Goal: Use online tool/utility: Utilize a website feature to perform a specific function

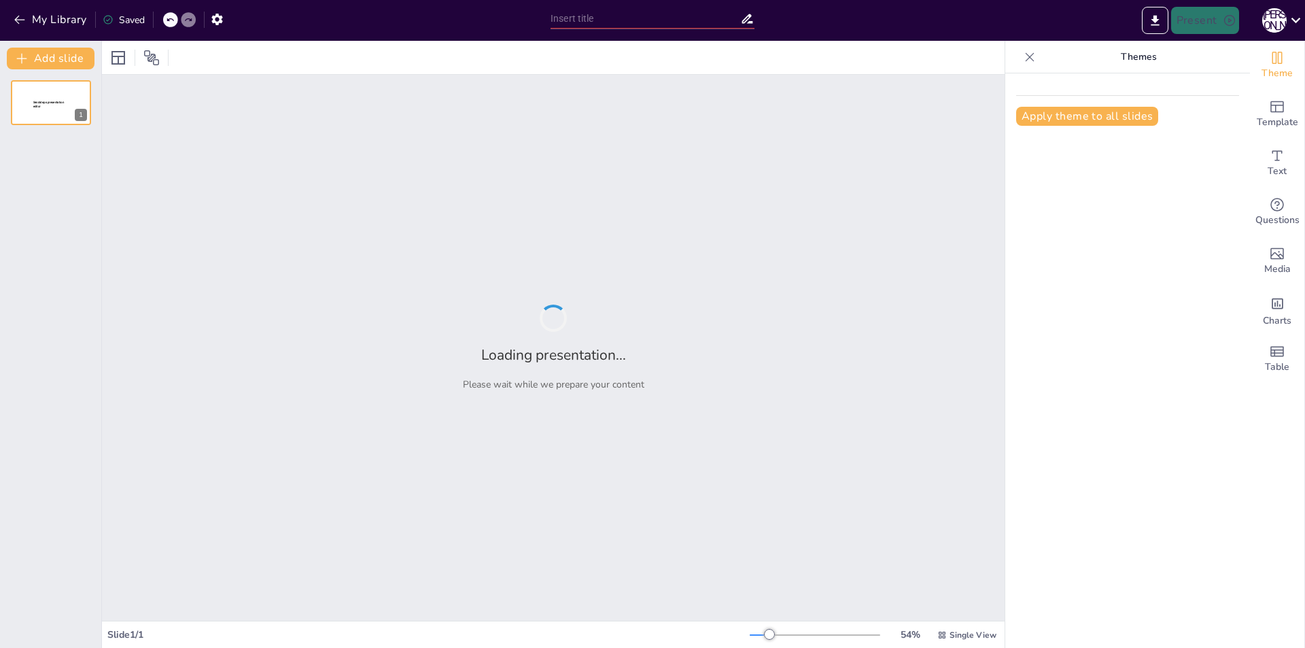
type input "Снег, шампанское и сюрпризы: Креативные идеи для новогоднего корпоратива!"
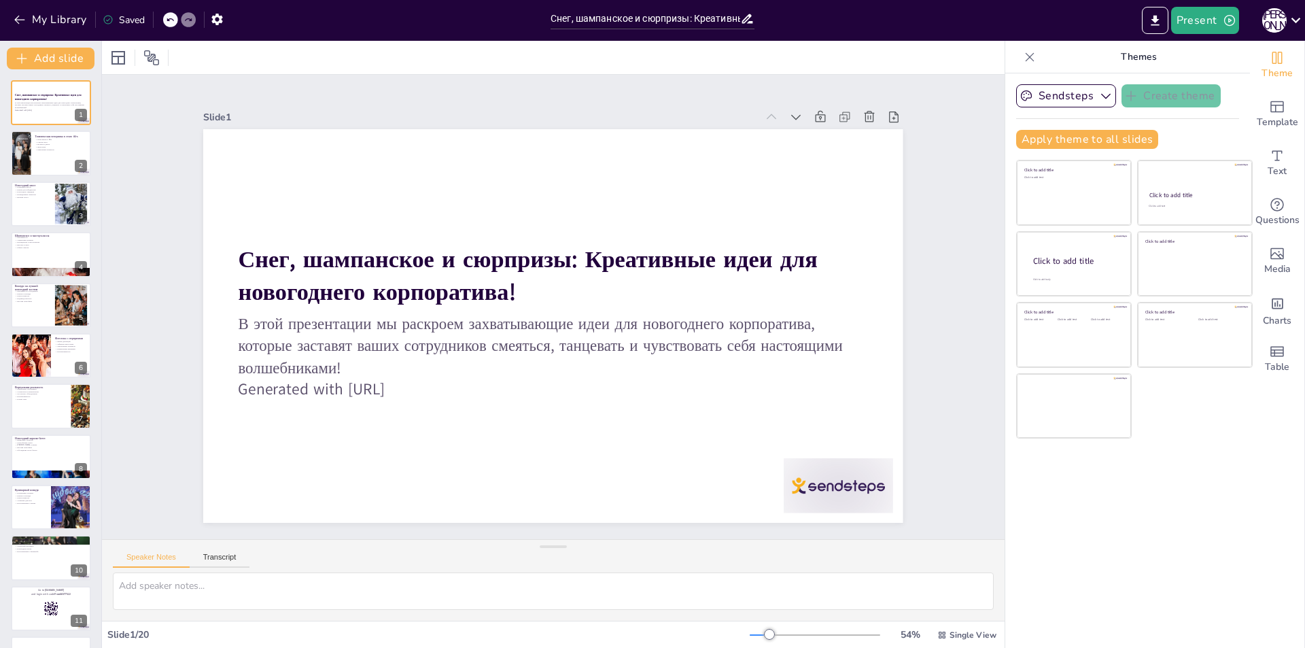
checkbox input "true"
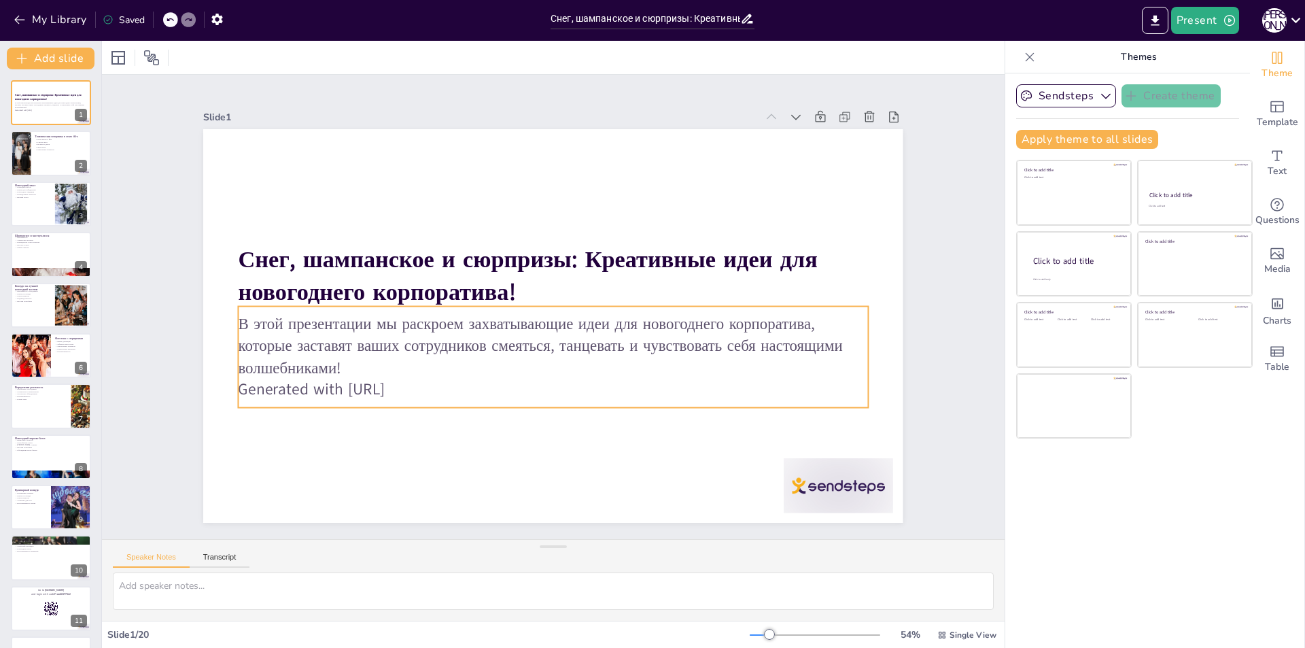
checkbox input "true"
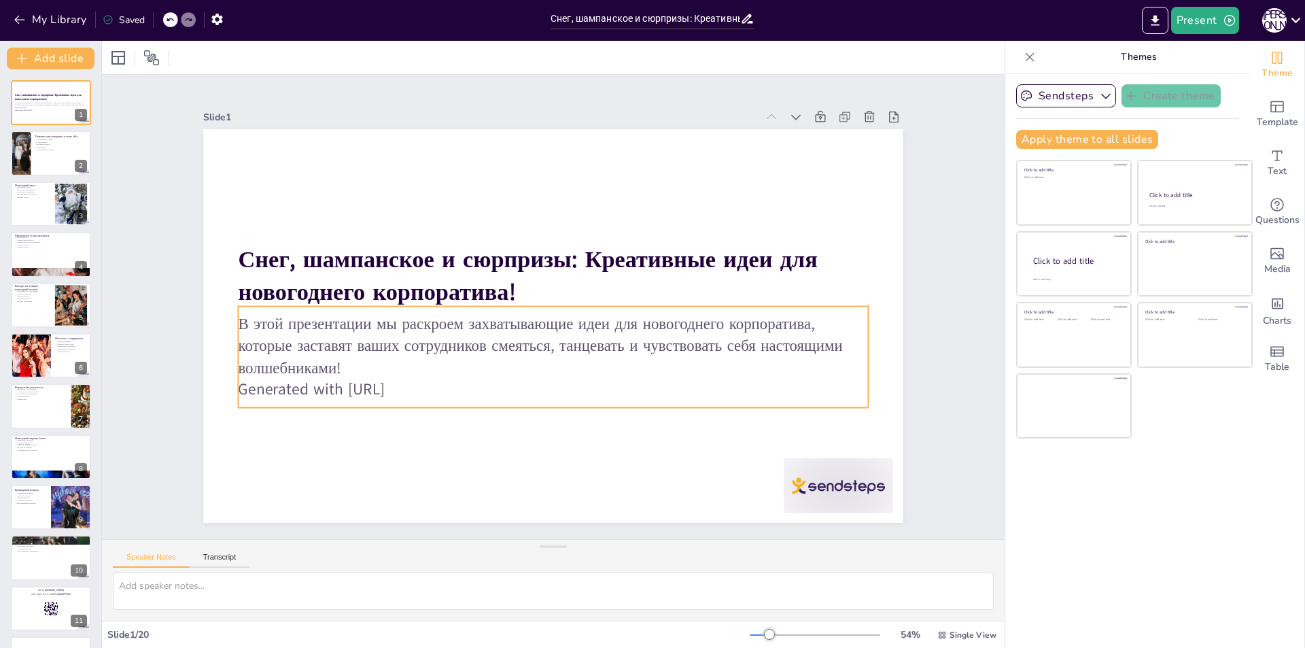
checkbox input "true"
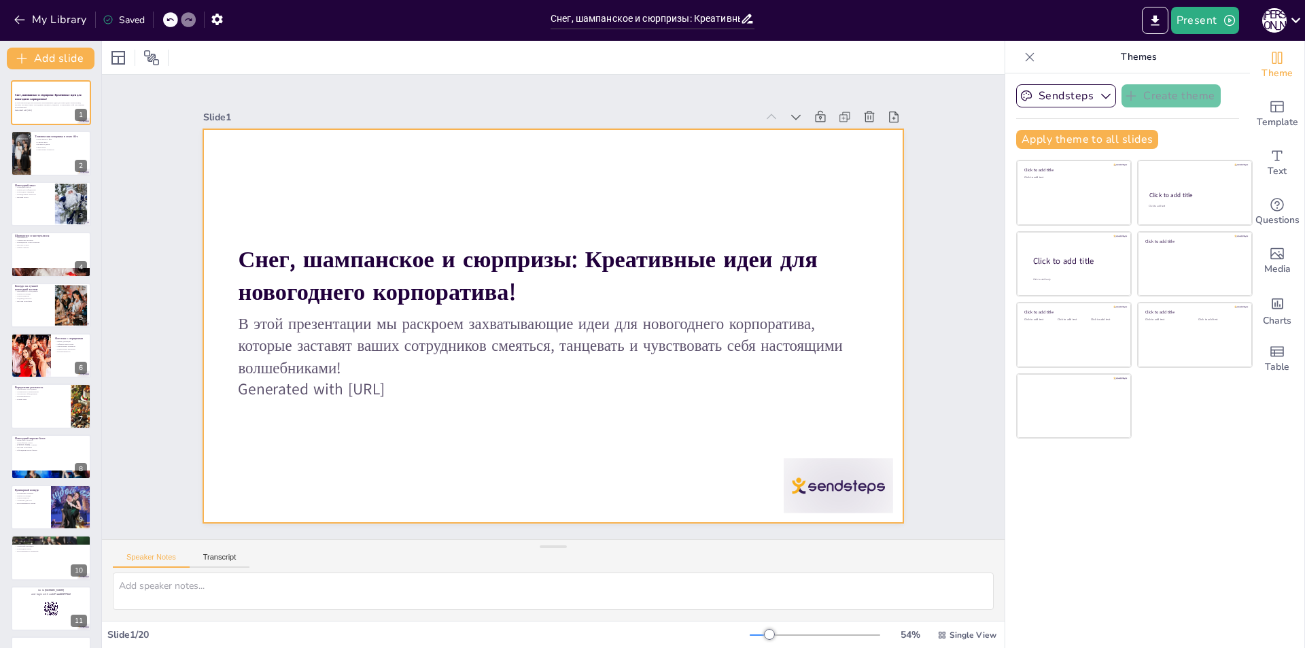
checkbox input "true"
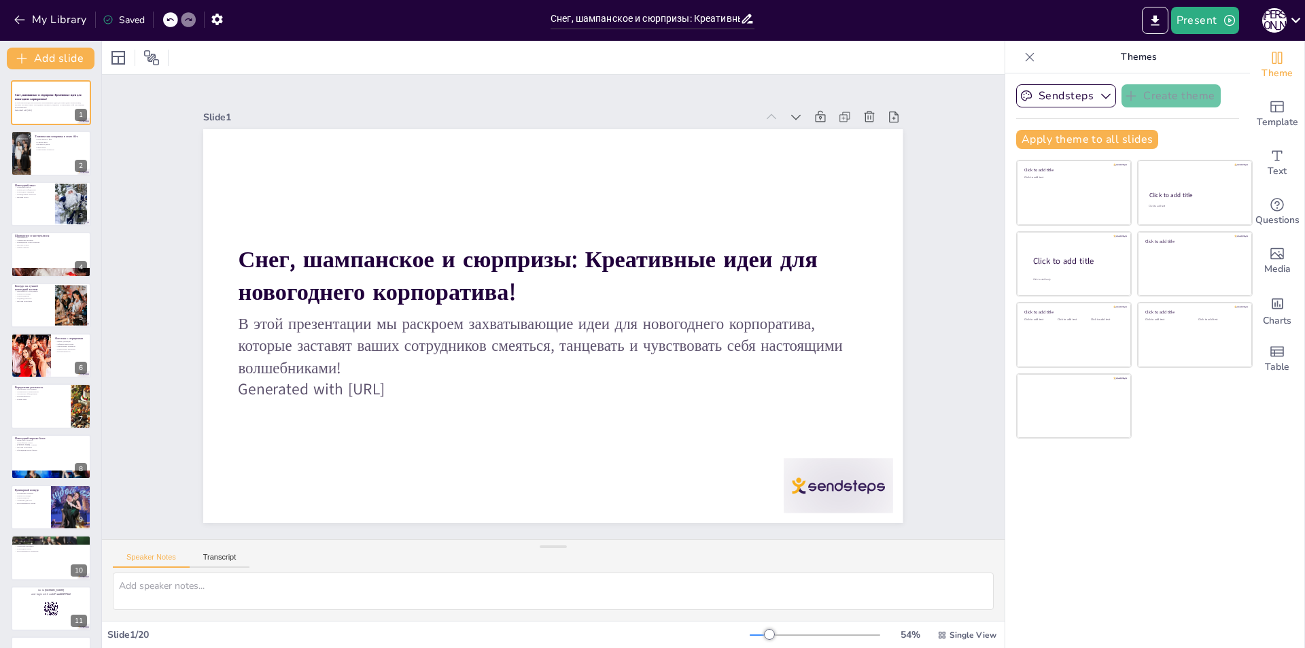
checkbox input "true"
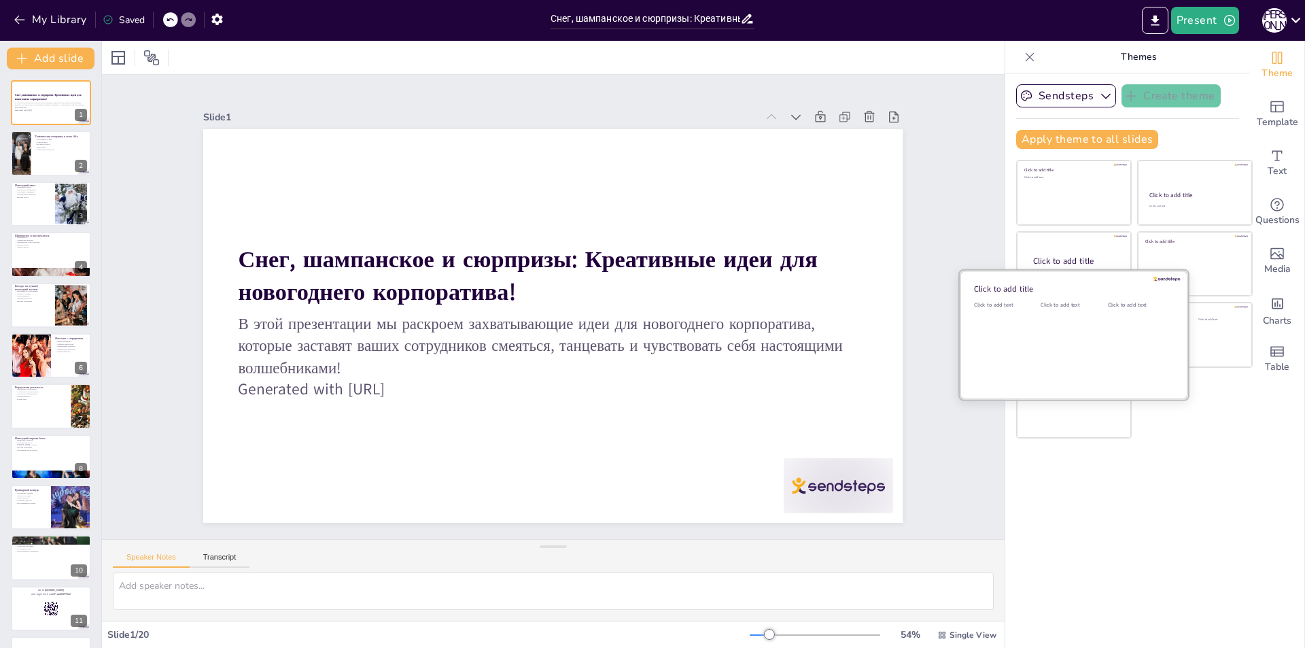
checkbox input "true"
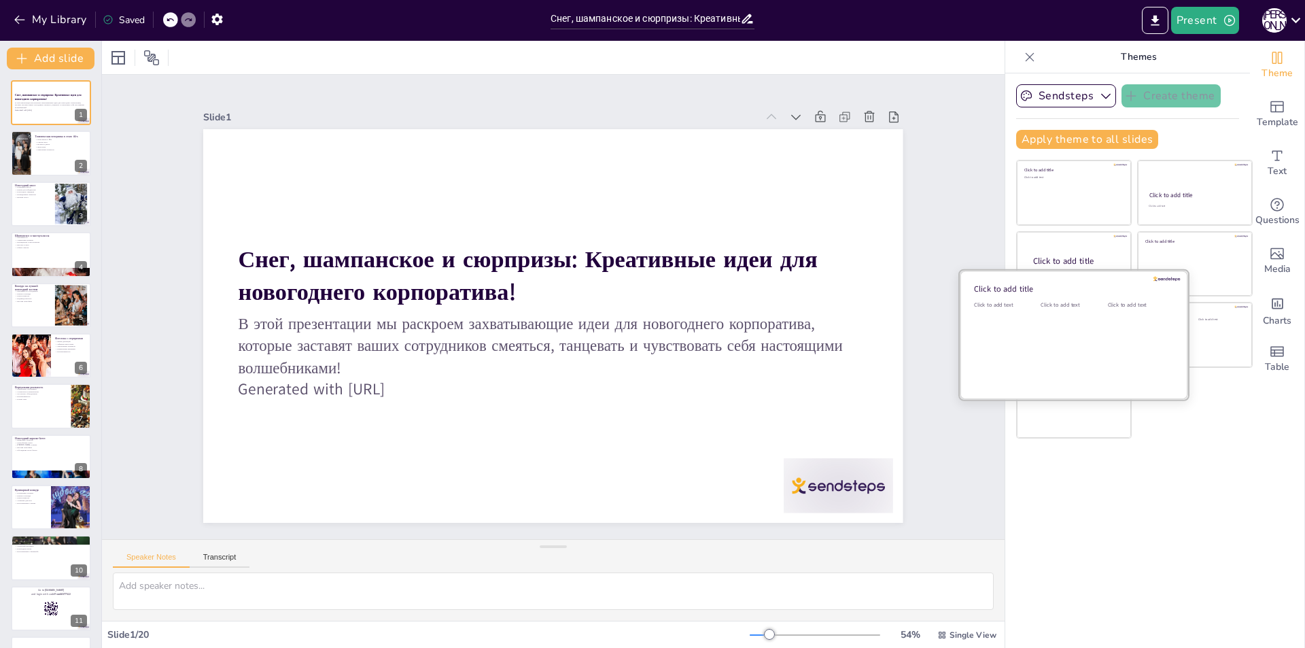
checkbox input "true"
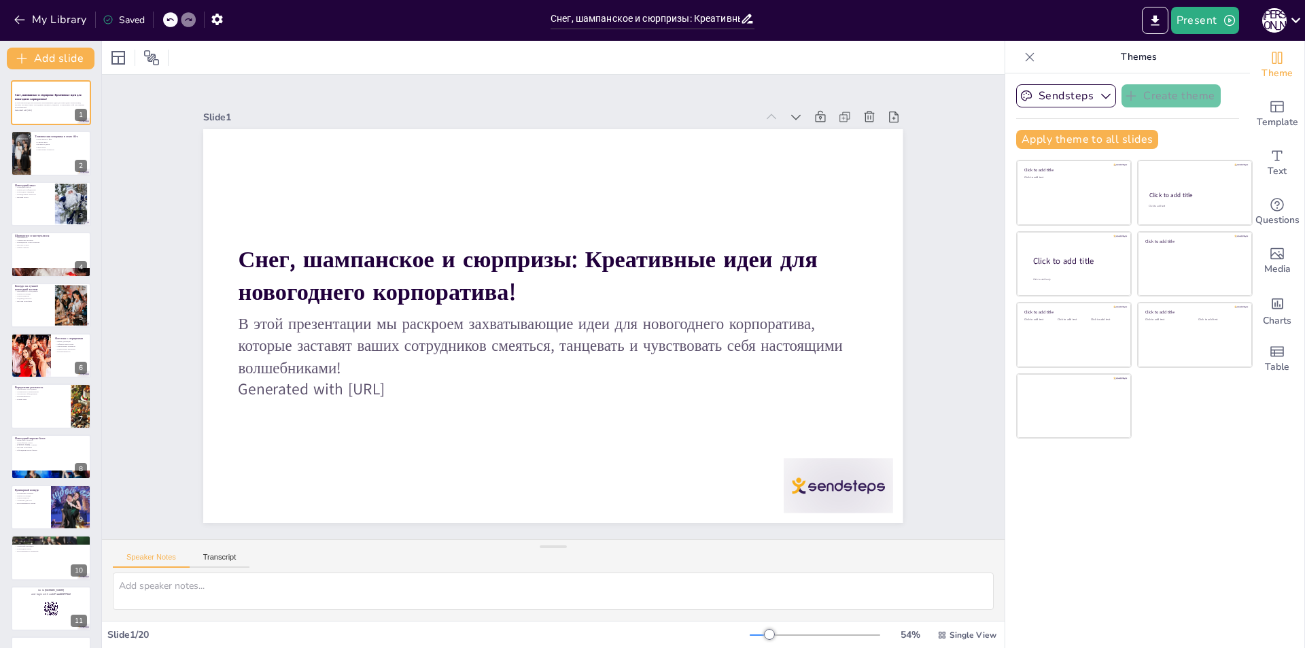
checkbox input "true"
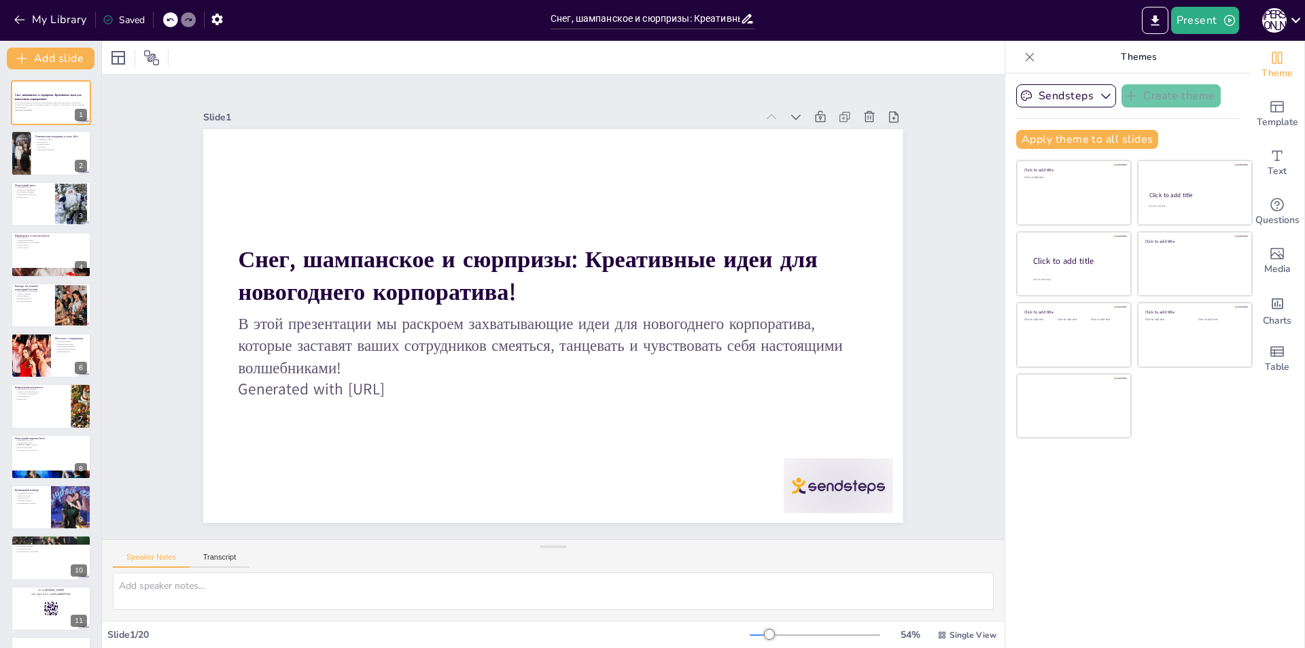
checkbox input "true"
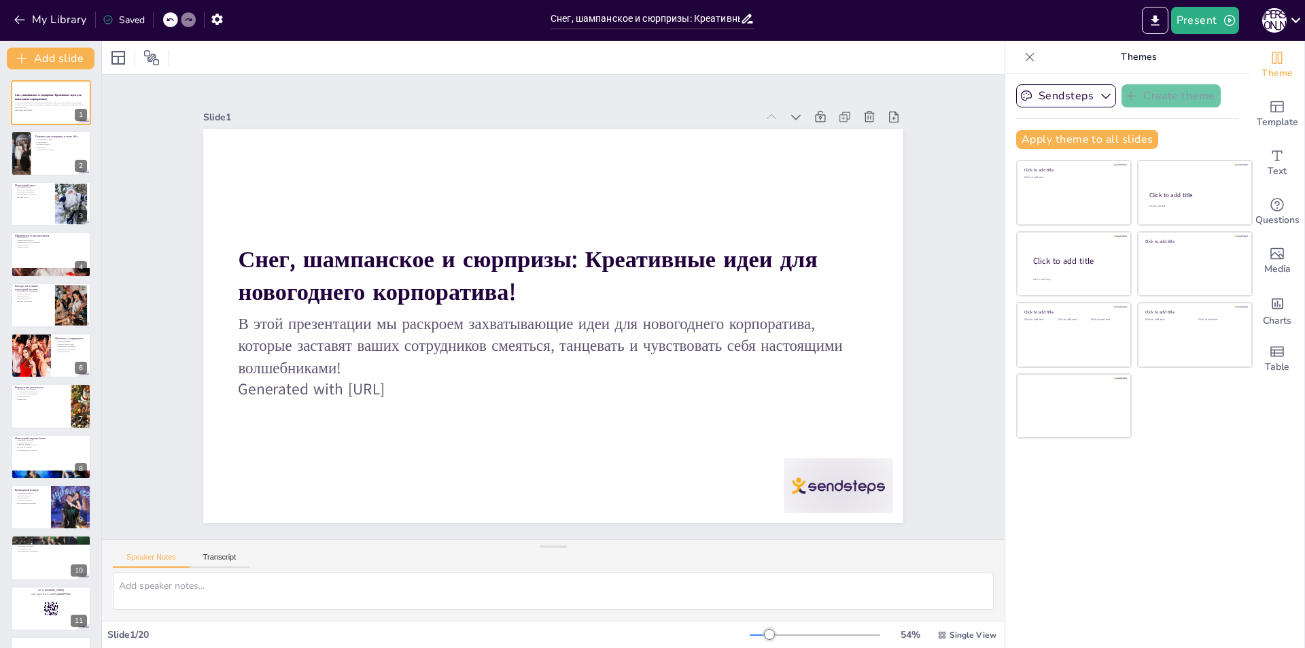
checkbox input "true"
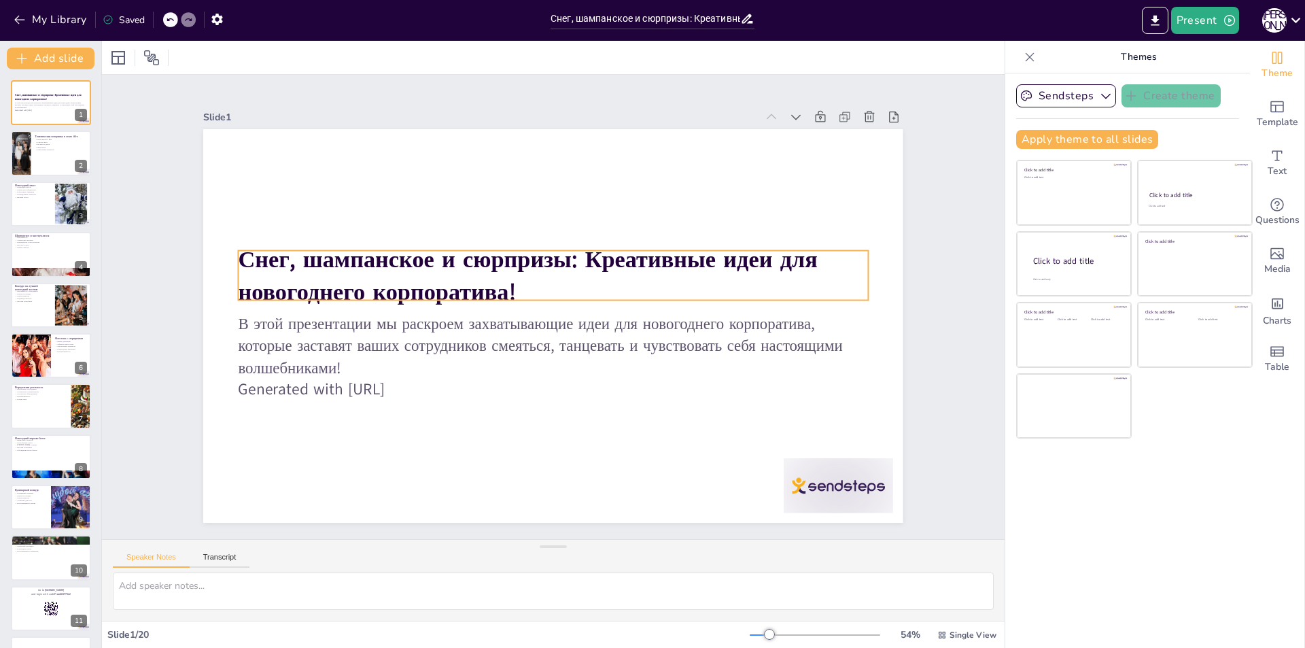
checkbox input "true"
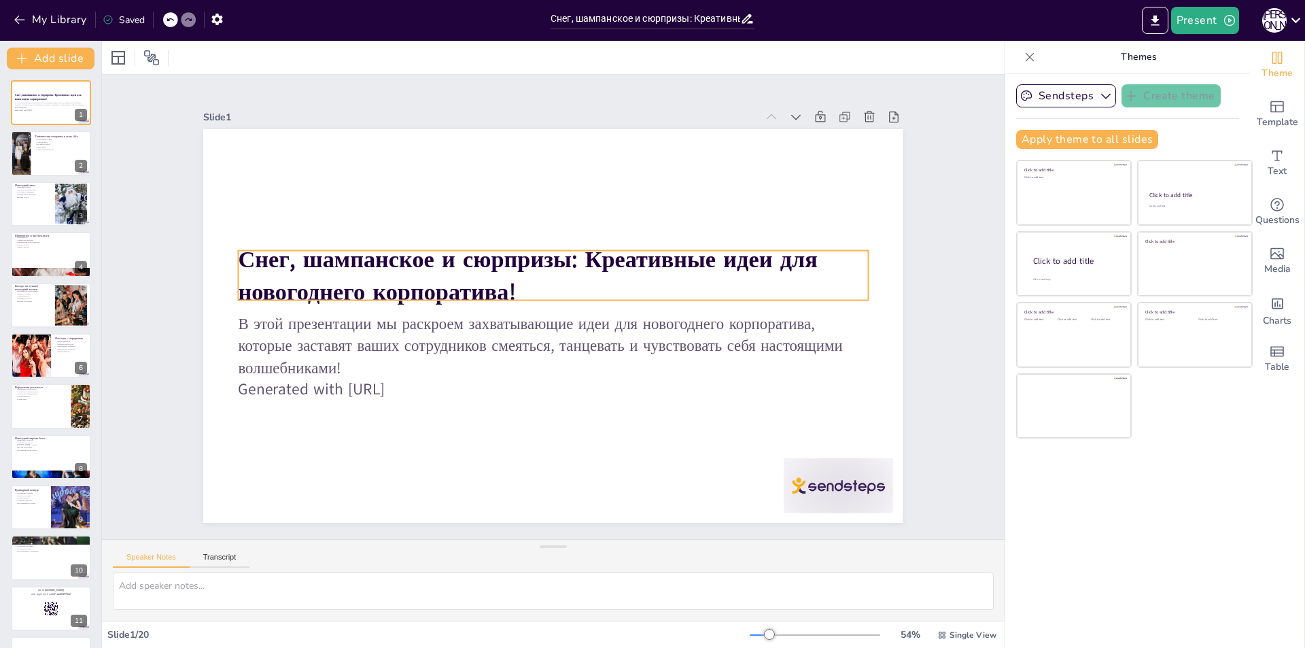
checkbox input "true"
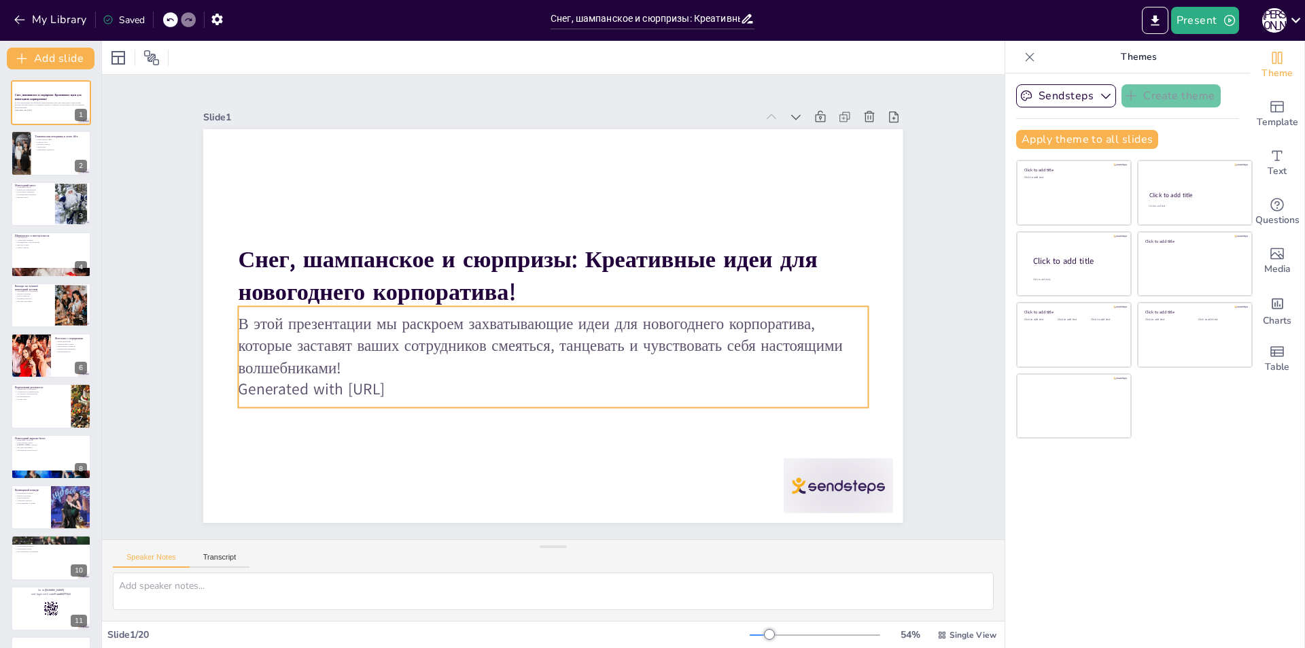
checkbox input "true"
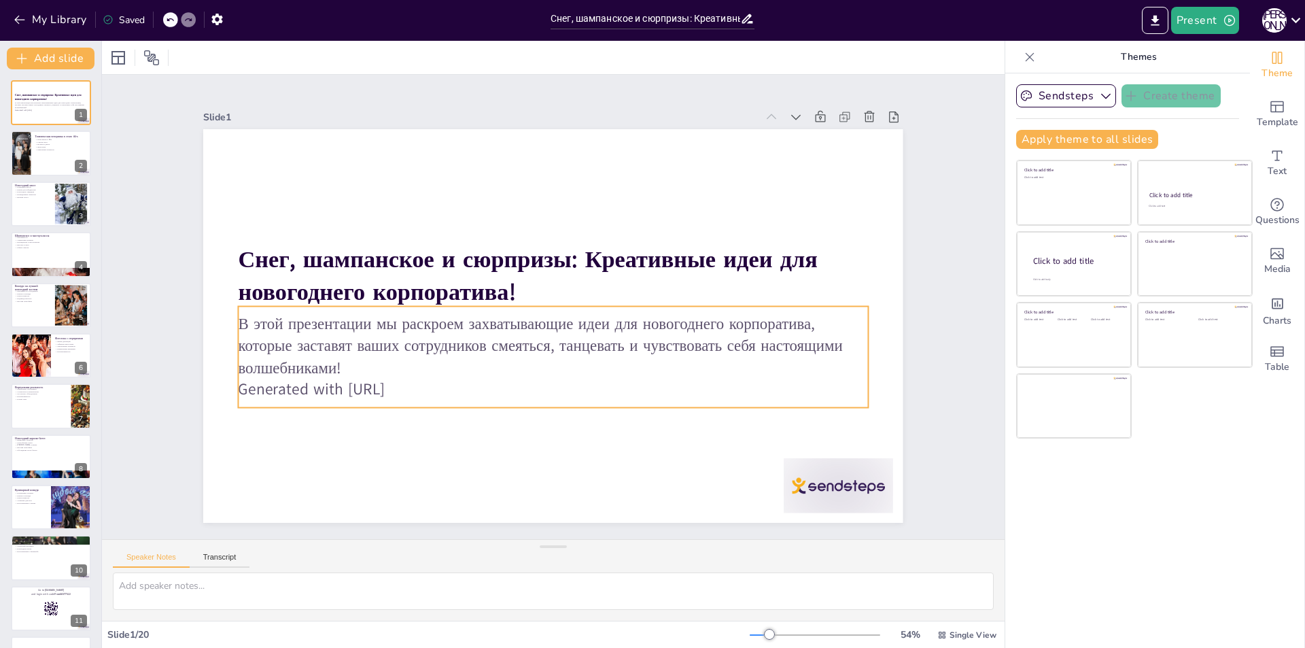
checkbox input "true"
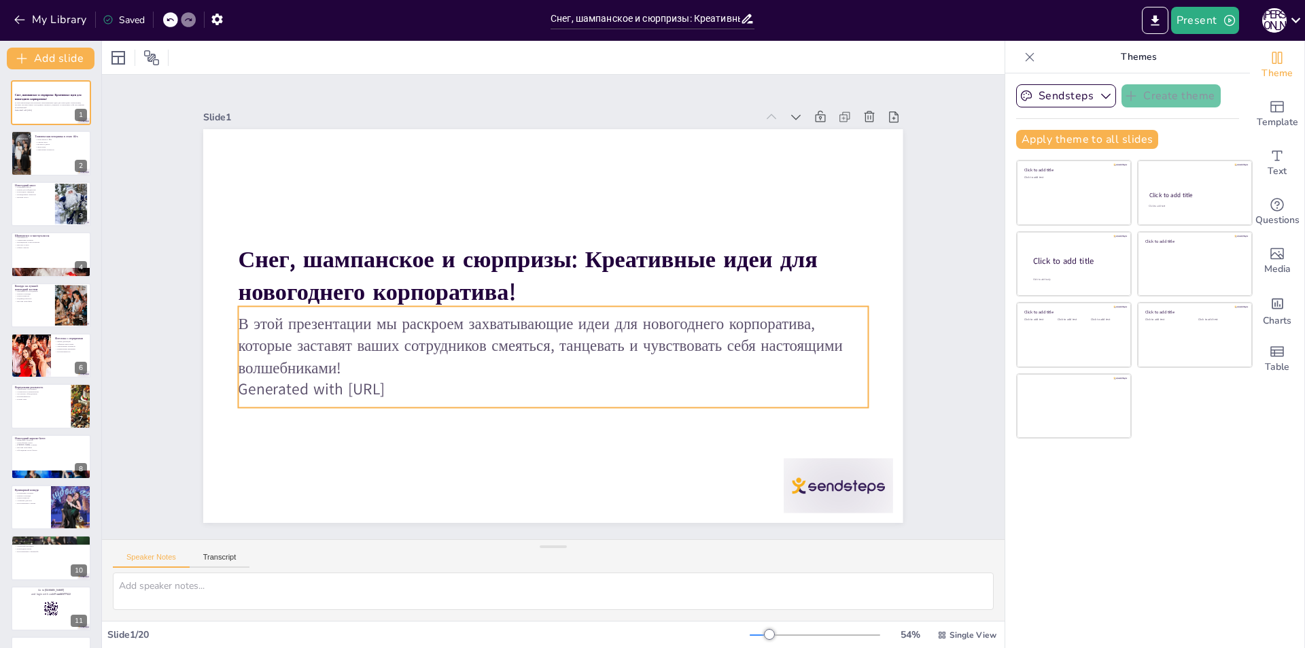
checkbox input "true"
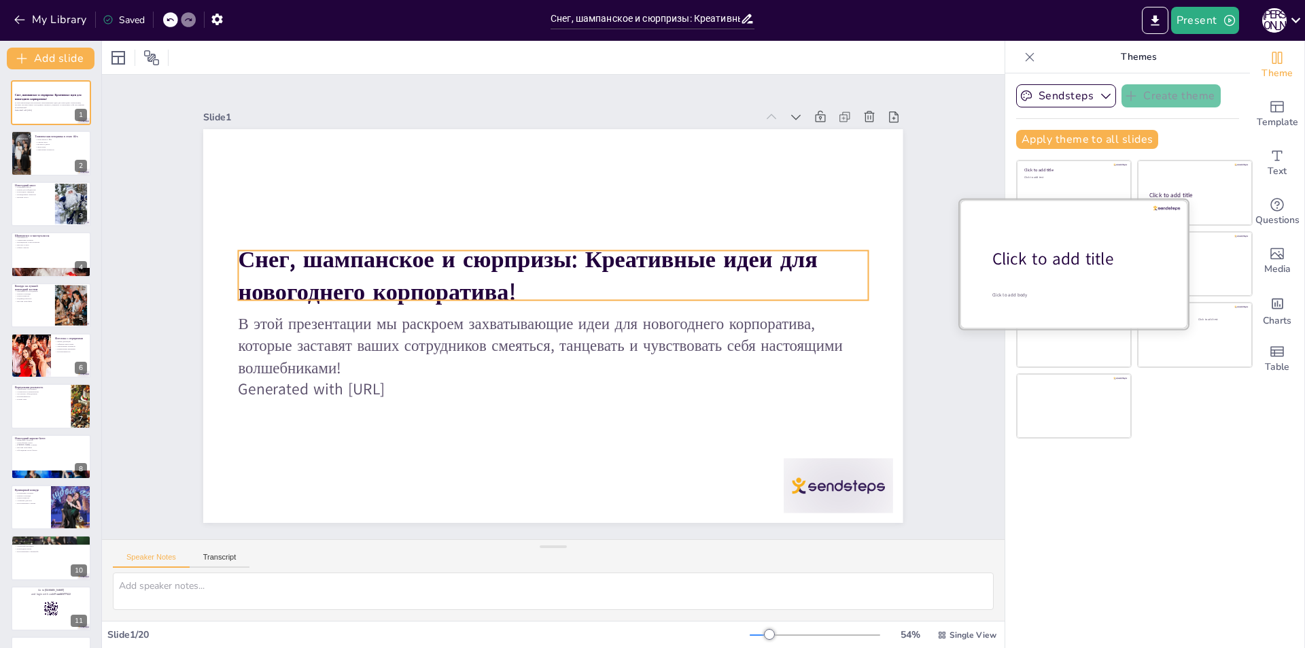
checkbox input "true"
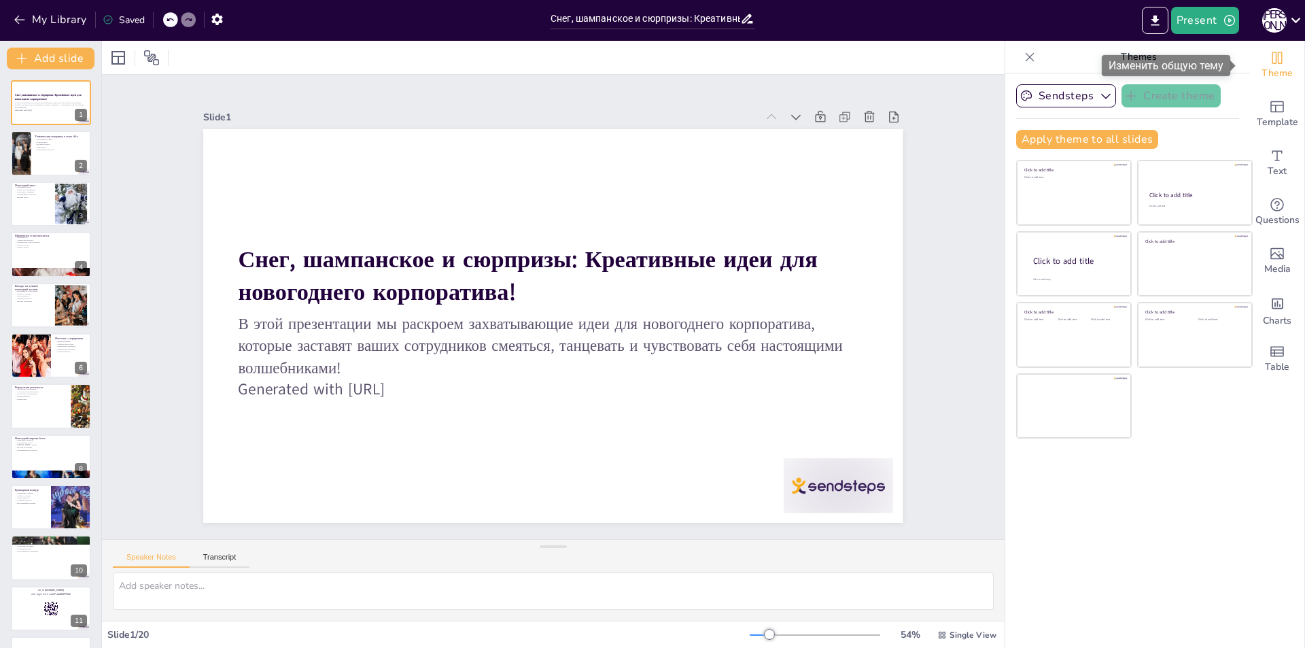
click at [1269, 72] on span "Theme" at bounding box center [1277, 73] width 31 height 15
checkbox input "true"
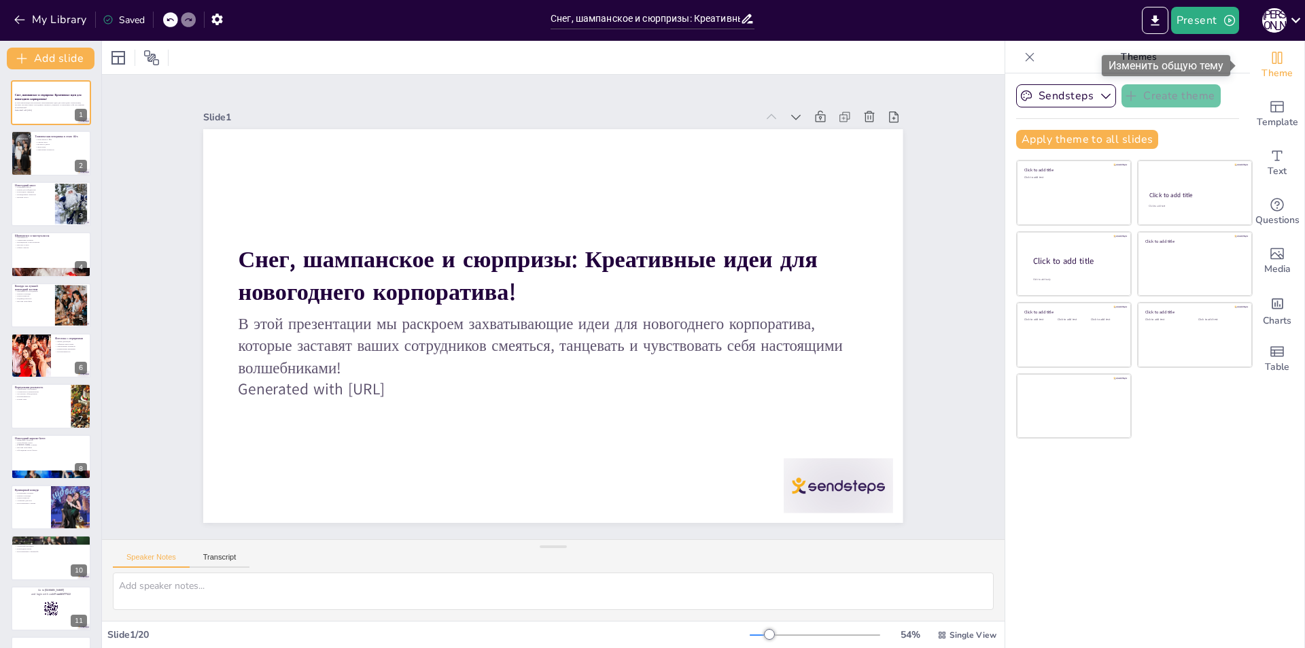
checkbox input "true"
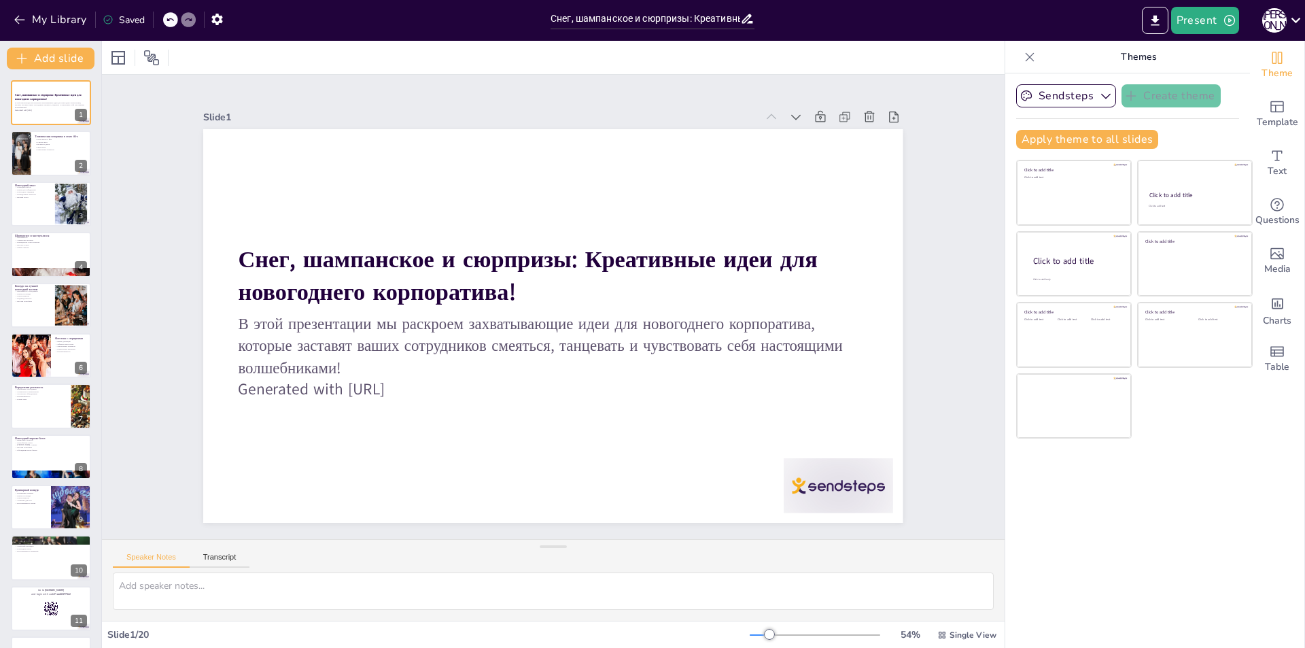
checkbox input "true"
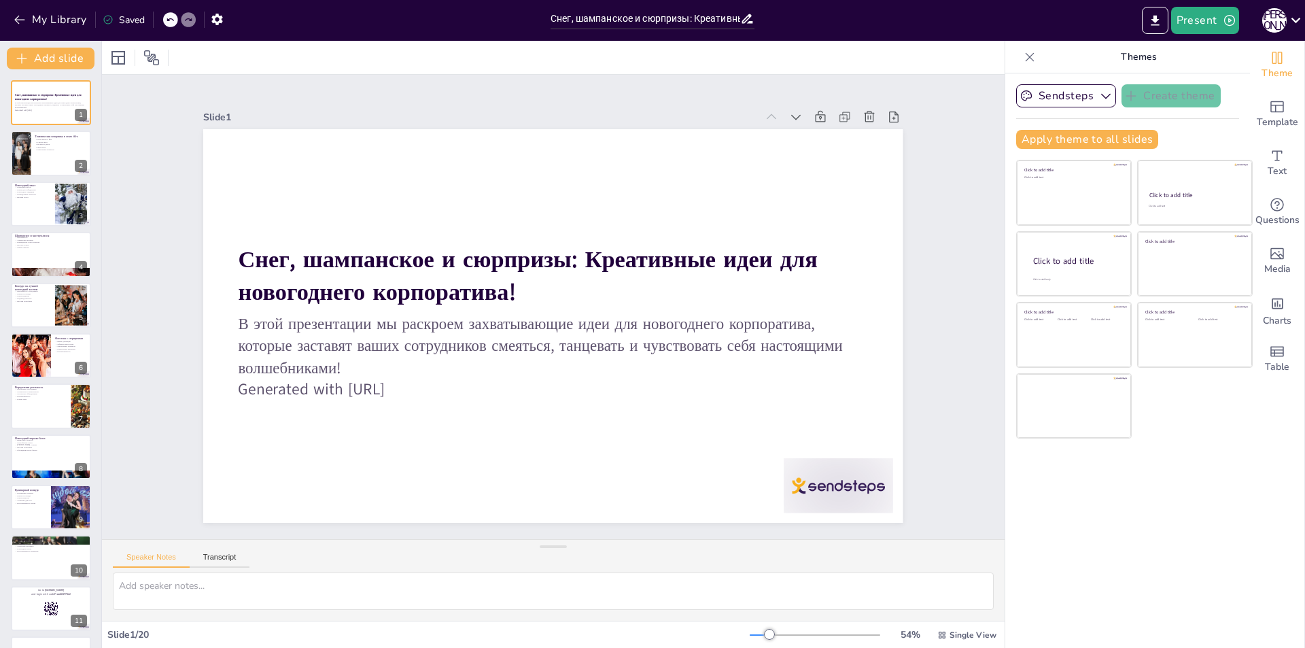
checkbox input "true"
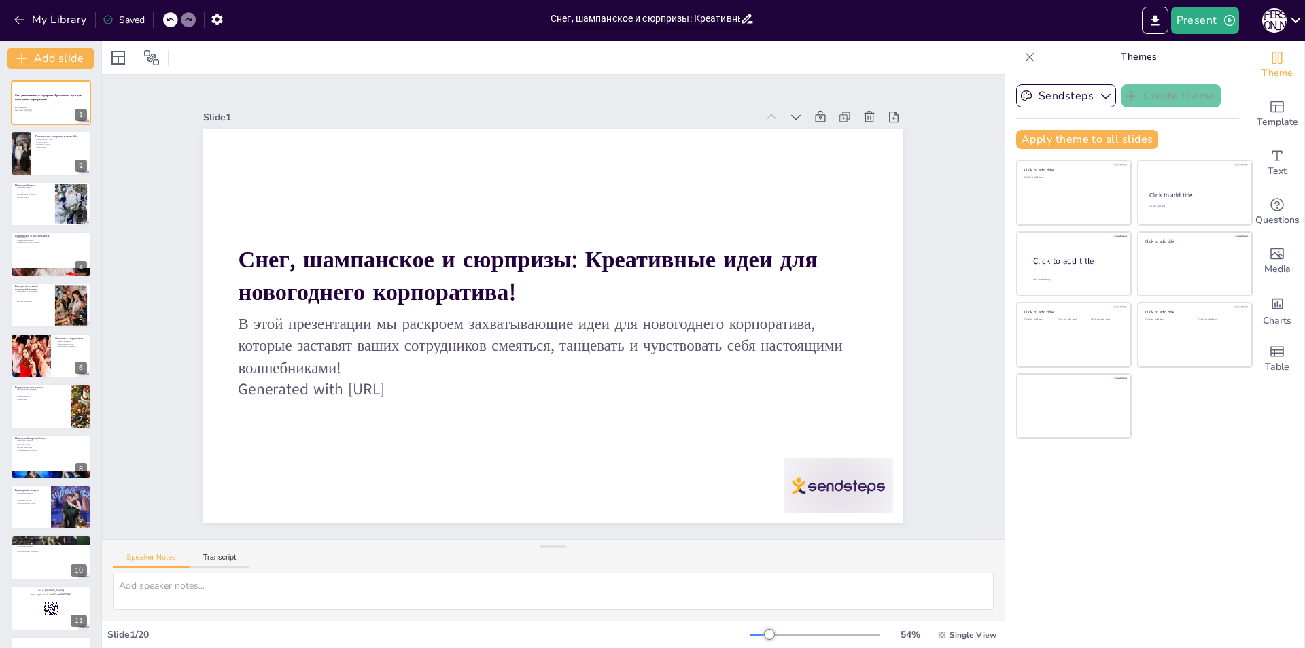
checkbox input "true"
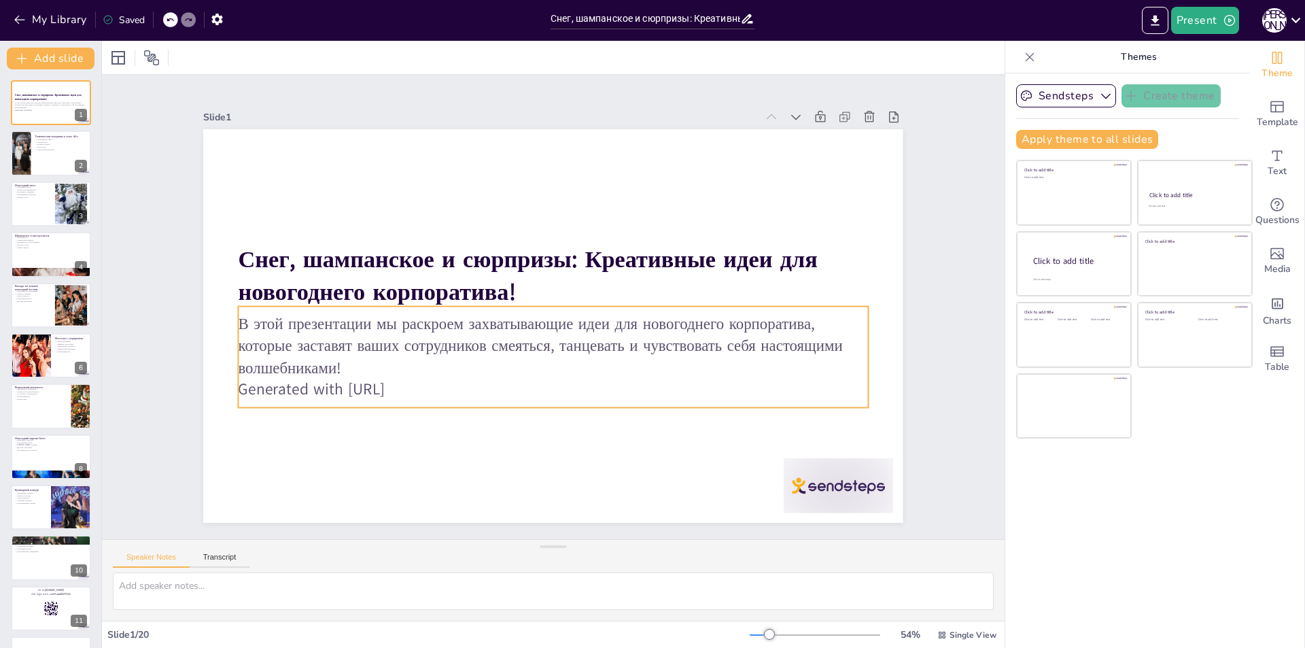
checkbox input "true"
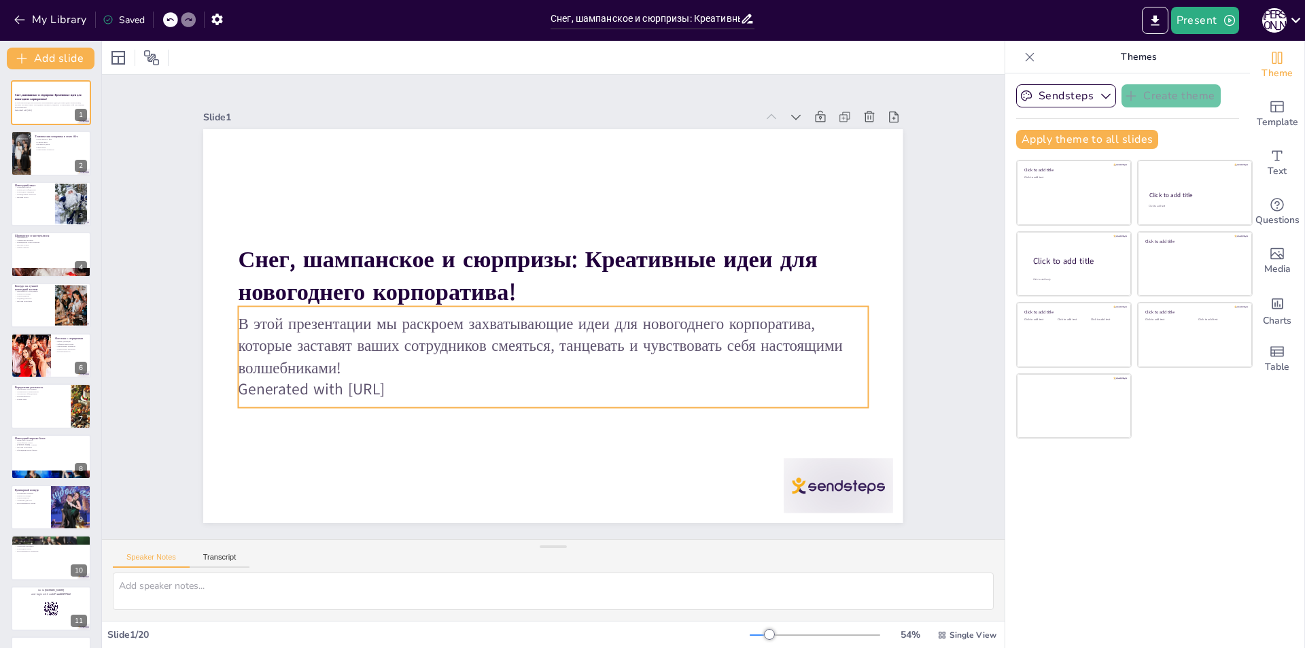
checkbox input "true"
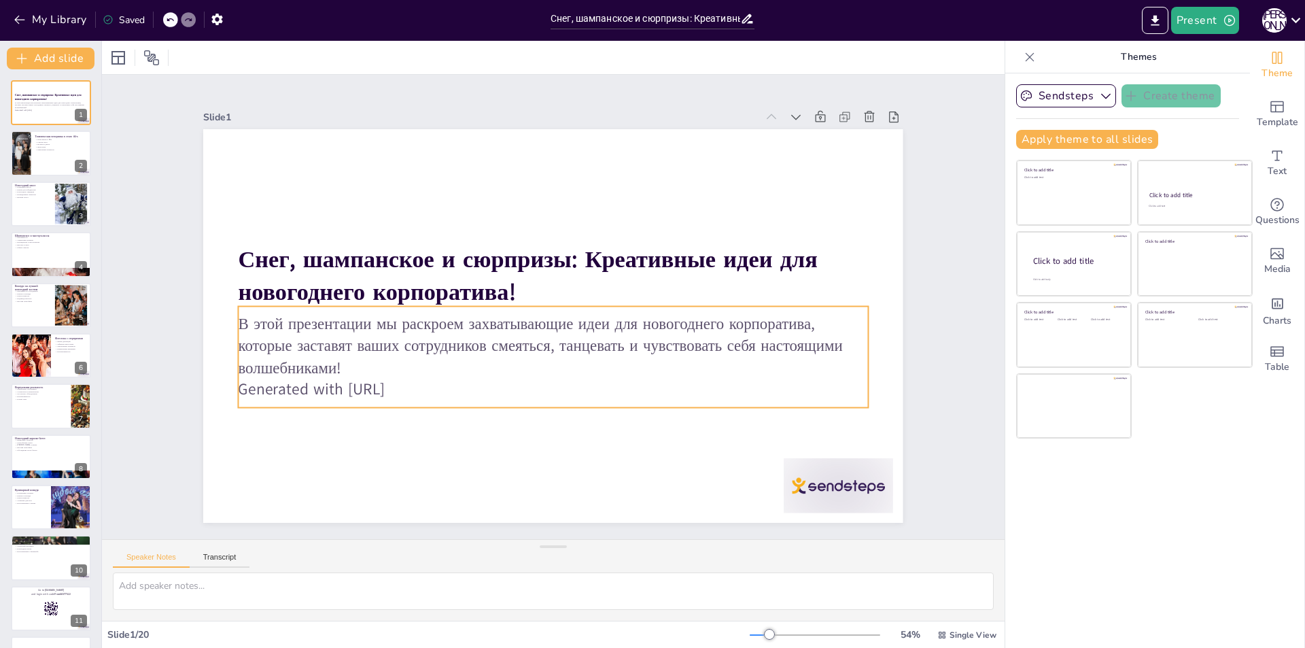
checkbox input "true"
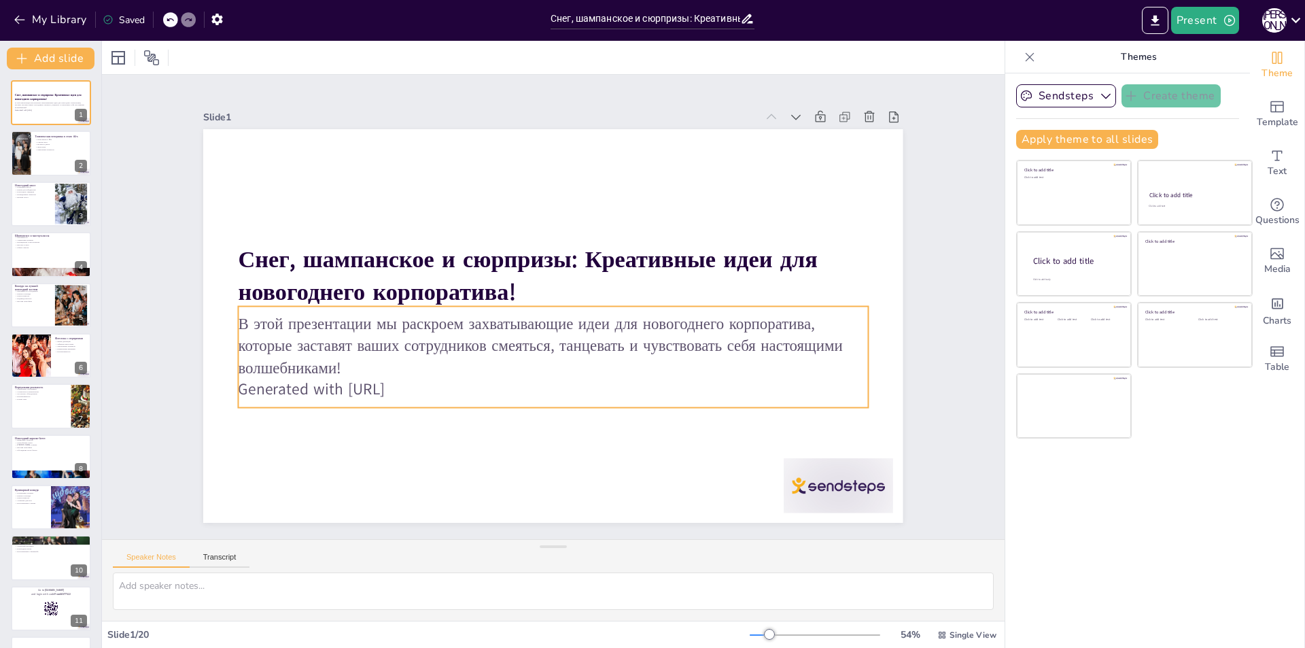
checkbox input "true"
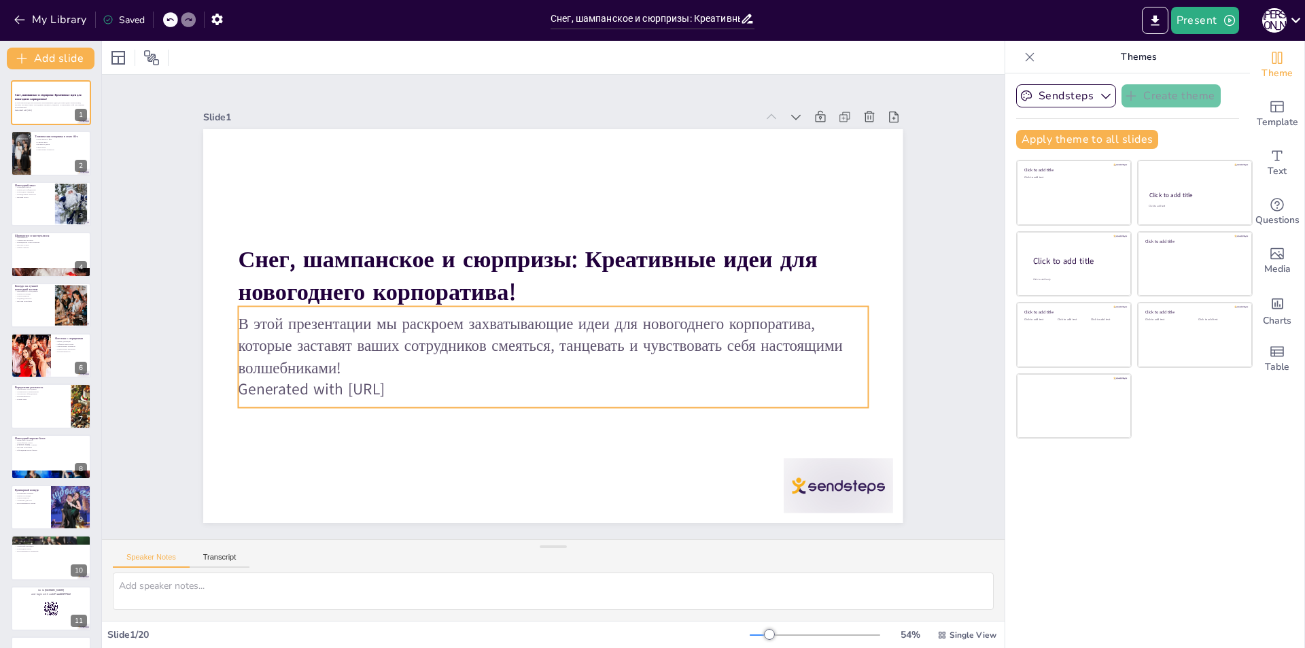
checkbox input "true"
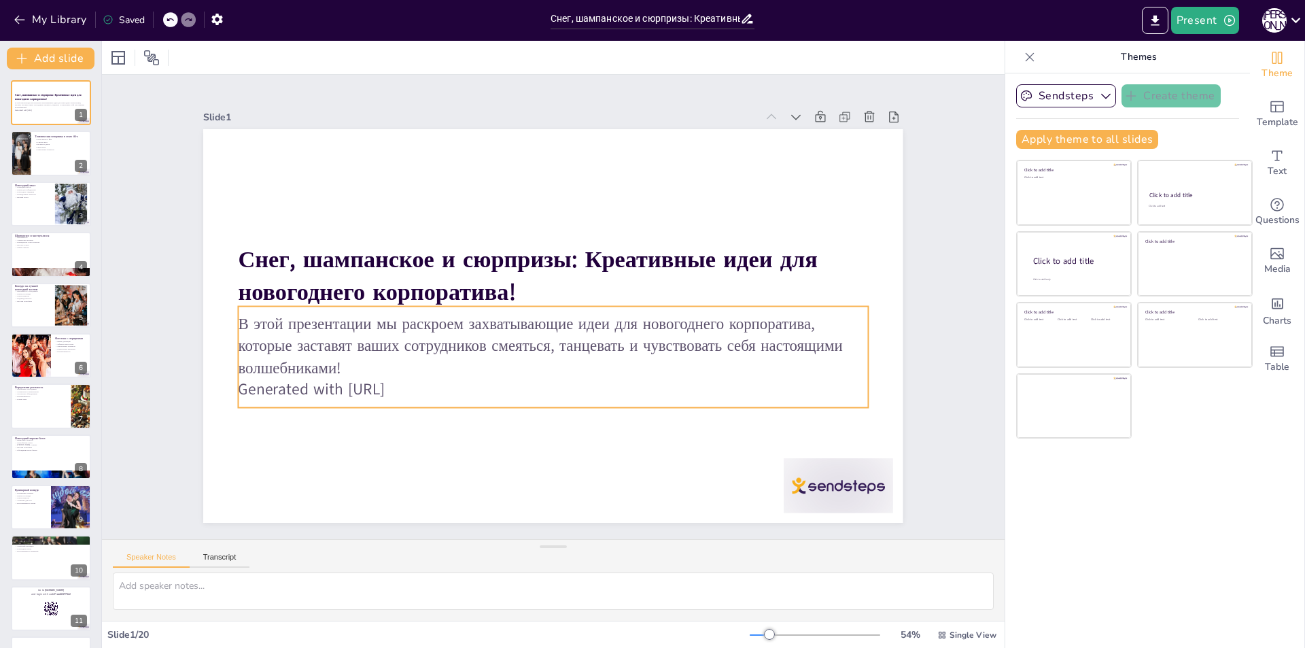
checkbox input "true"
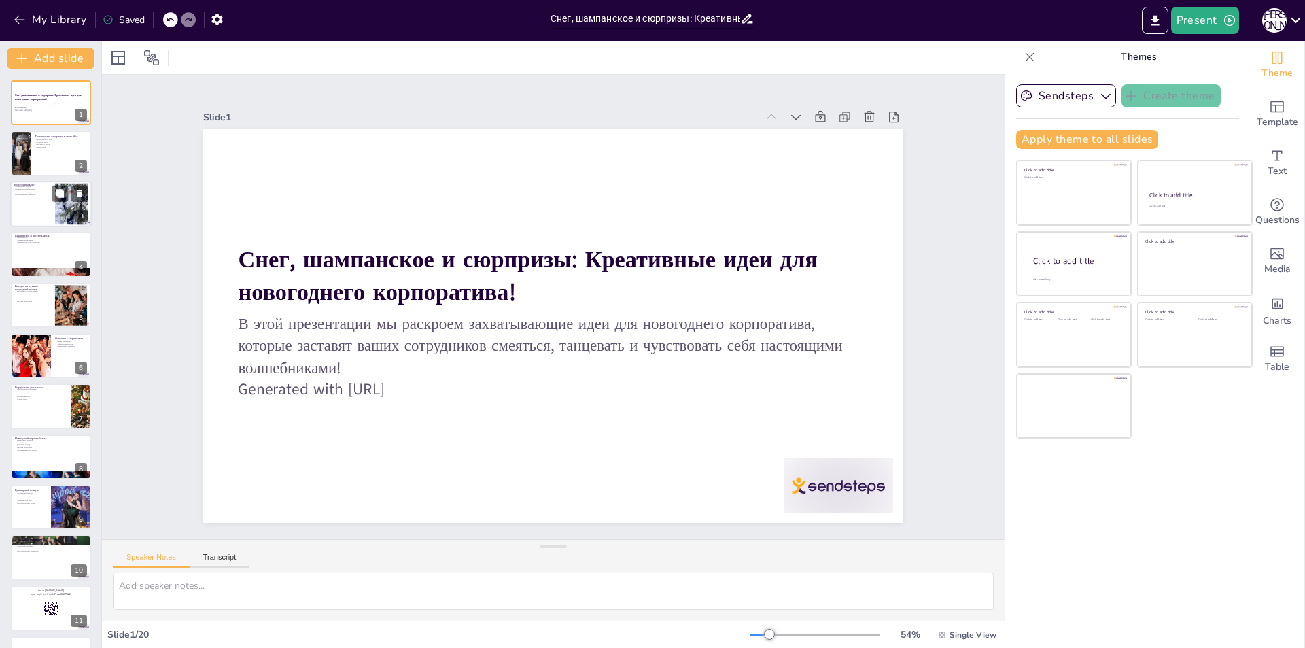
checkbox input "true"
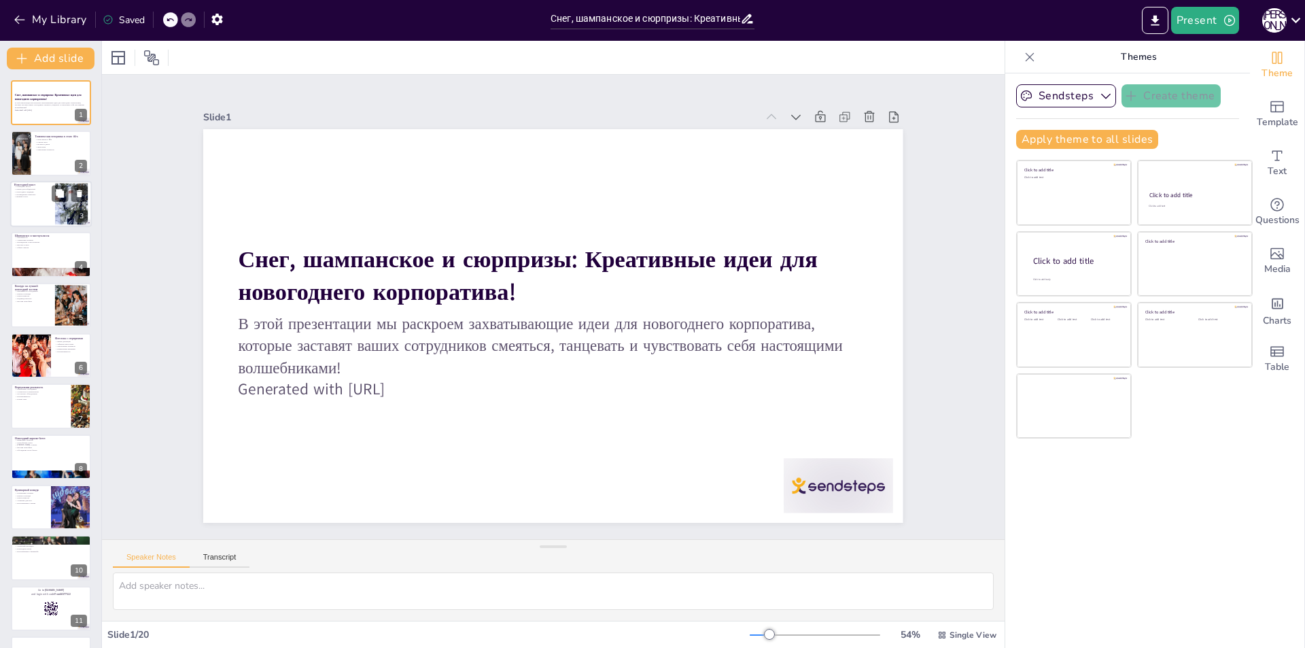
checkbox input "true"
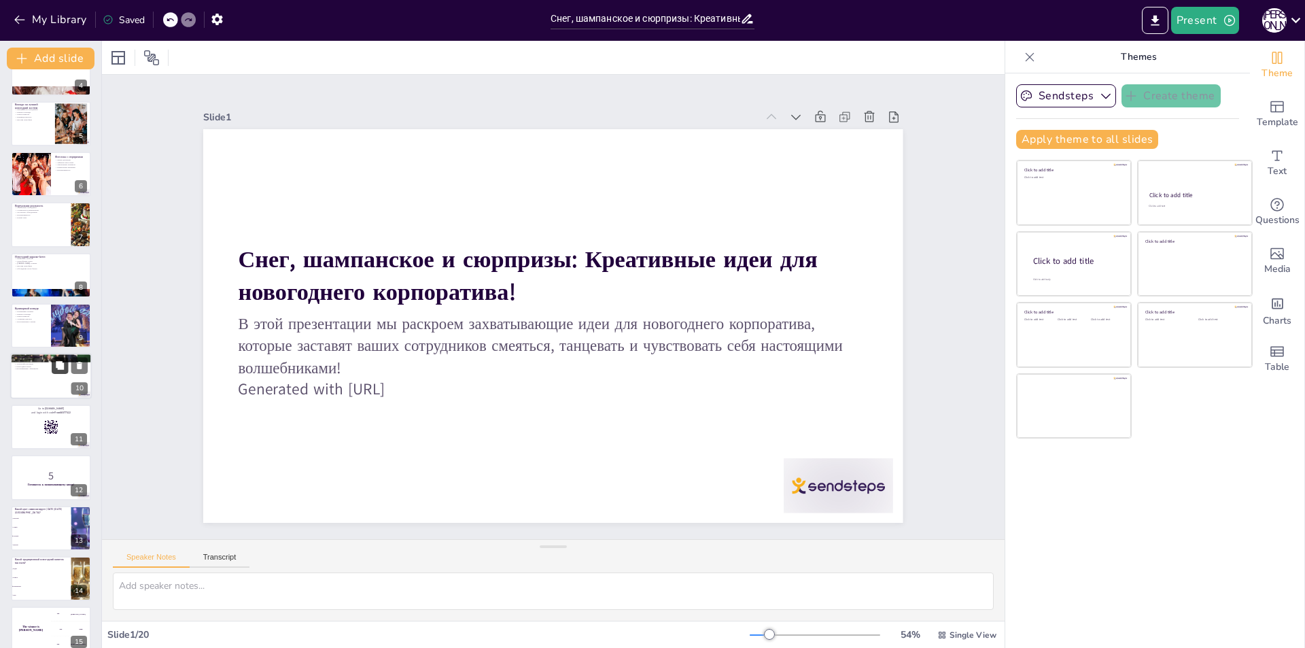
checkbox input "true"
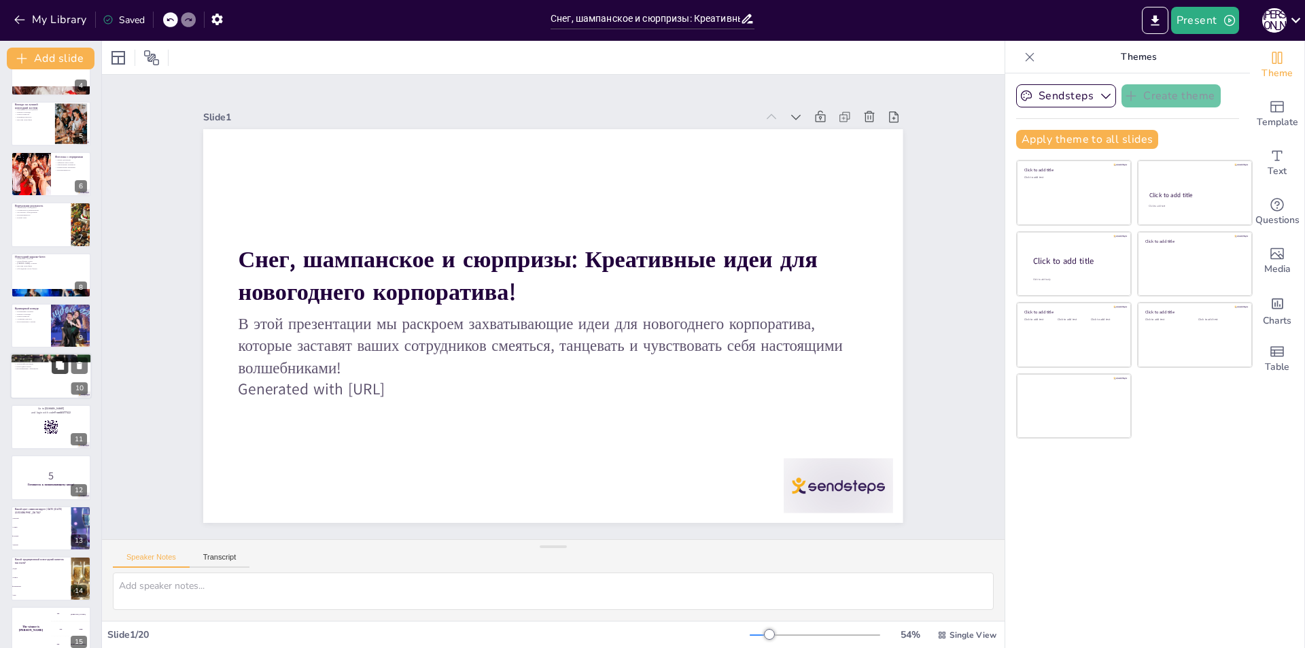
checkbox input "true"
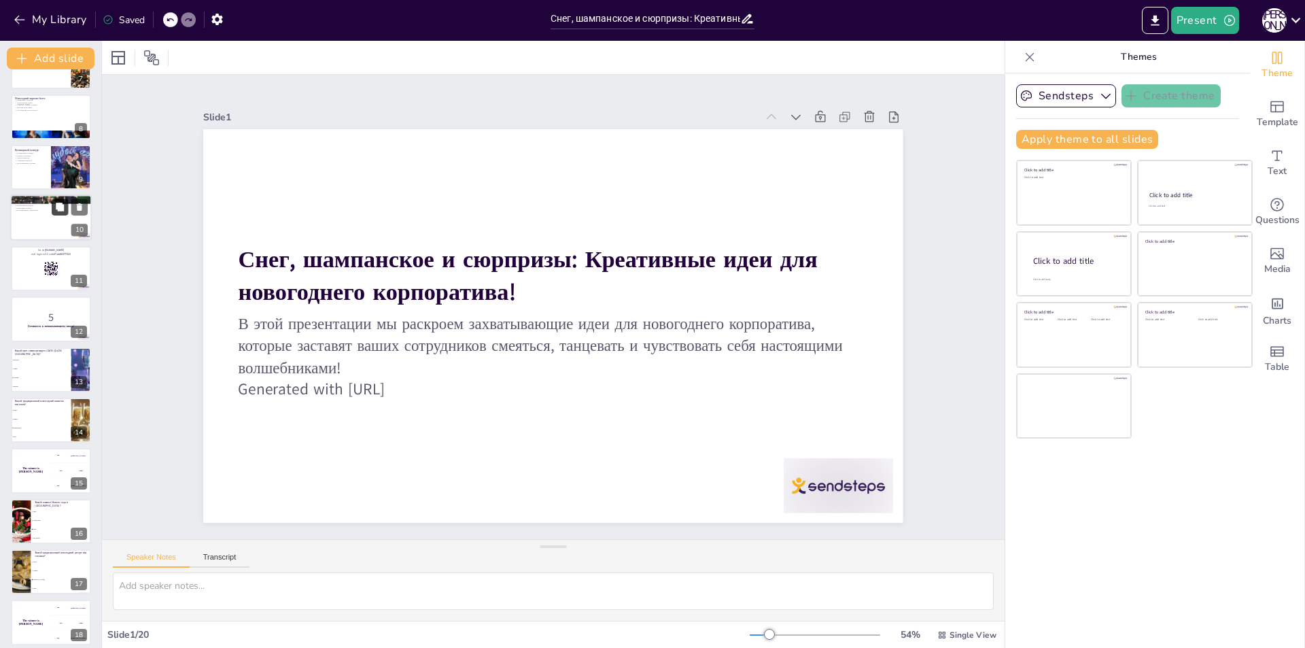
checkbox input "true"
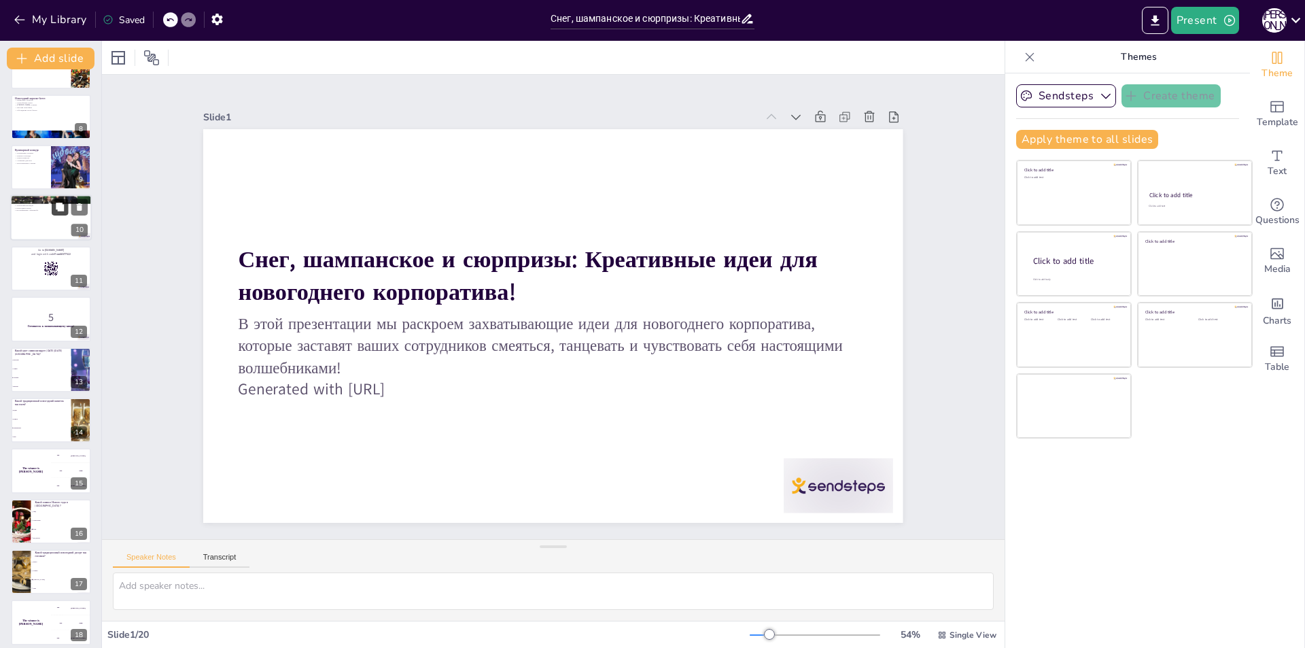
checkbox input "true"
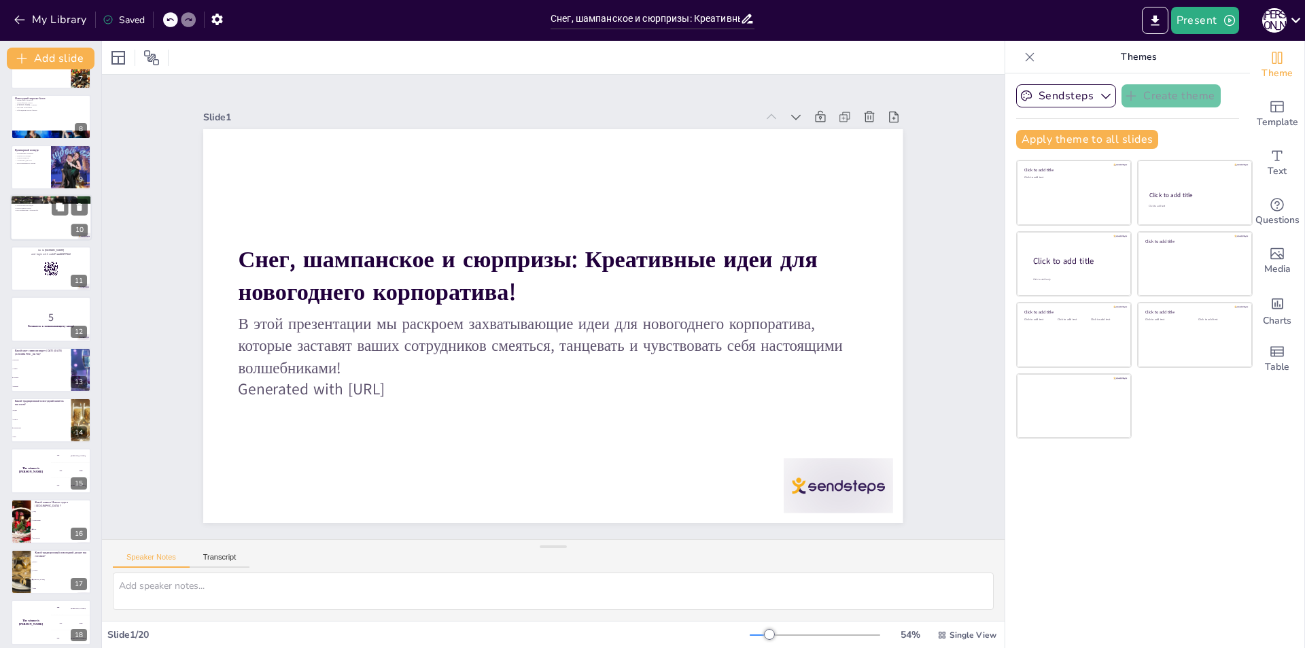
checkbox input "true"
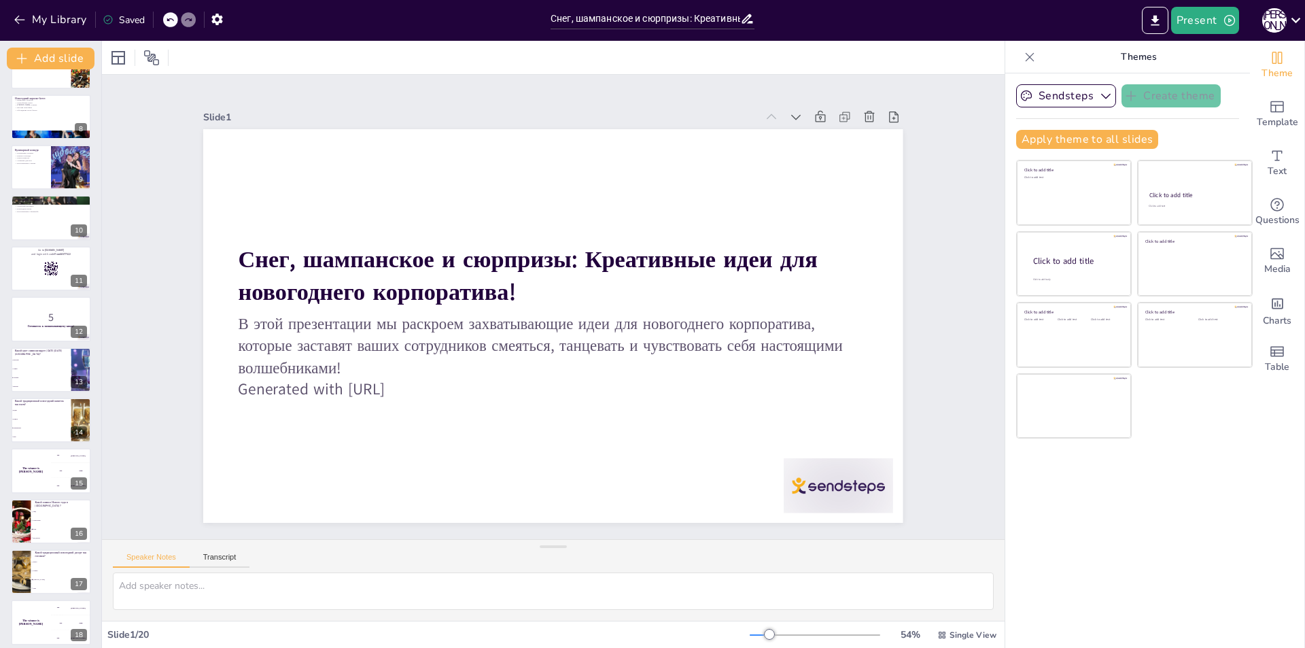
checkbox input "true"
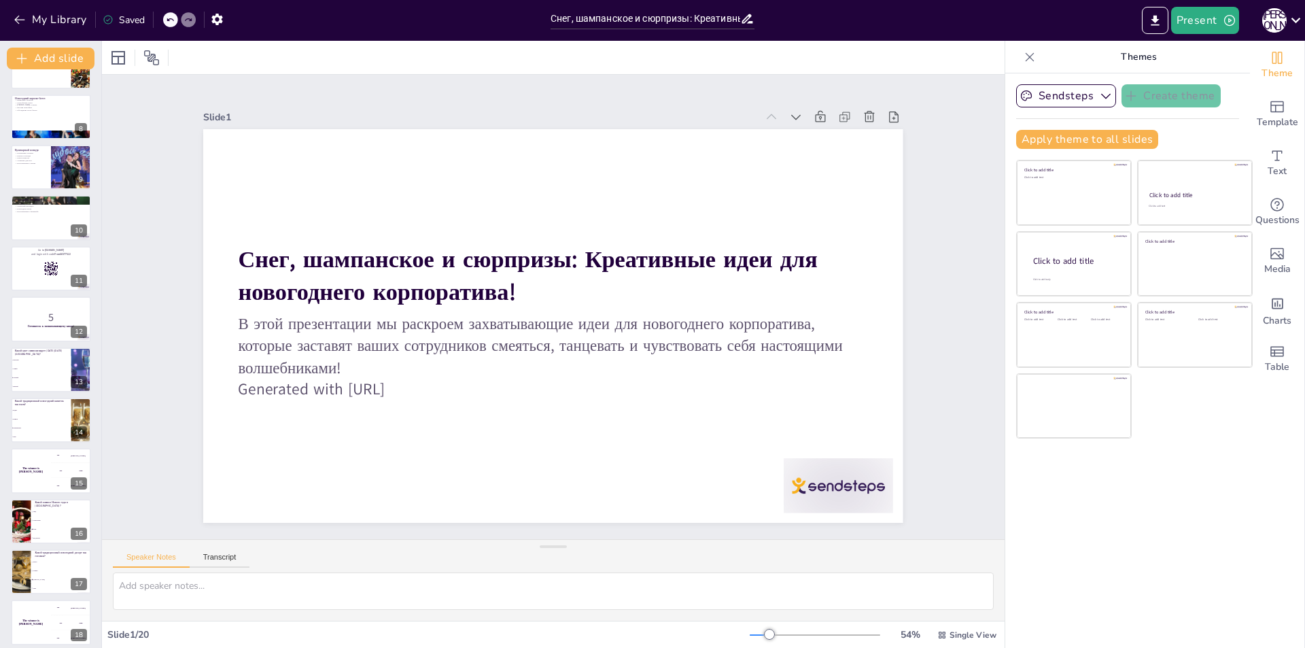
checkbox input "true"
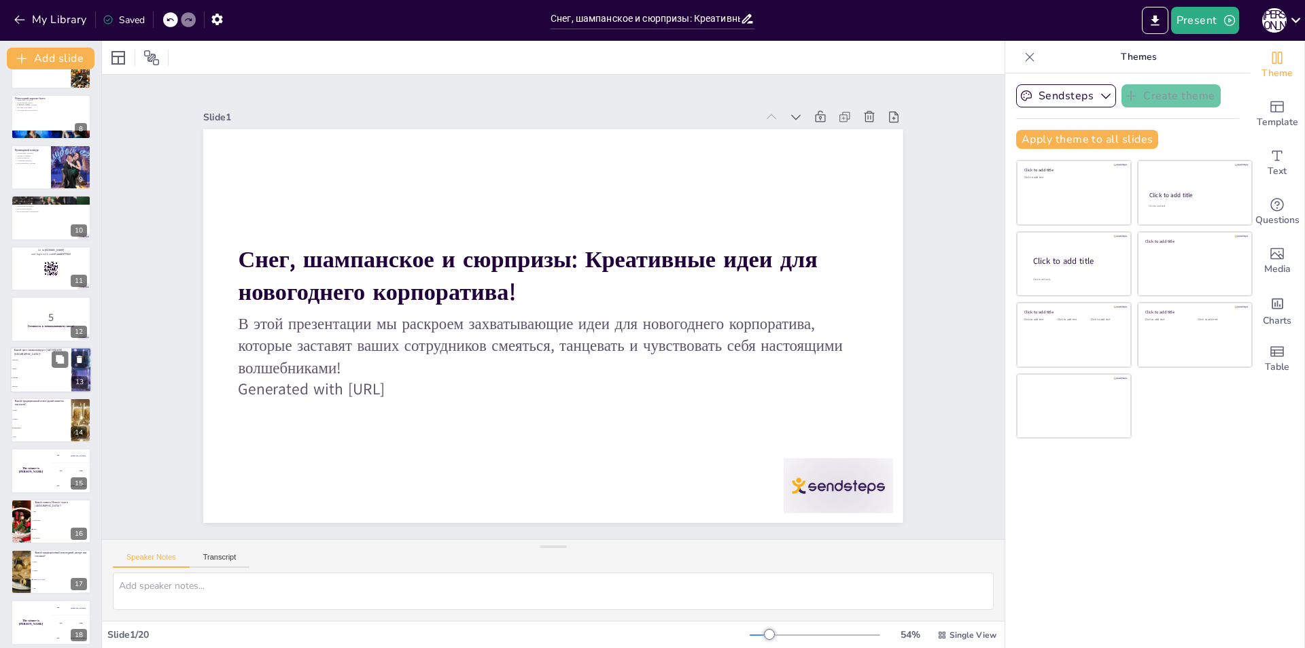
checkbox input "true"
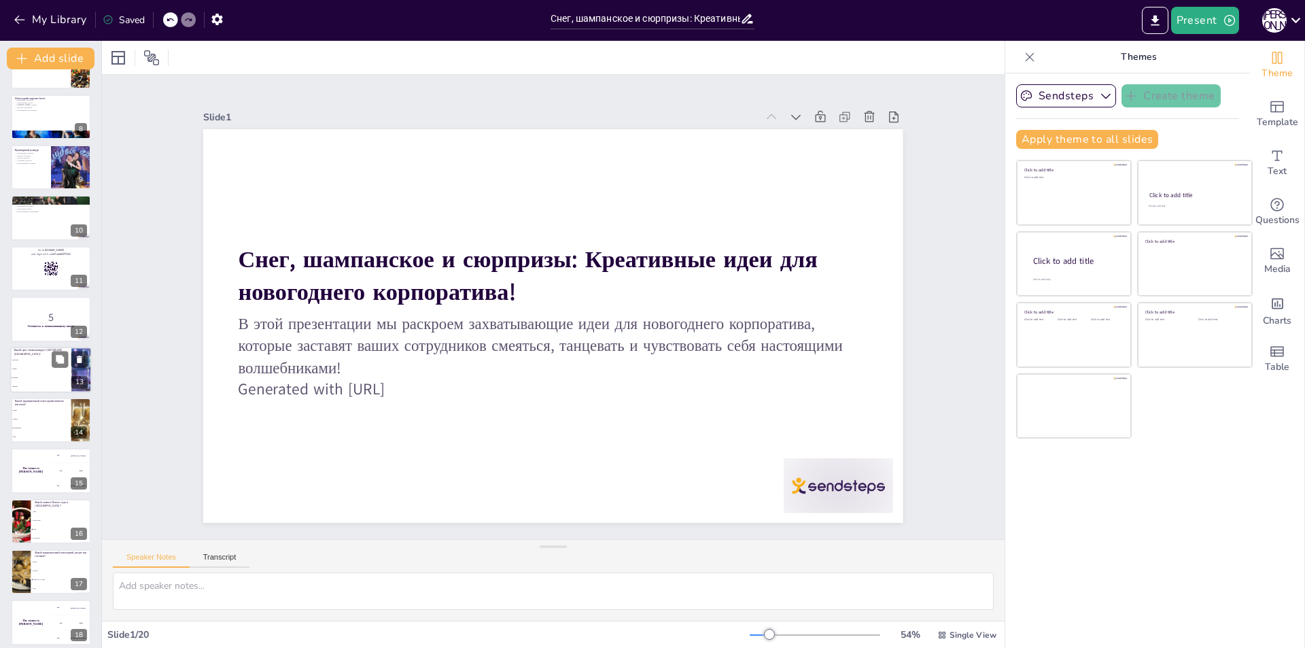
scroll to position [449, 0]
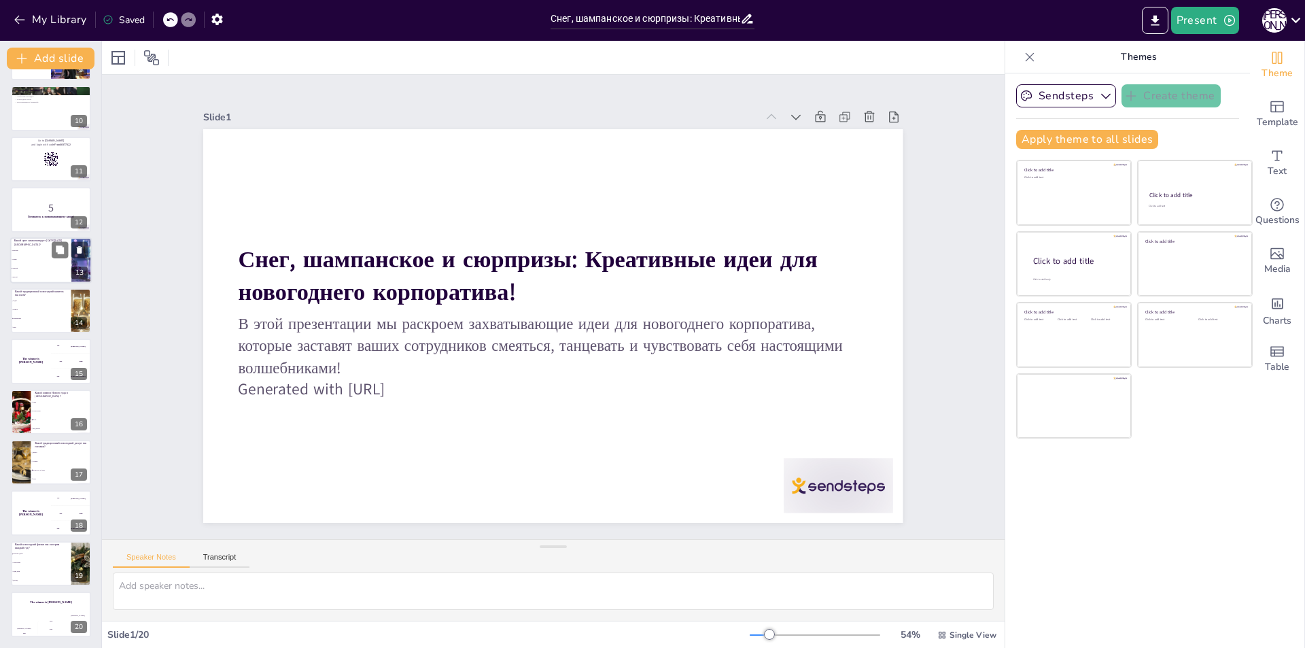
checkbox input "true"
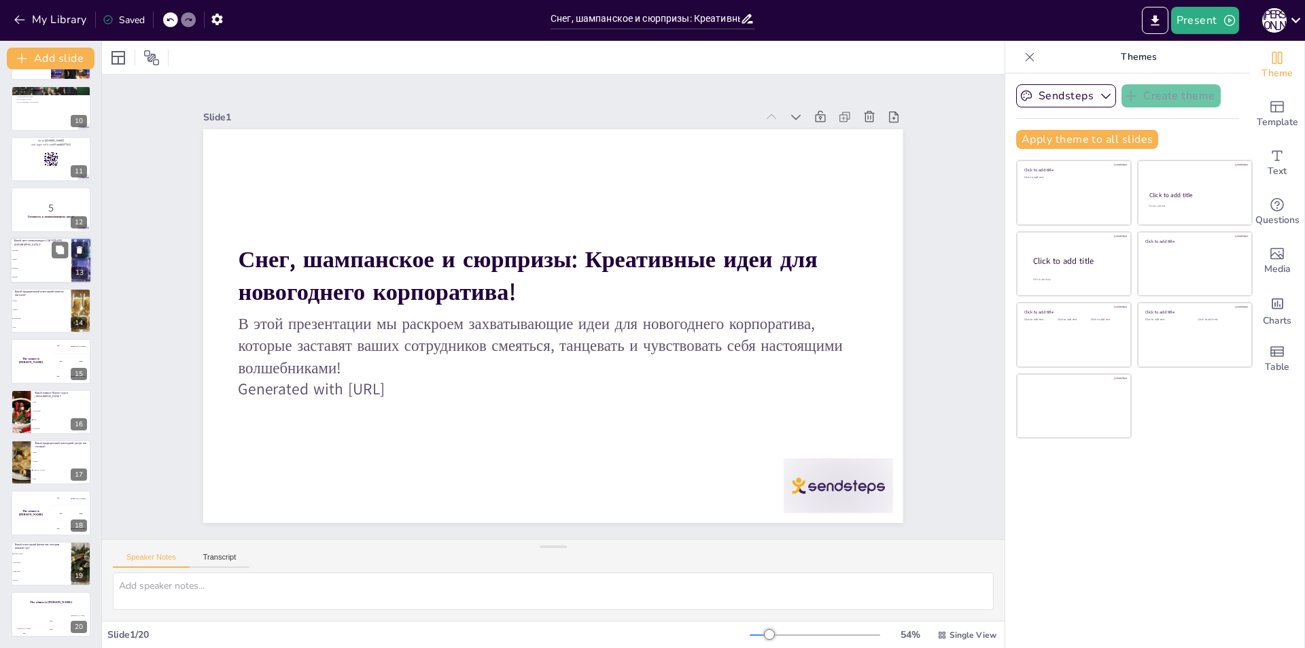
checkbox input "true"
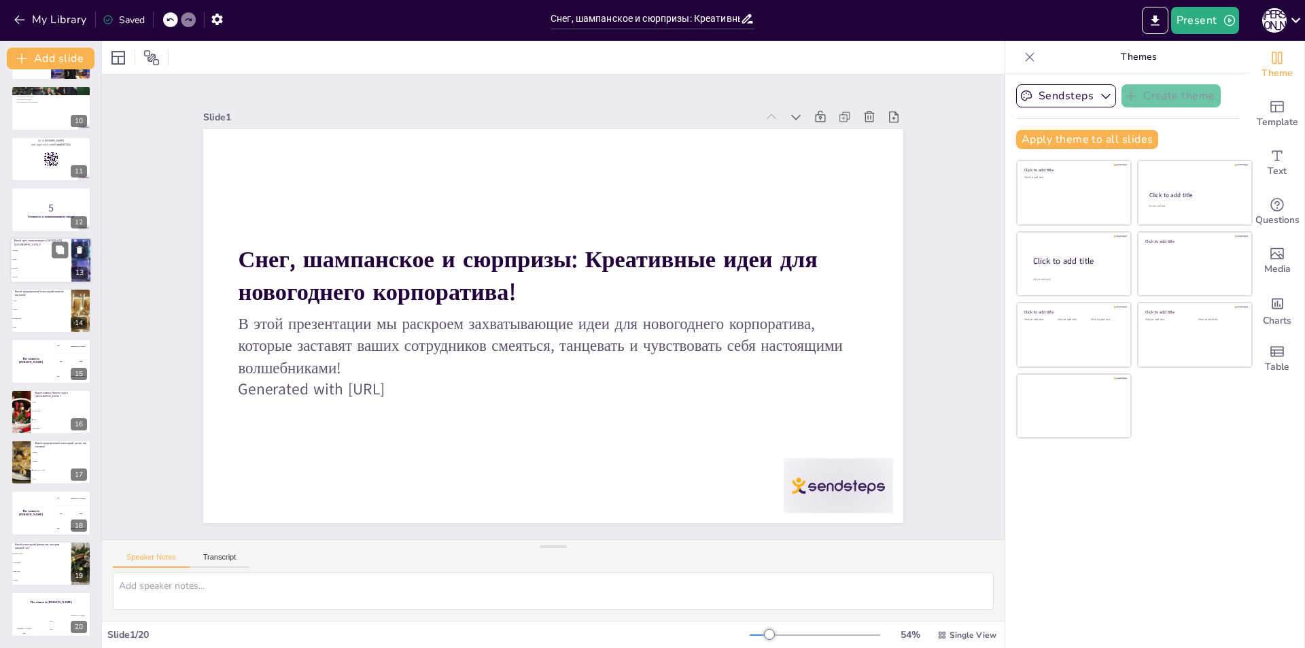
checkbox input "true"
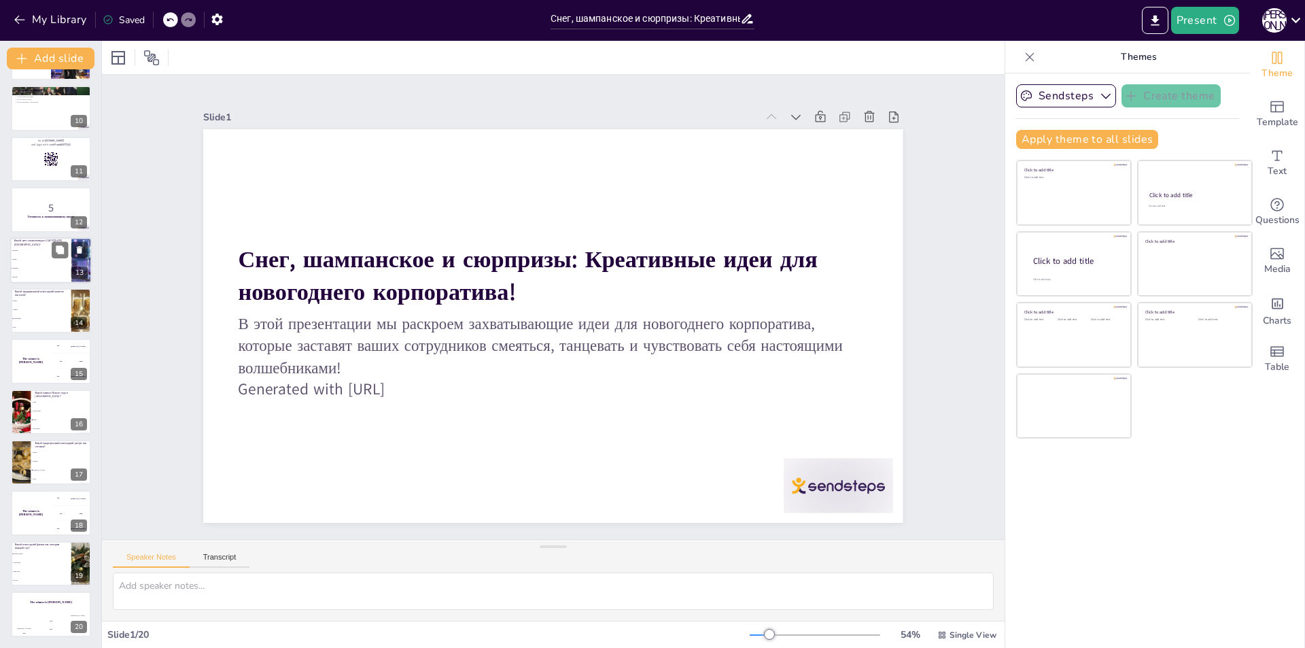
checkbox input "true"
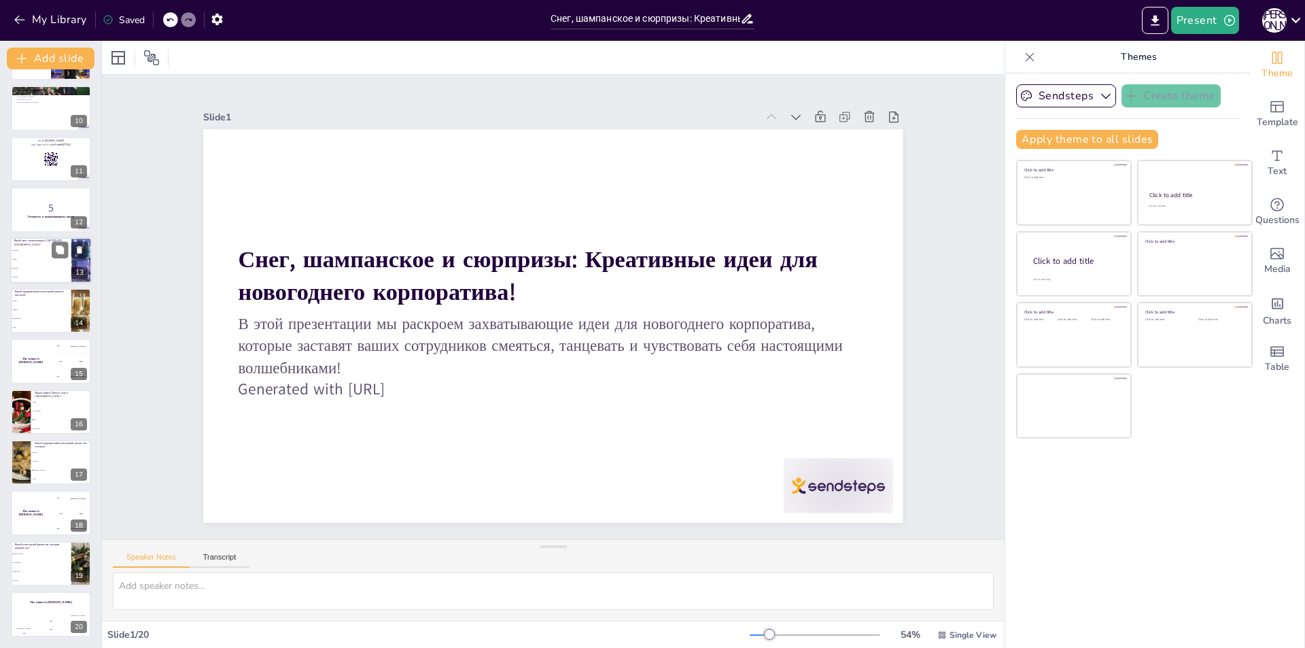
checkbox input "true"
click at [43, 329] on li "Квас" at bounding box center [40, 327] width 61 height 9
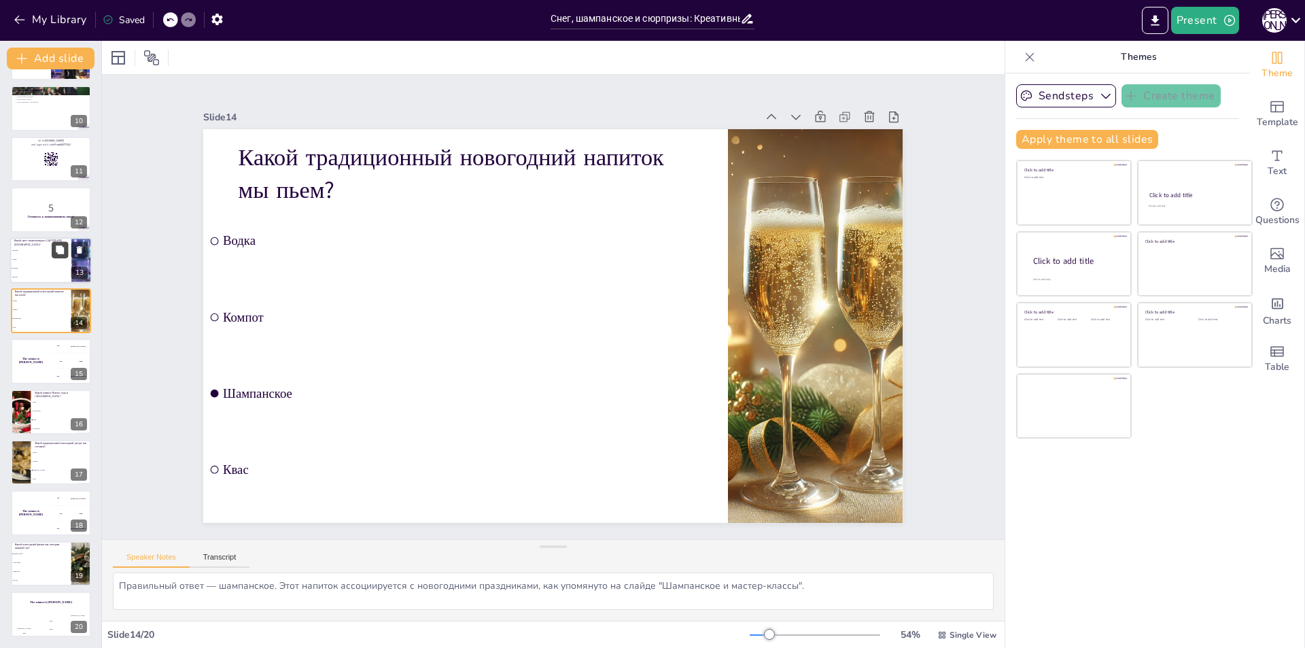
scroll to position [402, 0]
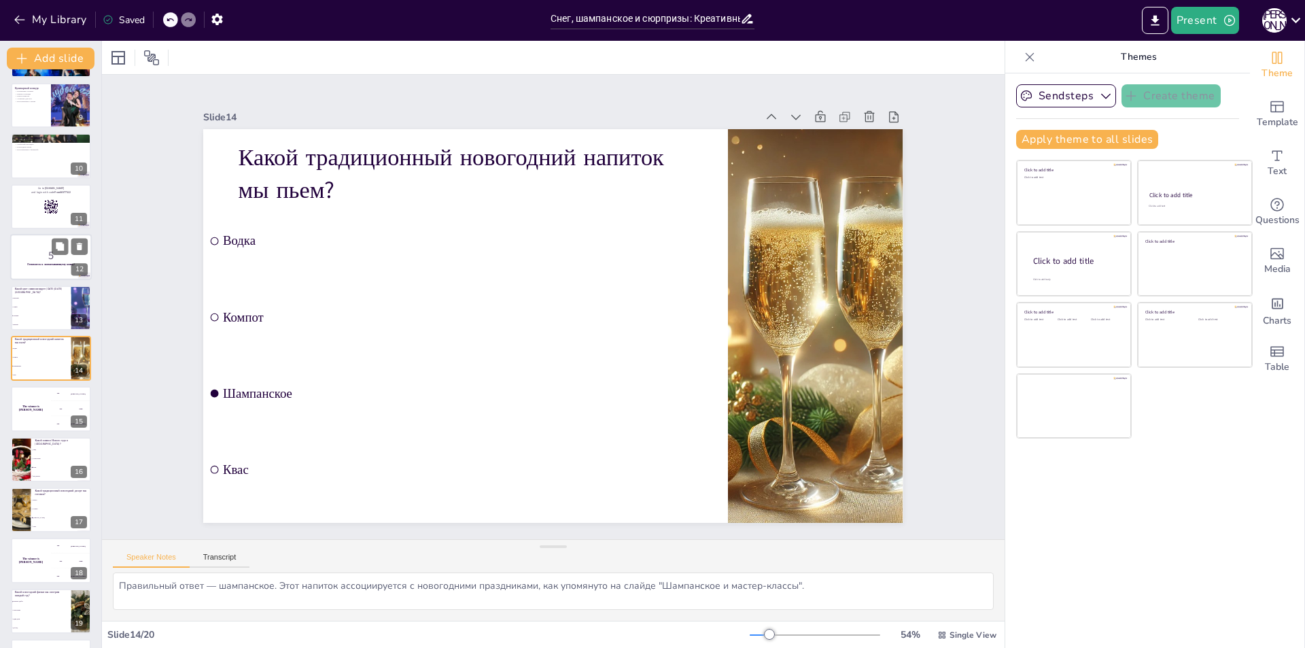
click at [35, 264] on strong "Готовьтесь к захватывающему квизу!" at bounding box center [51, 264] width 48 height 3
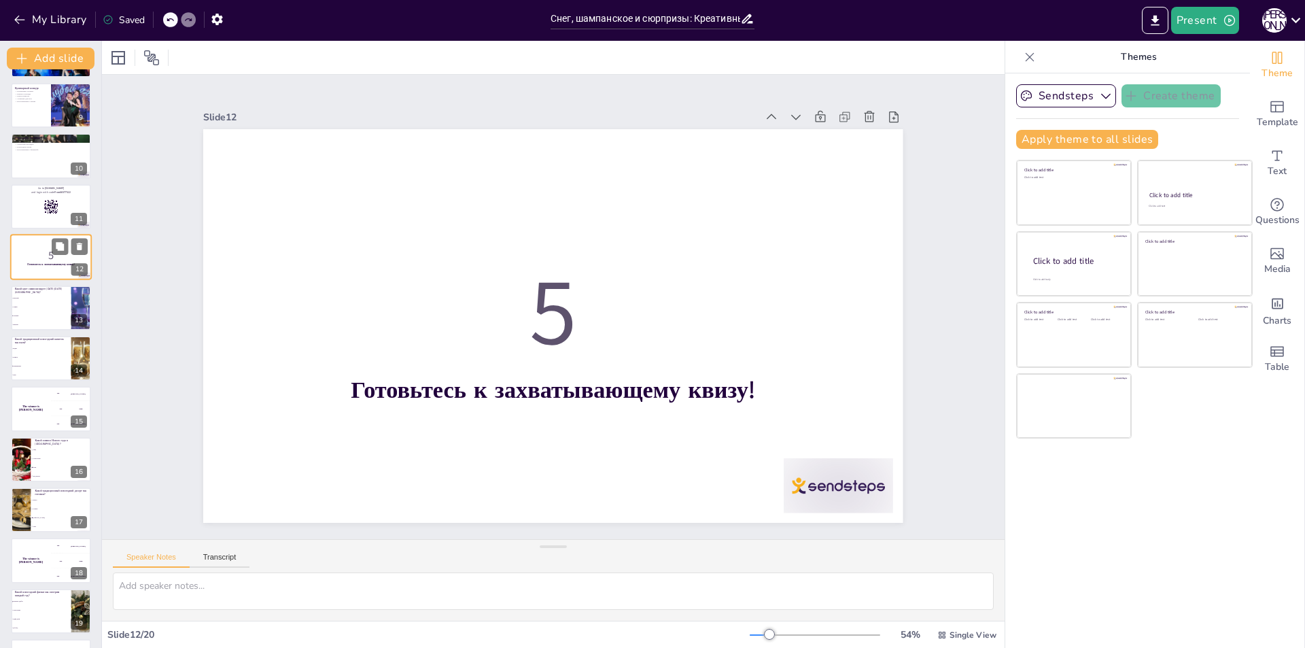
scroll to position [300, 0]
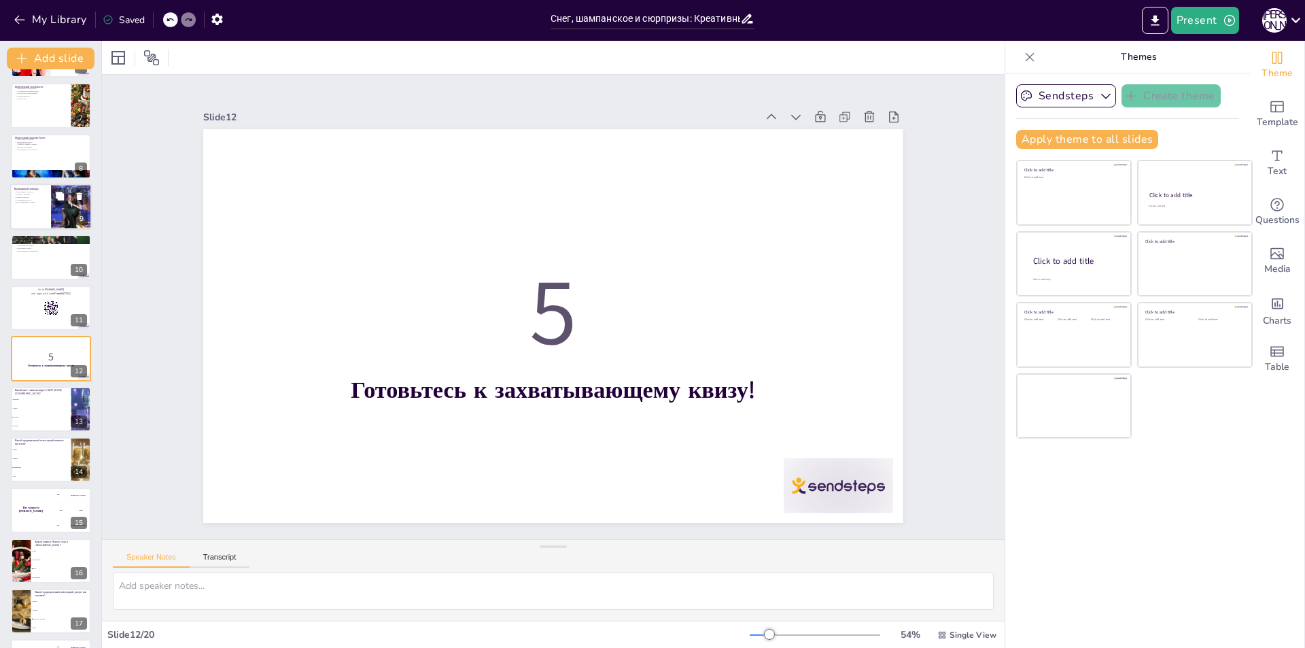
click at [44, 204] on div at bounding box center [51, 207] width 82 height 46
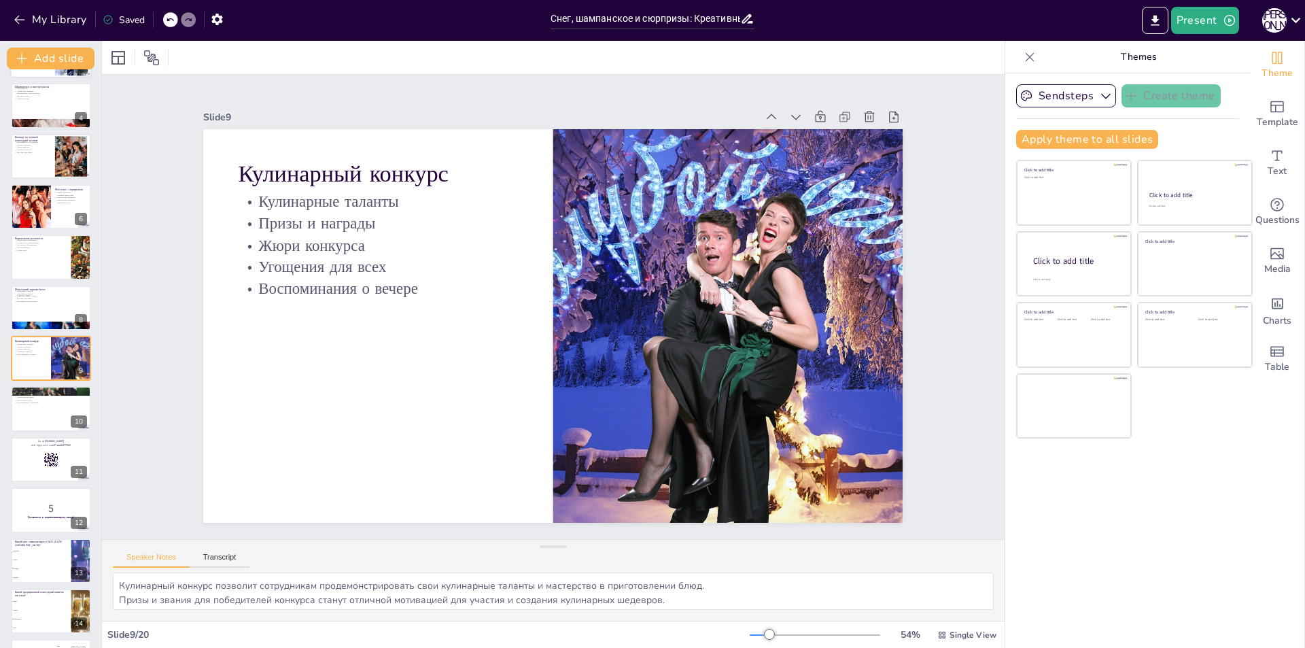
scroll to position [0, 0]
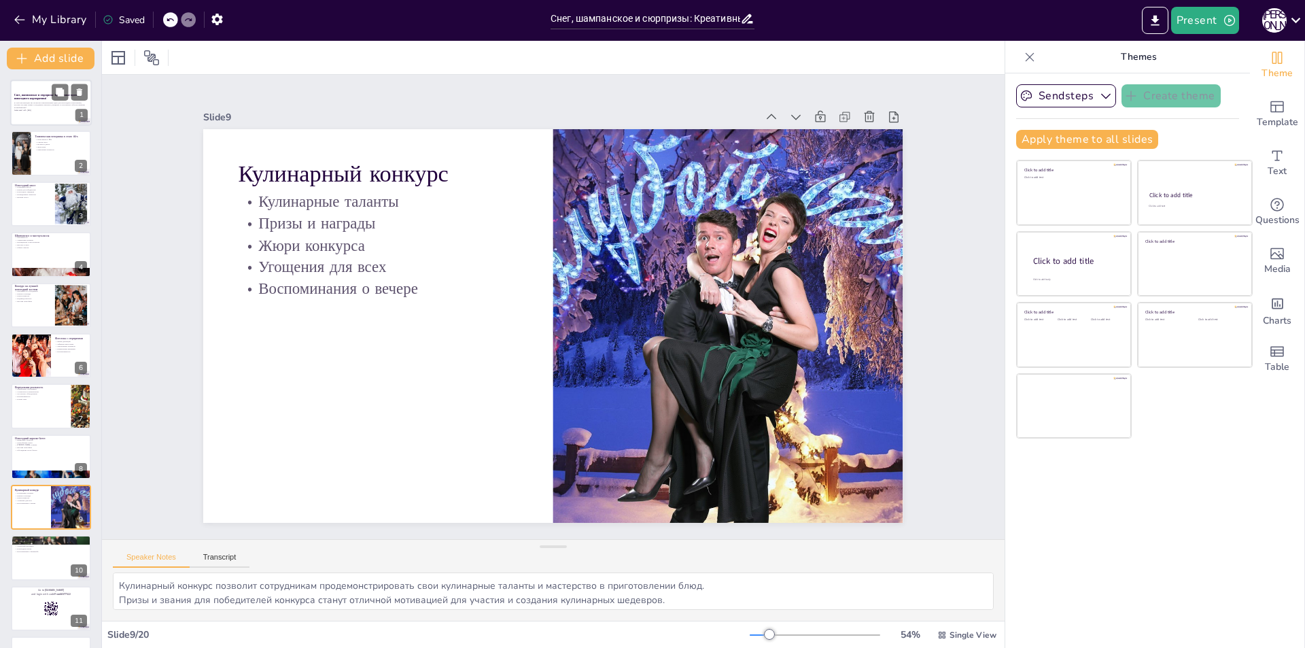
click at [39, 99] on strong "Снег, шампанское и сюрпризы: Креативные идеи для новогоднего корпоратива!" at bounding box center [48, 96] width 68 height 7
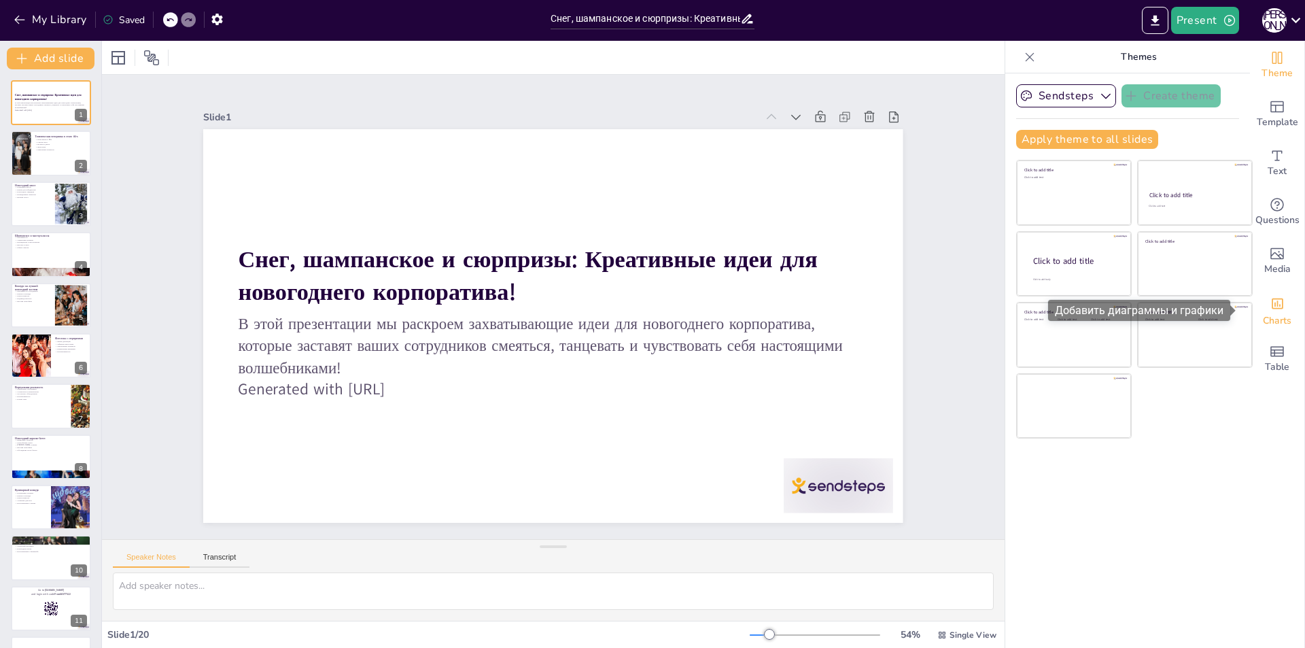
click at [1273, 324] on span "Charts" at bounding box center [1277, 320] width 29 height 15
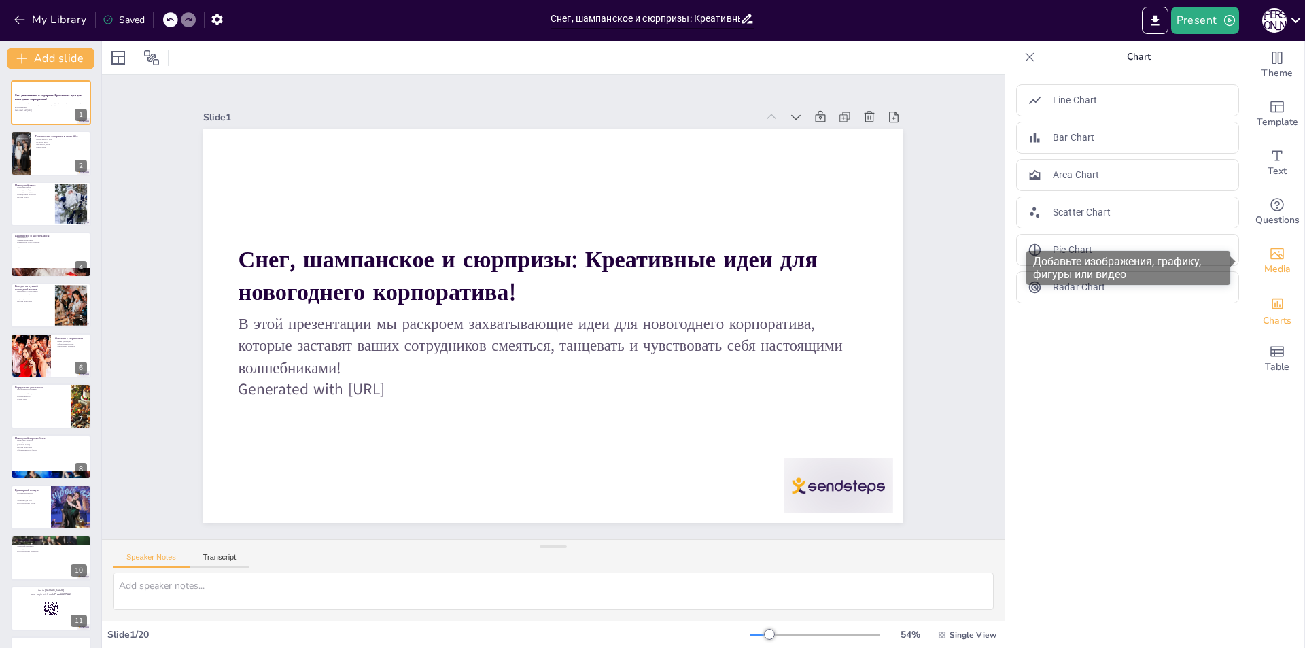
click at [1273, 271] on span "Media" at bounding box center [1278, 269] width 27 height 15
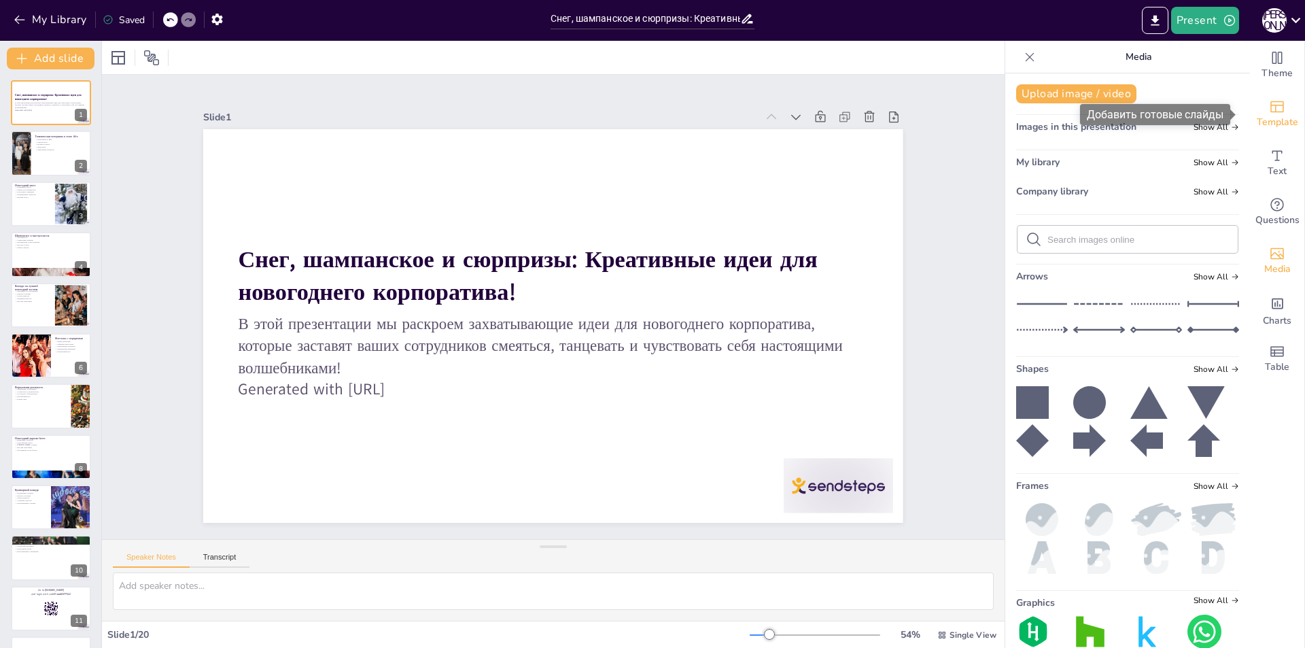
click at [1267, 115] on span "Template" at bounding box center [1277, 122] width 41 height 15
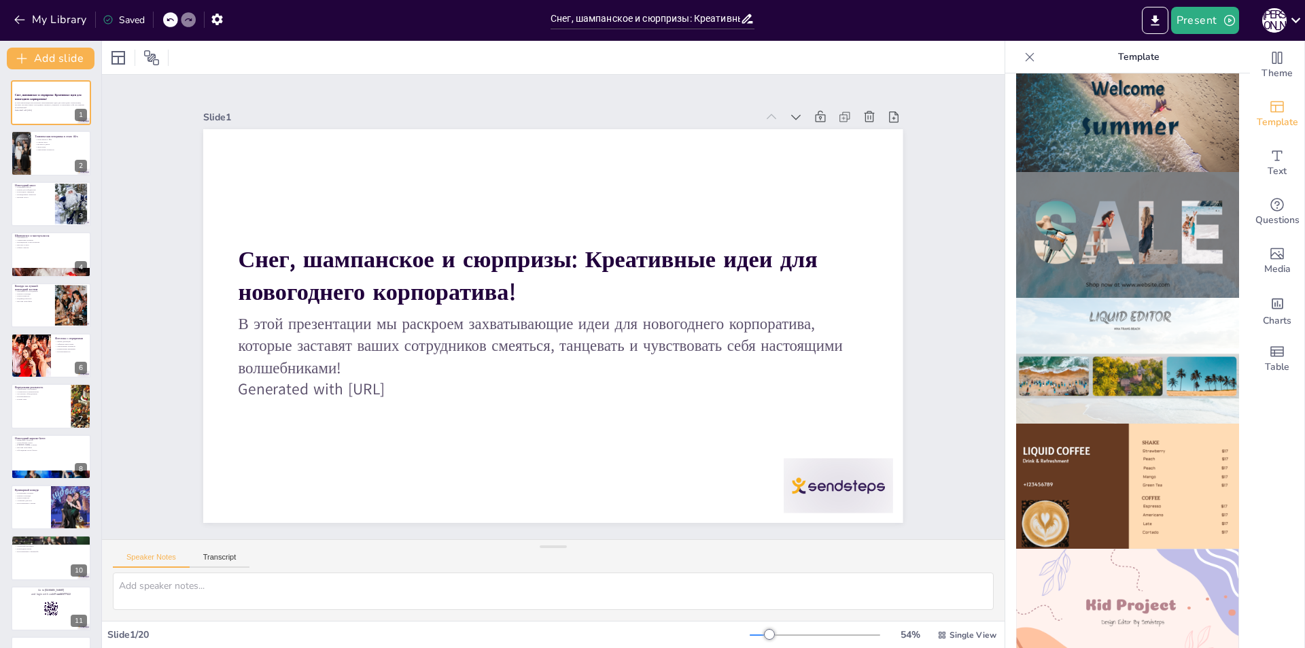
scroll to position [676, 0]
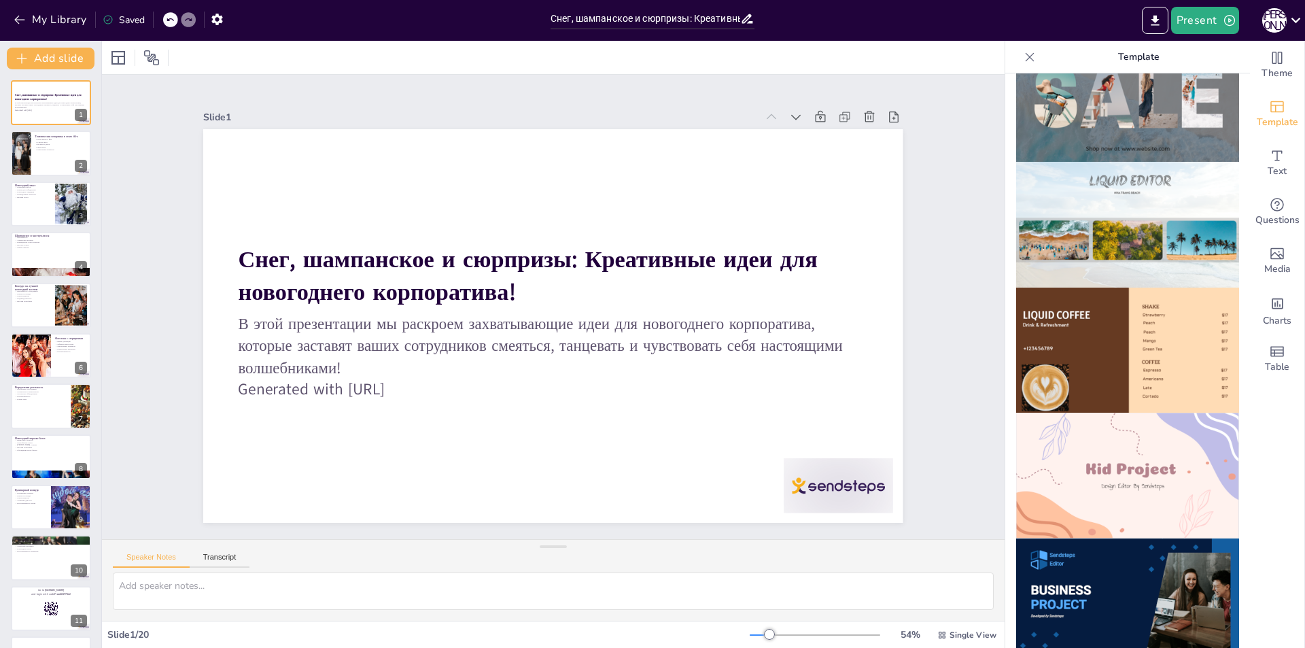
click at [1134, 453] on img at bounding box center [1127, 476] width 223 height 126
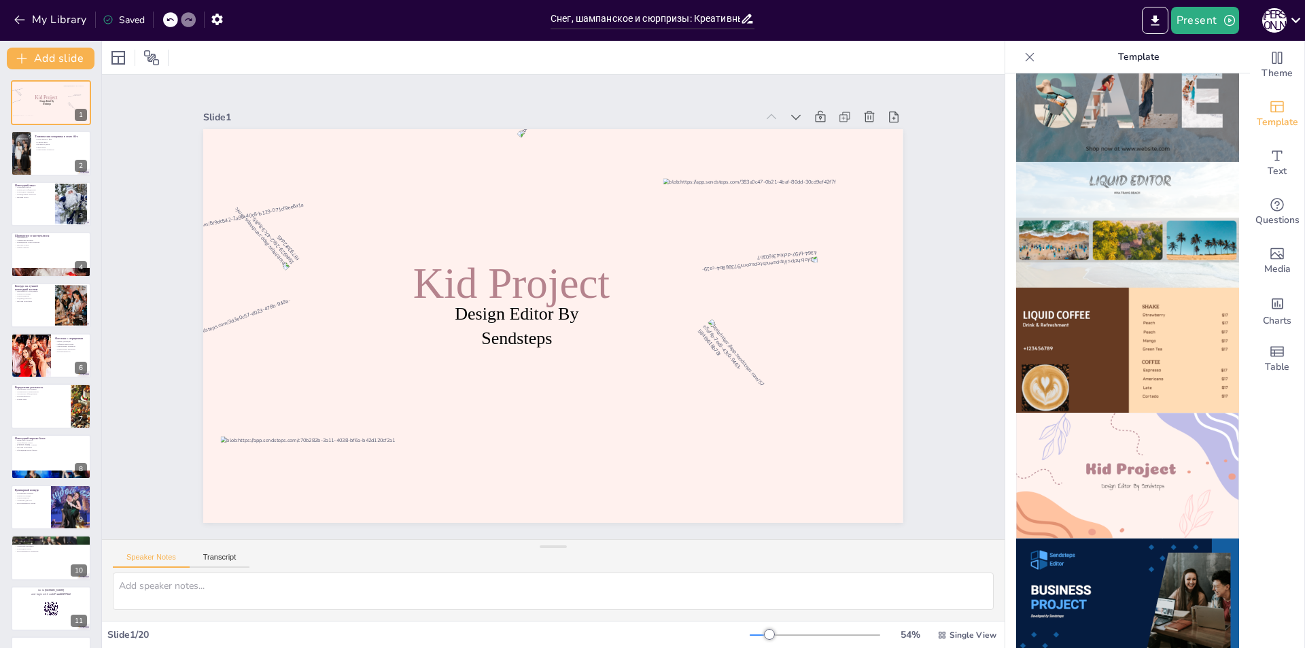
click at [163, 22] on div at bounding box center [170, 19] width 15 height 15
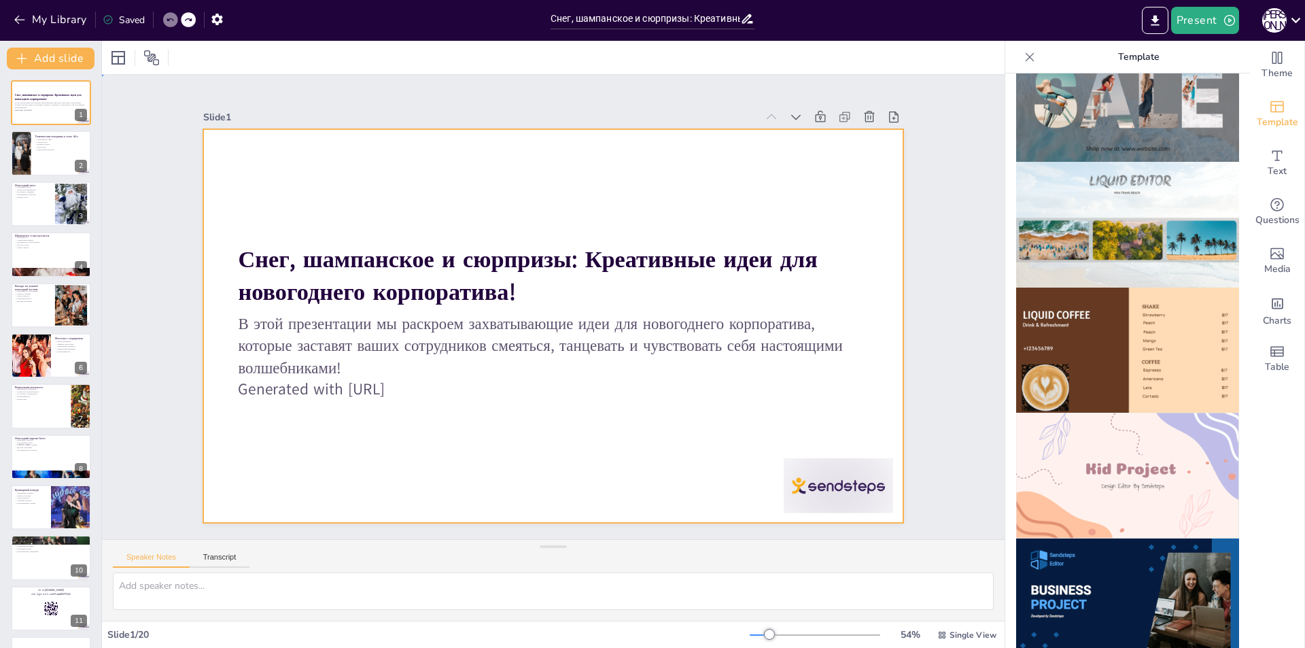
click at [611, 182] on div at bounding box center [550, 326] width 766 height 530
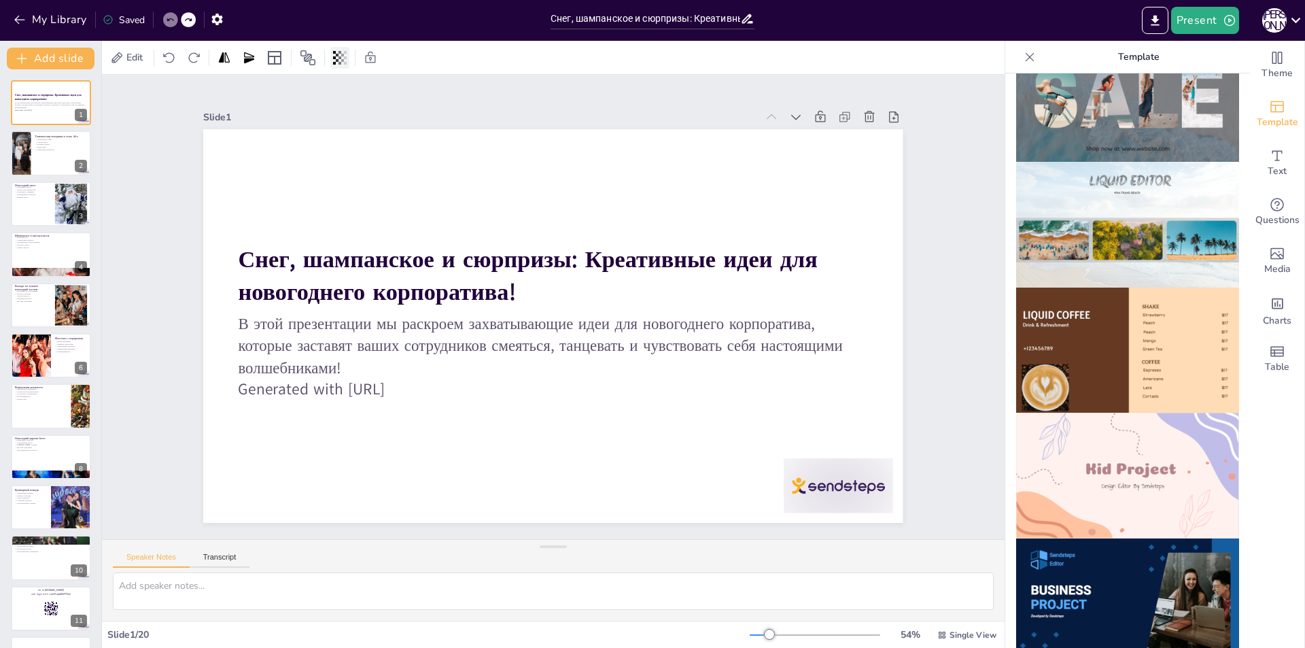
click at [337, 62] on icon at bounding box center [340, 58] width 14 height 14
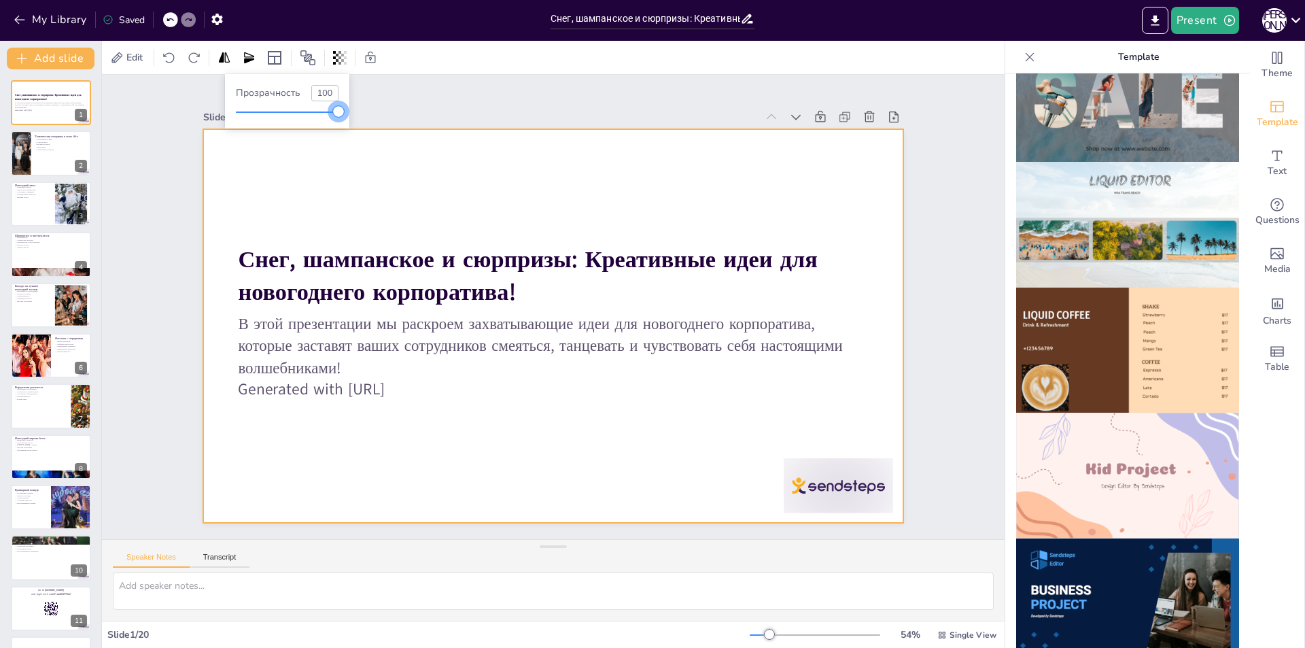
drag, startPoint x: 337, startPoint y: 109, endPoint x: 392, endPoint y: 128, distance: 58.0
click at [392, 128] on body "My Library Saved Снег, шампанское и сюрпризы: Креативные идеи для новогоднего к…" at bounding box center [652, 324] width 1305 height 648
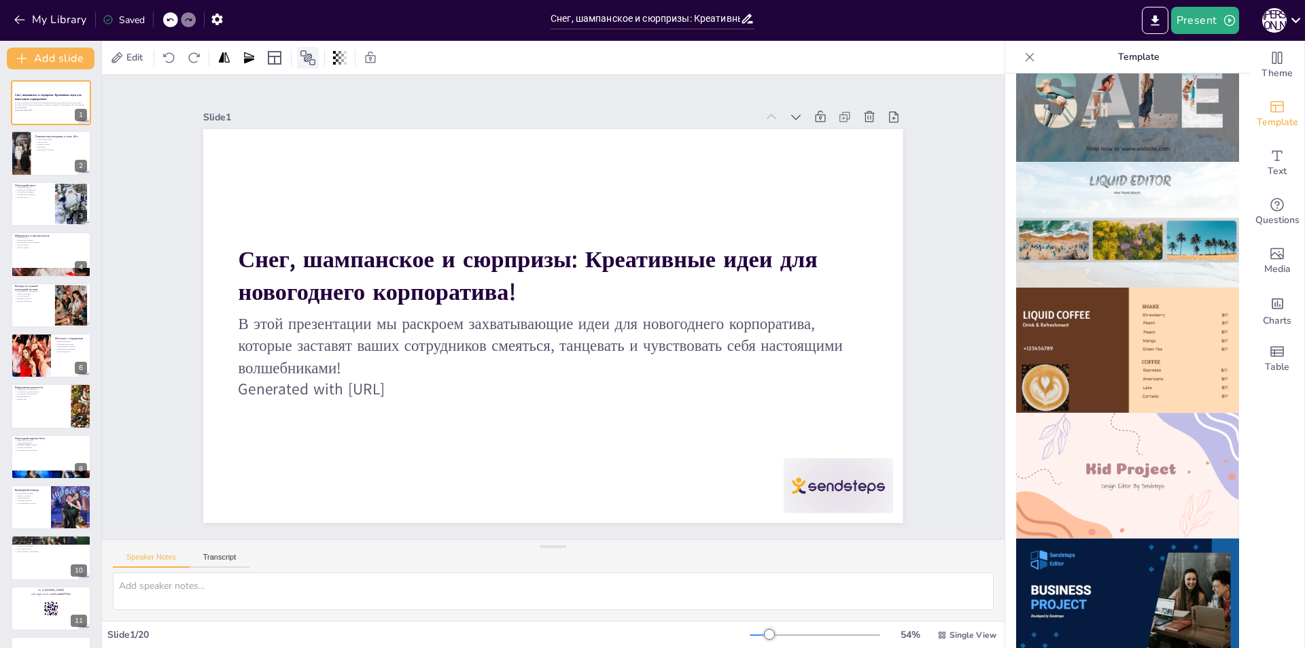
click at [307, 58] on icon at bounding box center [307, 57] width 15 height 15
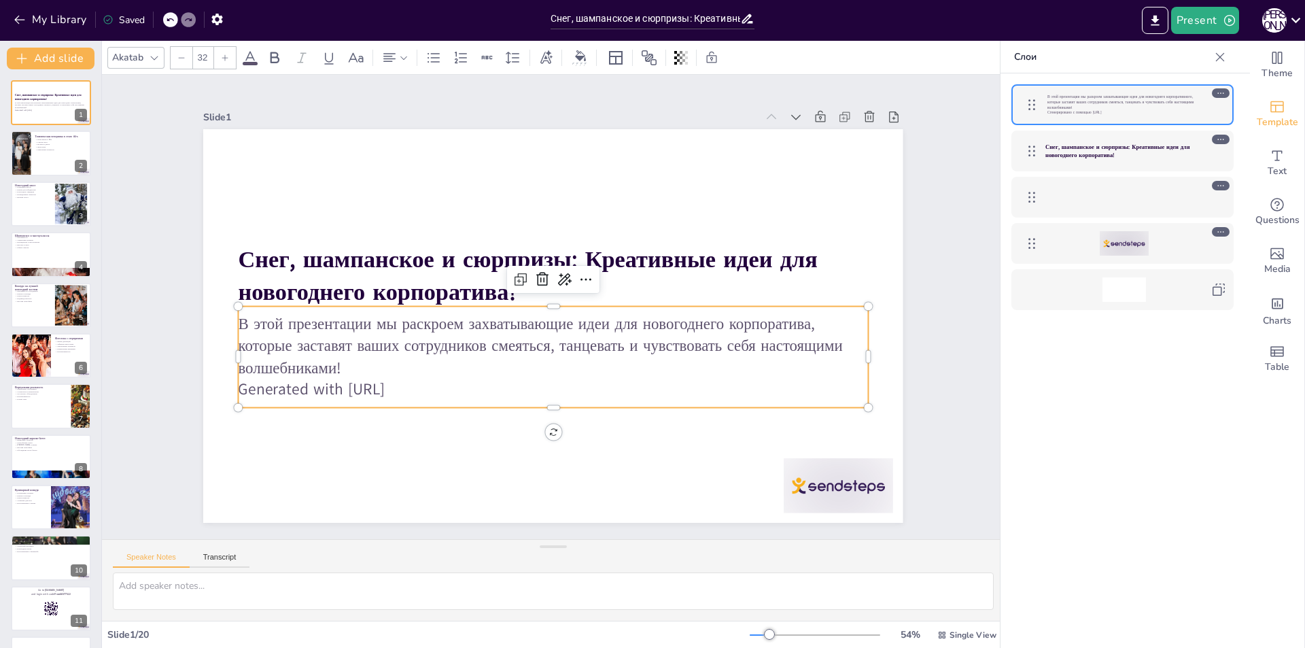
click at [377, 375] on p "Generated with [URL]" at bounding box center [544, 388] width 629 height 87
click at [425, 383] on p "Generated with [URL]" at bounding box center [544, 389] width 629 height 88
click at [428, 383] on p "Generated with [URL]" at bounding box center [536, 388] width 621 height 152
click at [427, 385] on p "Generated with [URL]" at bounding box center [544, 390] width 629 height 88
click at [424, 385] on p "Generated with [URL]" at bounding box center [544, 391] width 629 height 87
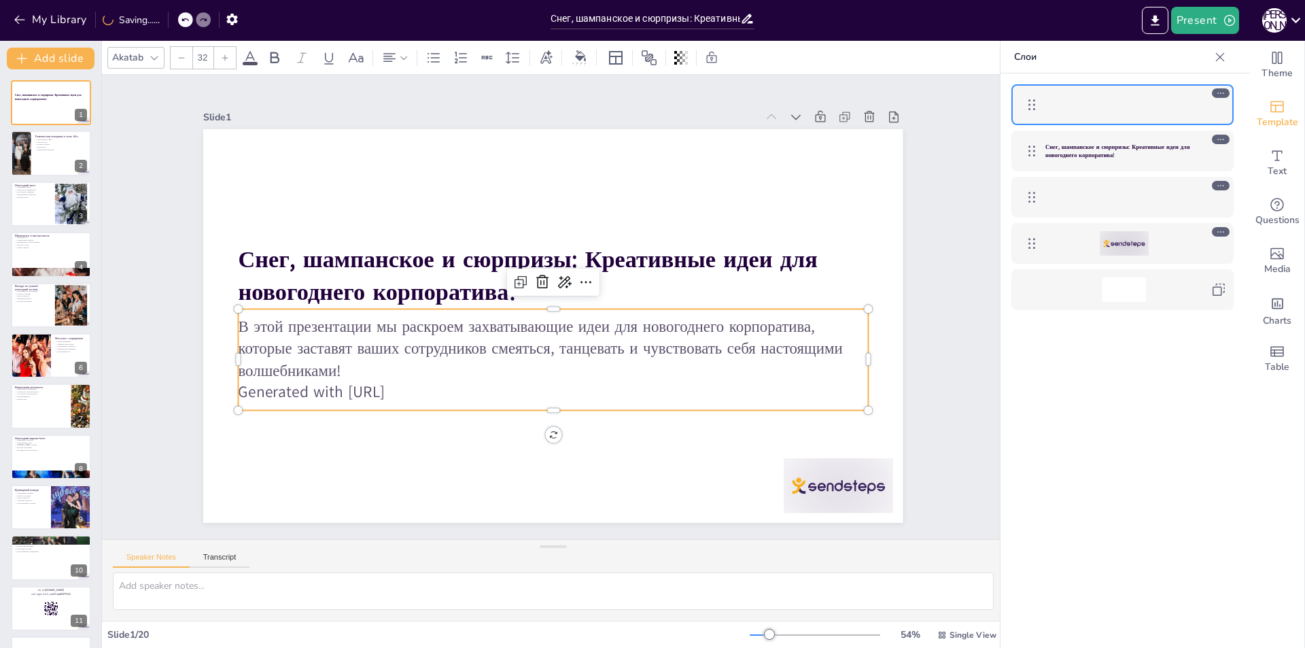
click at [139, 55] on div "Akatab" at bounding box center [127, 57] width 37 height 18
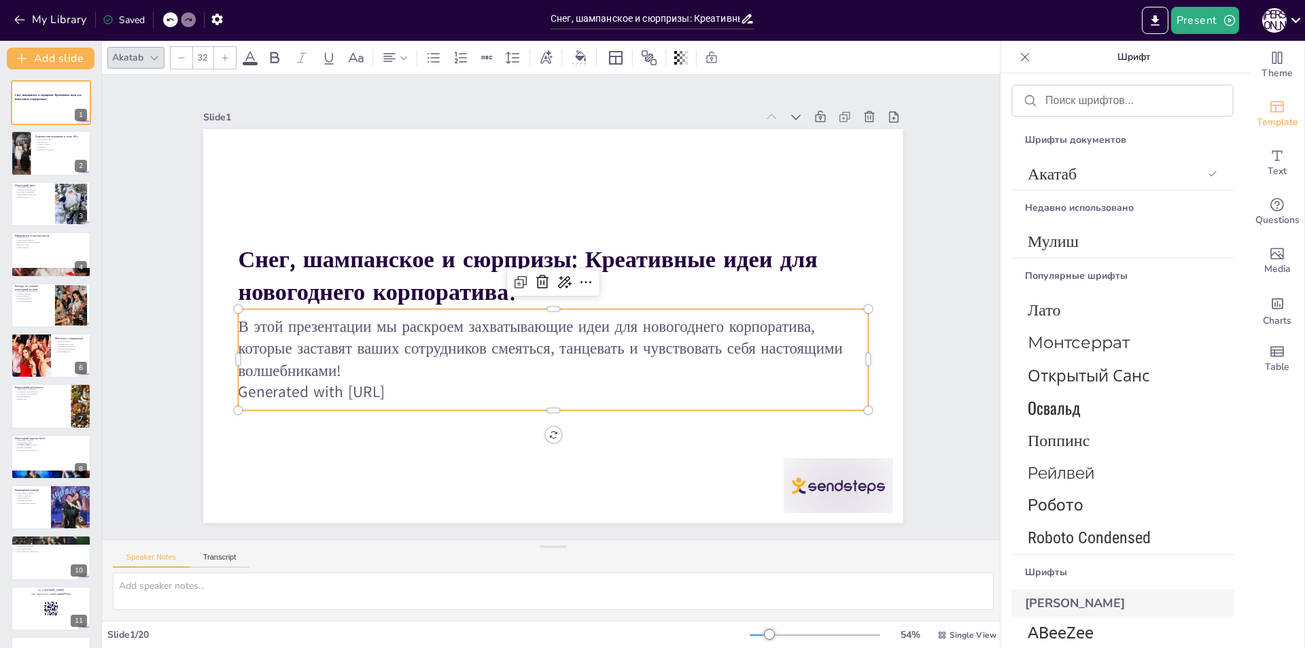
click at [139, 55] on div "Akatab" at bounding box center [127, 57] width 37 height 18
click at [1263, 67] on span "Theme" at bounding box center [1277, 73] width 31 height 15
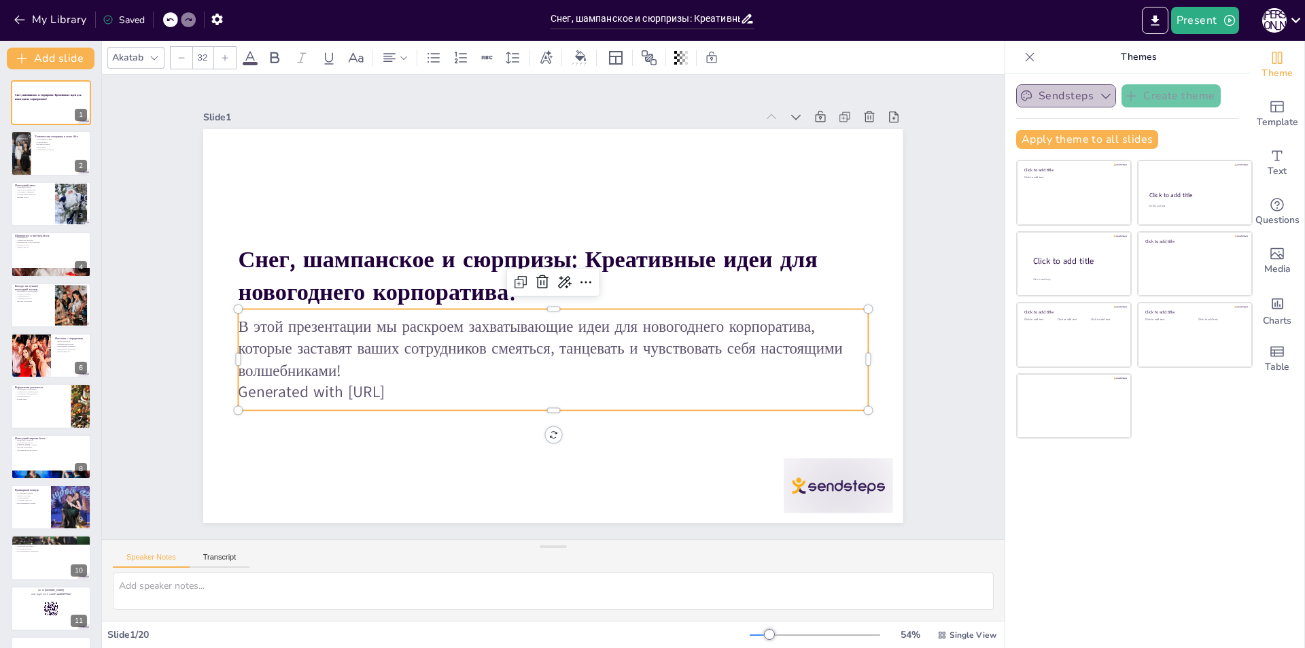
click at [1069, 97] on button "Sendsteps" at bounding box center [1066, 95] width 100 height 23
click at [1067, 140] on span "Sendsteps" at bounding box center [1076, 142] width 61 height 13
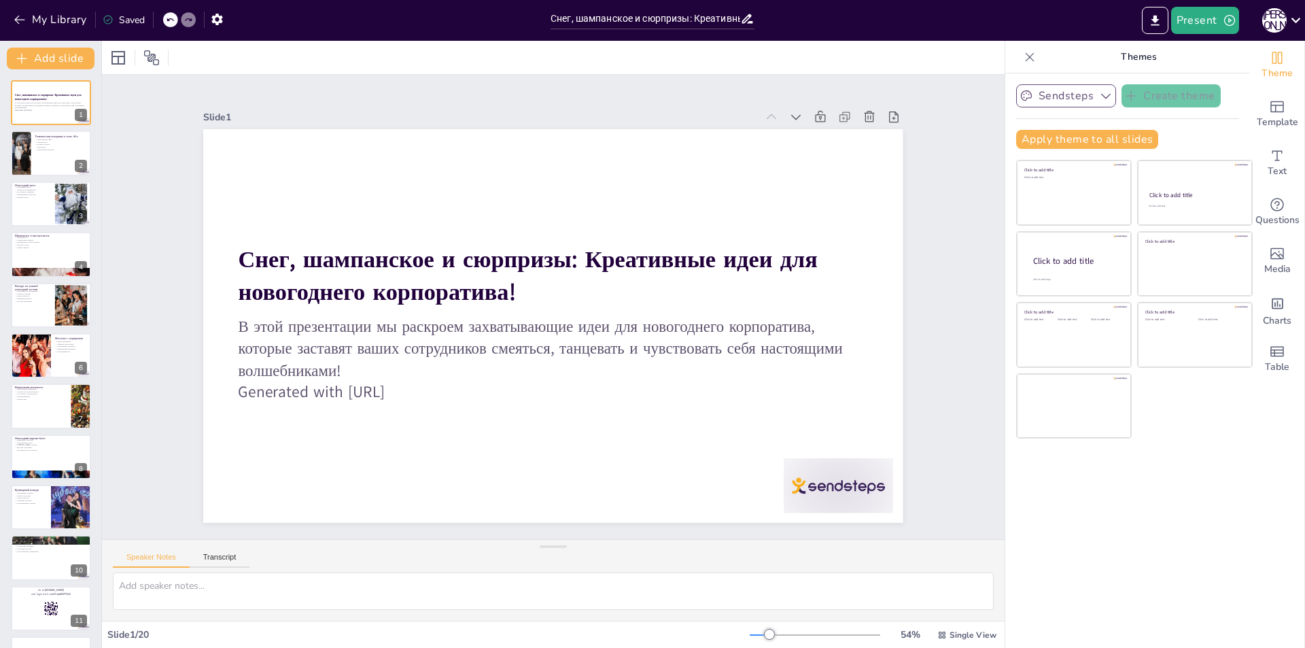
click at [1060, 92] on button "Sendsteps" at bounding box center [1066, 95] width 100 height 23
click at [1067, 145] on span "Sendsteps" at bounding box center [1076, 142] width 61 height 13
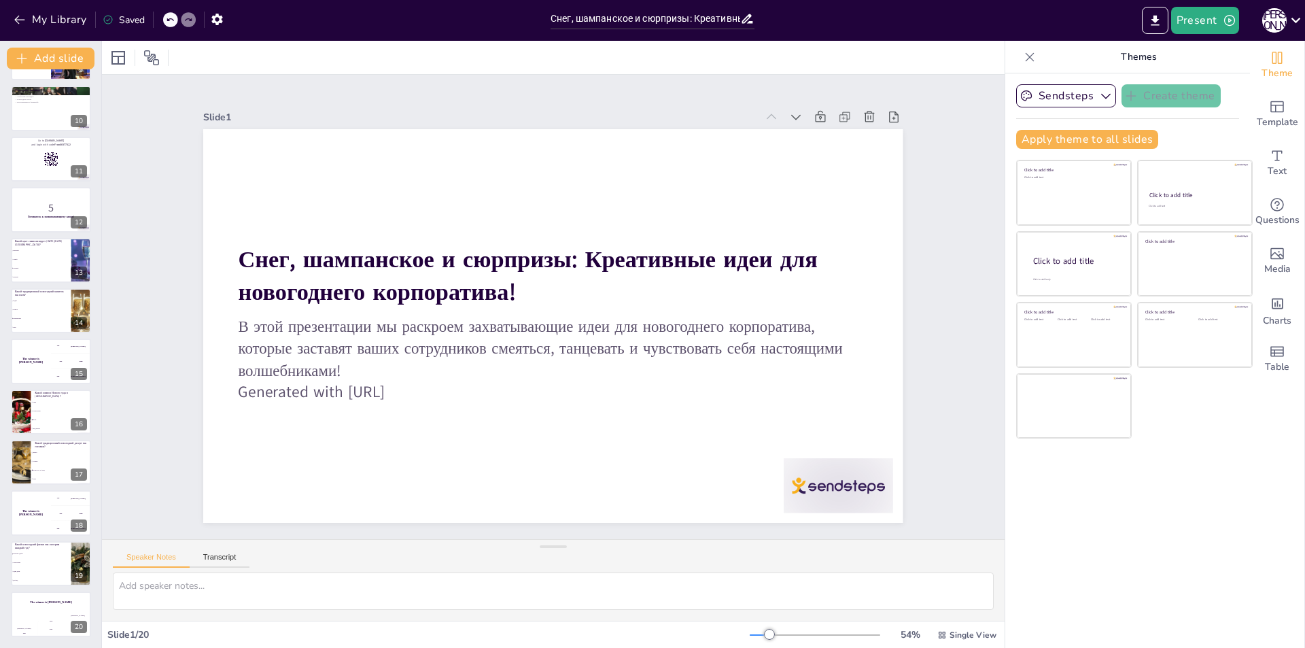
scroll to position [0, 0]
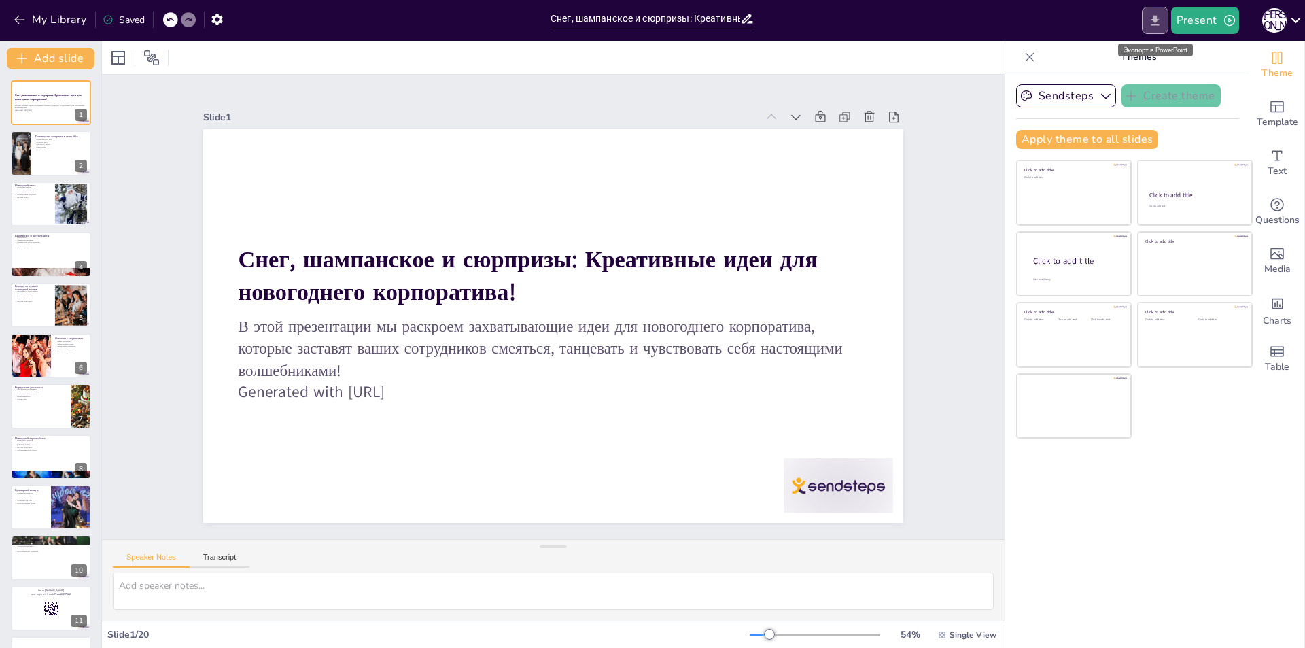
click at [1157, 15] on icon "Export to PowerPoint" at bounding box center [1155, 21] width 14 height 14
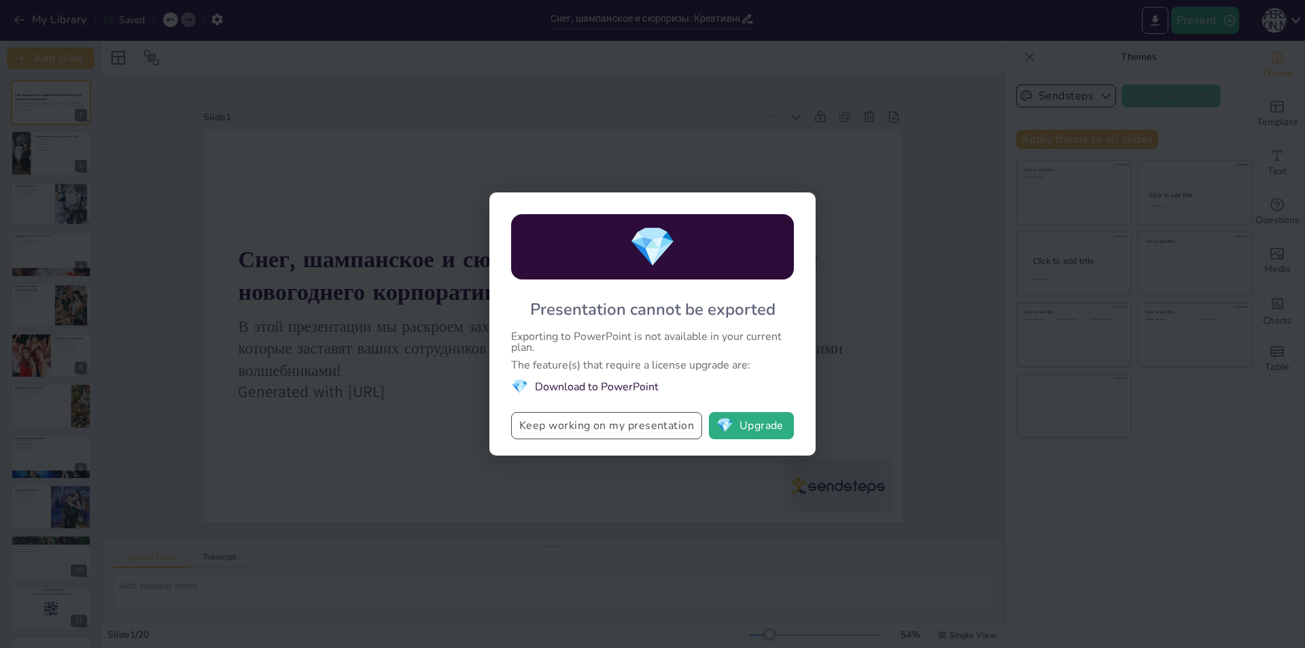
click at [623, 428] on button "Keep working on my presentation" at bounding box center [606, 425] width 191 height 27
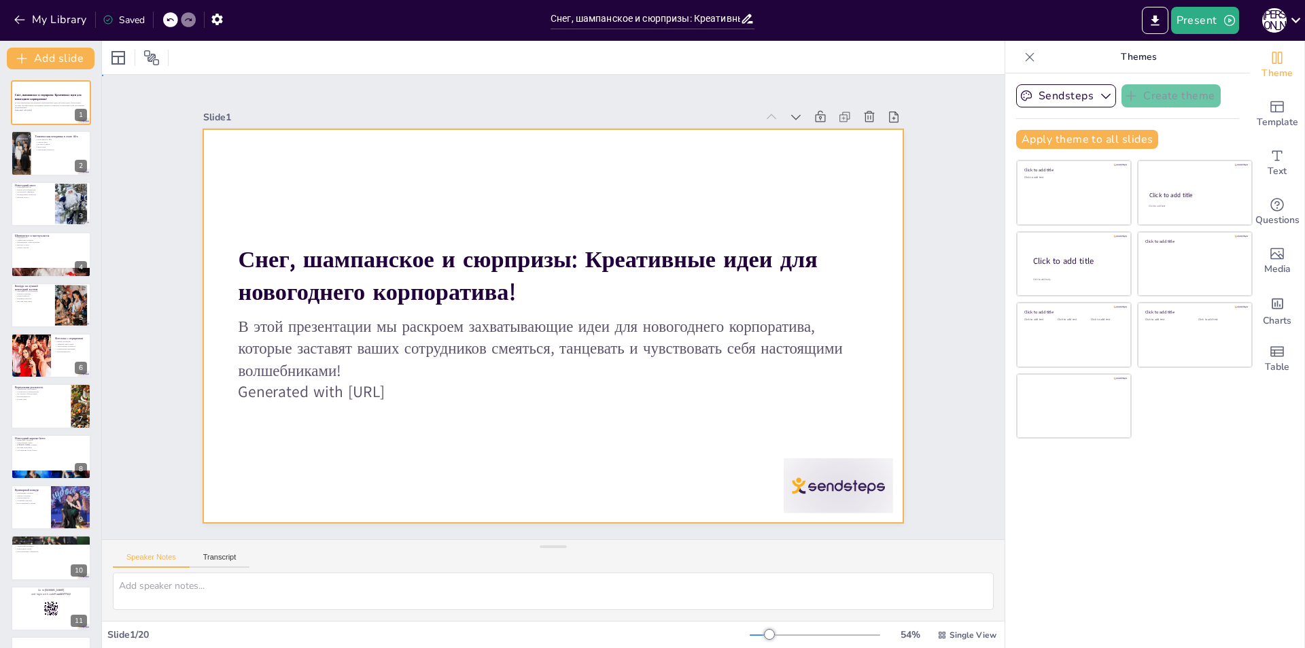
click at [613, 445] on div at bounding box center [551, 326] width 737 height 464
click at [613, 445] on div at bounding box center [551, 326] width 737 height 465
click at [112, 55] on div at bounding box center [118, 58] width 16 height 16
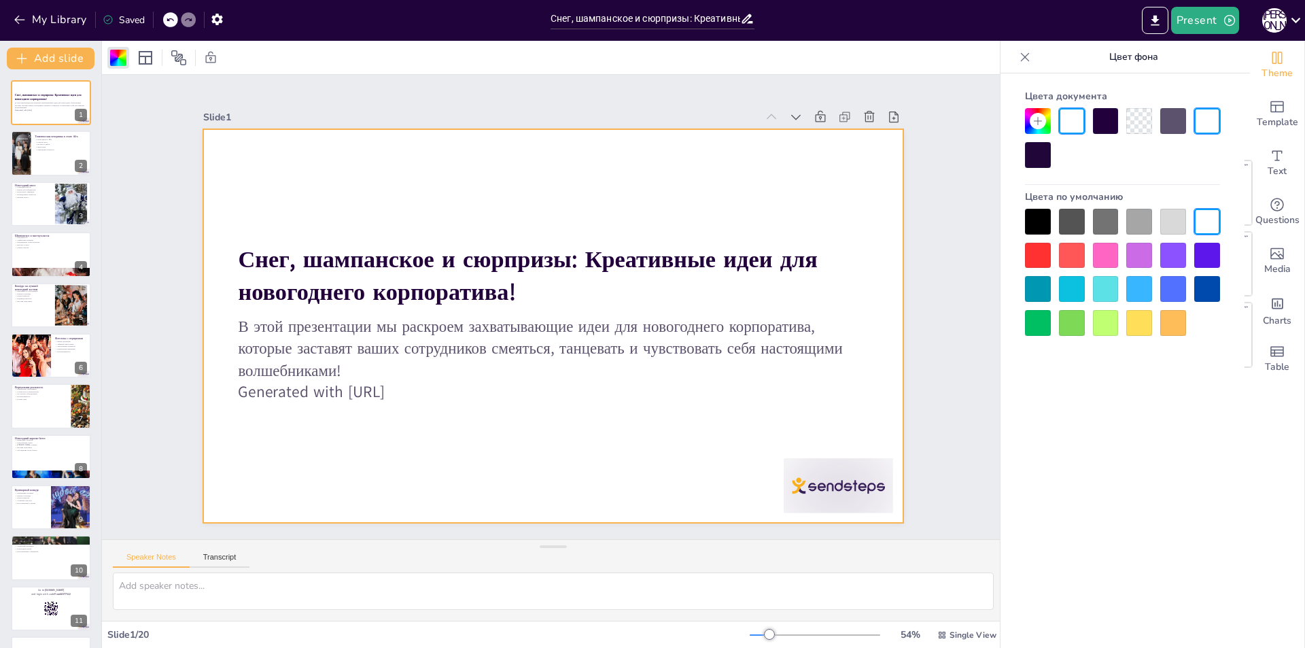
click at [1183, 293] on div at bounding box center [1174, 289] width 26 height 26
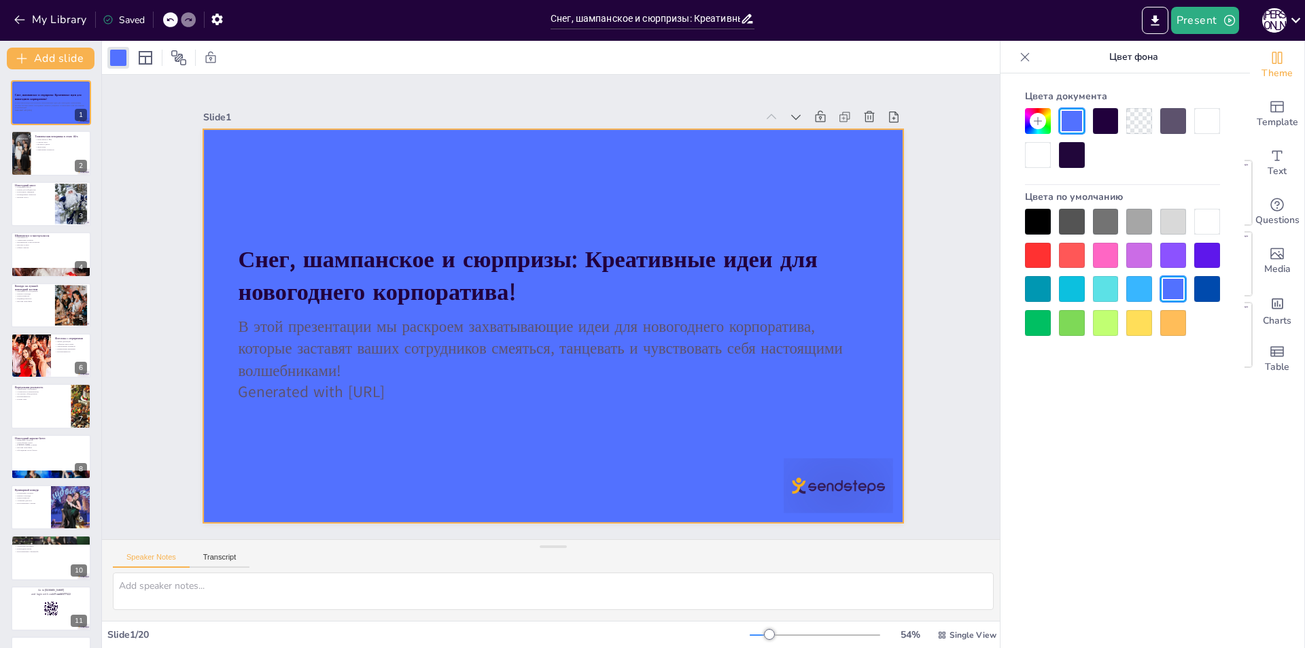
click at [1209, 289] on div at bounding box center [1208, 289] width 26 height 26
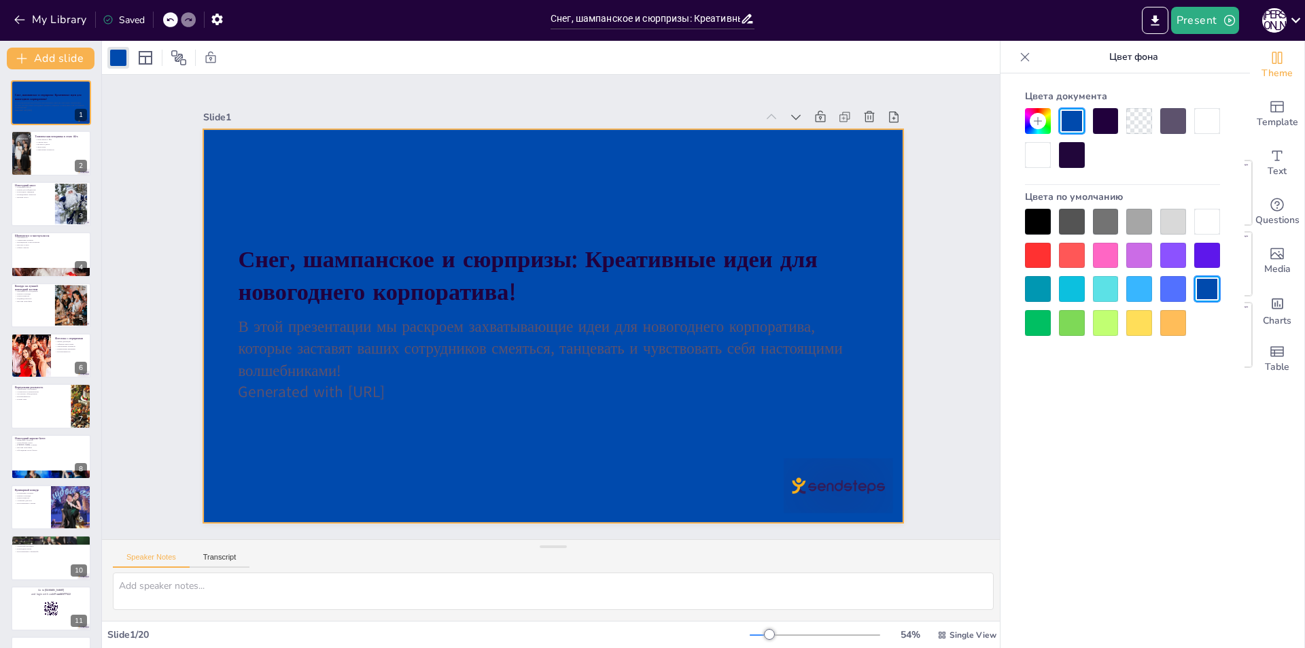
click at [1107, 287] on div at bounding box center [1106, 289] width 26 height 26
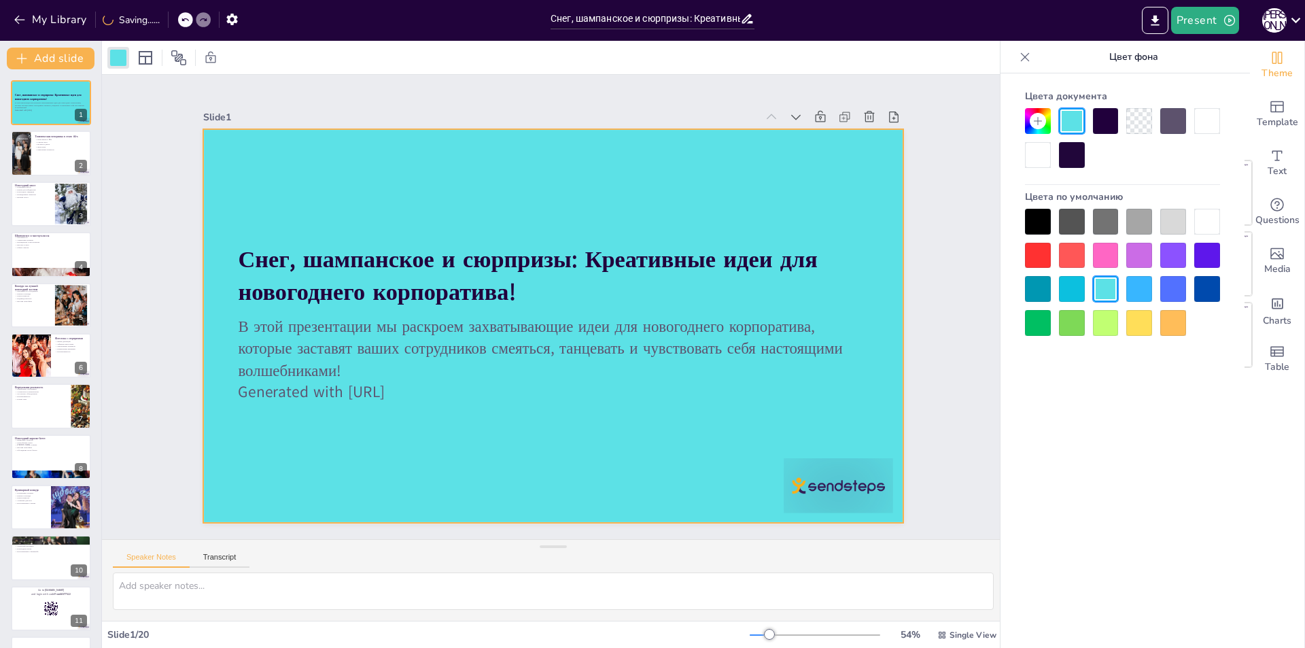
click at [1179, 290] on div at bounding box center [1174, 289] width 26 height 26
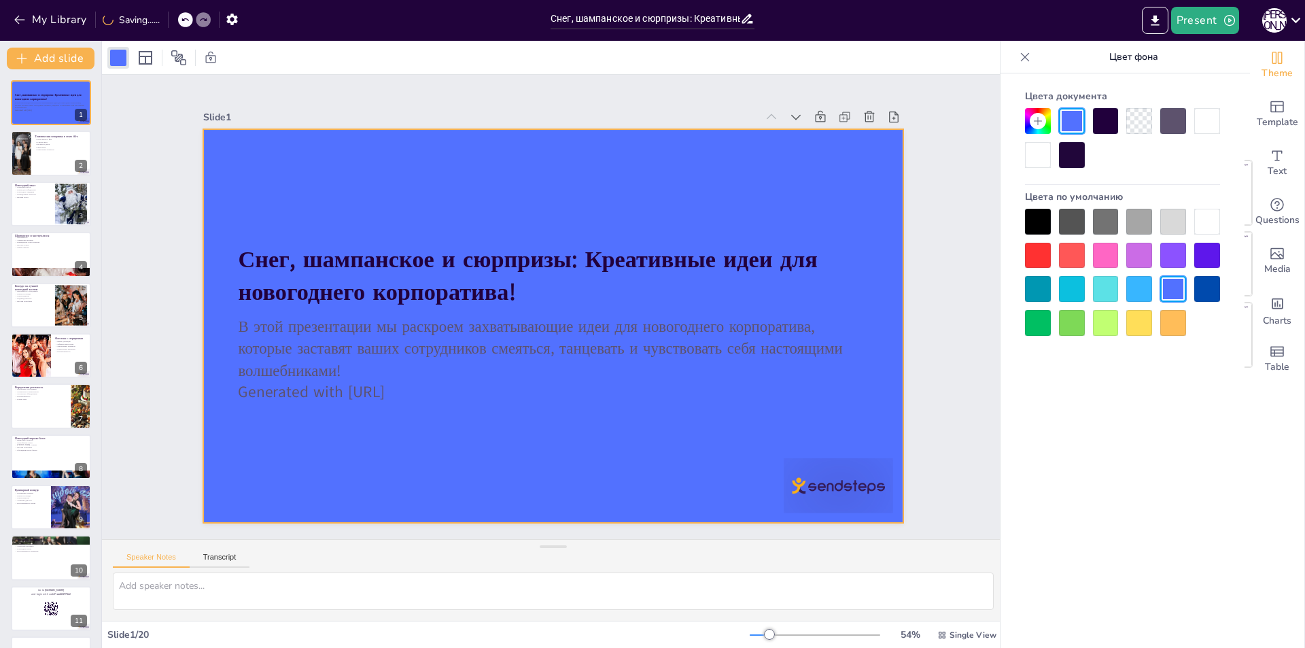
click at [1173, 126] on div at bounding box center [1174, 121] width 26 height 26
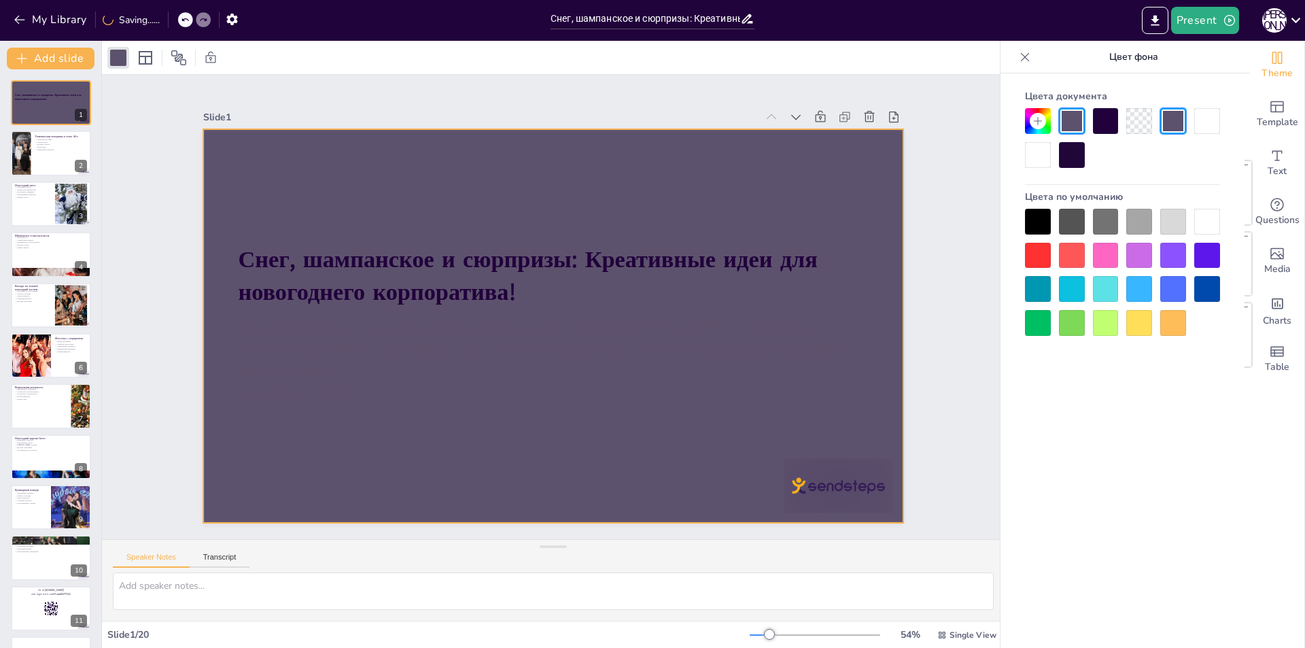
click at [1102, 124] on div at bounding box center [1106, 121] width 26 height 26
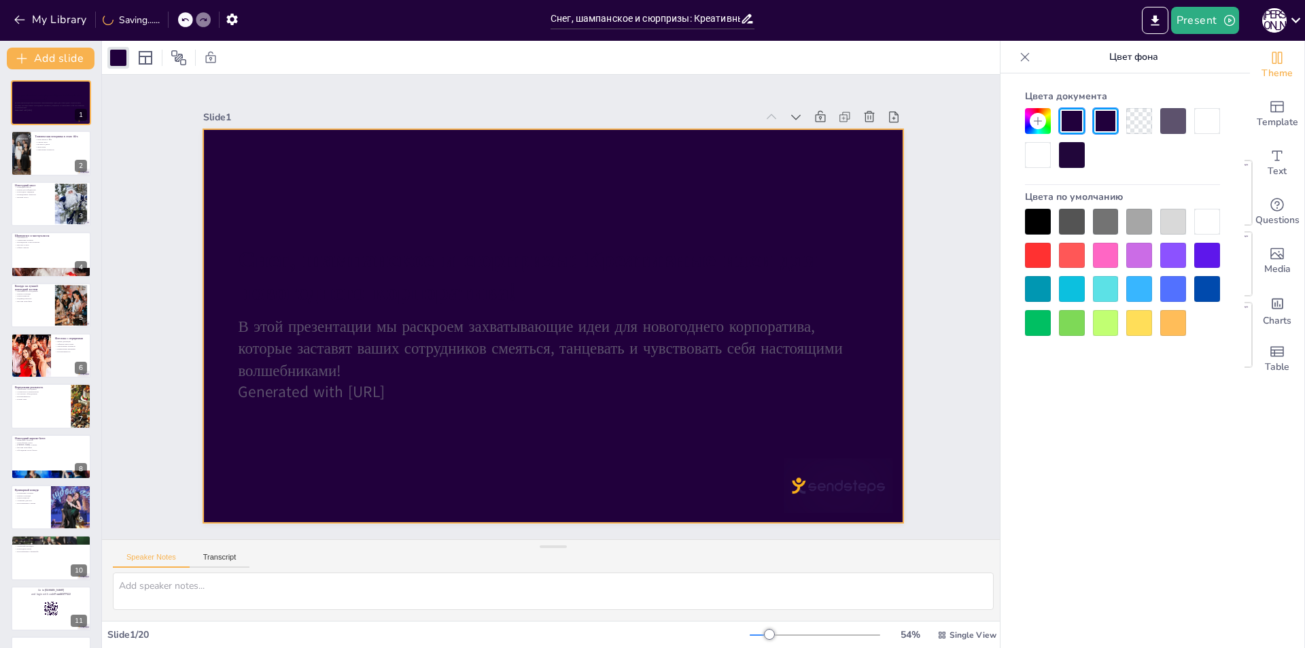
click at [1103, 222] on div at bounding box center [1106, 222] width 26 height 26
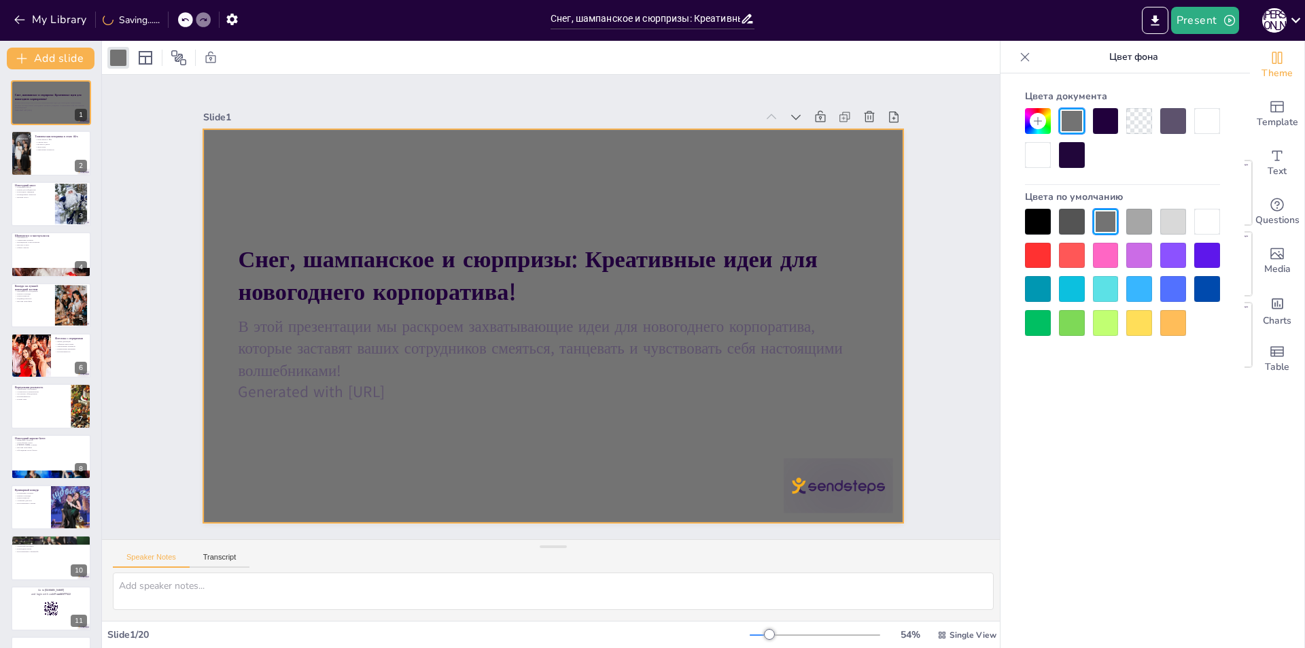
click at [1199, 290] on div at bounding box center [1208, 289] width 26 height 26
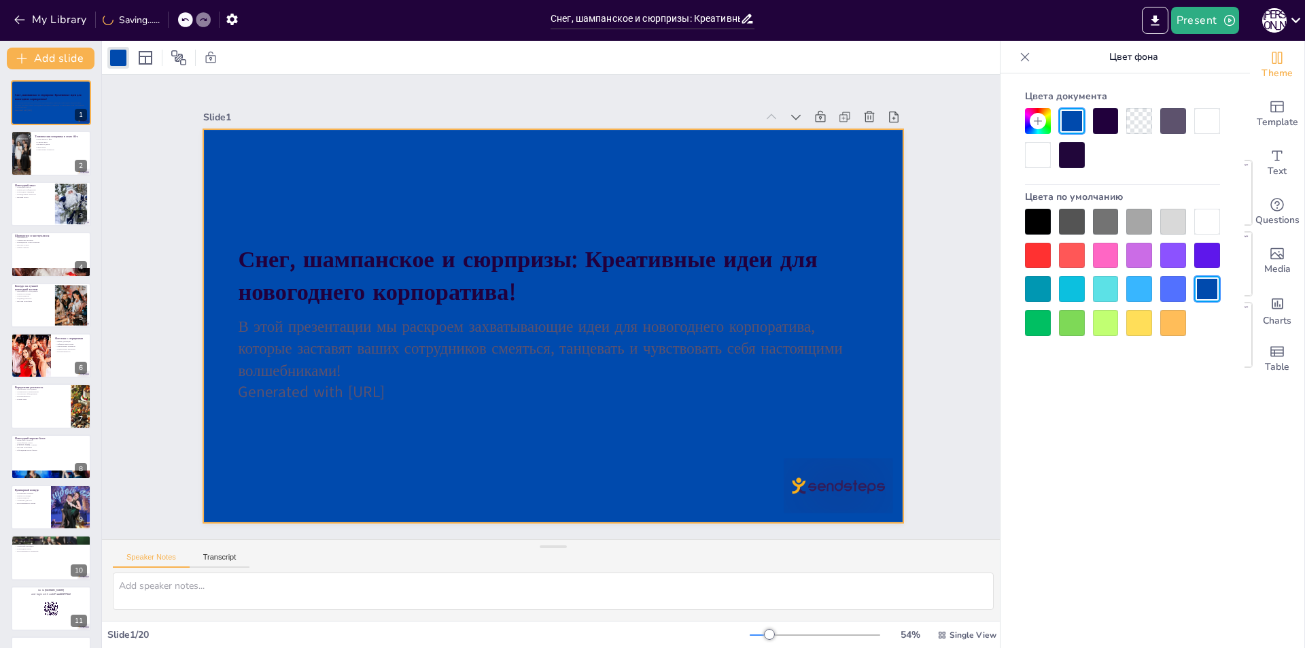
click at [1042, 128] on div at bounding box center [1038, 121] width 16 height 16
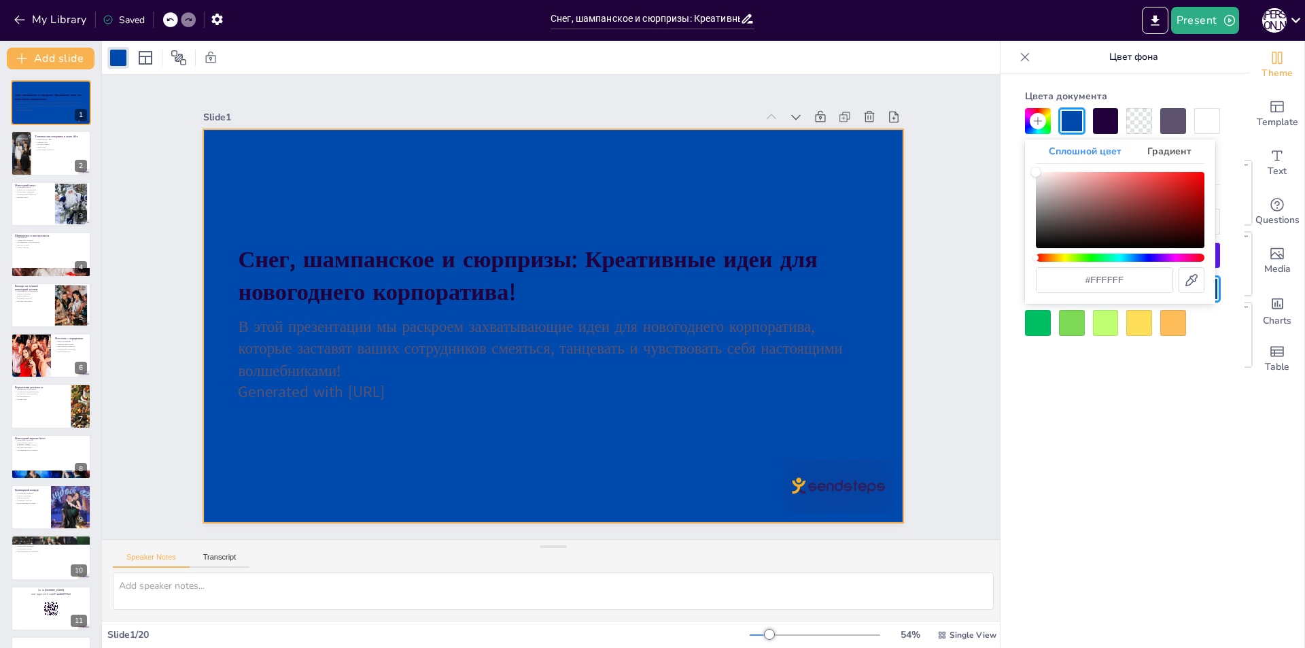
click at [1135, 254] on div "Оттенок" at bounding box center [1120, 258] width 169 height 8
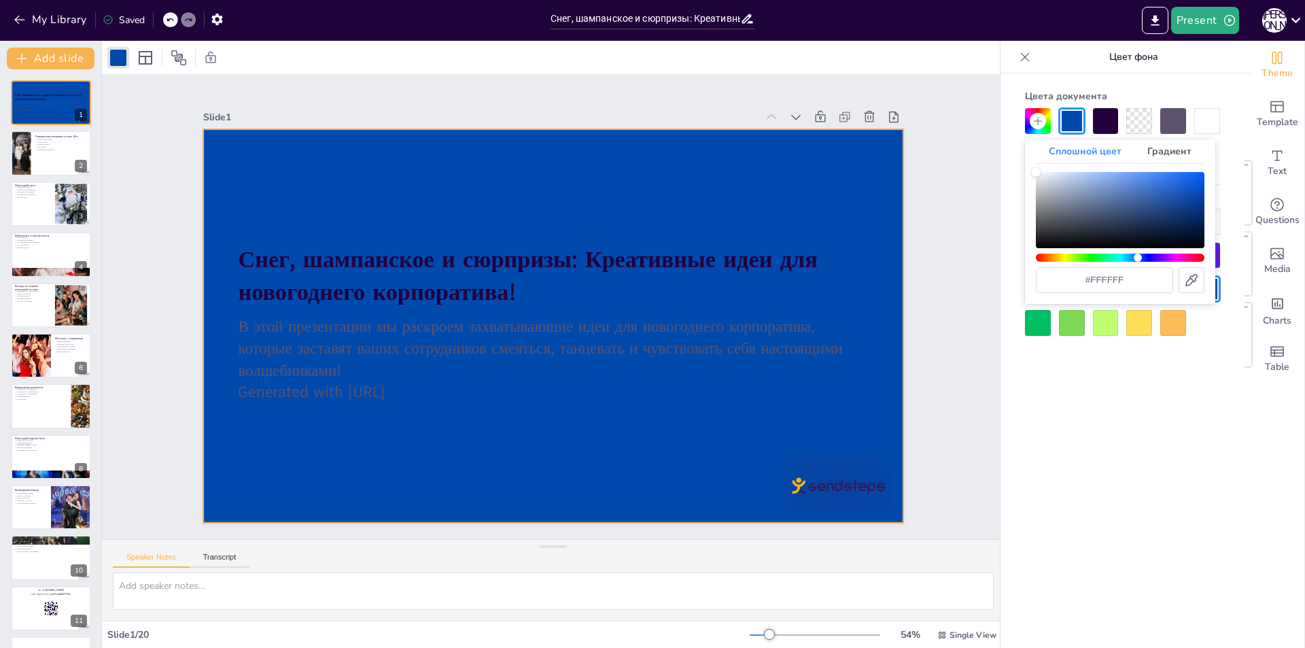
click at [1138, 257] on div "Оттенок" at bounding box center [1138, 258] width 8 height 8
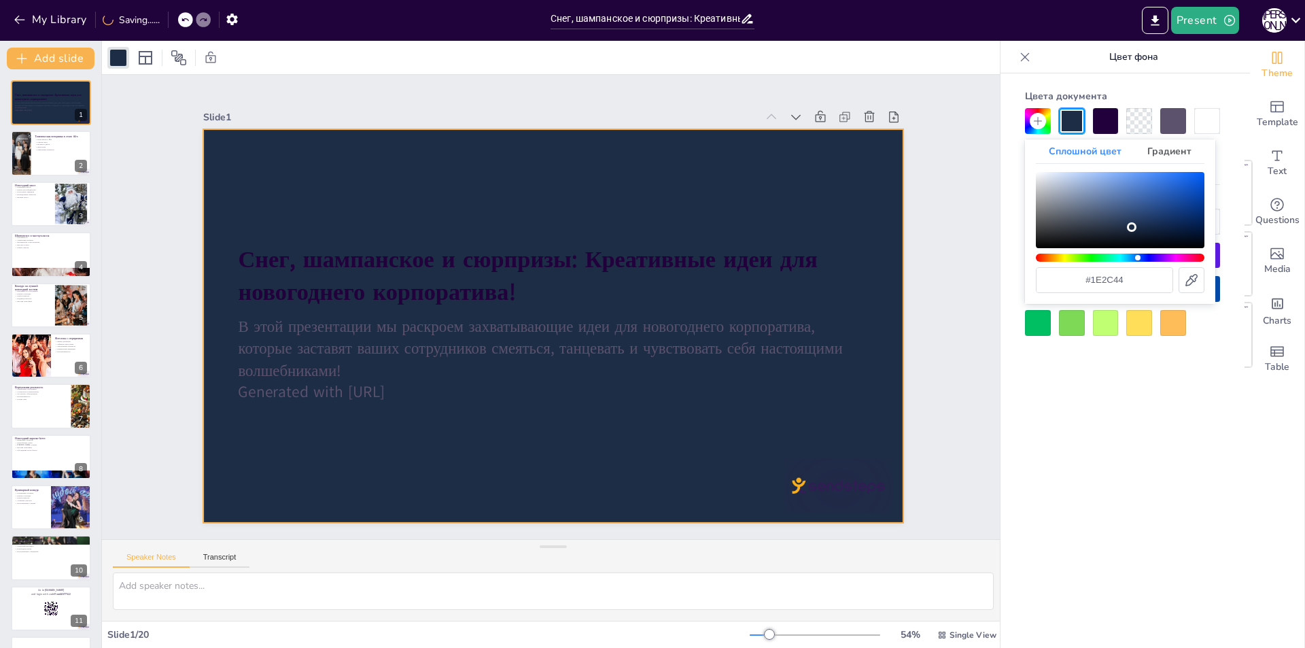
drag, startPoint x: 1176, startPoint y: 211, endPoint x: 1131, endPoint y: 228, distance: 48.0
click at [1131, 228] on div "Цвет" at bounding box center [1120, 210] width 169 height 76
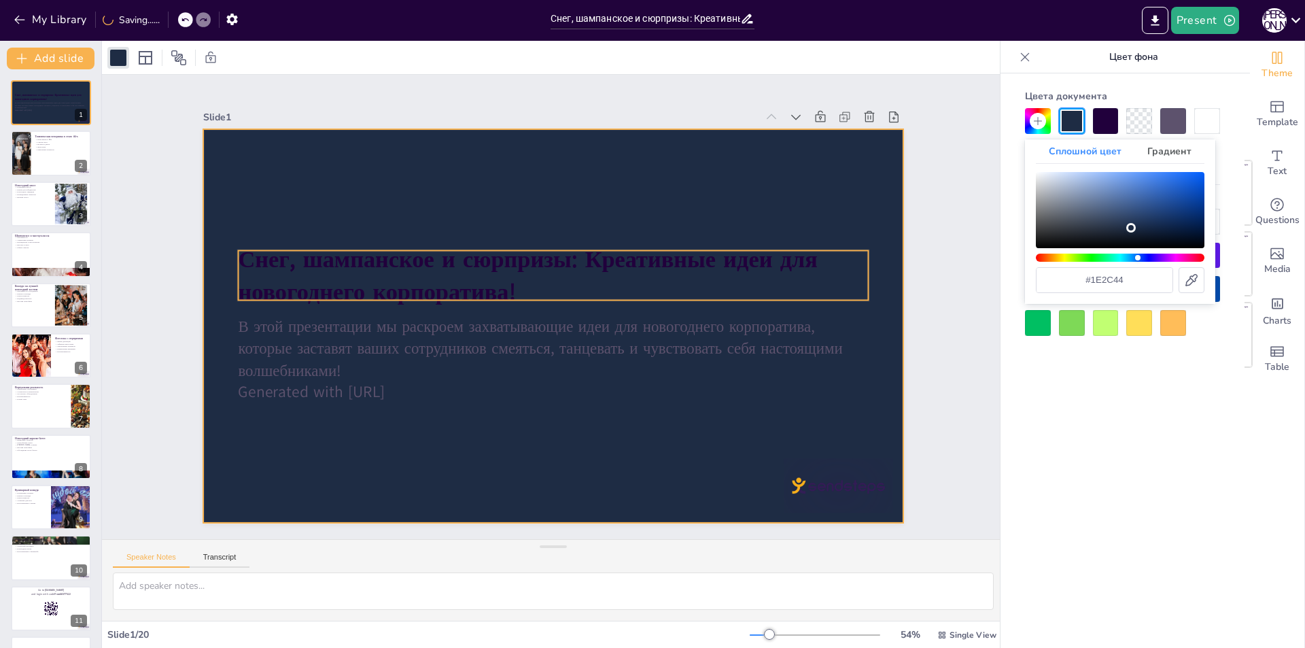
click at [640, 253] on strong "Снег, шампанское и сюрпризы: Креативные идеи для новогоднего корпоратива!" at bounding box center [528, 275] width 579 height 65
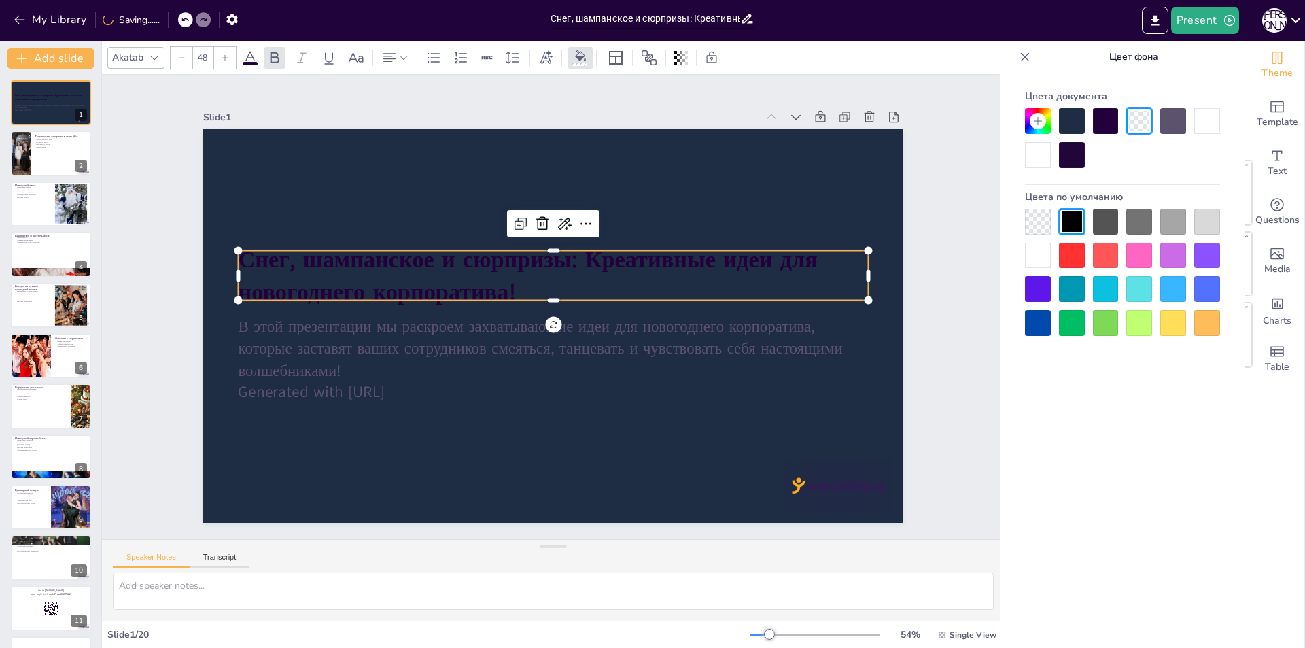
click at [1142, 252] on div at bounding box center [1140, 256] width 26 height 26
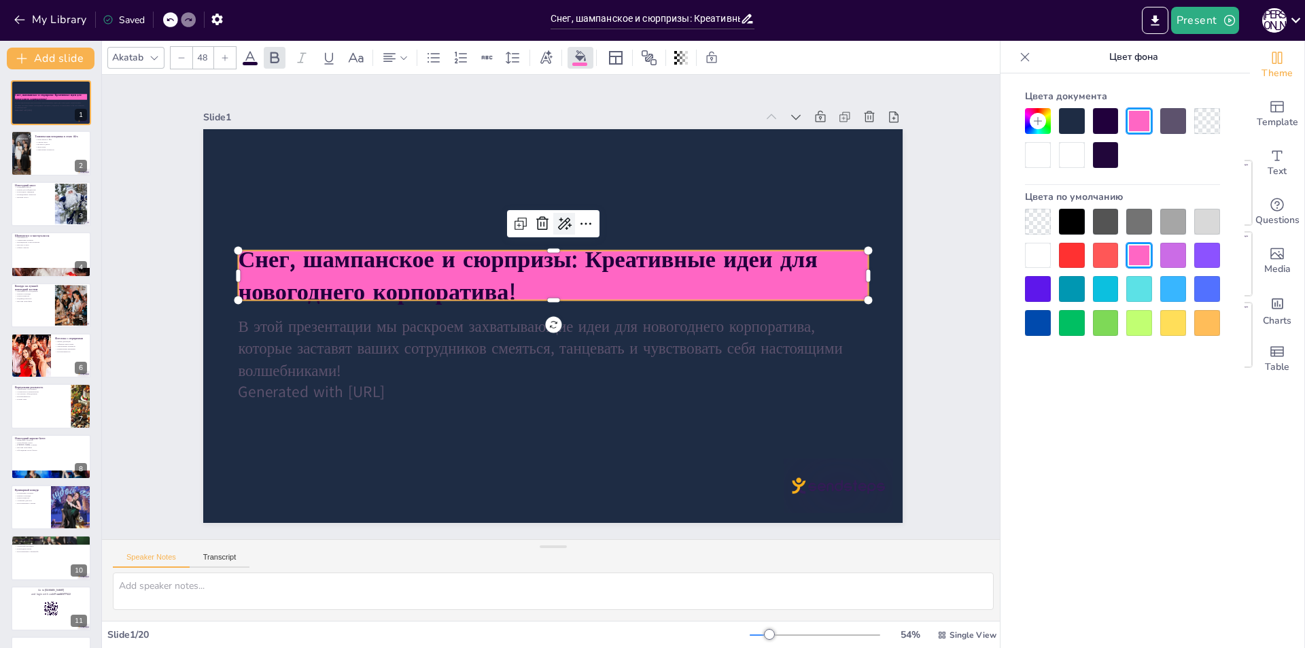
click at [579, 220] on icon at bounding box center [589, 230] width 20 height 20
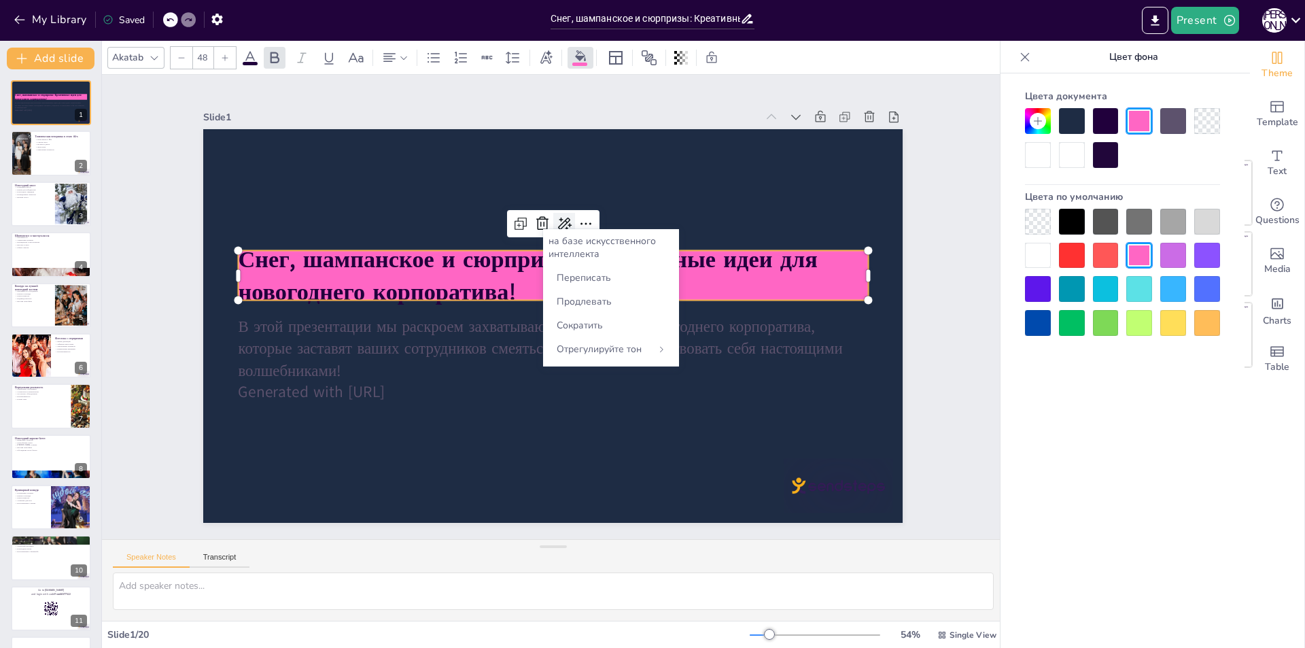
click at [564, 219] on icon at bounding box center [573, 225] width 18 height 18
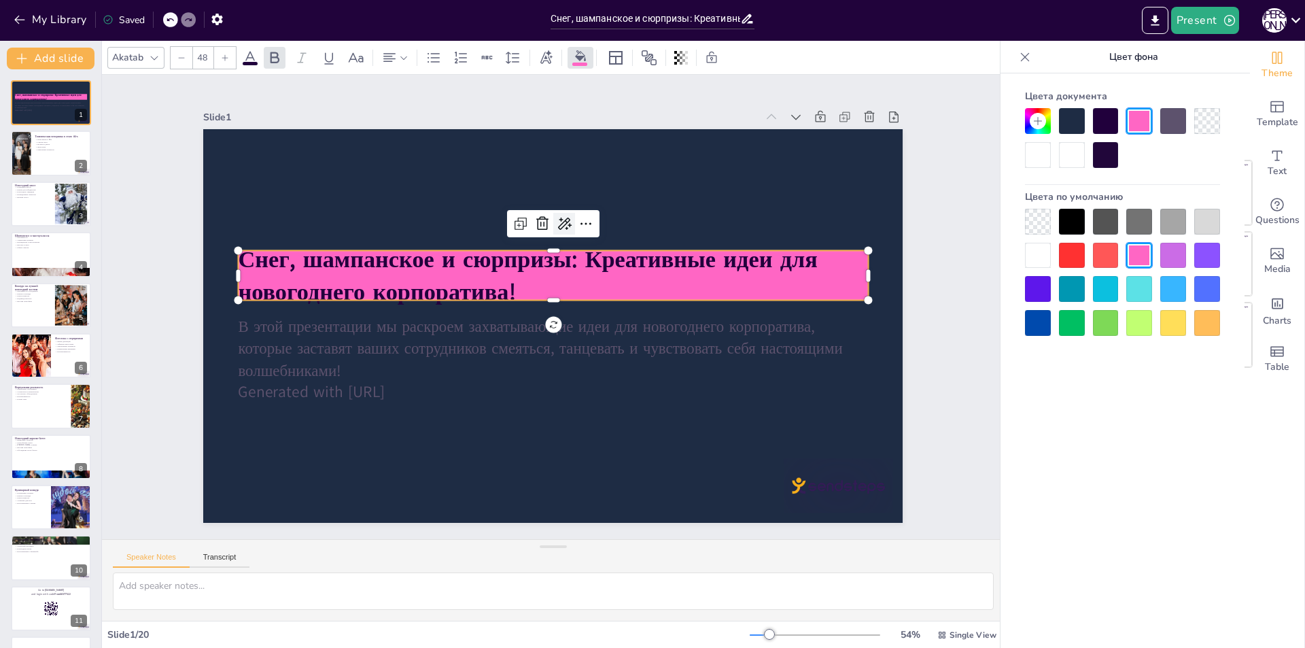
click at [566, 218] on icon at bounding box center [573, 225] width 15 height 14
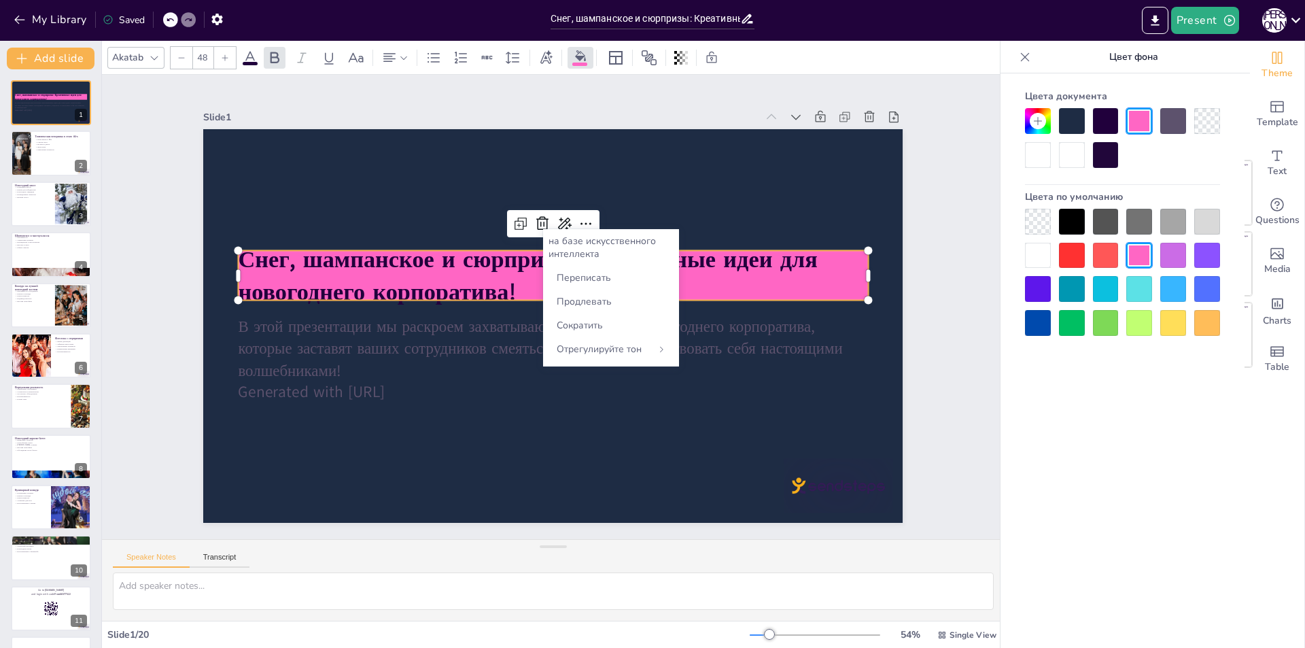
click at [604, 357] on div "Отрегулируйте тон" at bounding box center [611, 349] width 125 height 24
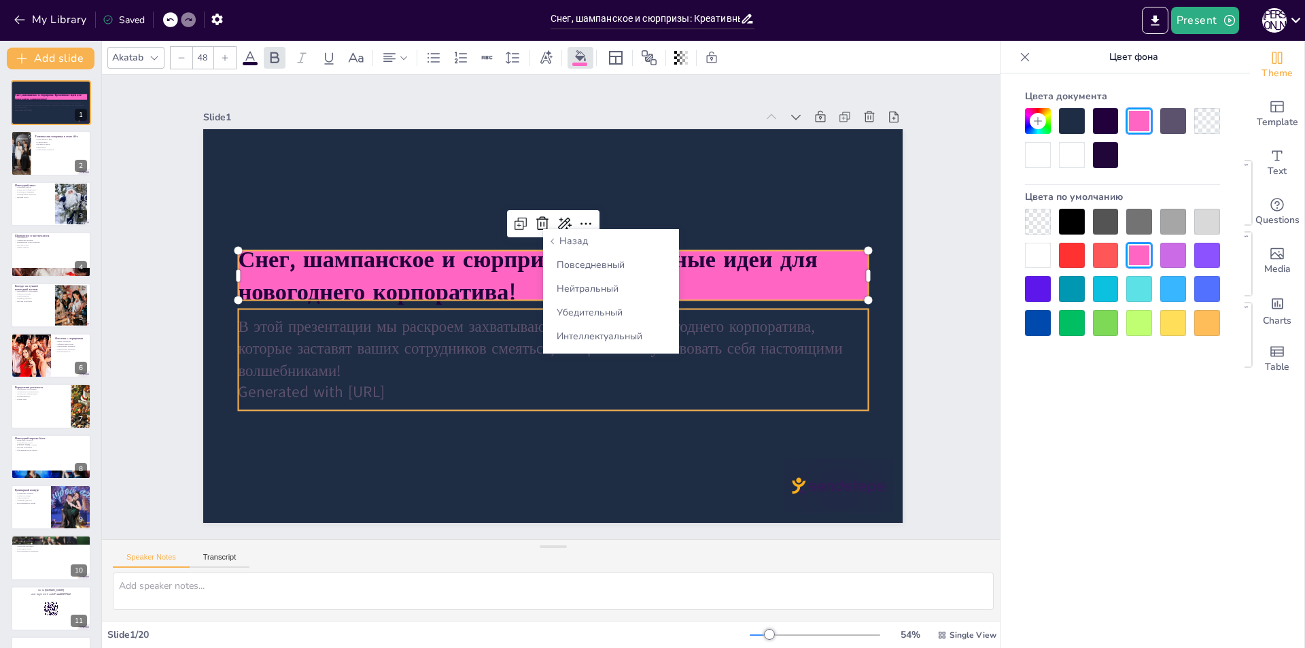
click at [513, 385] on p "Generated with [URL]" at bounding box center [544, 392] width 629 height 88
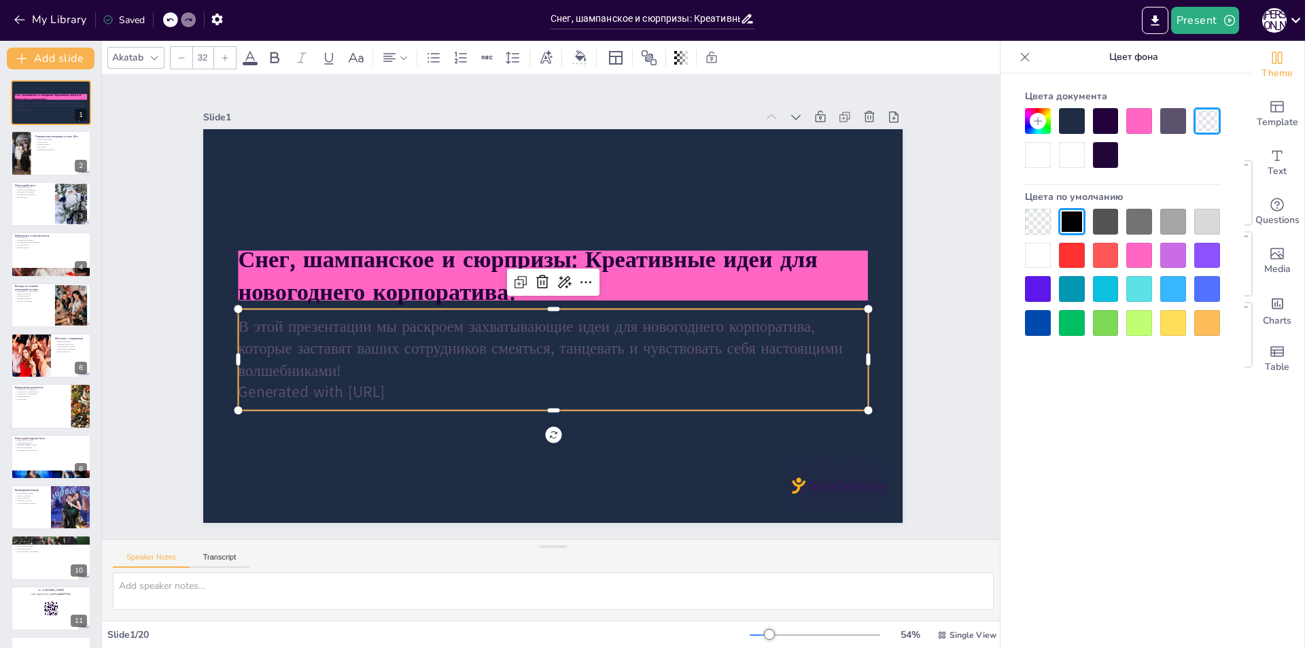
click at [1200, 287] on div at bounding box center [1208, 289] width 26 height 26
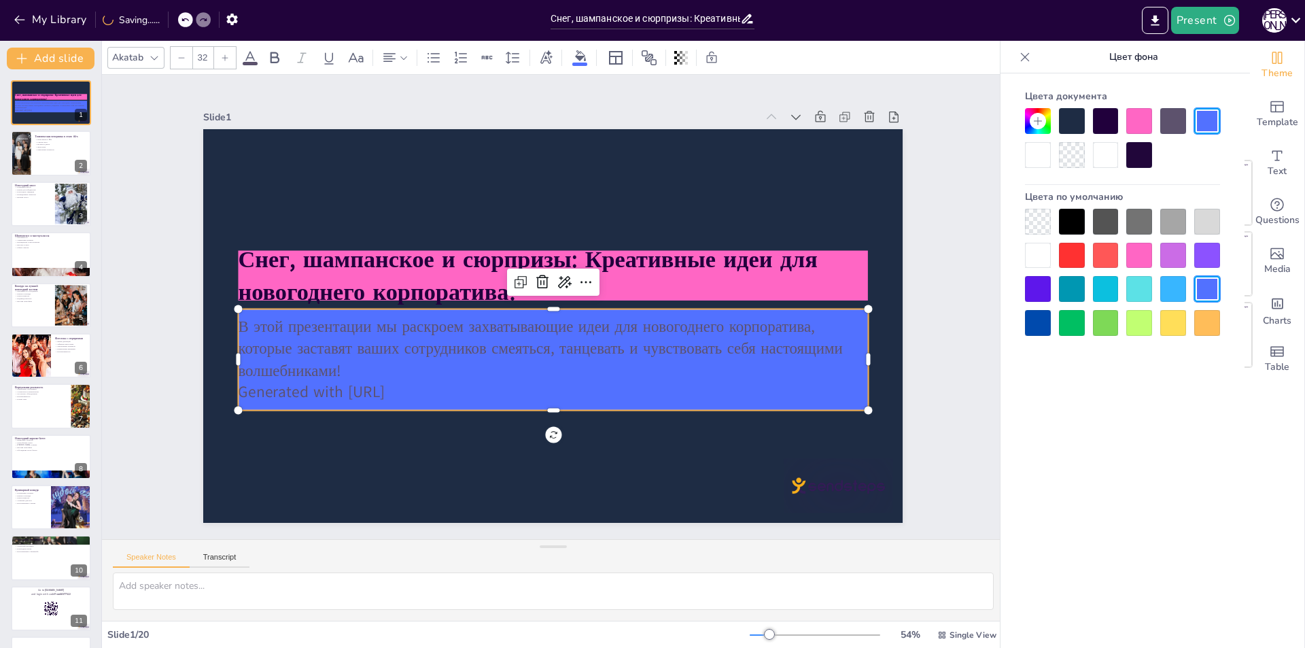
click at [1171, 222] on div at bounding box center [1174, 222] width 26 height 26
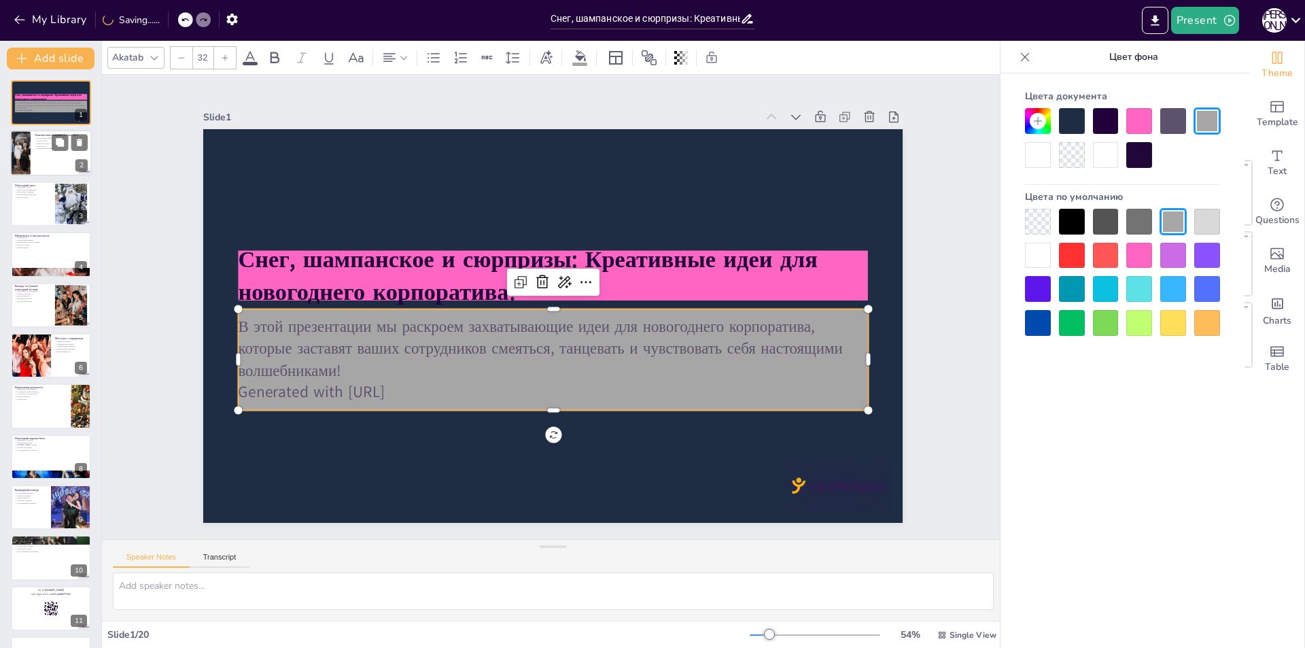
click at [50, 148] on p "Уникальные моменты" at bounding box center [61, 149] width 53 height 3
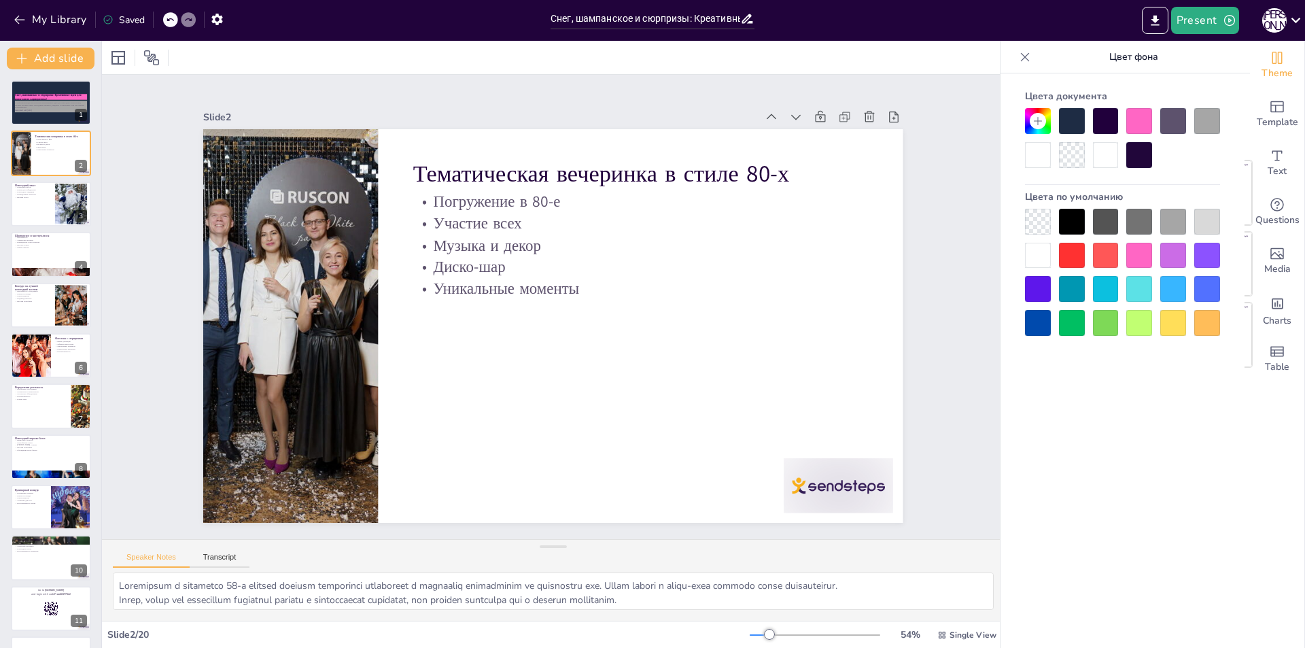
click at [1063, 128] on div at bounding box center [1072, 121] width 26 height 26
click at [820, 207] on p "Погружение в 80-е" at bounding box center [668, 233] width 439 height 161
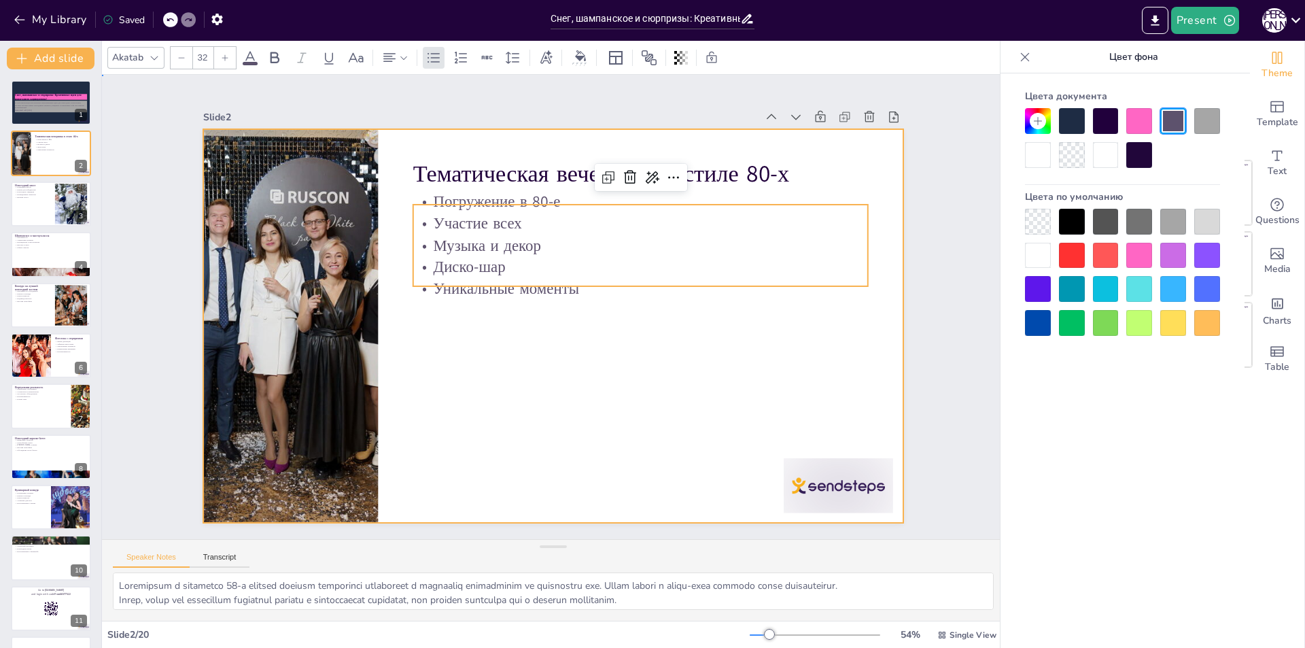
click at [804, 339] on div at bounding box center [551, 326] width 737 height 464
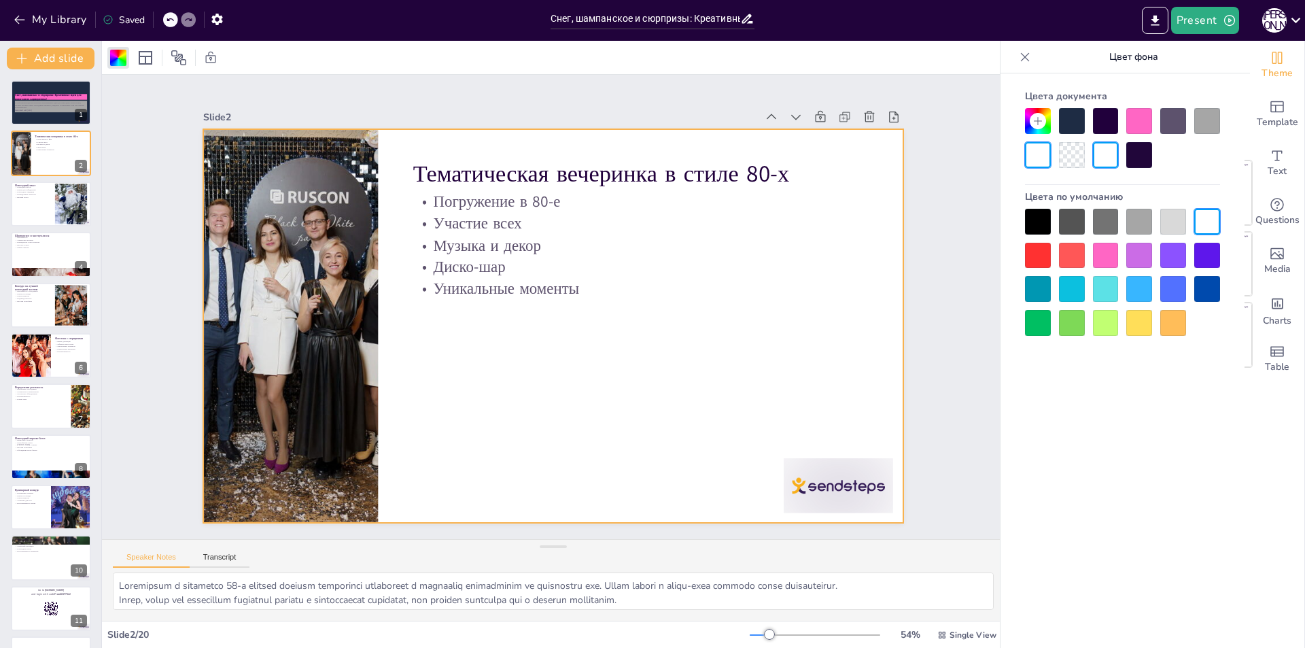
click at [1065, 126] on div at bounding box center [1072, 121] width 26 height 26
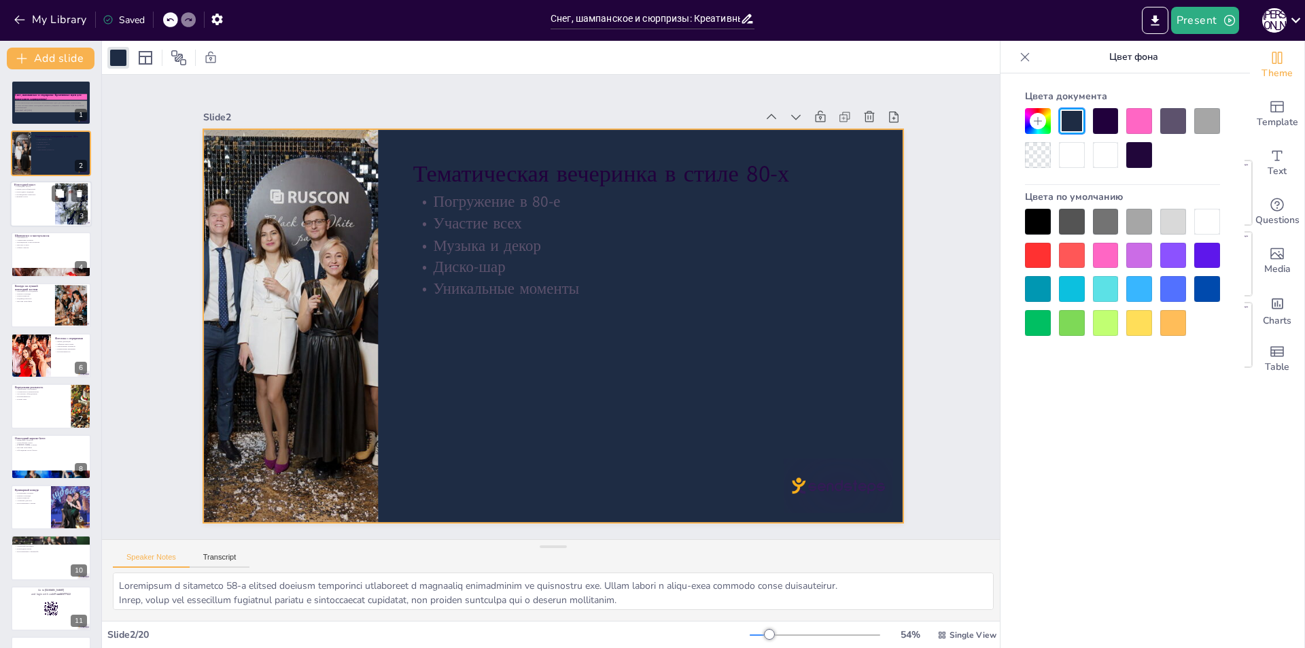
click at [28, 211] on div at bounding box center [51, 204] width 82 height 46
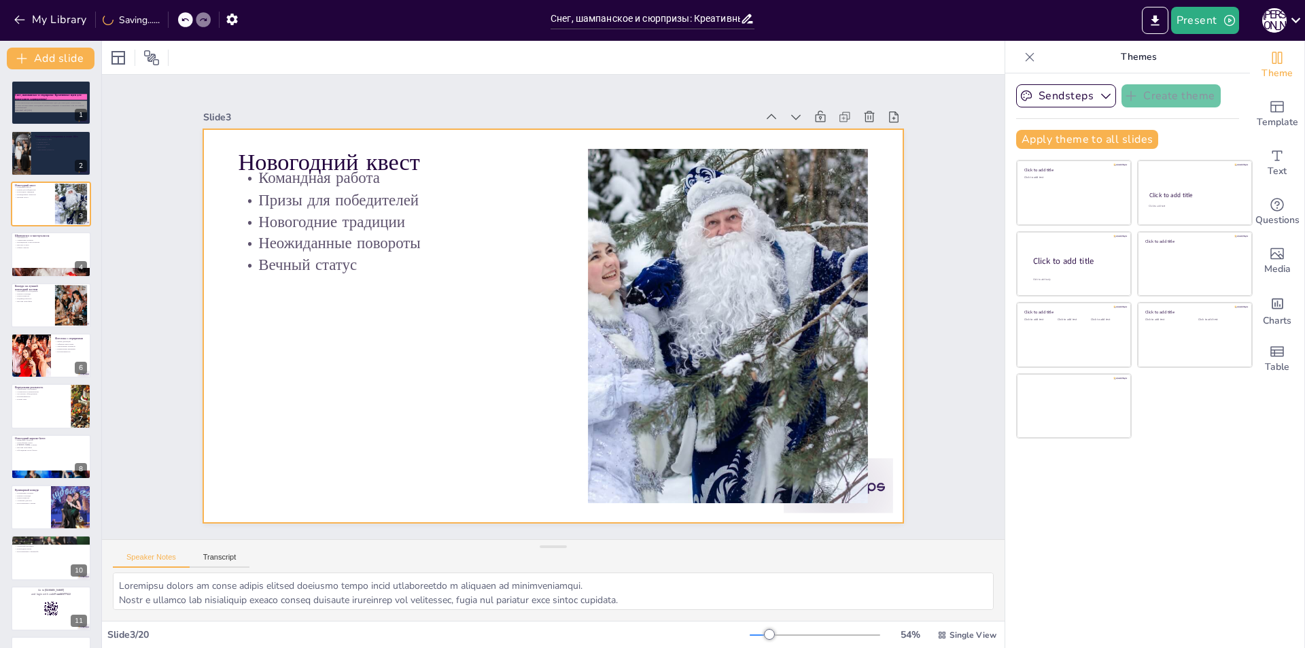
click at [442, 337] on div at bounding box center [550, 326] width 766 height 530
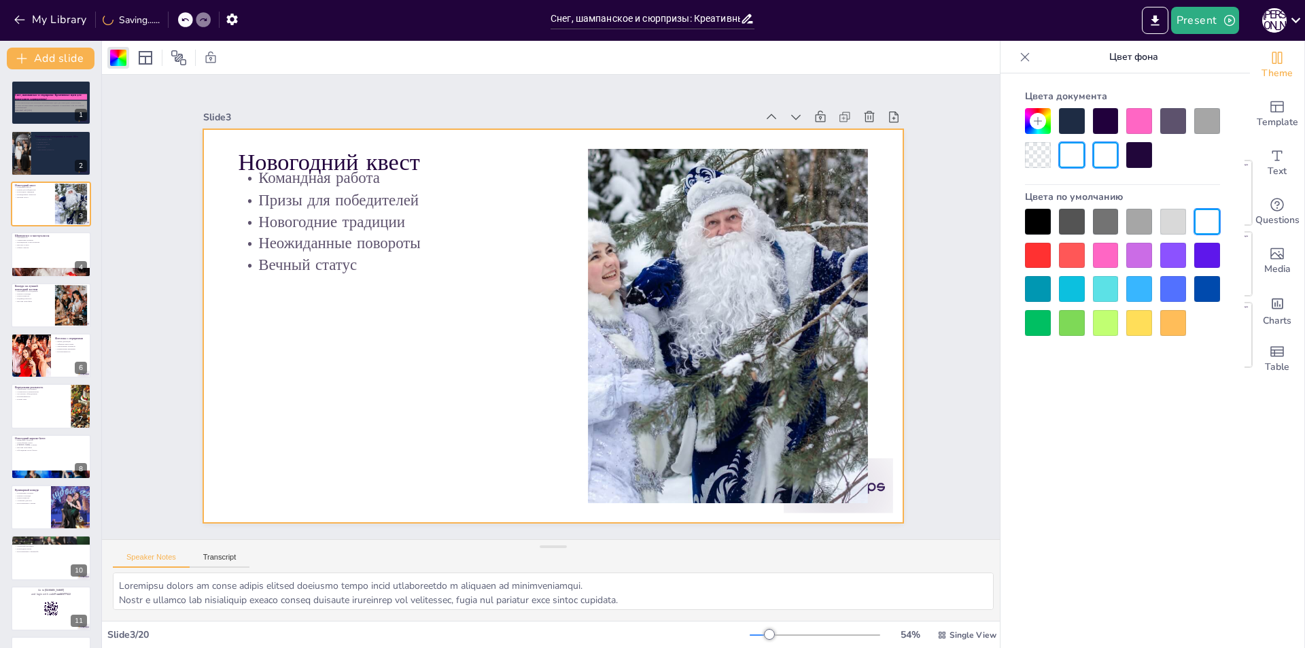
click at [1069, 117] on div at bounding box center [1072, 121] width 26 height 26
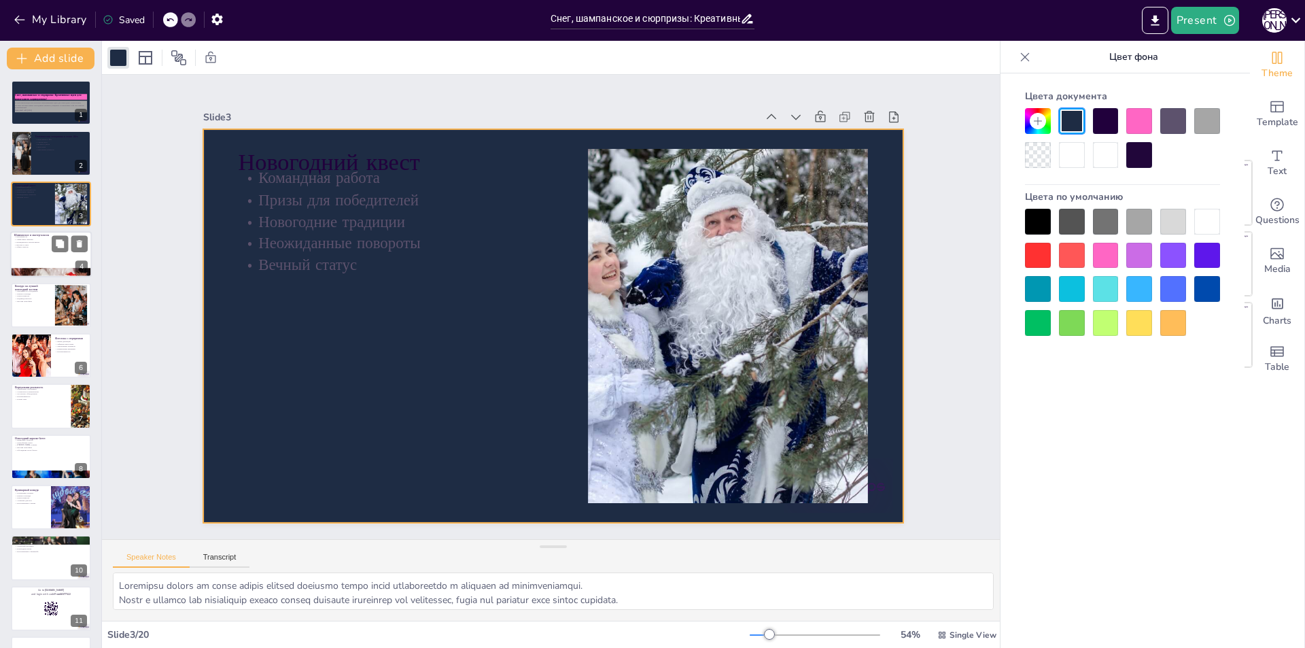
click at [43, 257] on div at bounding box center [51, 254] width 82 height 46
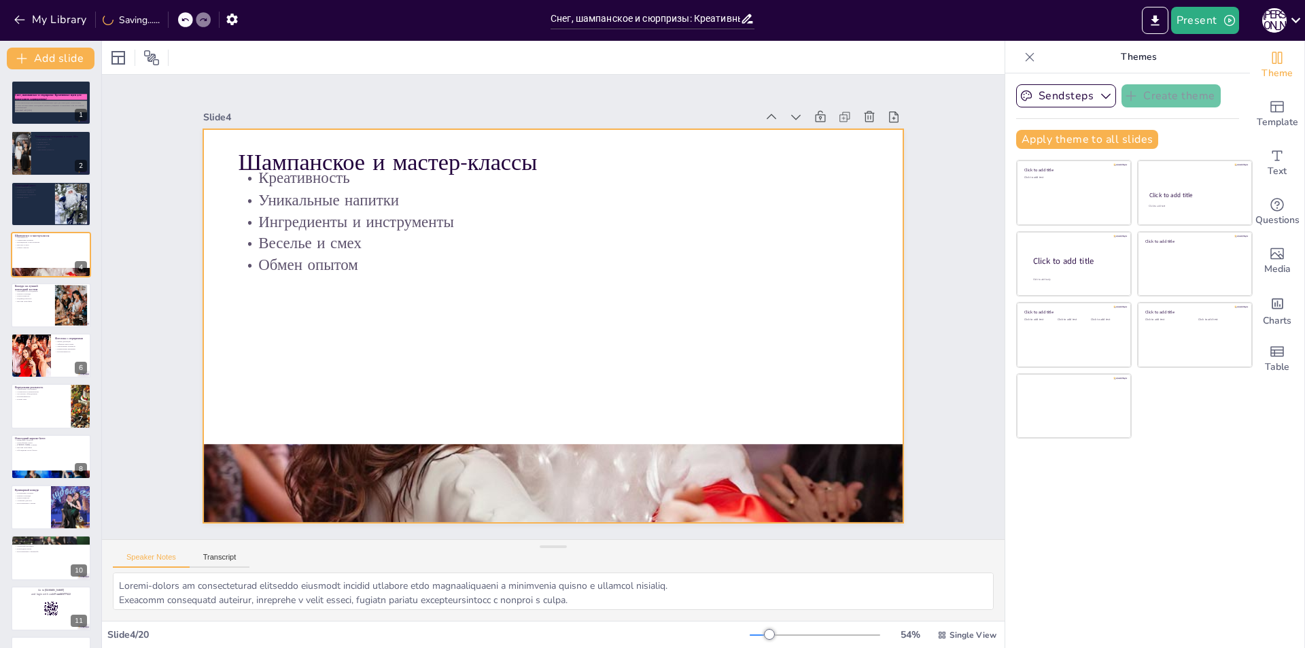
click at [375, 350] on div at bounding box center [551, 326] width 737 height 465
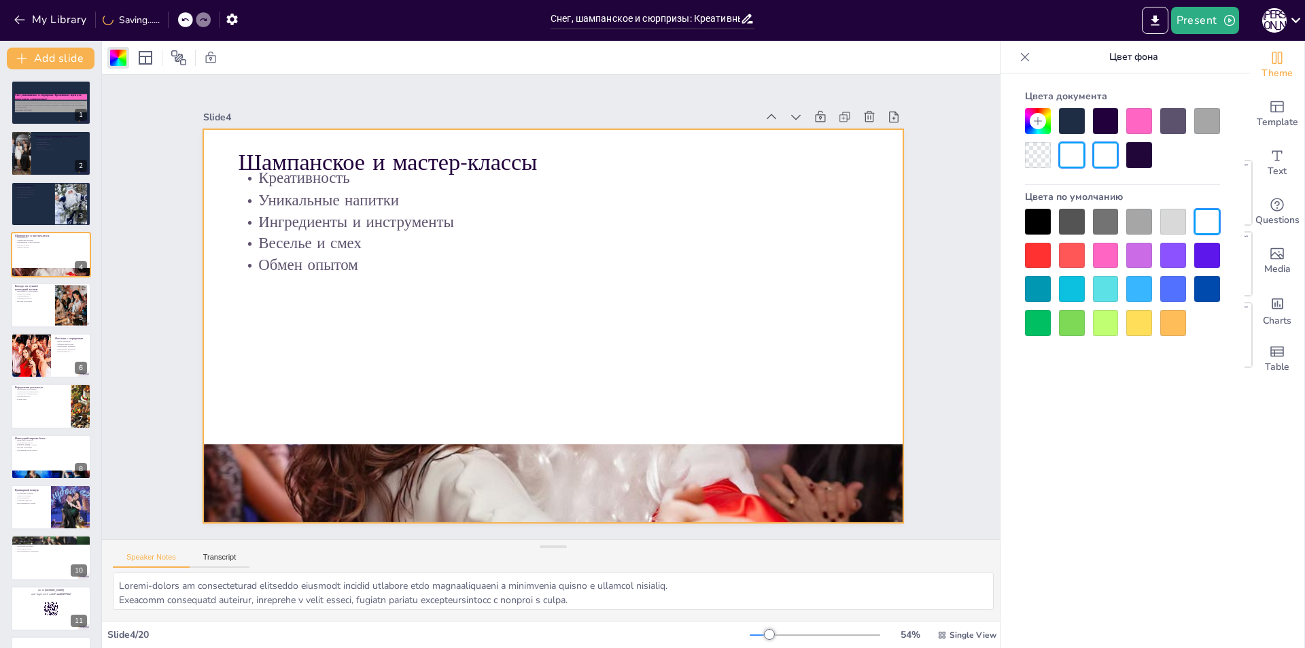
click at [1064, 121] on div at bounding box center [1072, 121] width 26 height 26
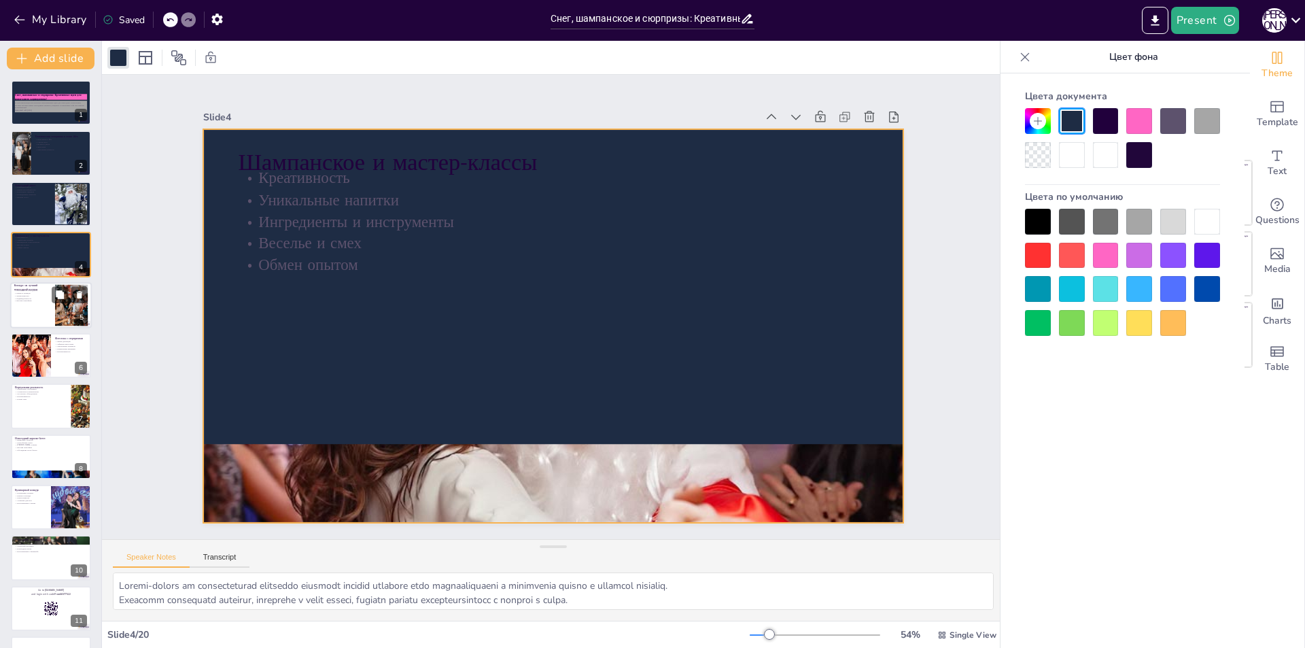
click at [29, 322] on div at bounding box center [51, 305] width 82 height 46
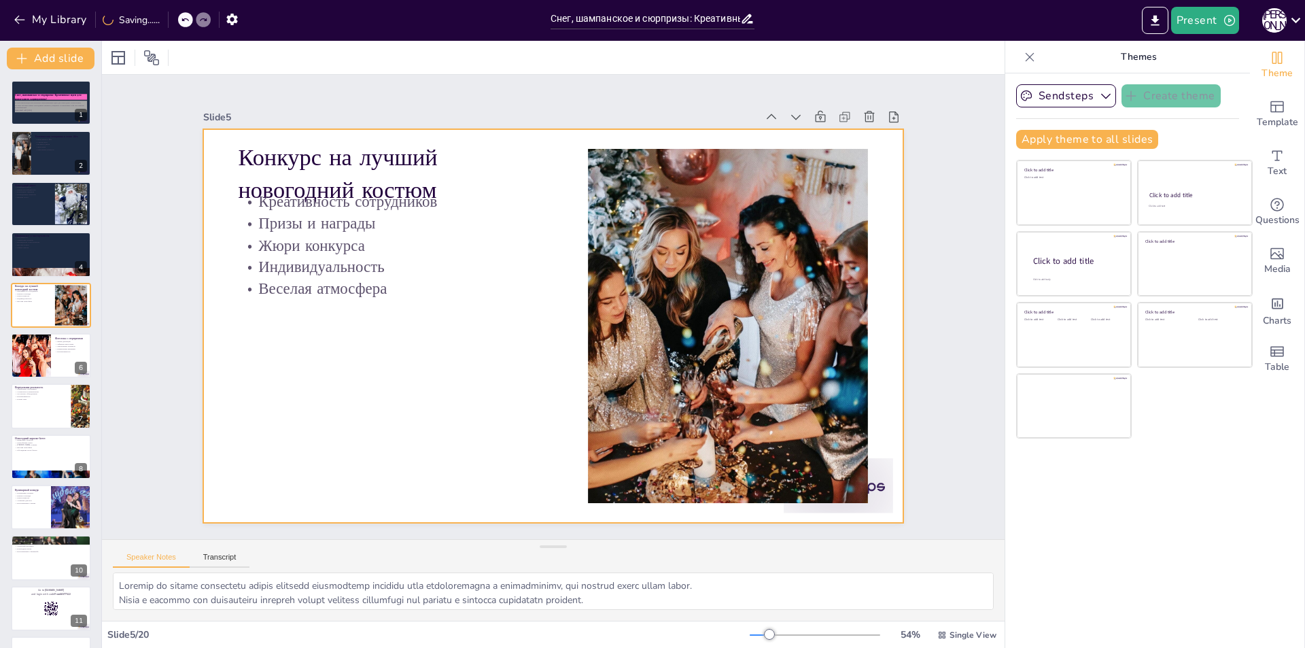
click at [394, 354] on div at bounding box center [550, 326] width 766 height 530
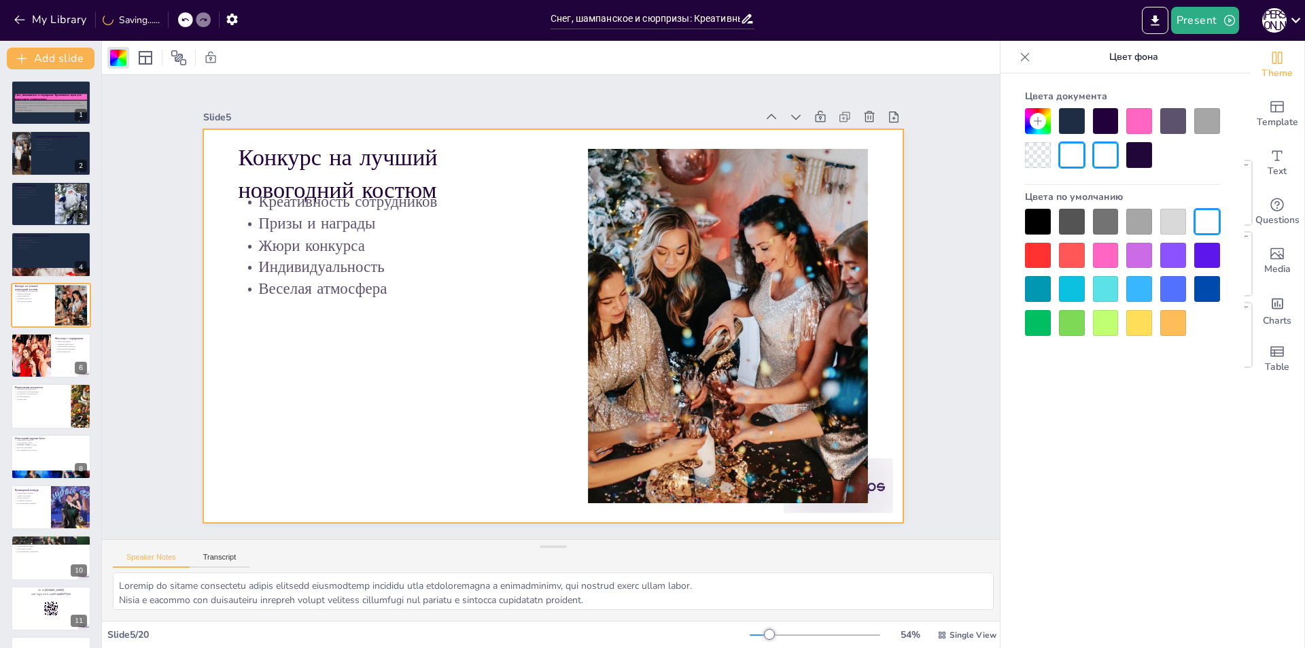
click at [1072, 122] on div at bounding box center [1072, 121] width 26 height 26
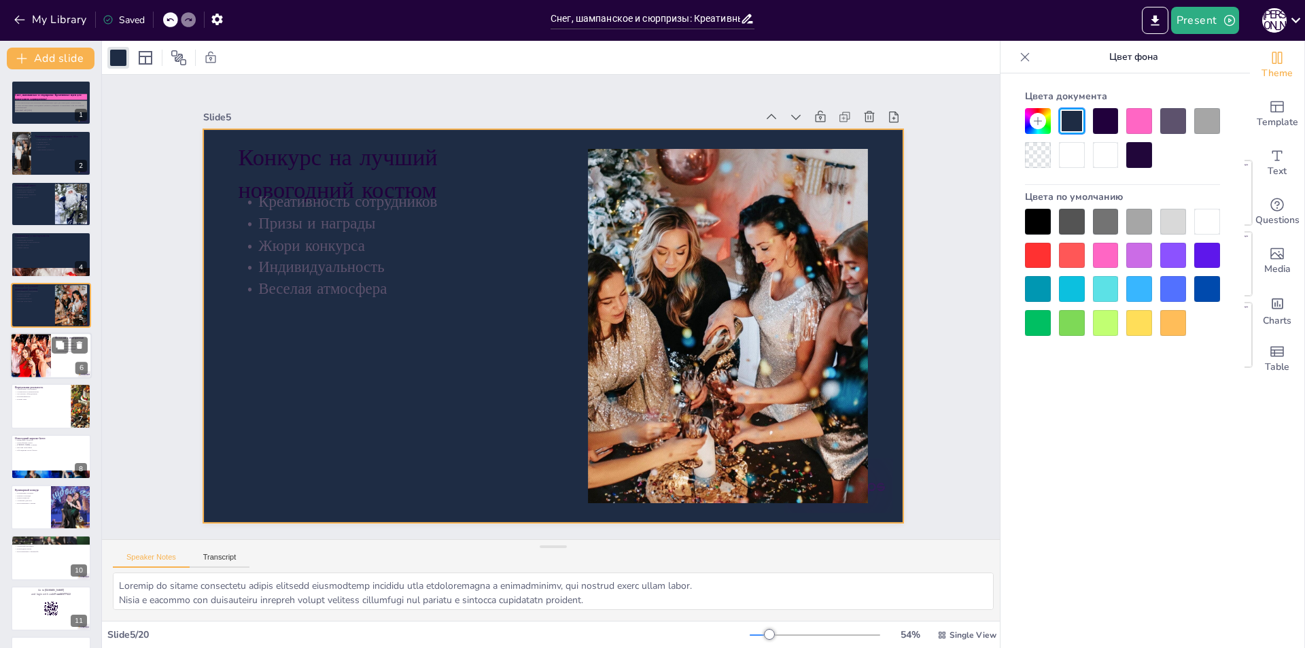
click at [70, 354] on div at bounding box center [51, 355] width 82 height 46
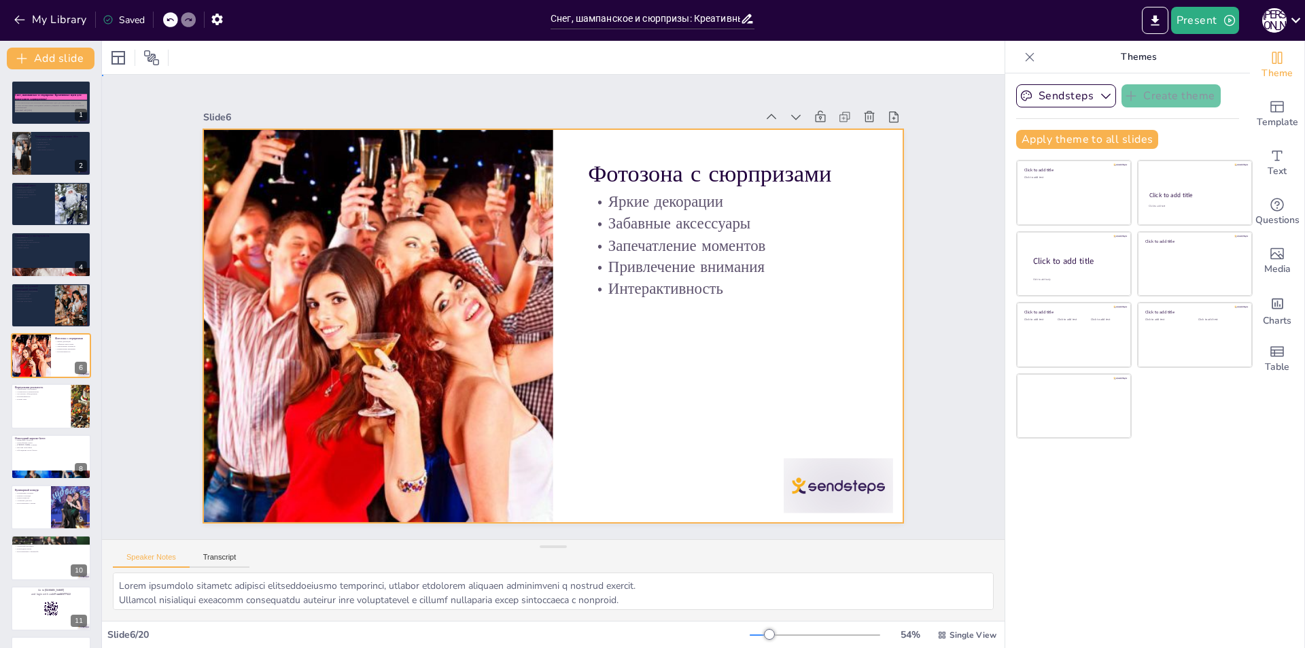
click at [676, 317] on div at bounding box center [536, 299] width 645 height 800
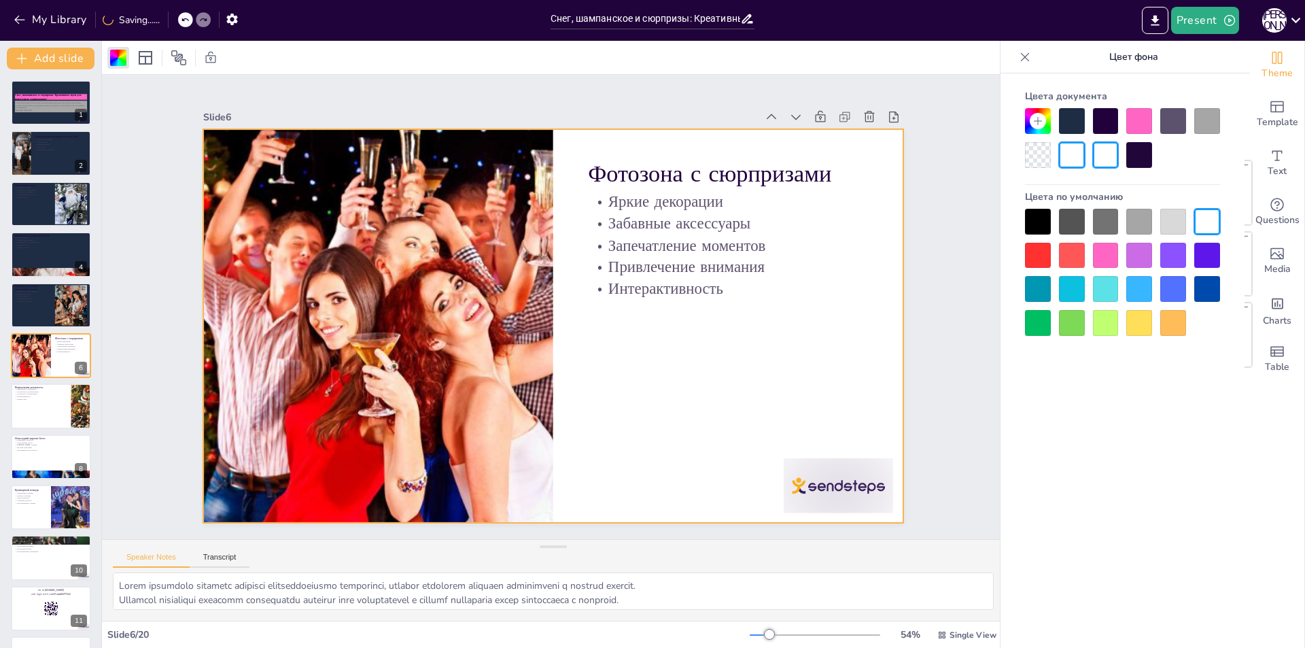
click at [1079, 118] on div at bounding box center [1072, 121] width 26 height 26
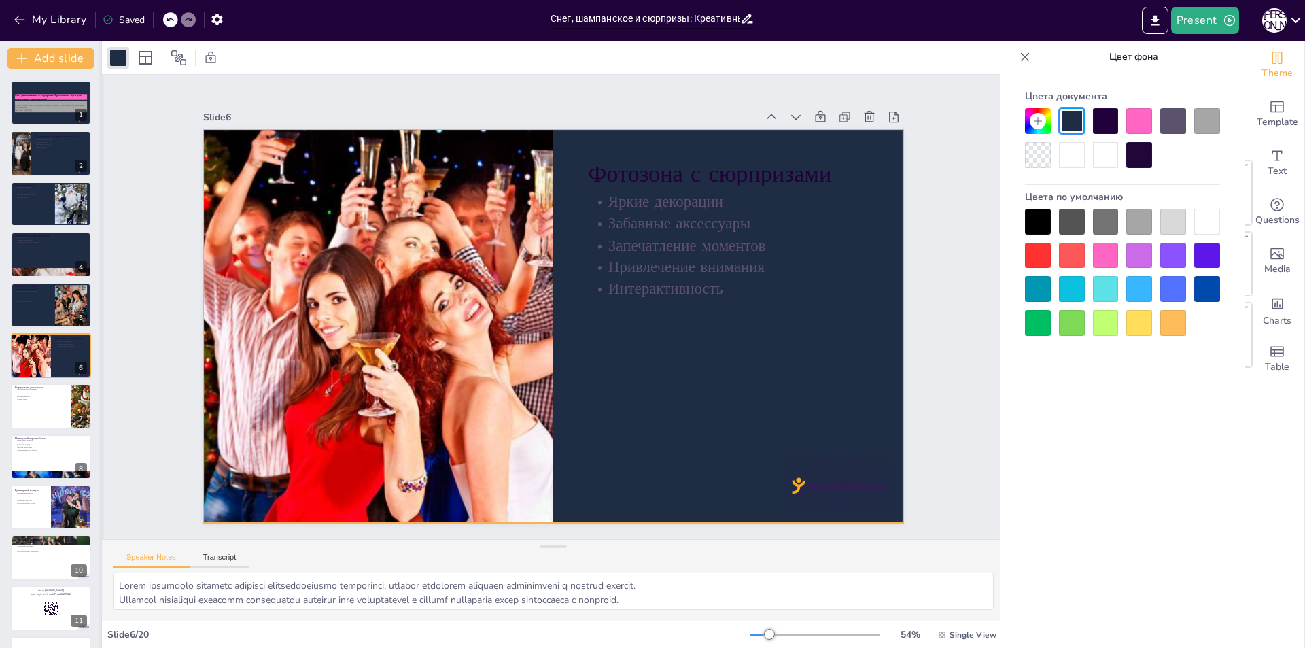
click at [58, 398] on icon at bounding box center [60, 396] width 8 height 8
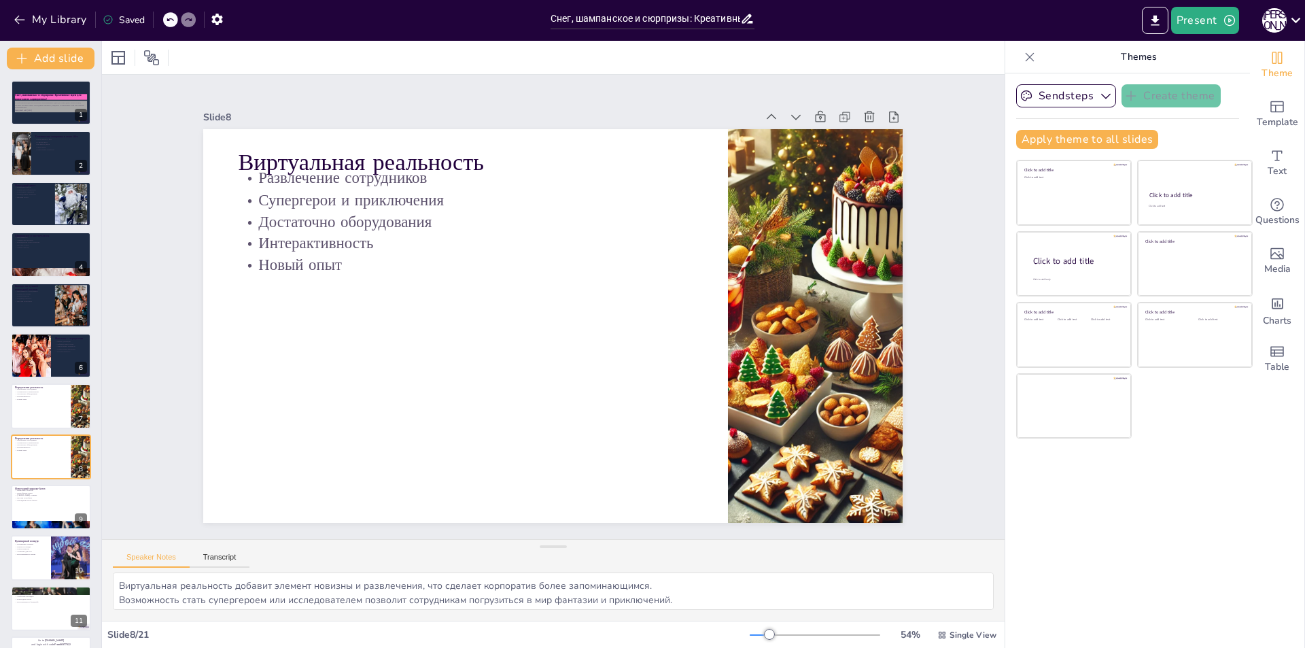
scroll to position [98, 0]
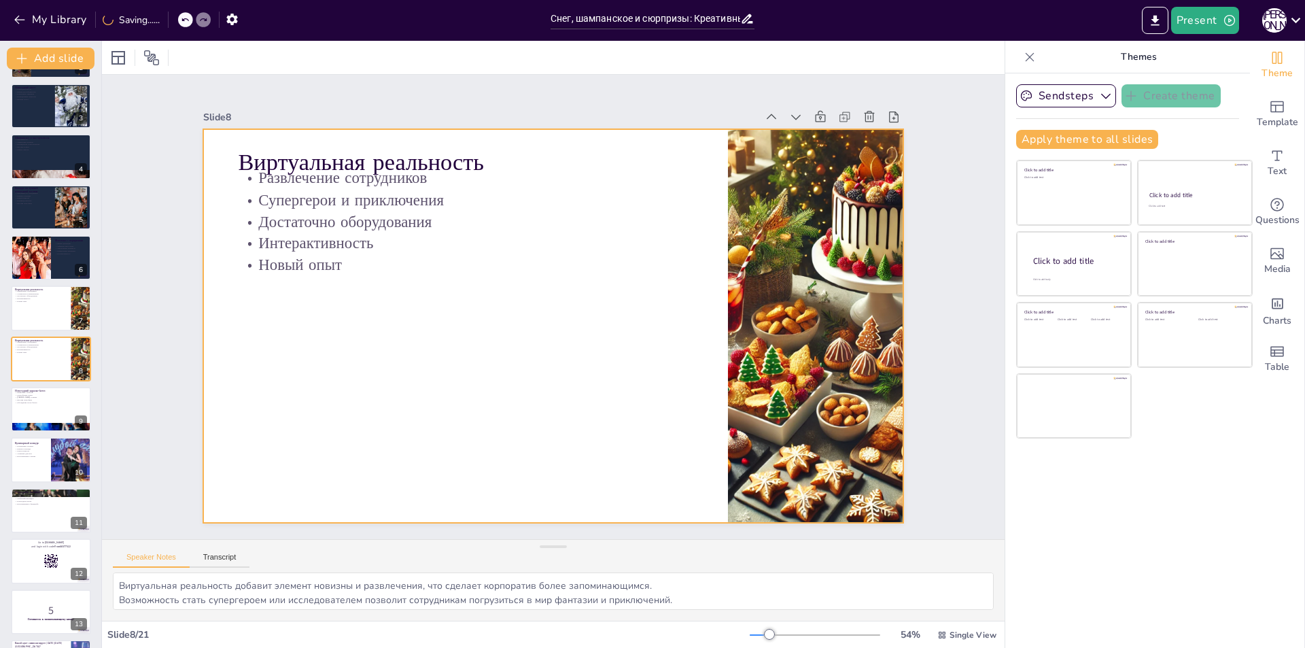
click at [534, 357] on div at bounding box center [551, 326] width 737 height 464
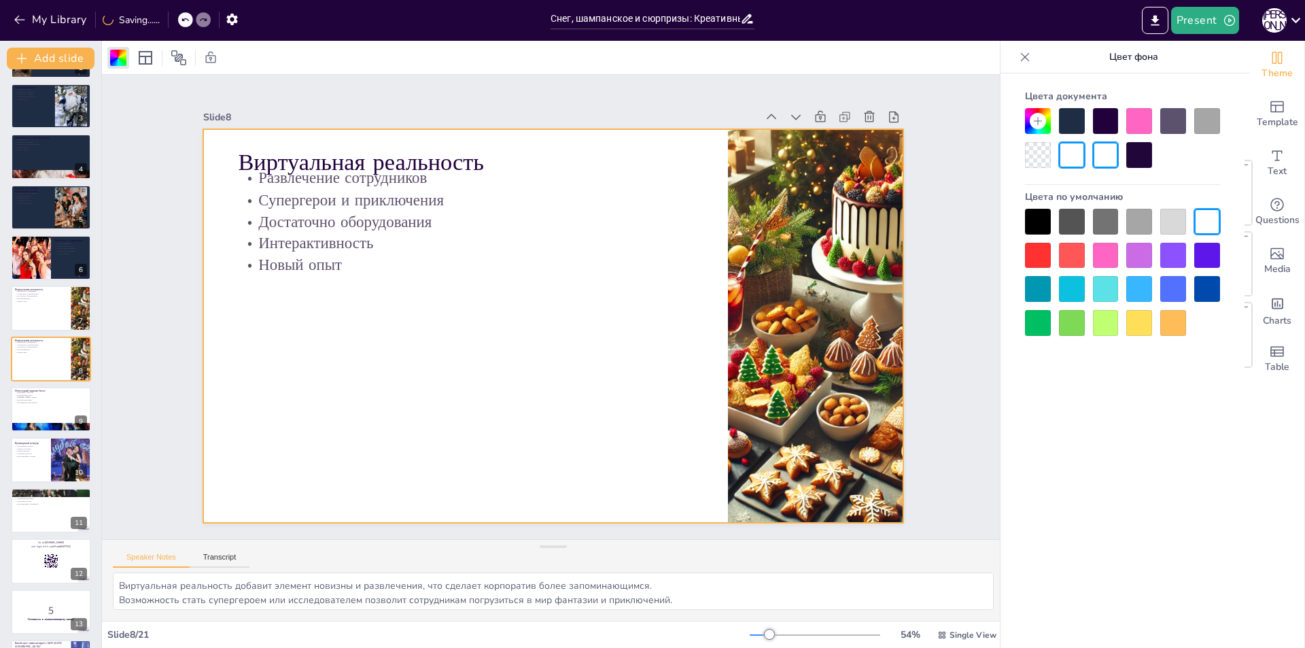
click at [1066, 120] on div at bounding box center [1072, 121] width 26 height 26
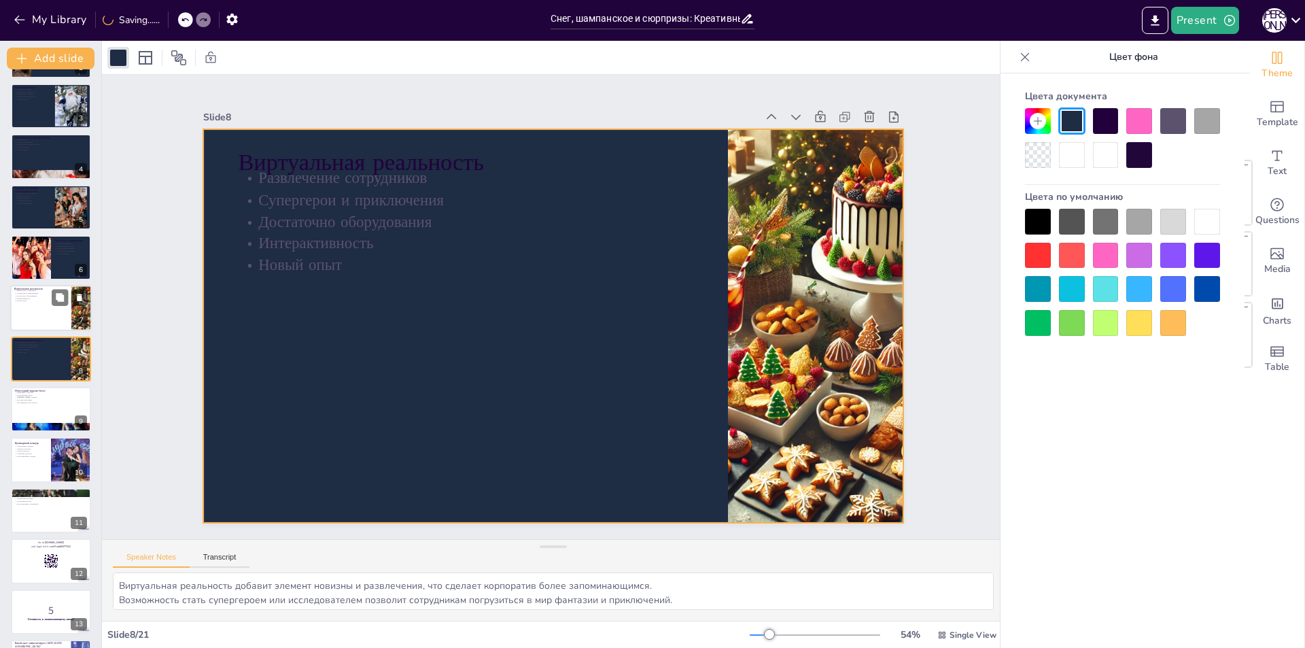
click at [56, 313] on div at bounding box center [51, 309] width 82 height 46
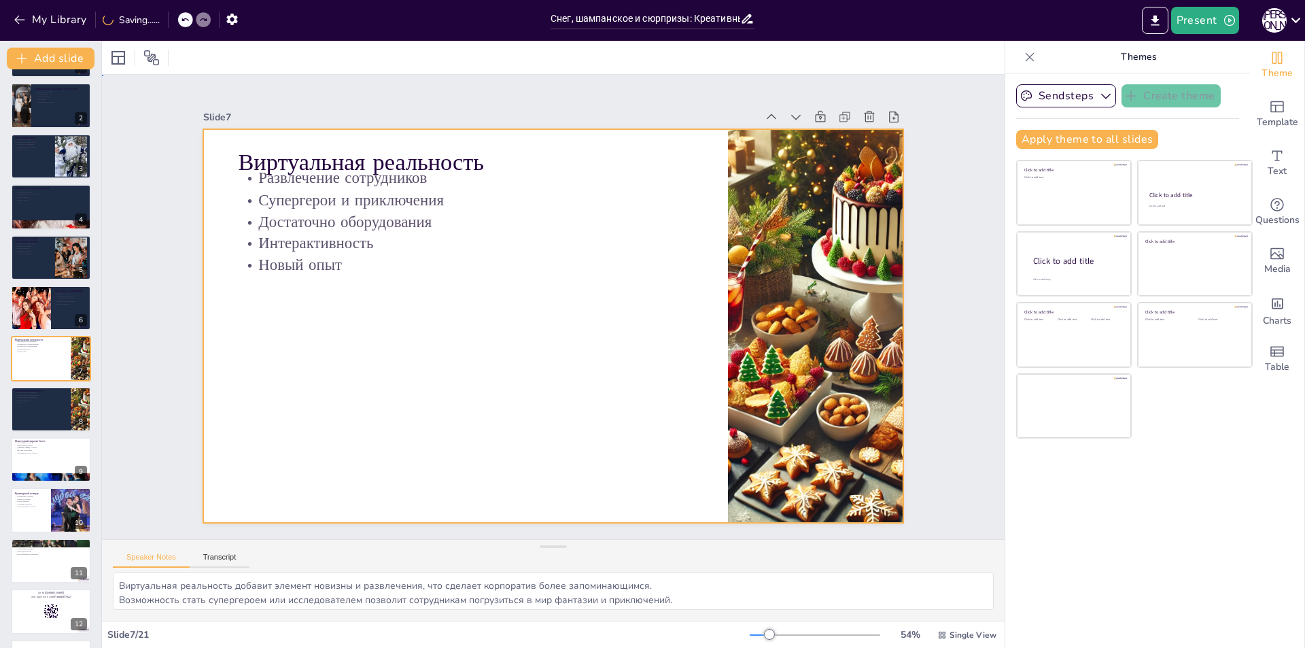
click at [419, 332] on div at bounding box center [551, 326] width 737 height 464
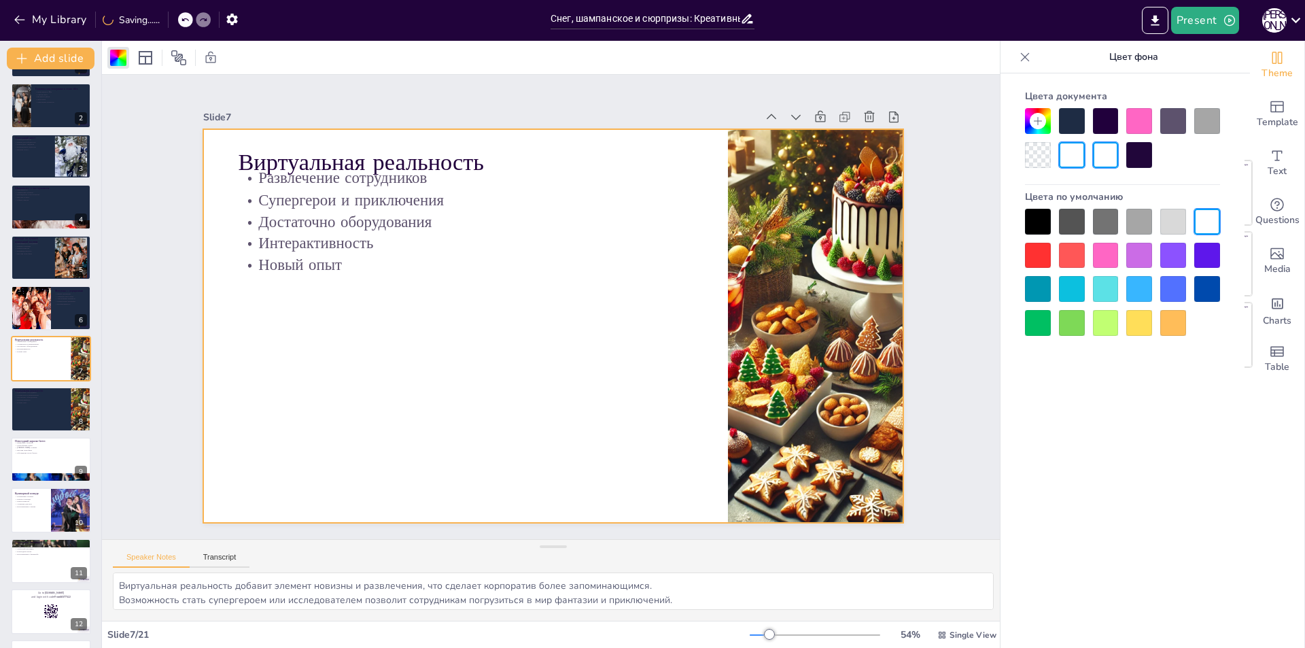
click at [1072, 126] on div at bounding box center [1072, 121] width 26 height 26
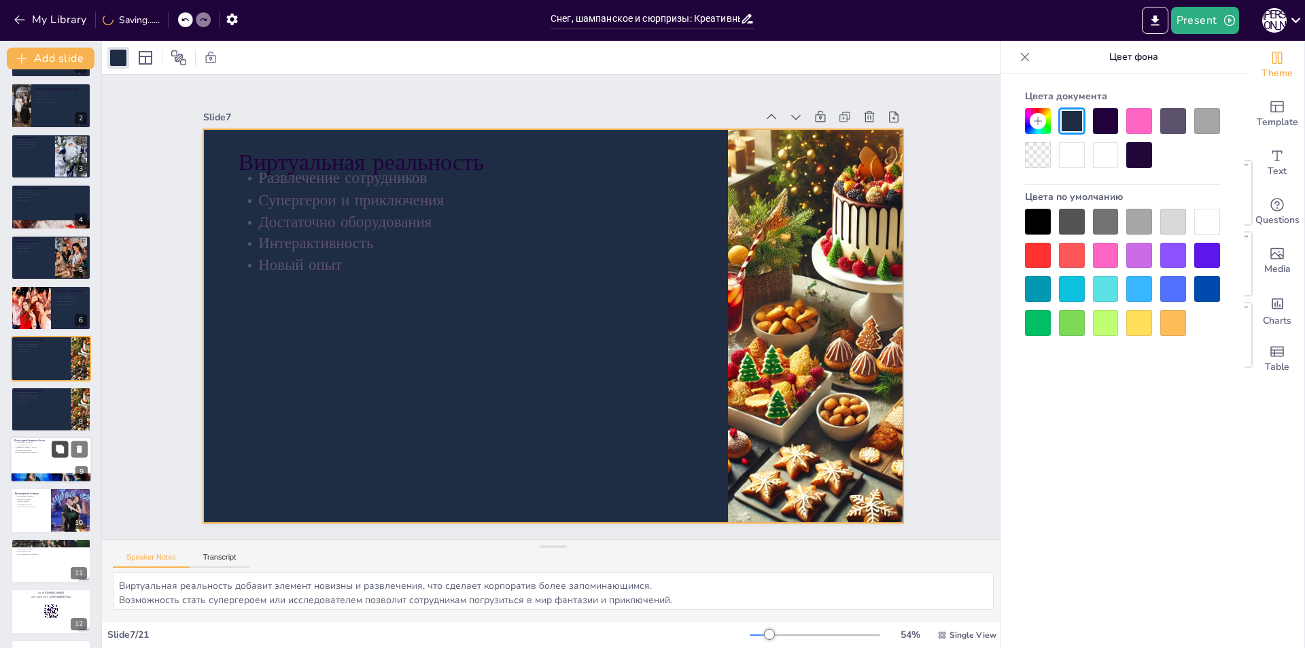
click at [65, 456] on button at bounding box center [60, 449] width 16 height 16
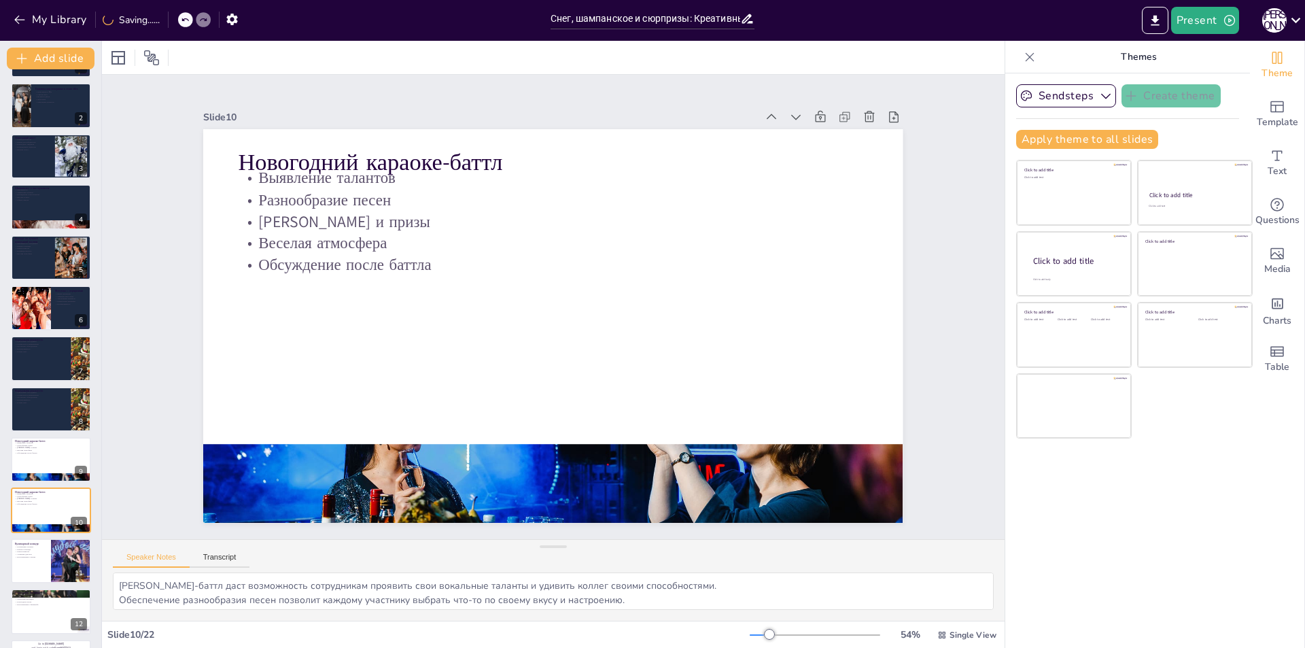
scroll to position [199, 0]
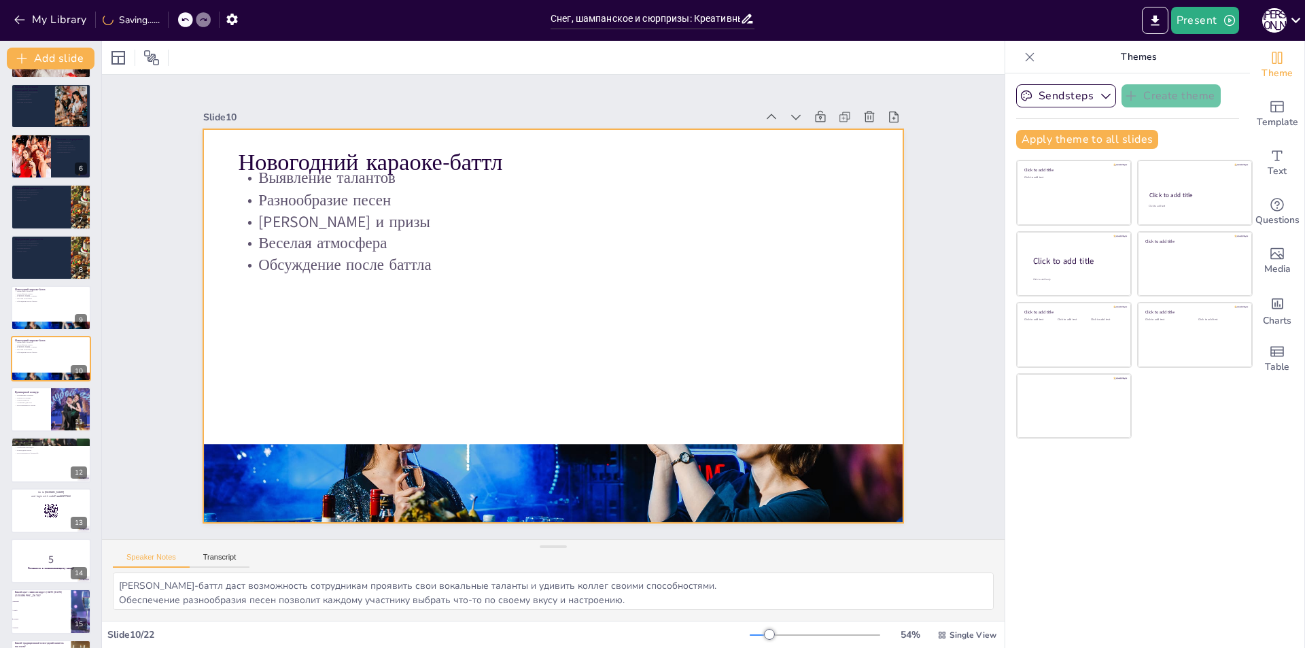
click at [475, 316] on div at bounding box center [551, 326] width 737 height 464
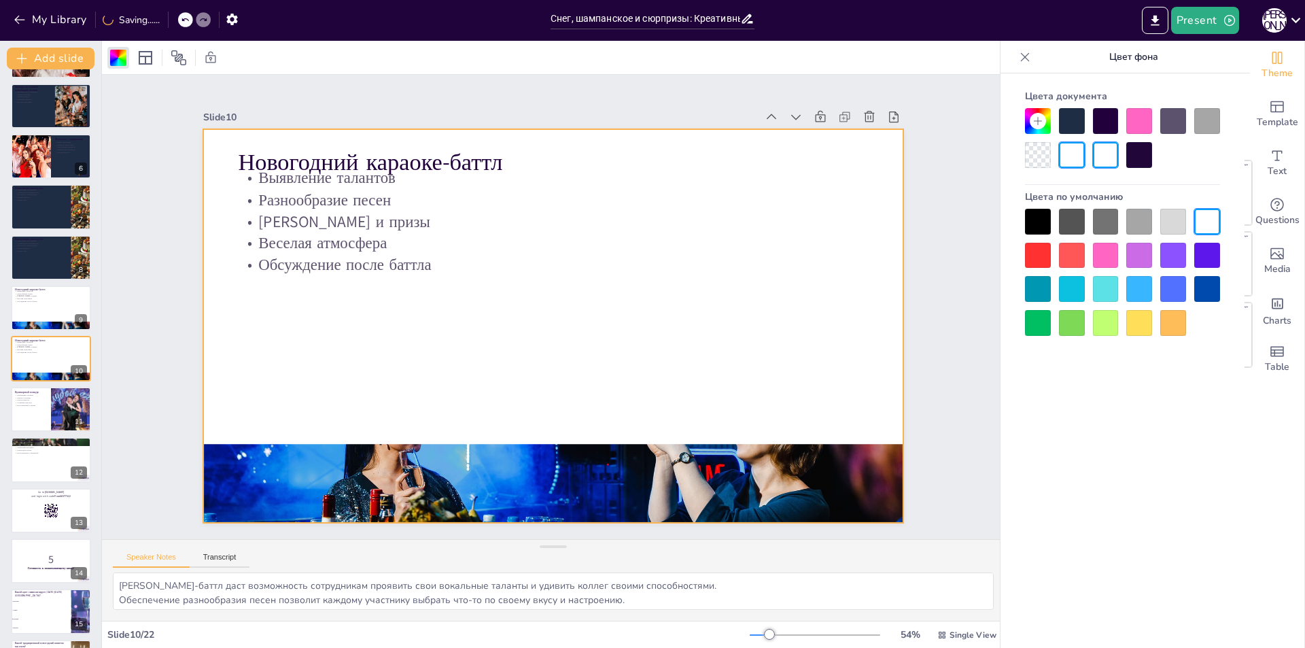
click at [1068, 121] on div at bounding box center [1072, 121] width 26 height 26
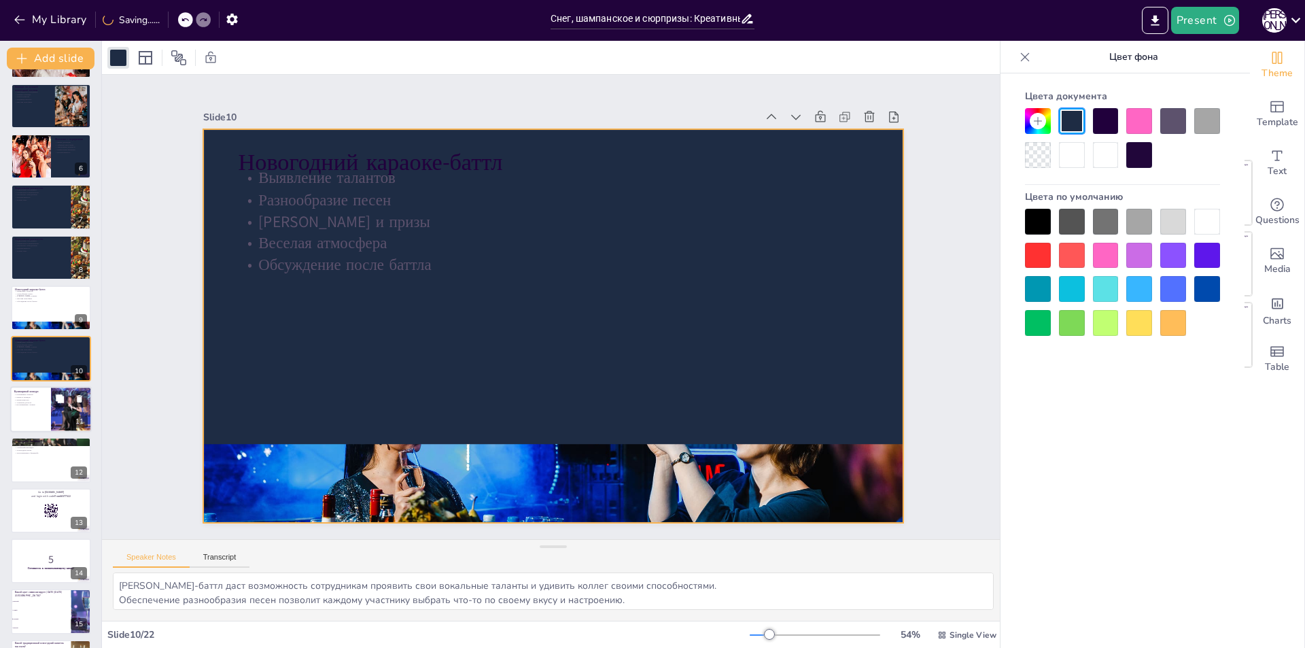
click at [27, 419] on div at bounding box center [51, 409] width 82 height 46
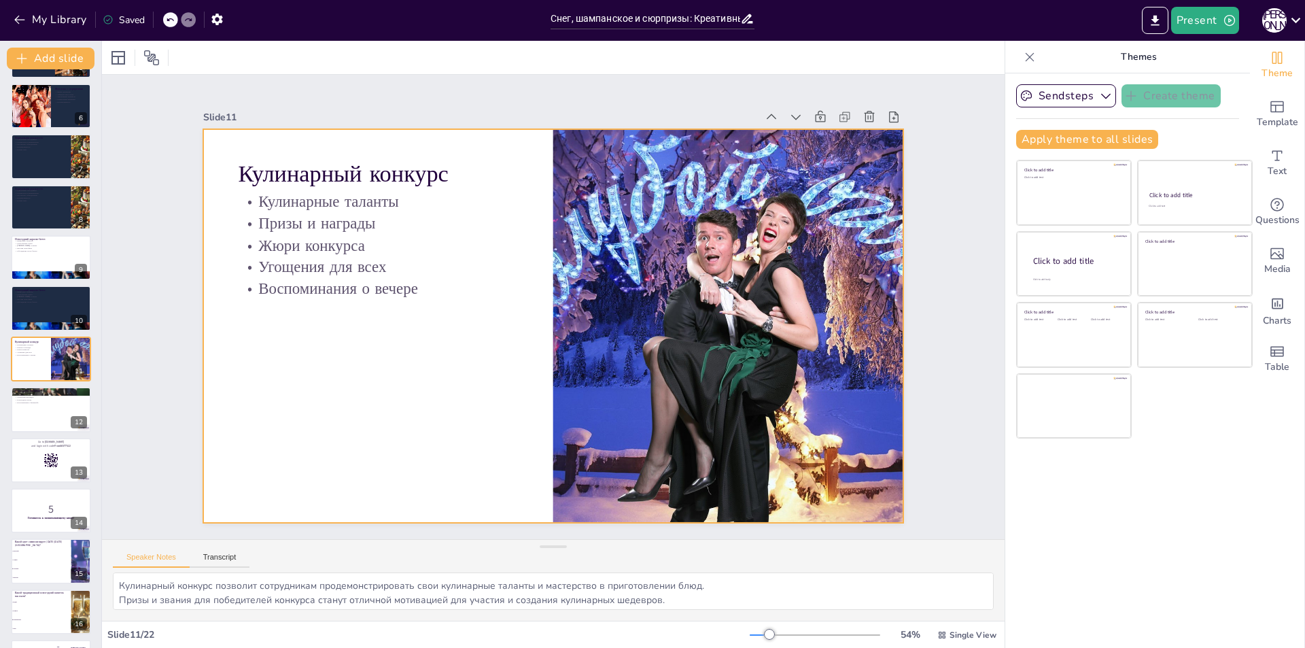
click at [460, 373] on div at bounding box center [540, 321] width 783 height 761
click at [460, 373] on div at bounding box center [547, 325] width 787 height 591
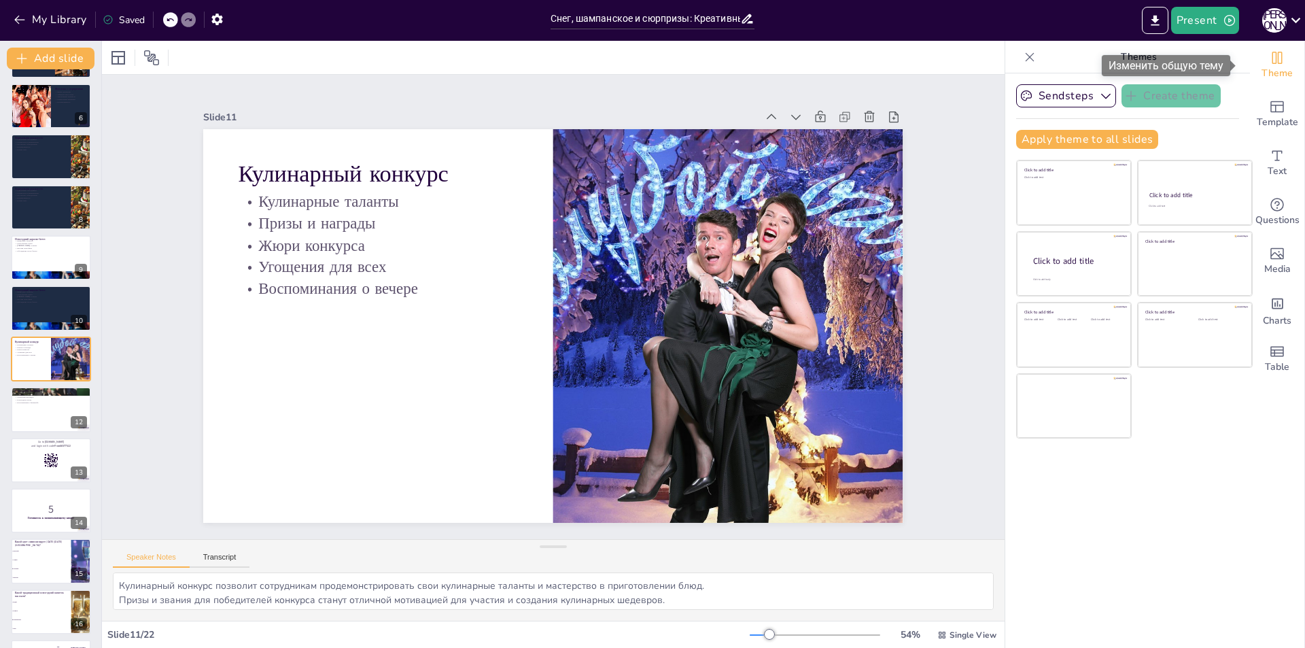
click at [1262, 66] on span "Theme" at bounding box center [1277, 73] width 31 height 15
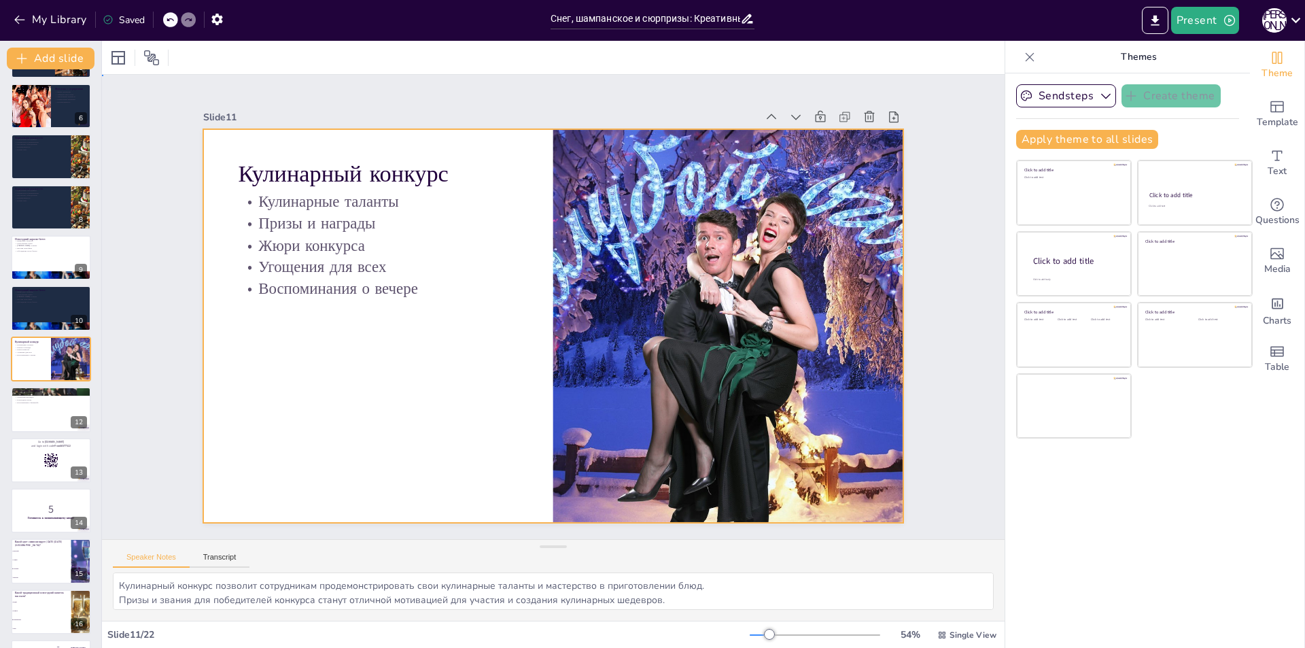
click at [313, 437] on div at bounding box center [551, 326] width 737 height 464
click at [51, 239] on p "Выявление талантов" at bounding box center [50, 240] width 73 height 3
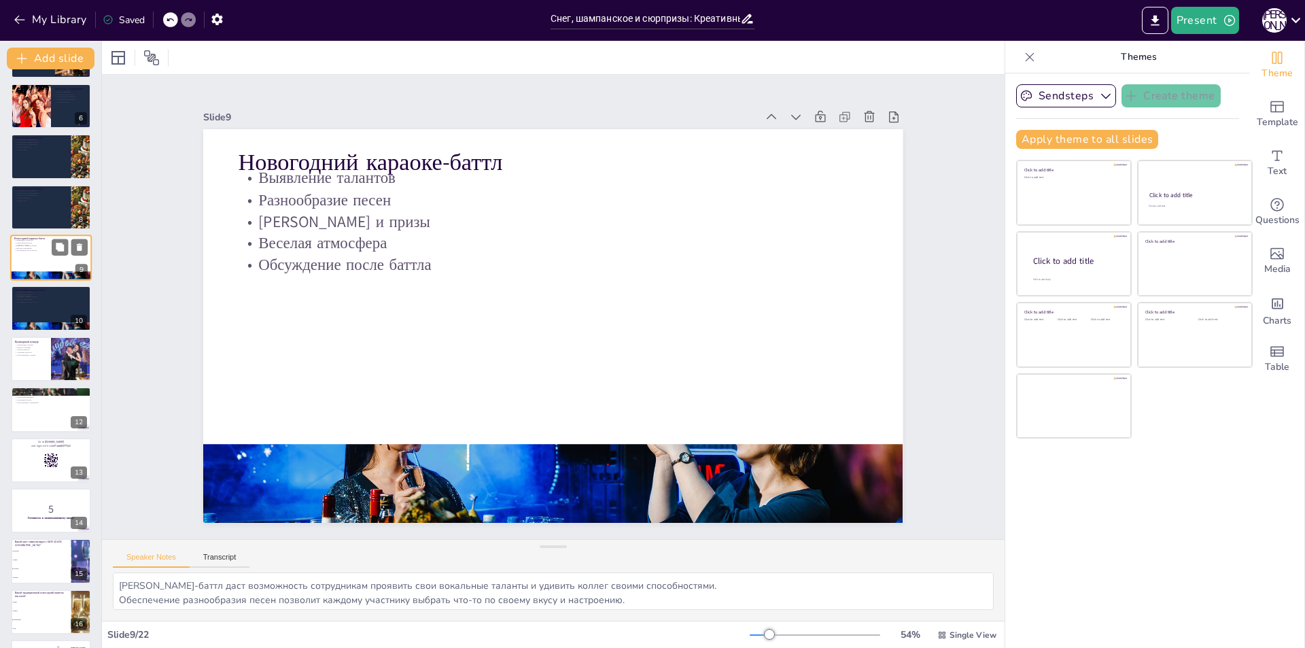
scroll to position [149, 0]
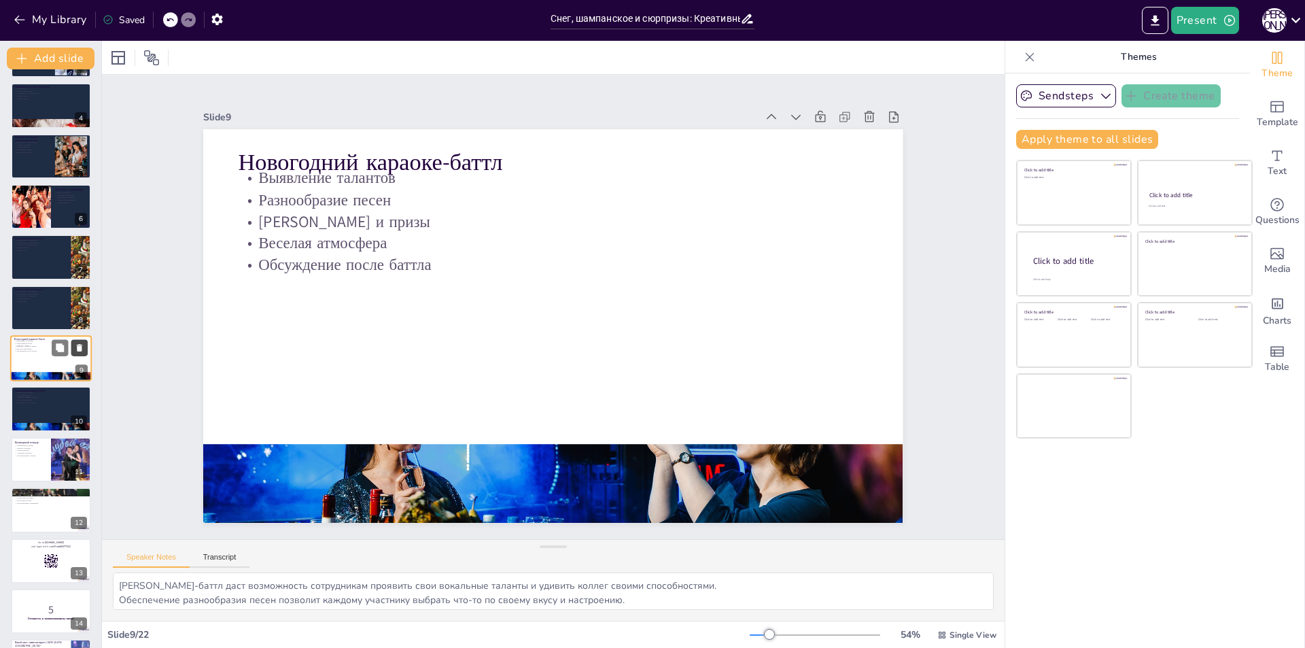
click at [78, 345] on icon at bounding box center [79, 347] width 5 height 7
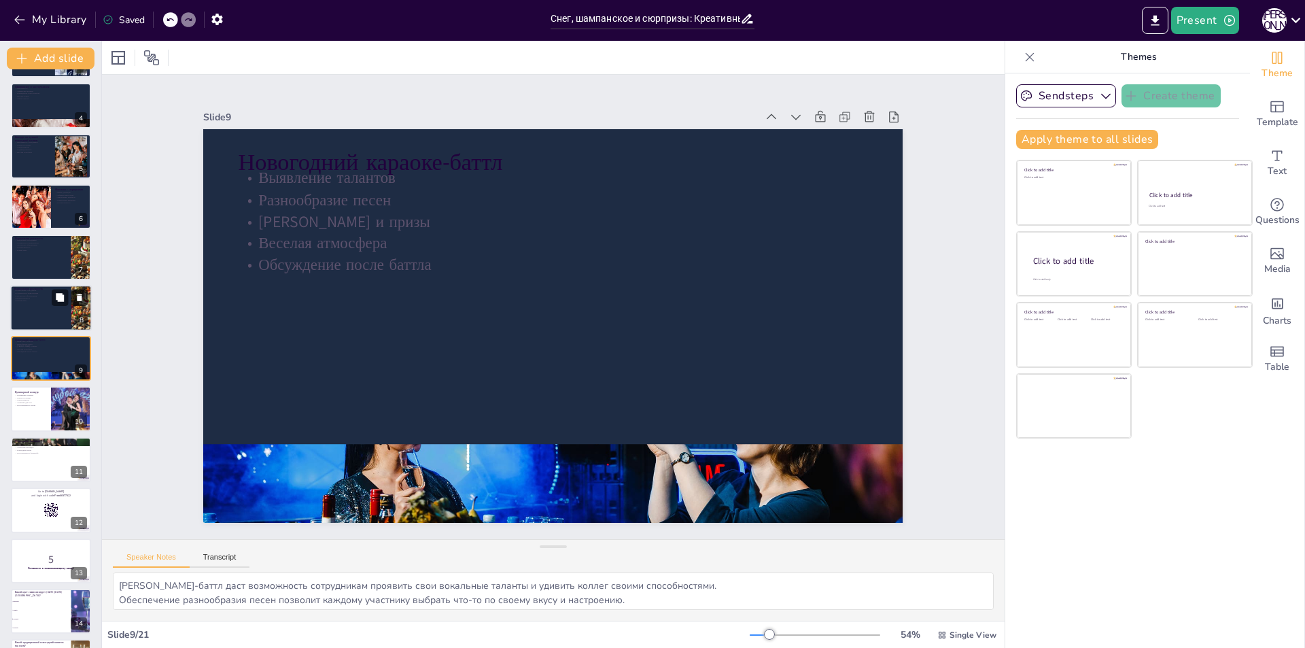
click at [77, 298] on icon at bounding box center [80, 297] width 10 height 10
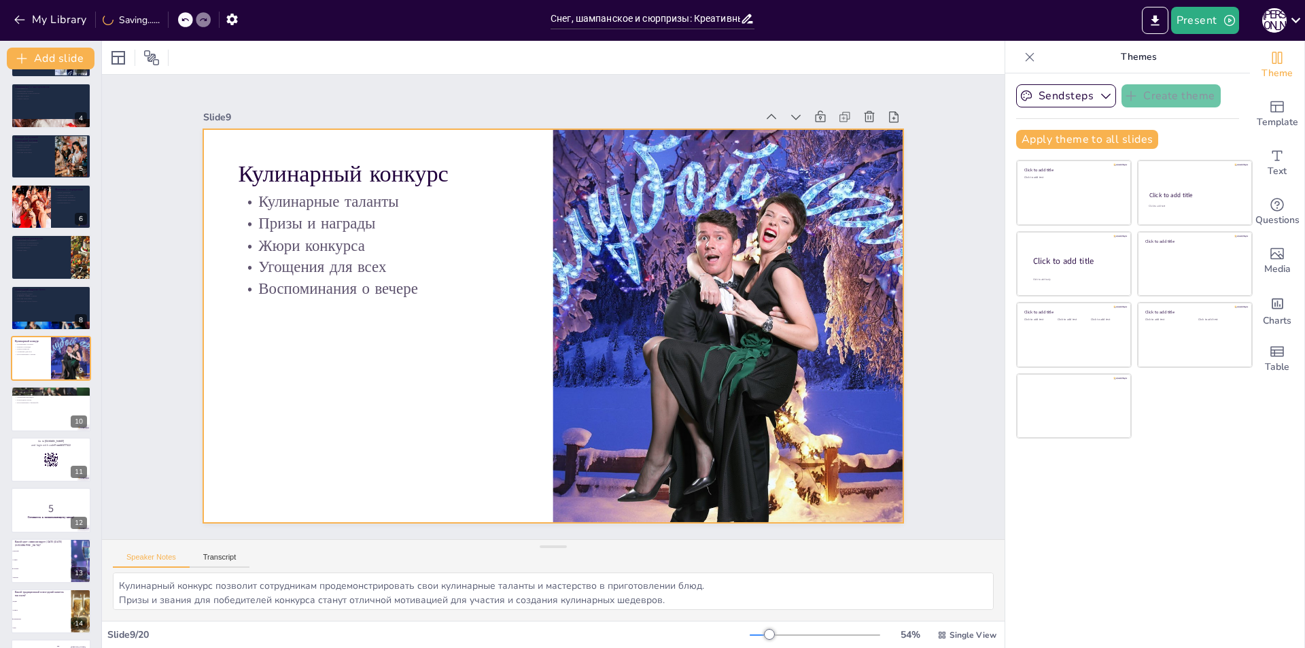
click at [409, 374] on div at bounding box center [553, 326] width 700 height 394
click at [424, 374] on div at bounding box center [547, 325] width 787 height 591
click at [111, 50] on div at bounding box center [118, 58] width 16 height 16
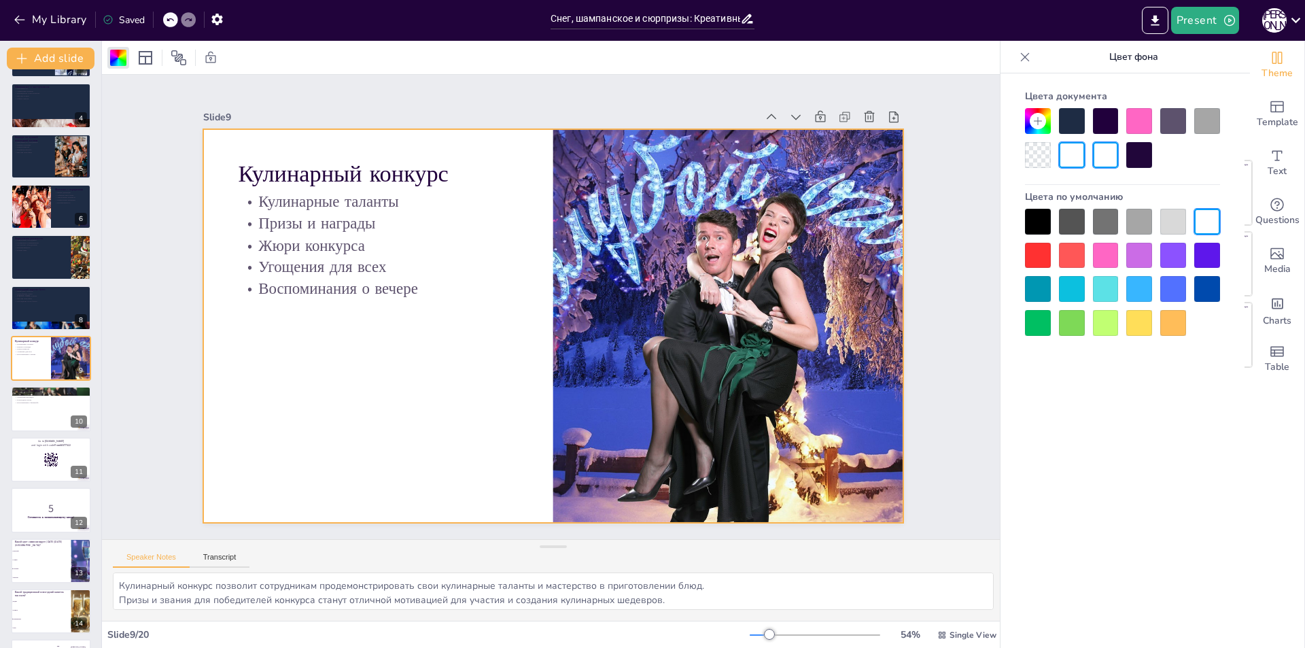
click at [1078, 122] on div at bounding box center [1072, 121] width 26 height 26
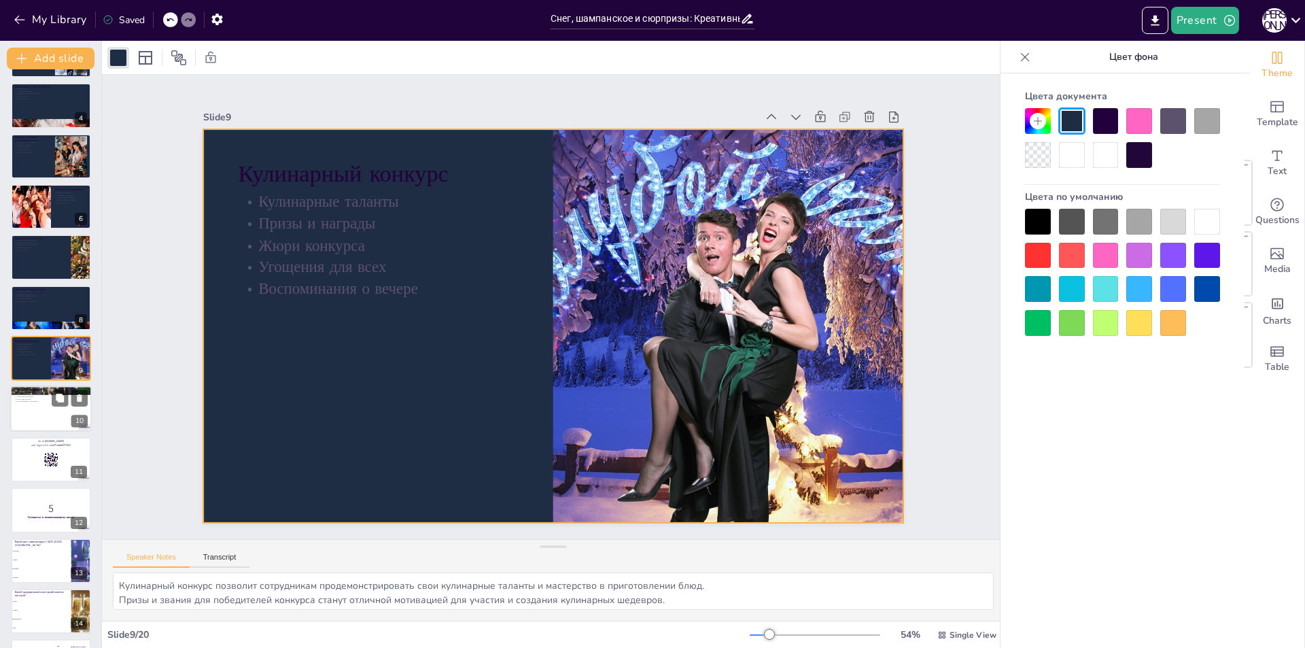
click at [38, 422] on div at bounding box center [51, 409] width 82 height 46
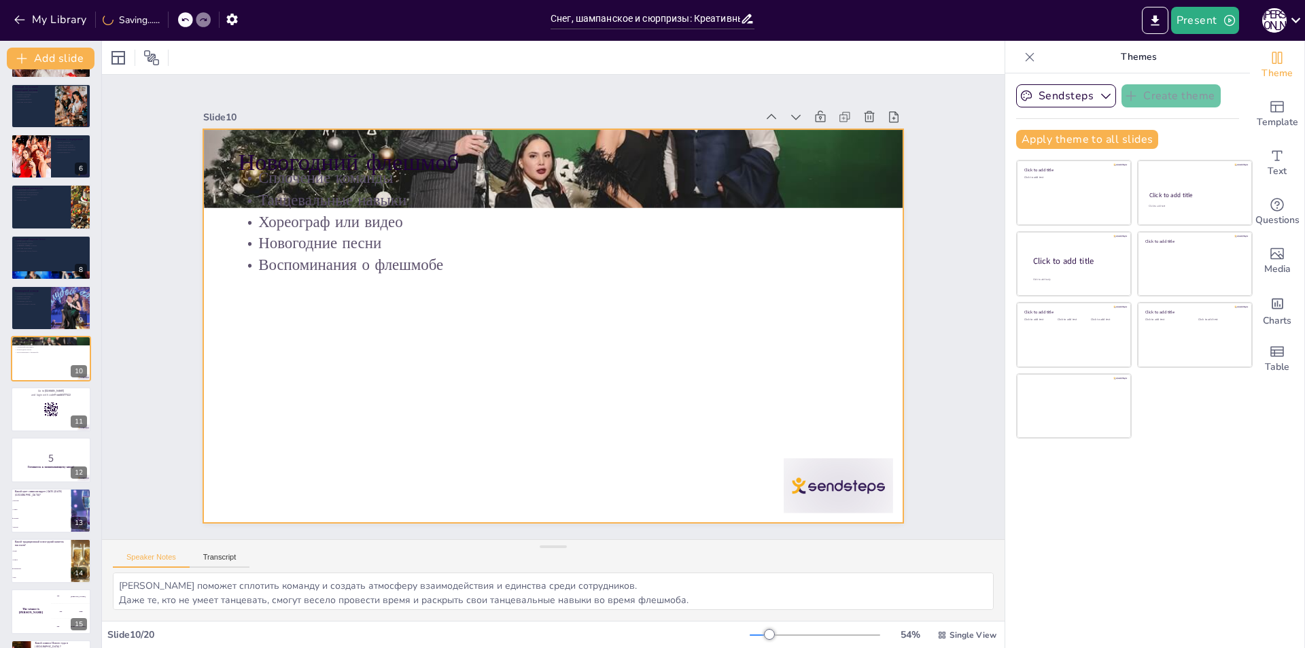
click at [464, 330] on div at bounding box center [550, 326] width 766 height 530
click at [710, 310] on div at bounding box center [549, 326] width 766 height 531
click at [120, 57] on div at bounding box center [118, 58] width 16 height 16
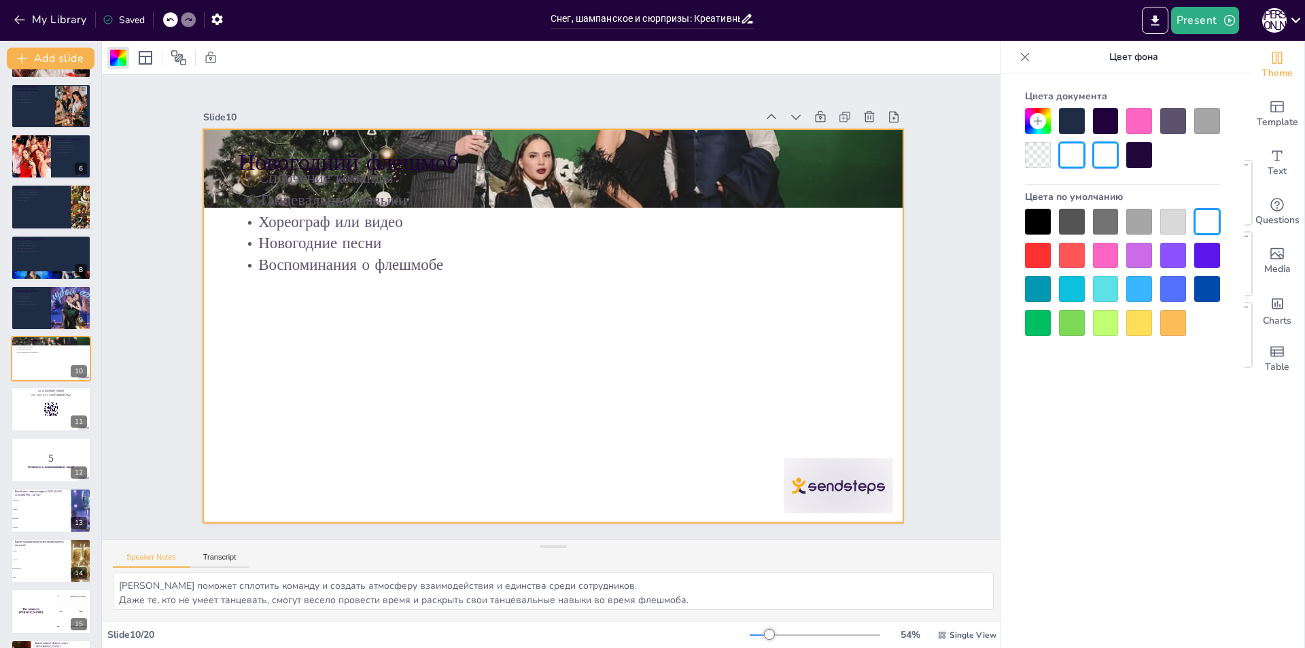
click at [1075, 121] on div at bounding box center [1072, 121] width 26 height 26
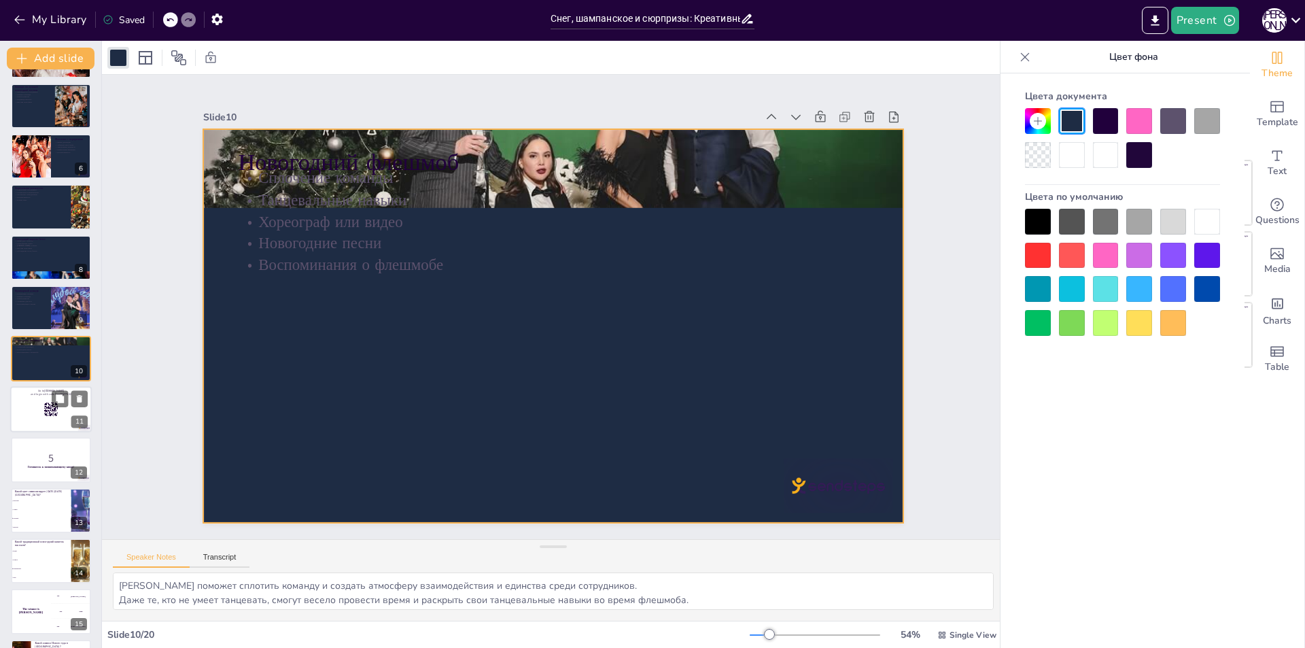
click at [33, 423] on div at bounding box center [51, 409] width 82 height 46
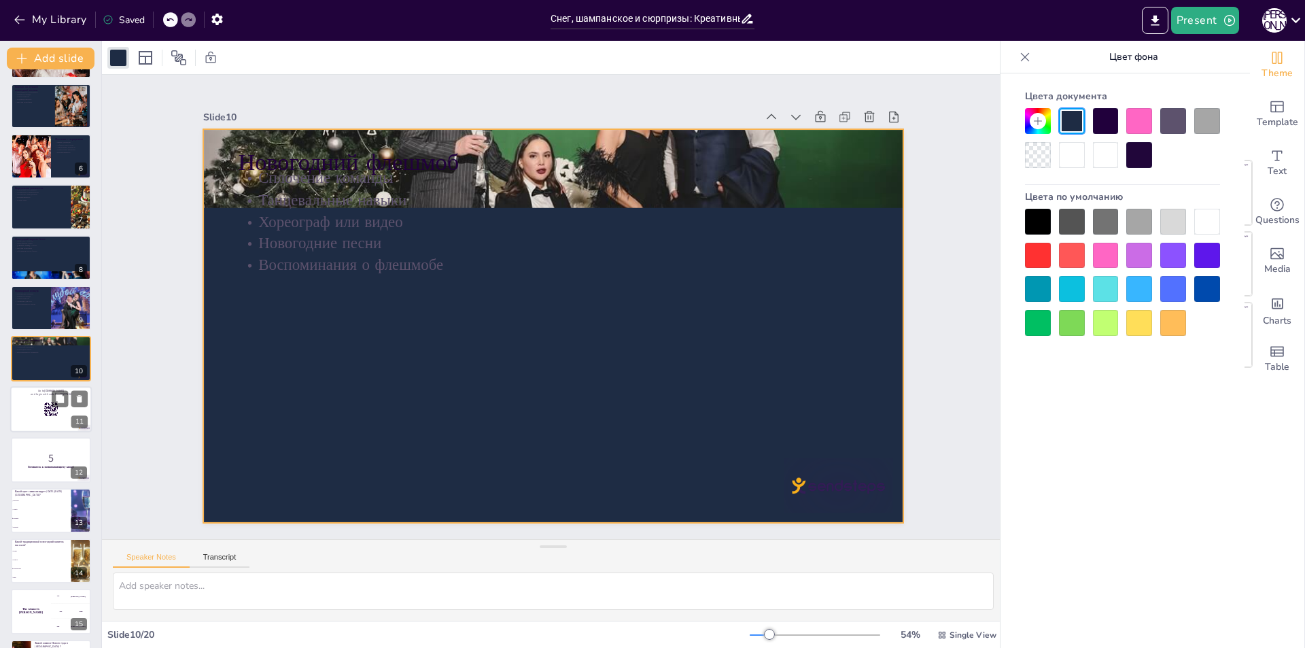
scroll to position [250, 0]
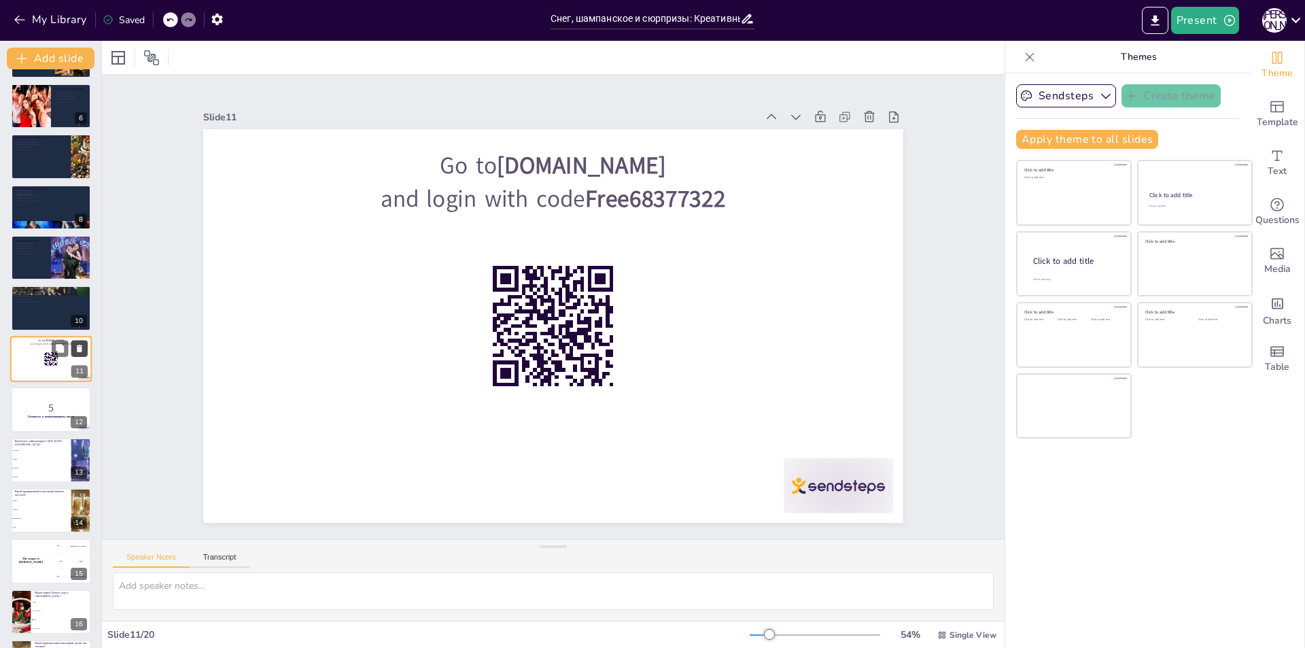
click at [82, 349] on icon at bounding box center [80, 348] width 10 height 10
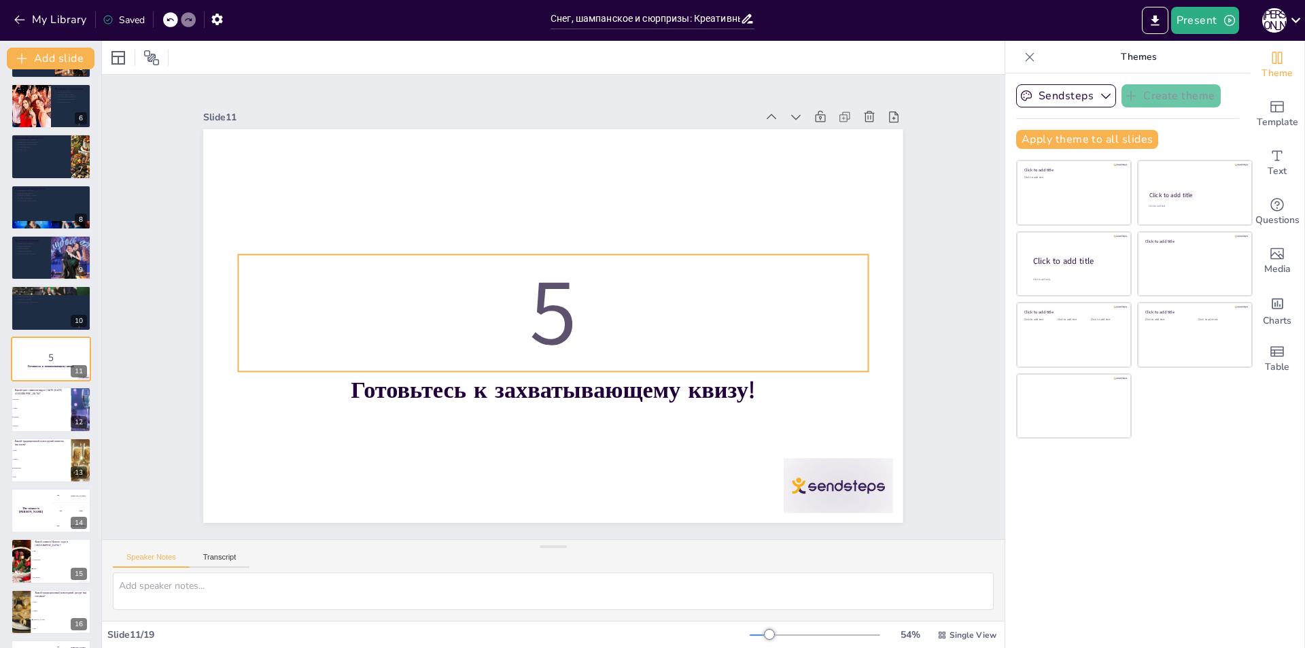
click at [337, 254] on p "5" at bounding box center [553, 312] width 640 height 195
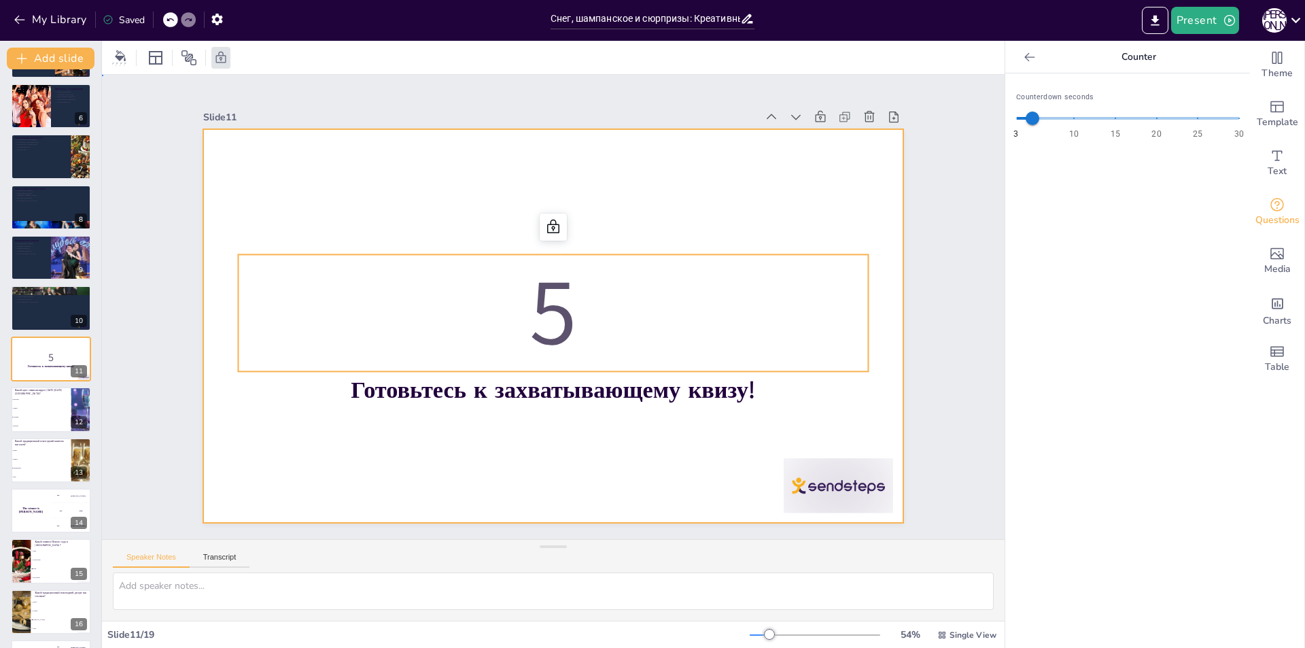
click at [366, 179] on div at bounding box center [551, 326] width 737 height 464
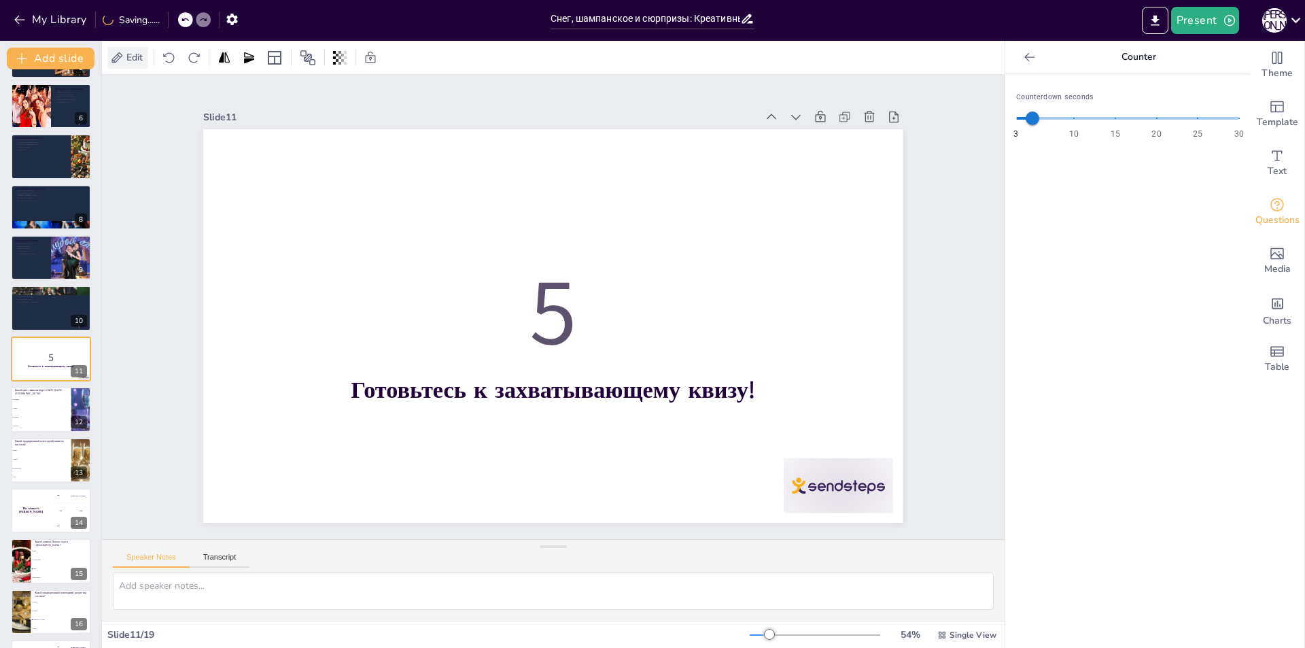
click at [133, 58] on span "Edit" at bounding box center [135, 57] width 22 height 13
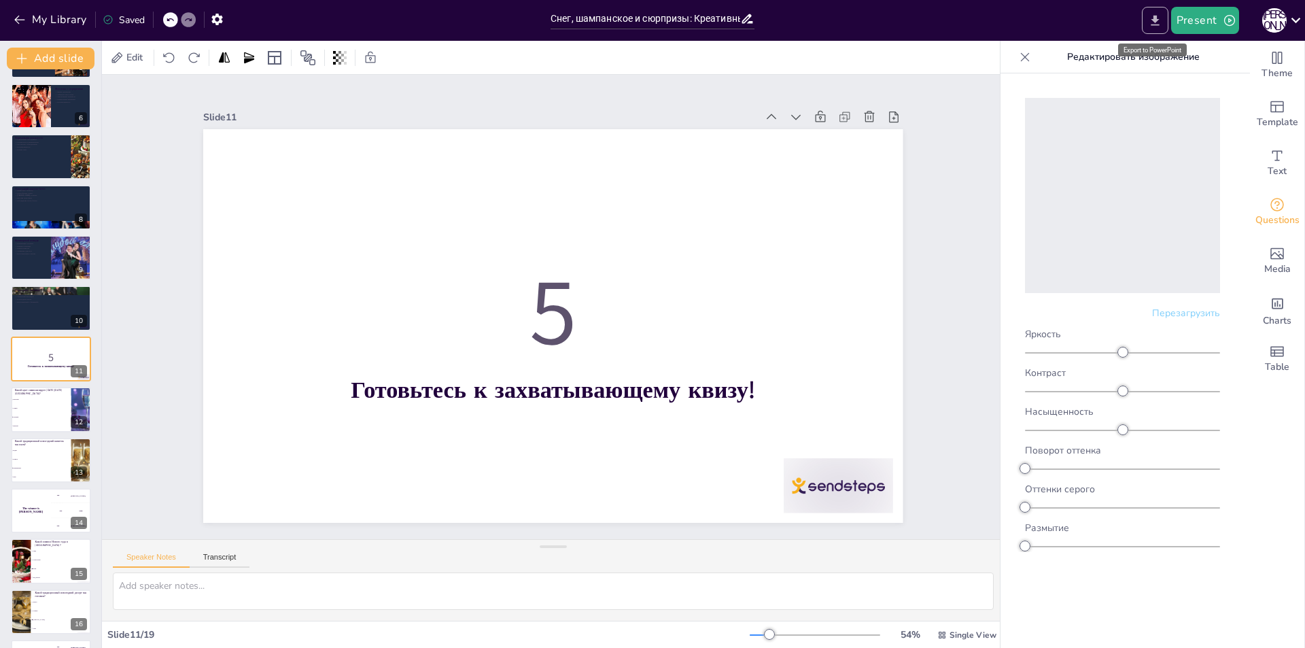
click at [1149, 22] on icon "Export to PowerPoint" at bounding box center [1155, 21] width 14 height 14
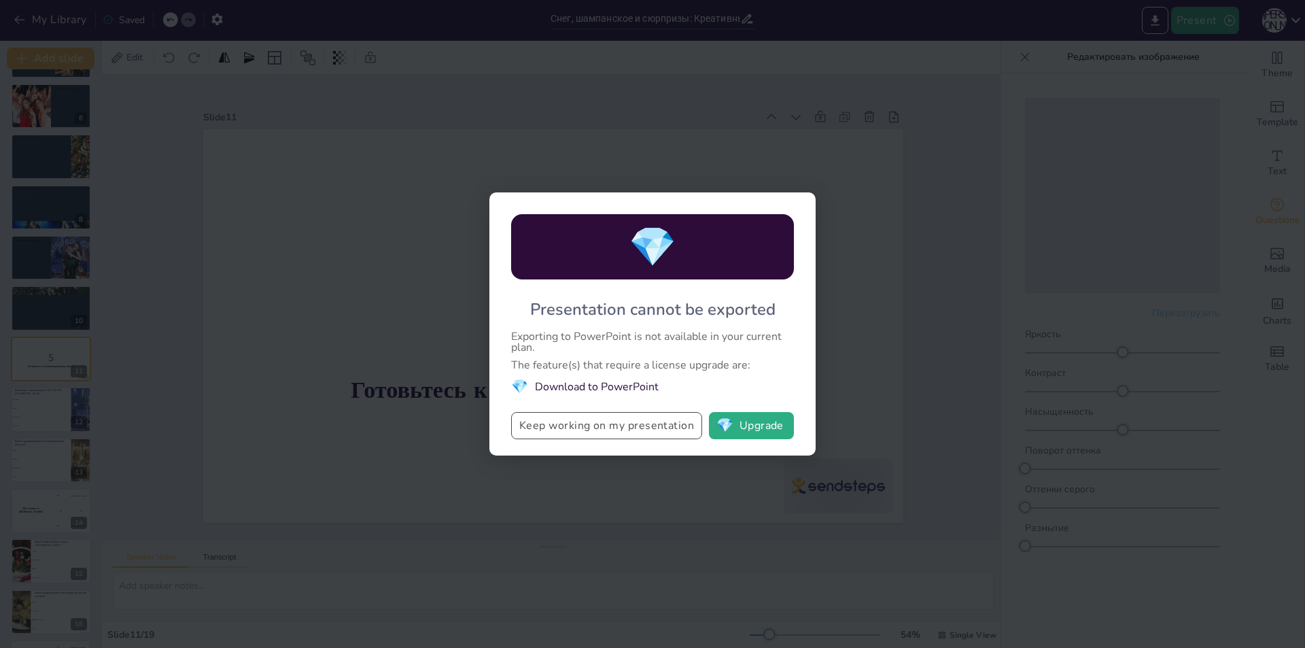
click at [657, 424] on button "Keep working on my presentation" at bounding box center [606, 425] width 191 height 27
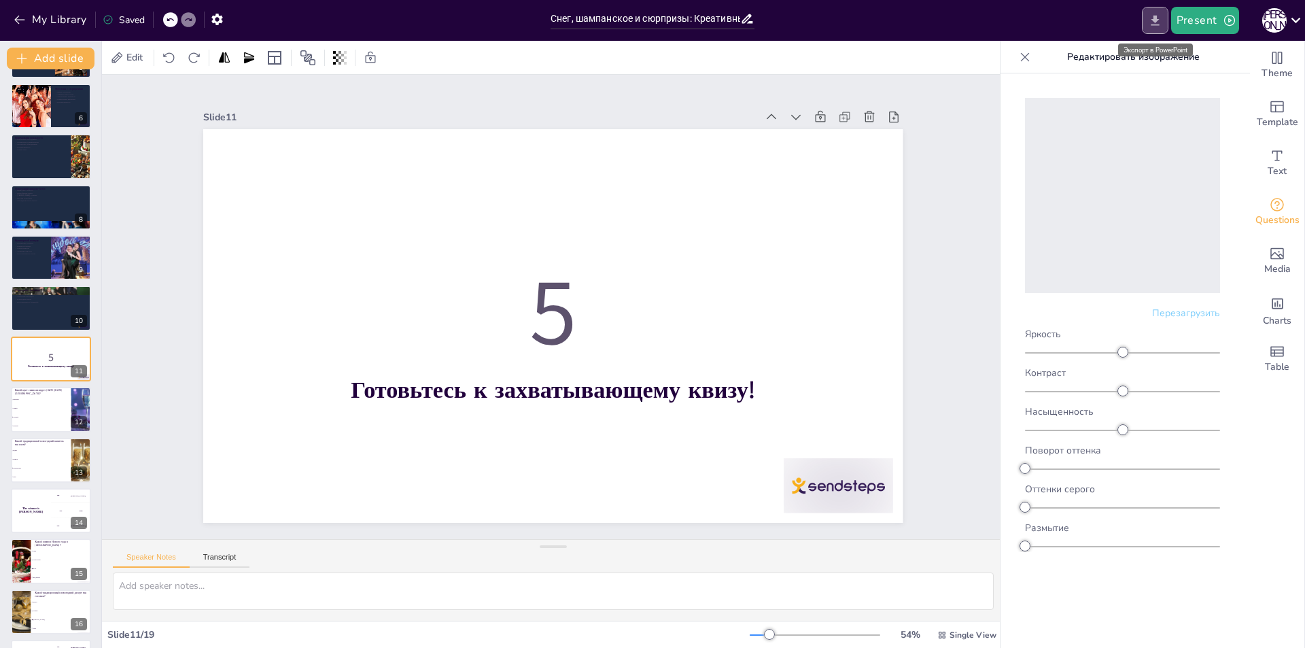
click at [1152, 22] on icon "Export to PowerPoint" at bounding box center [1155, 21] width 14 height 14
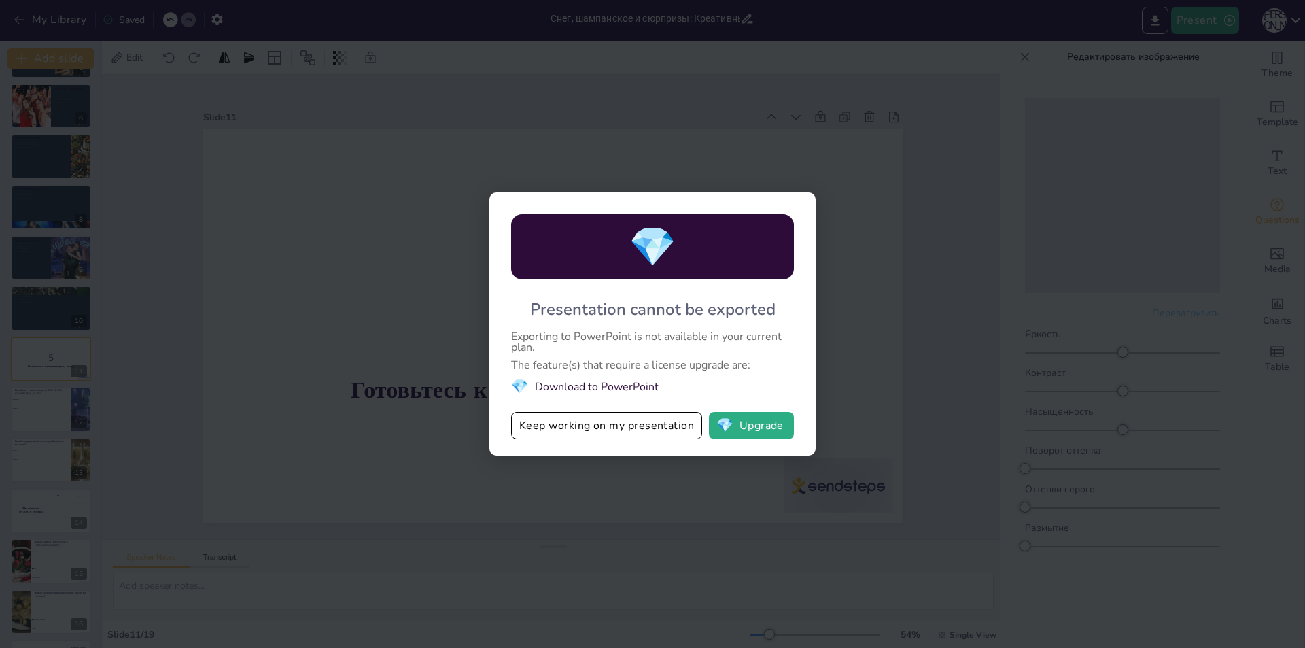
click at [634, 384] on li "💎 Download to PowerPoint" at bounding box center [652, 386] width 283 height 18
click at [833, 347] on div "💎 Presentation cannot be exported Exporting to PowerPoint is not available in y…" at bounding box center [652, 324] width 1305 height 648
click at [635, 427] on button "Keep working on my presentation" at bounding box center [606, 425] width 191 height 27
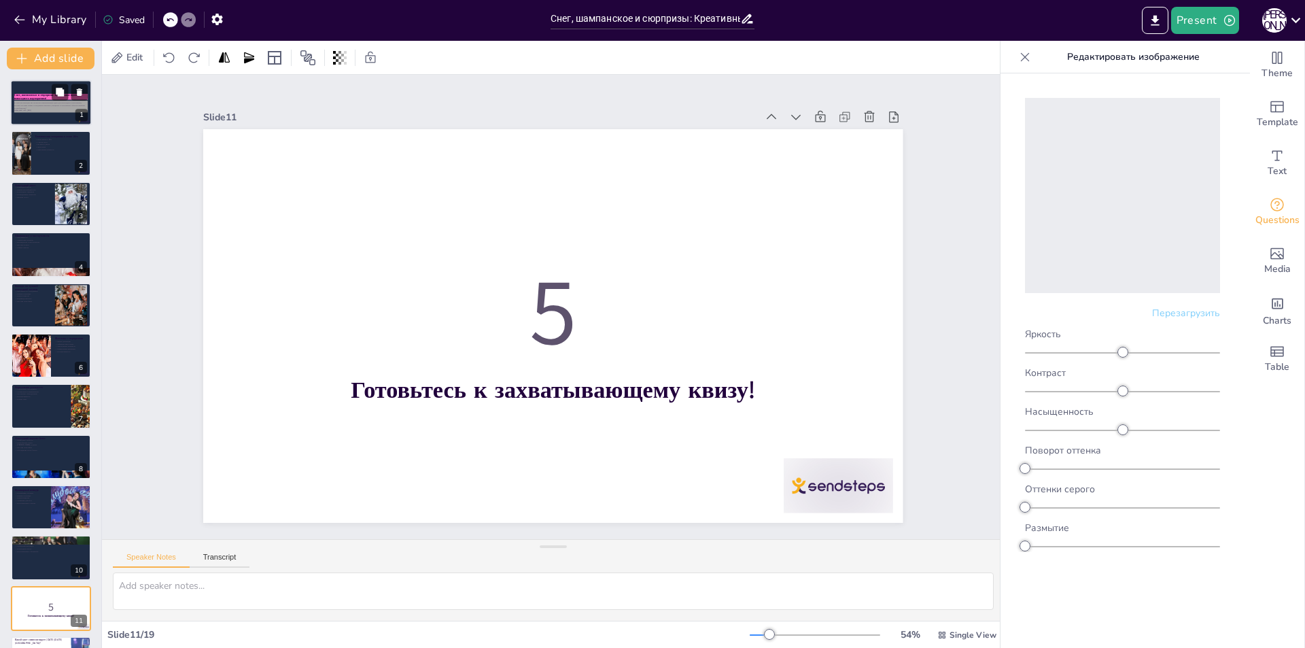
scroll to position [0, 0]
click at [52, 117] on div at bounding box center [51, 103] width 82 height 46
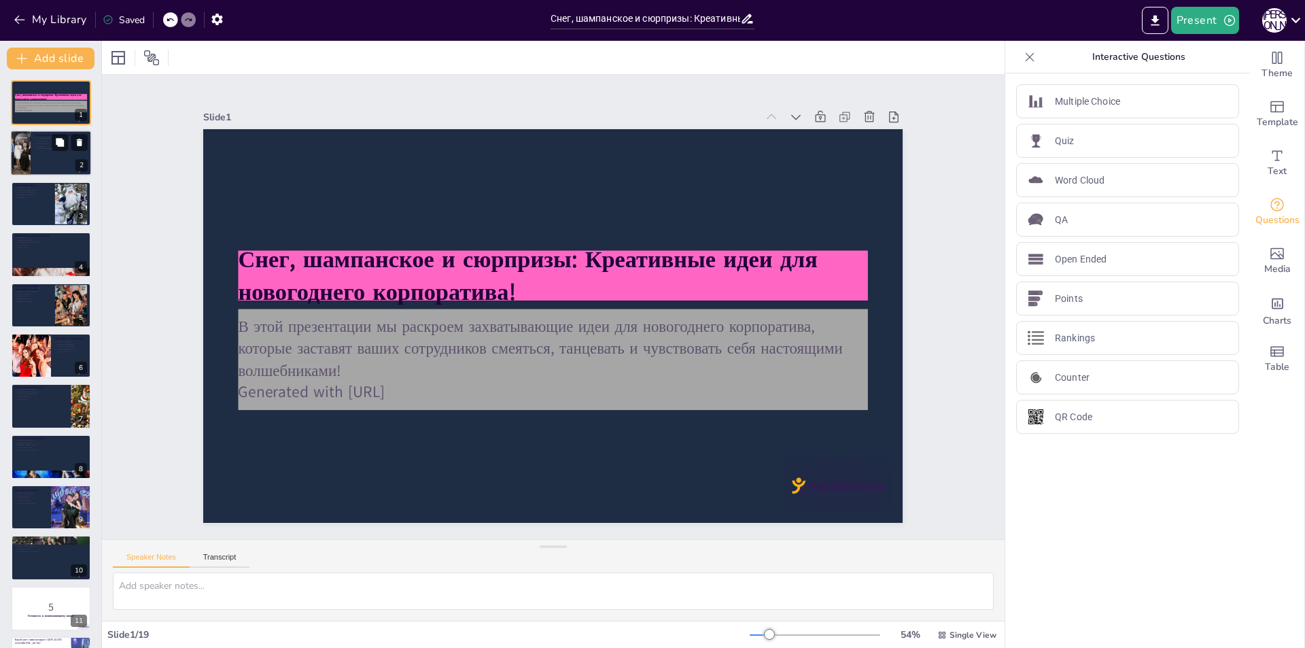
click at [56, 162] on div at bounding box center [51, 154] width 82 height 46
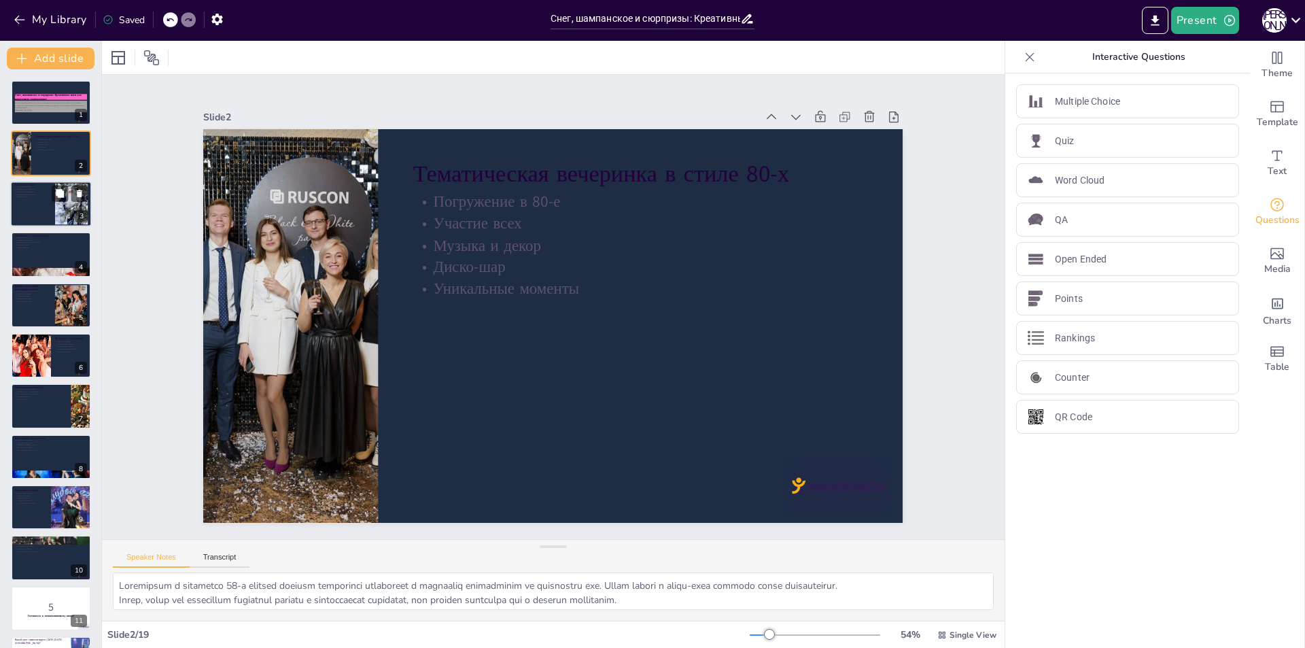
click at [41, 210] on div at bounding box center [51, 204] width 82 height 46
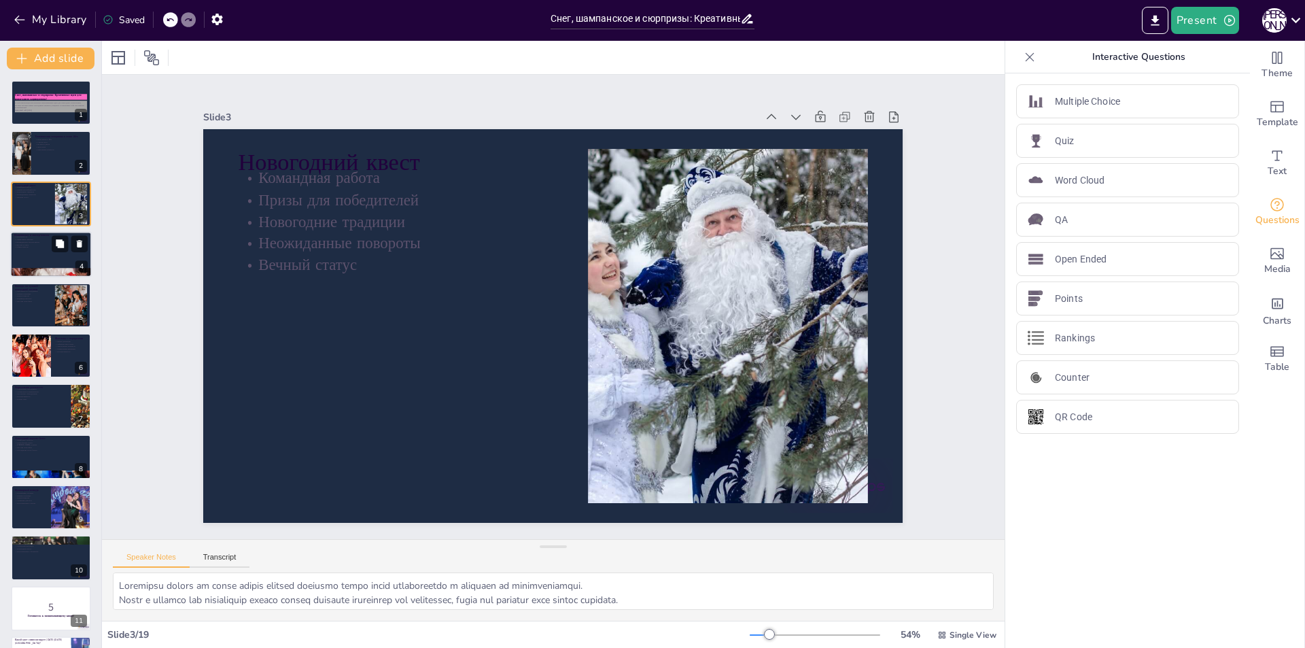
click at [41, 260] on div at bounding box center [51, 254] width 82 height 46
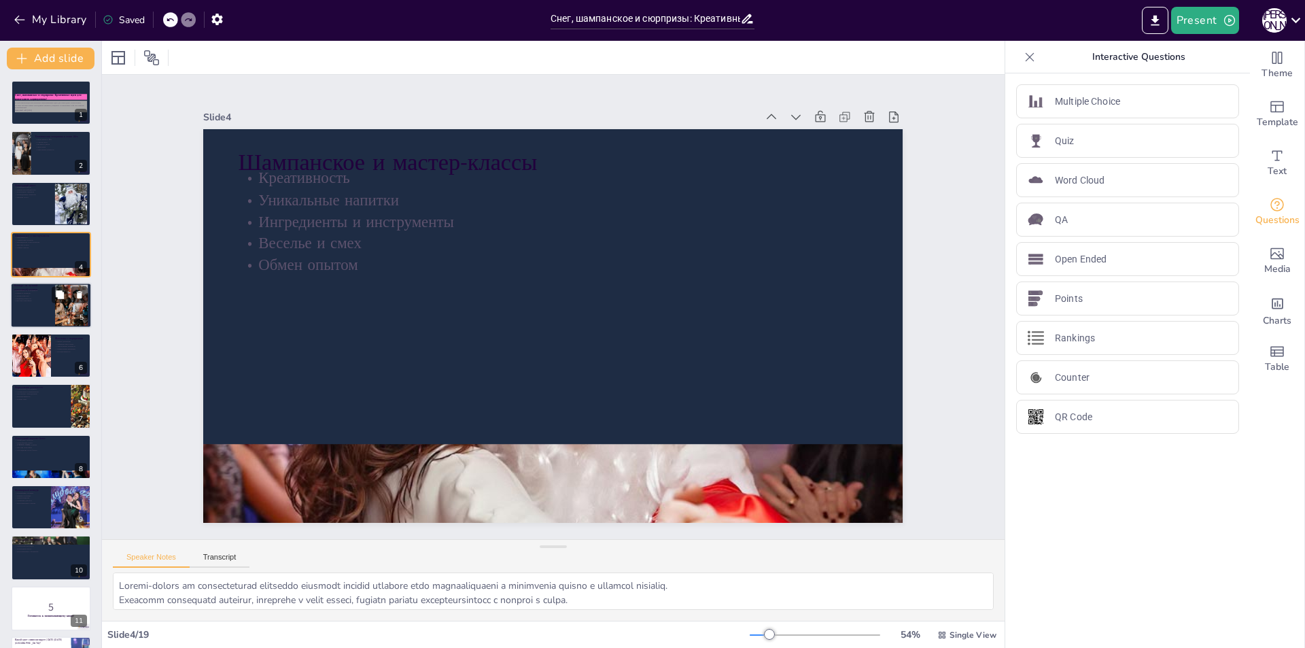
click at [39, 317] on div at bounding box center [51, 305] width 82 height 46
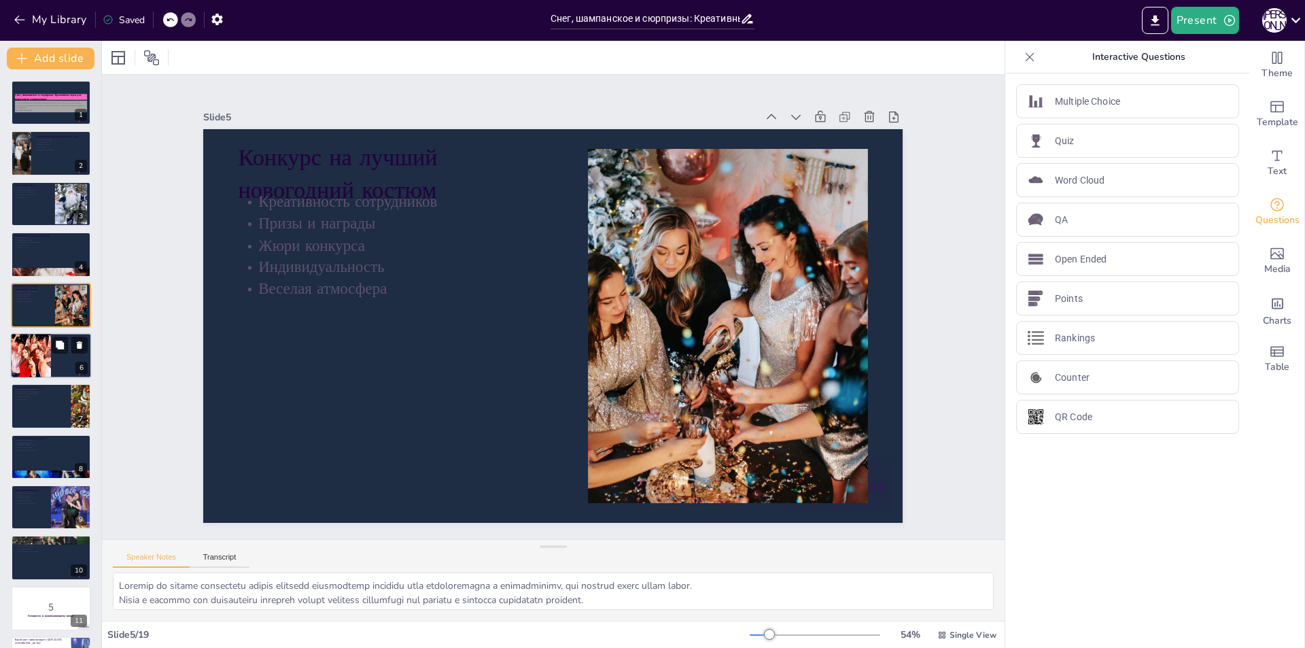
click at [30, 352] on div at bounding box center [30, 355] width 69 height 46
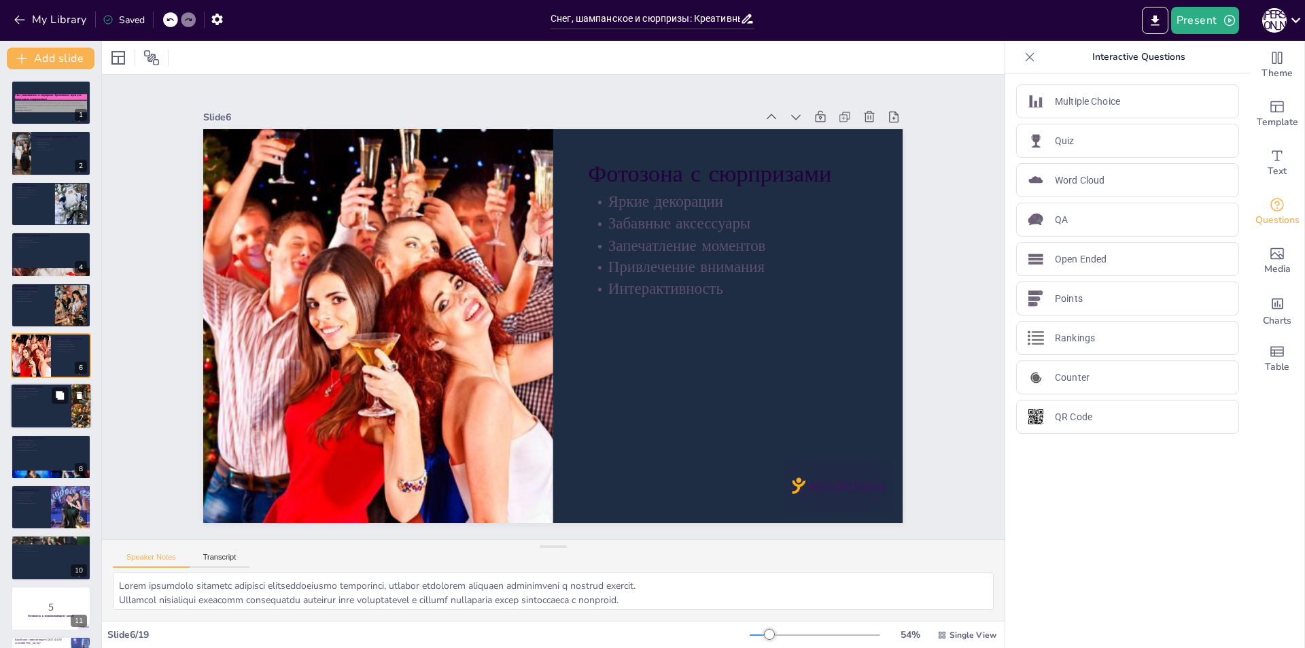
click at [28, 421] on div at bounding box center [51, 406] width 82 height 46
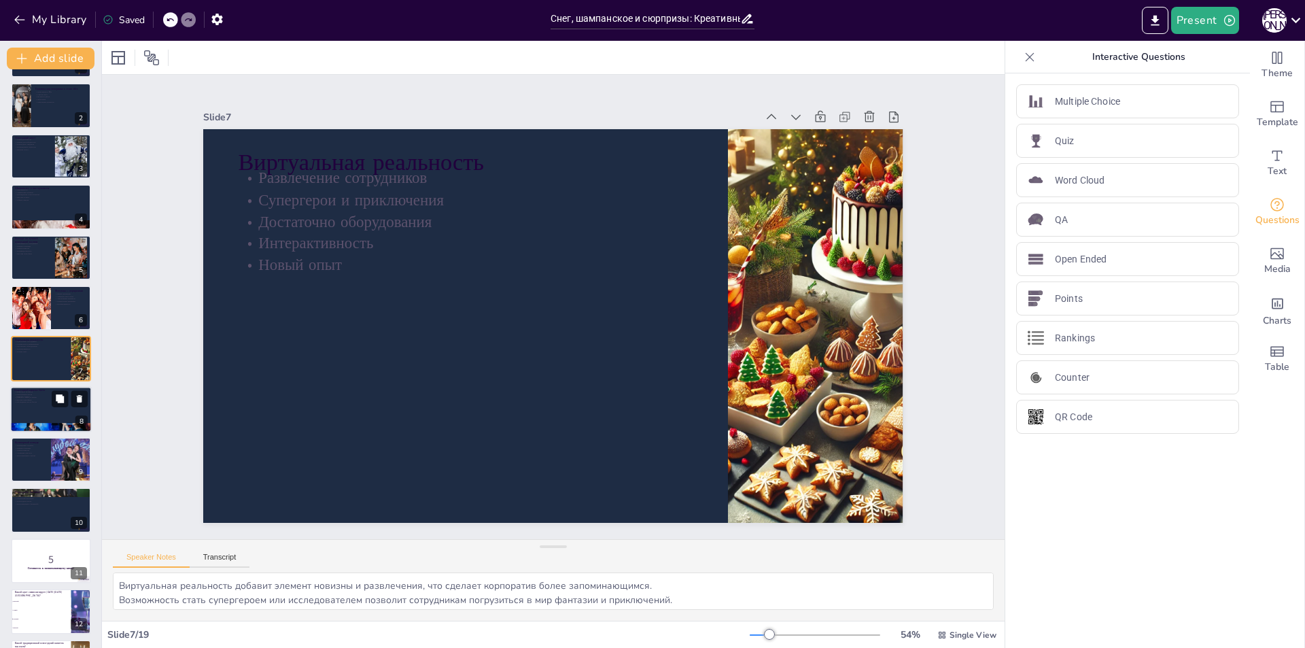
click at [30, 425] on div at bounding box center [51, 427] width 82 height 54
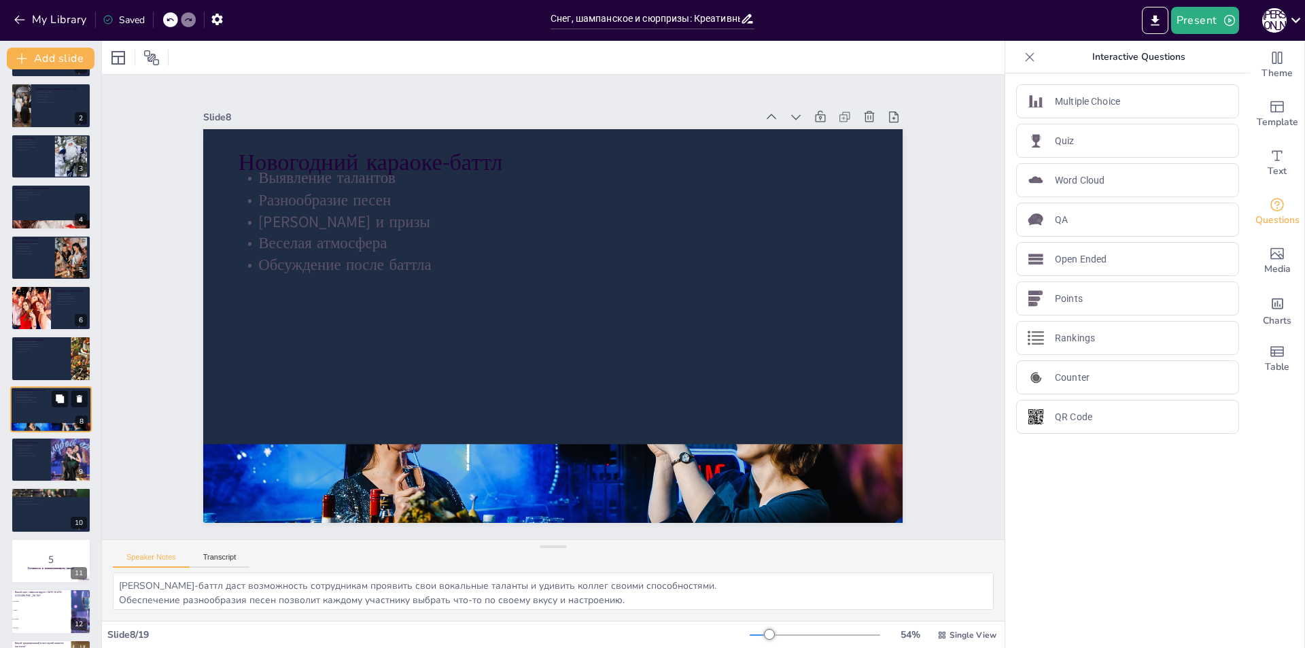
scroll to position [98, 0]
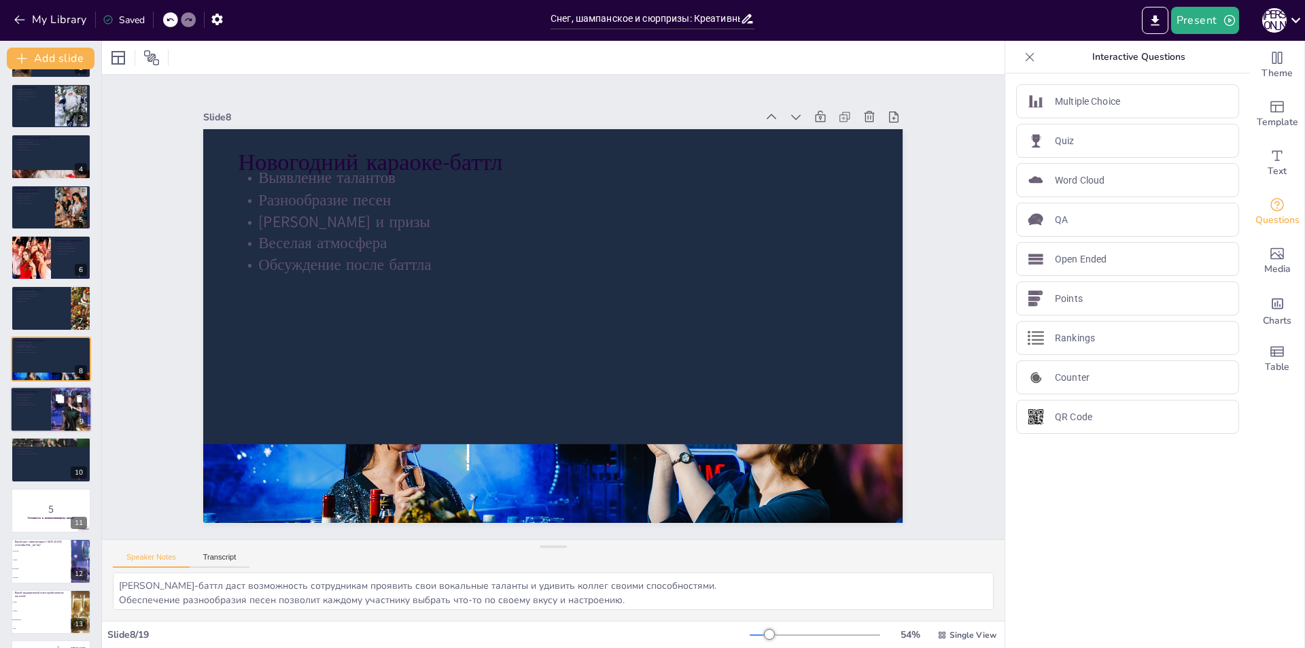
click at [37, 417] on div at bounding box center [51, 409] width 82 height 46
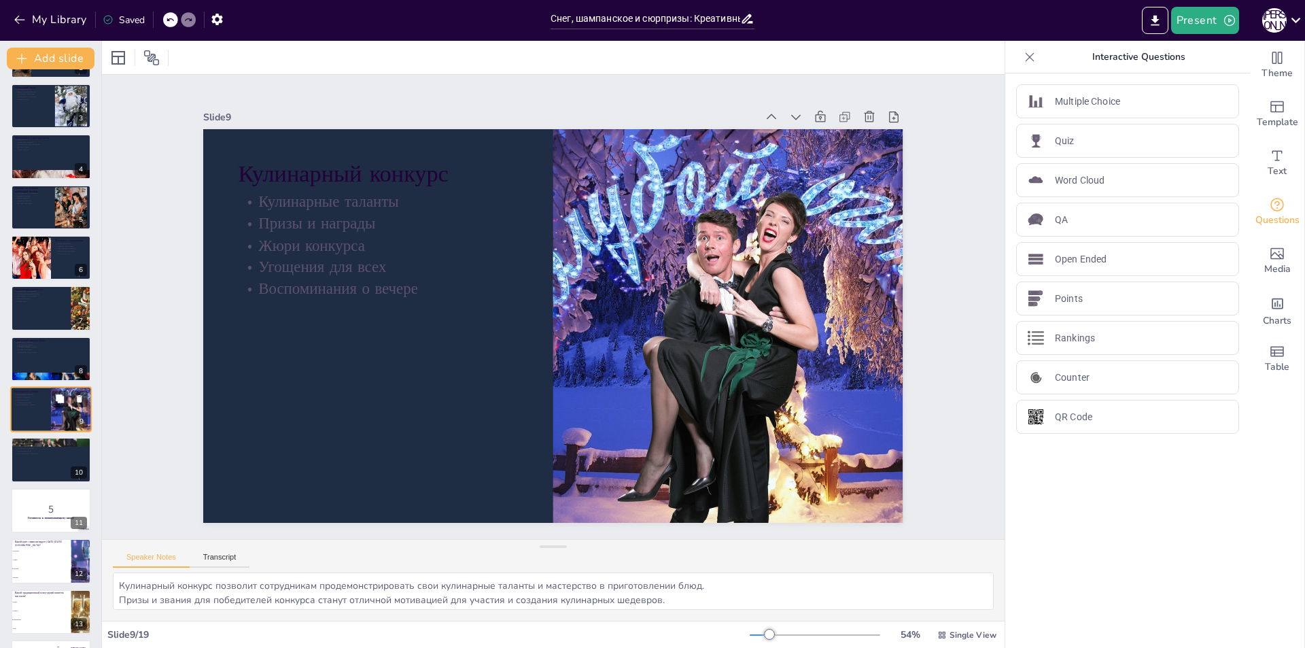
scroll to position [149, 0]
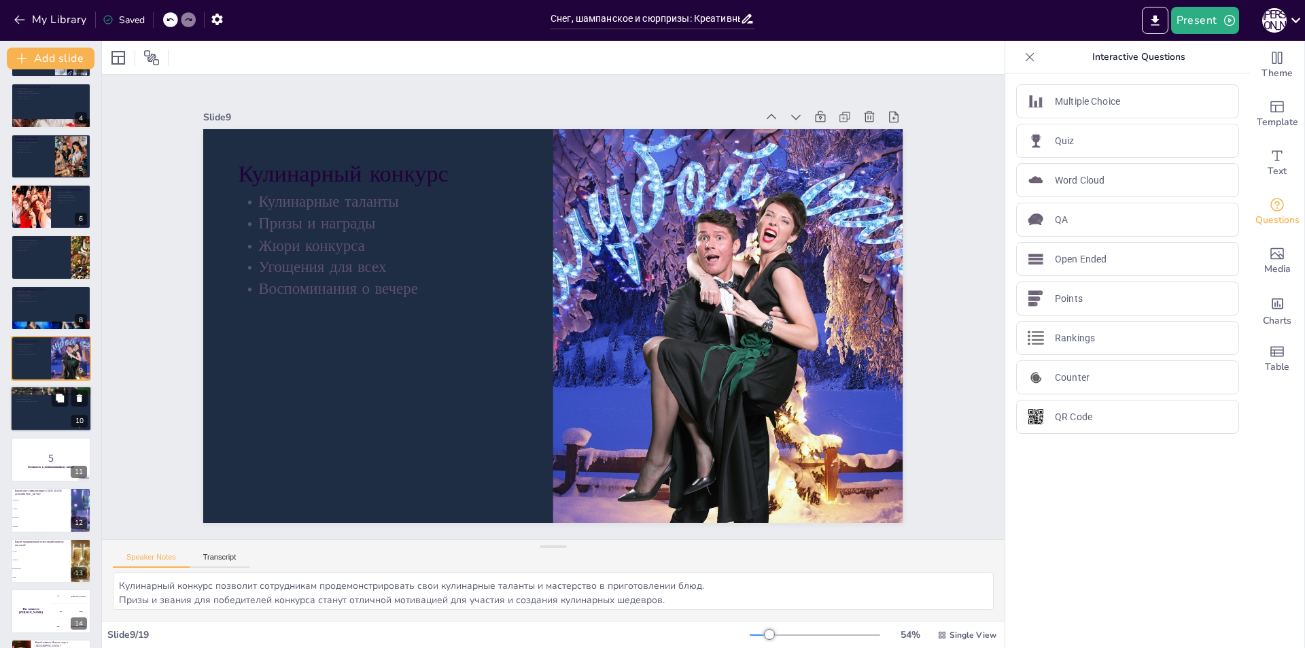
click at [43, 413] on div at bounding box center [51, 409] width 82 height 46
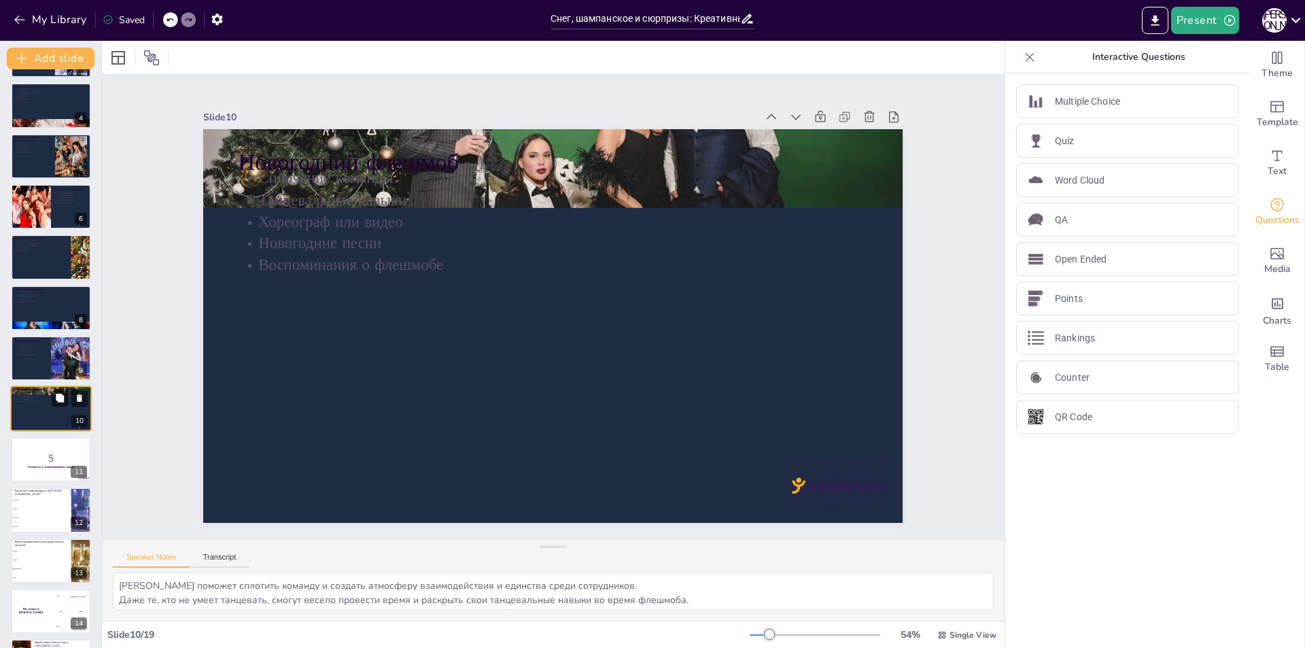
scroll to position [199, 0]
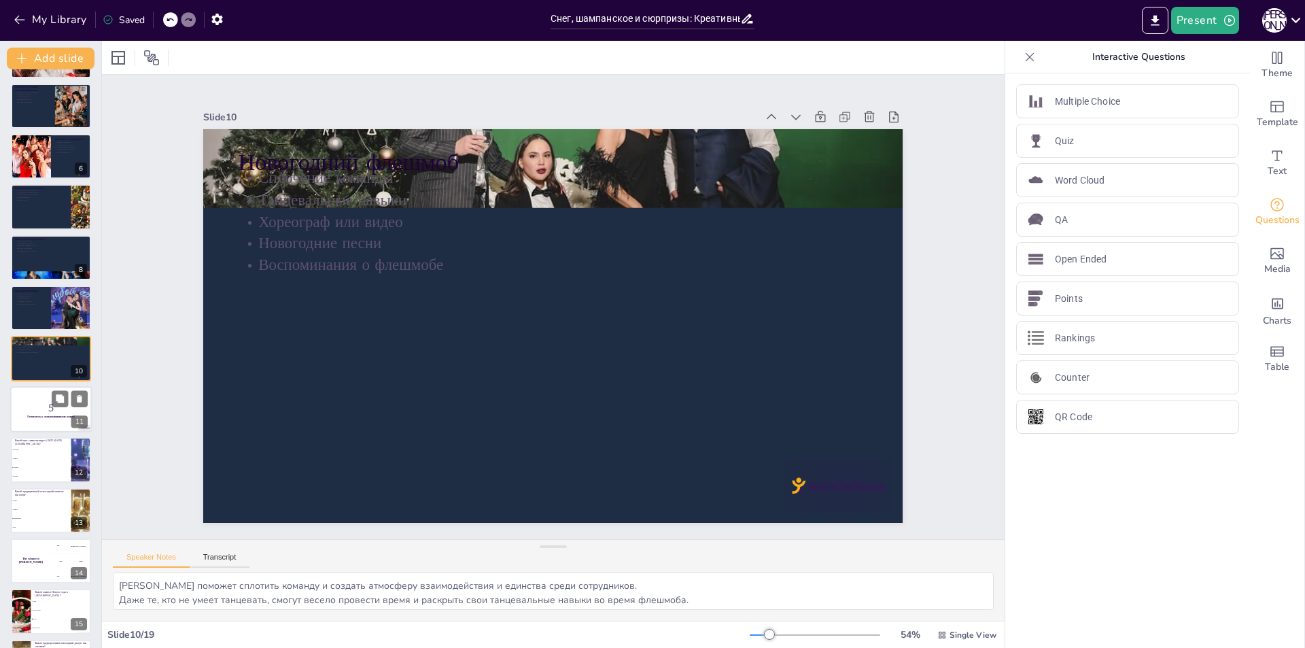
click at [42, 413] on p "5" at bounding box center [50, 407] width 73 height 15
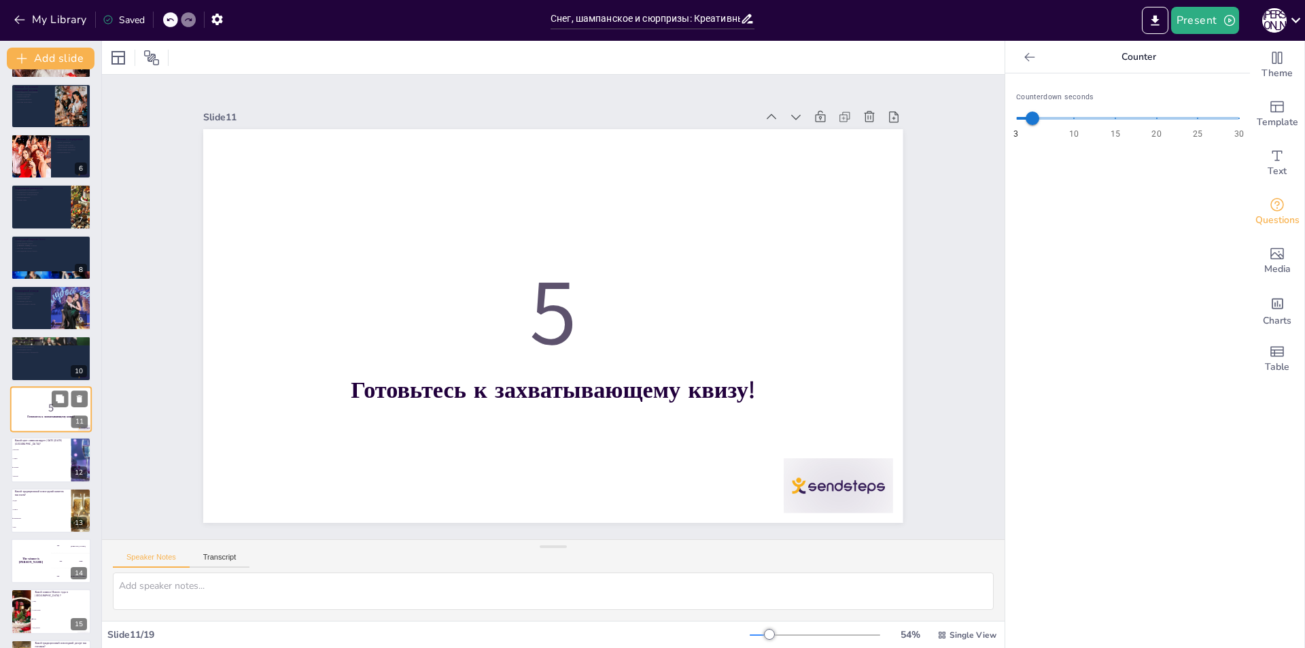
scroll to position [250, 0]
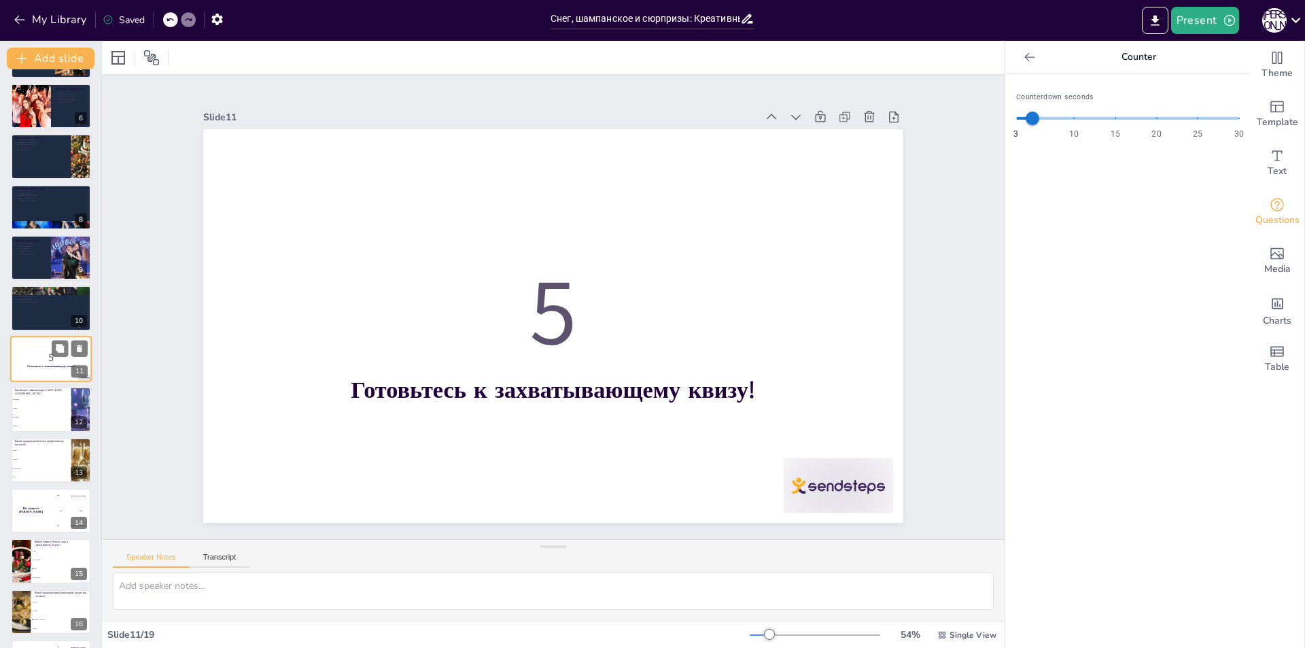
click at [42, 413] on li "Зеленый" at bounding box center [41, 417] width 61 height 8
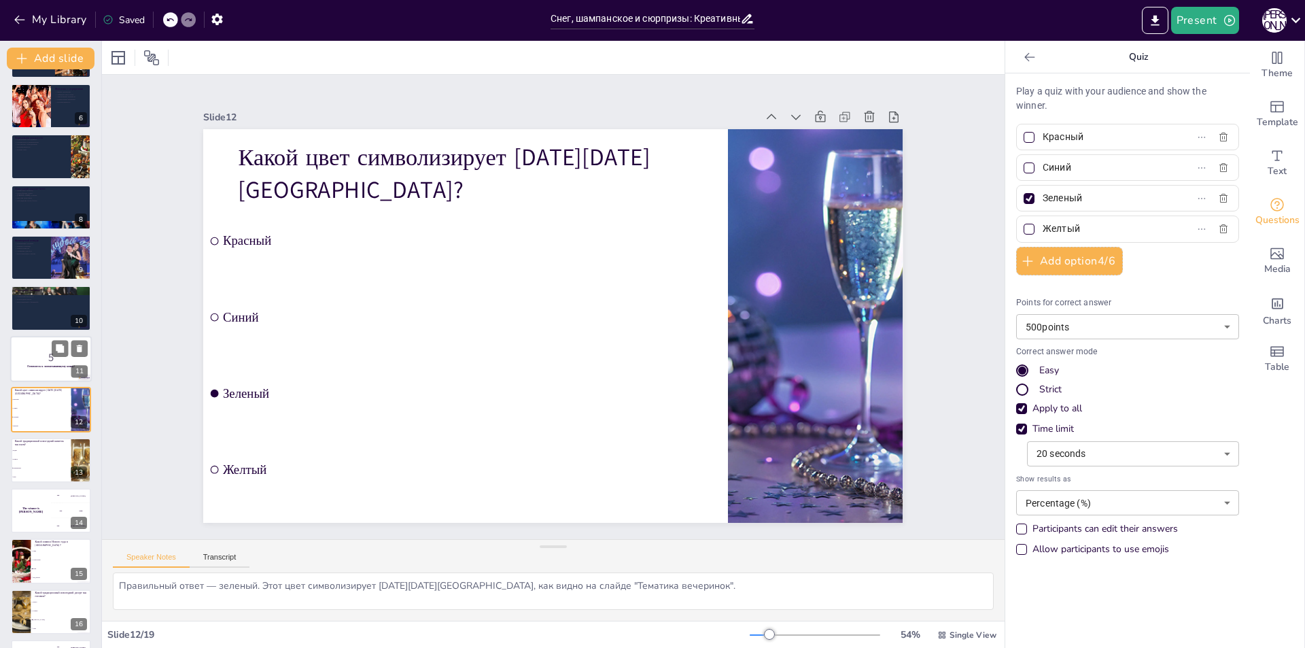
scroll to position [300, 0]
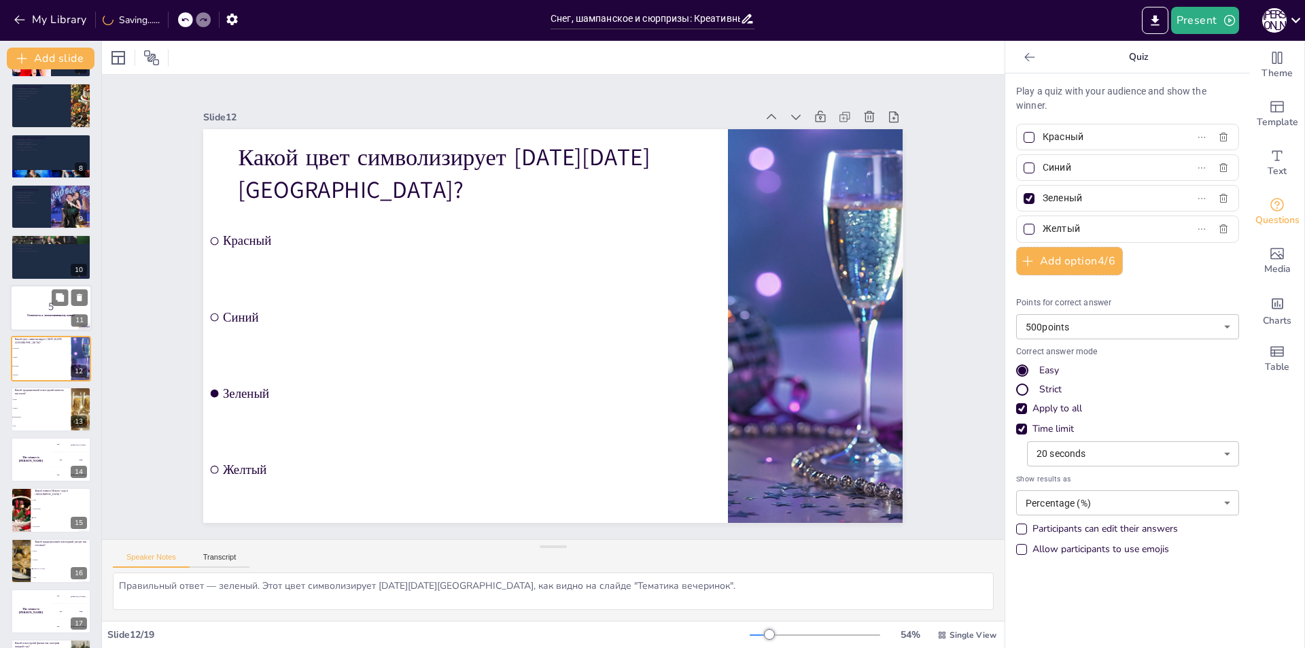
click at [42, 413] on li "Шампанское" at bounding box center [41, 417] width 61 height 8
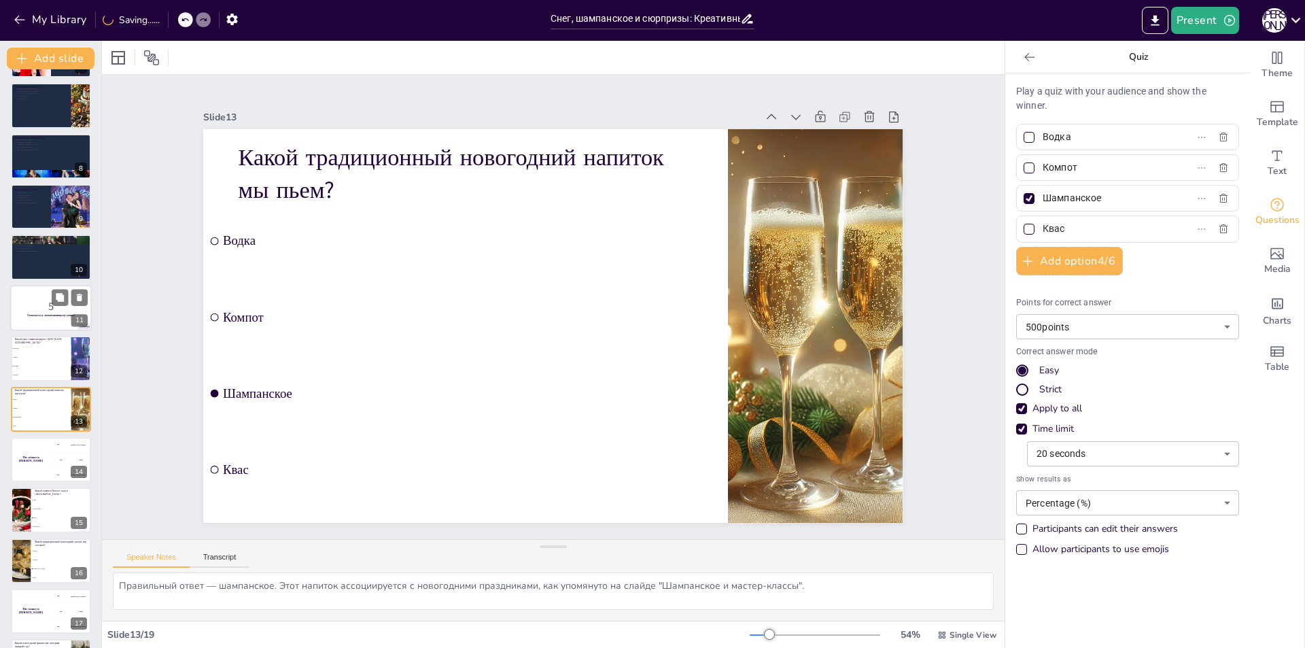
scroll to position [351, 0]
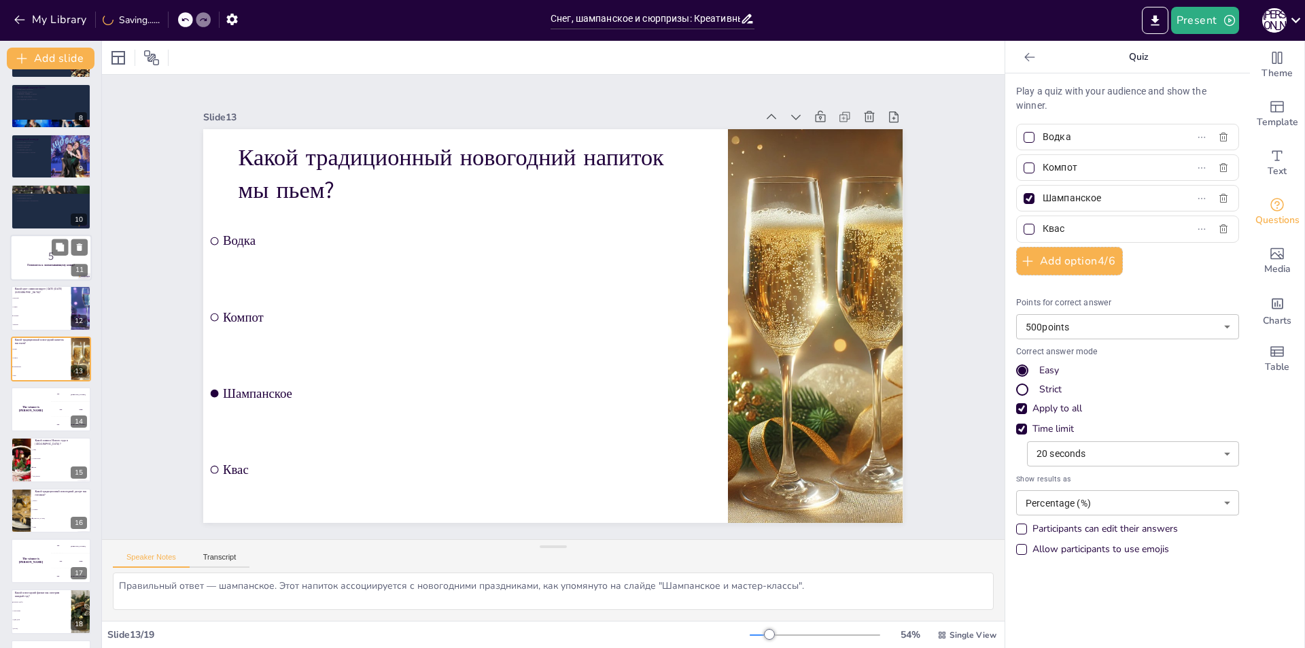
click at [42, 413] on div "The winner is [PERSON_NAME]" at bounding box center [31, 409] width 40 height 45
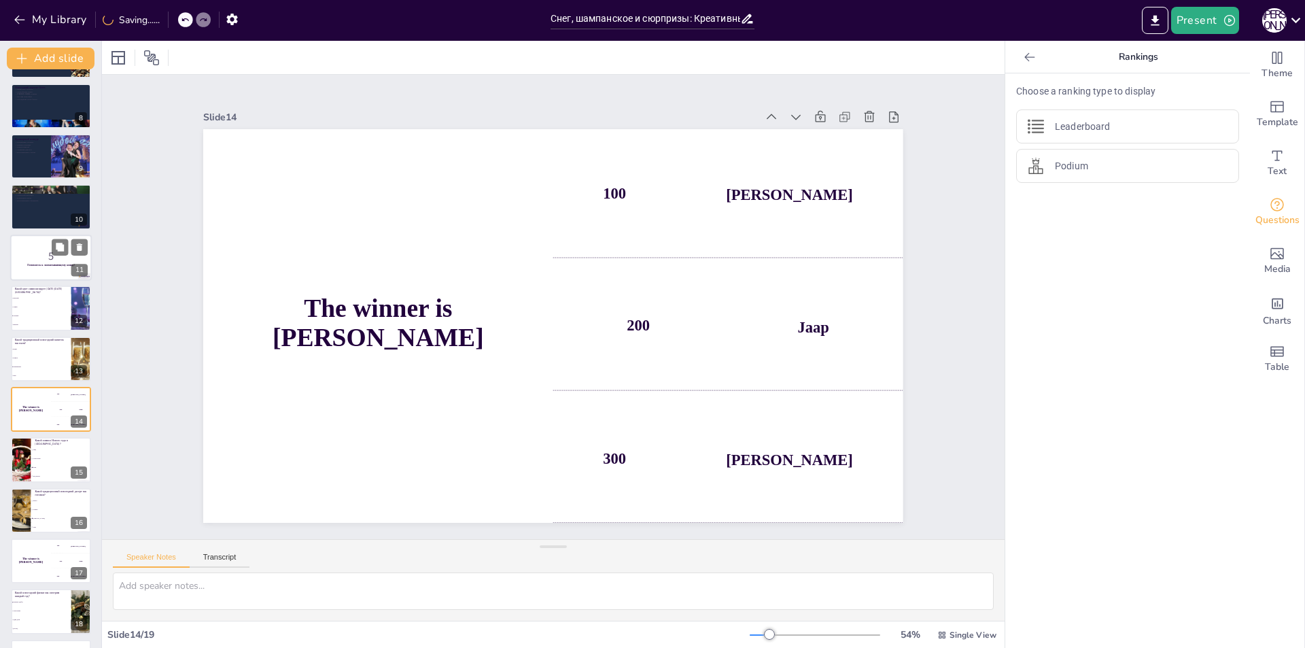
scroll to position [398, 0]
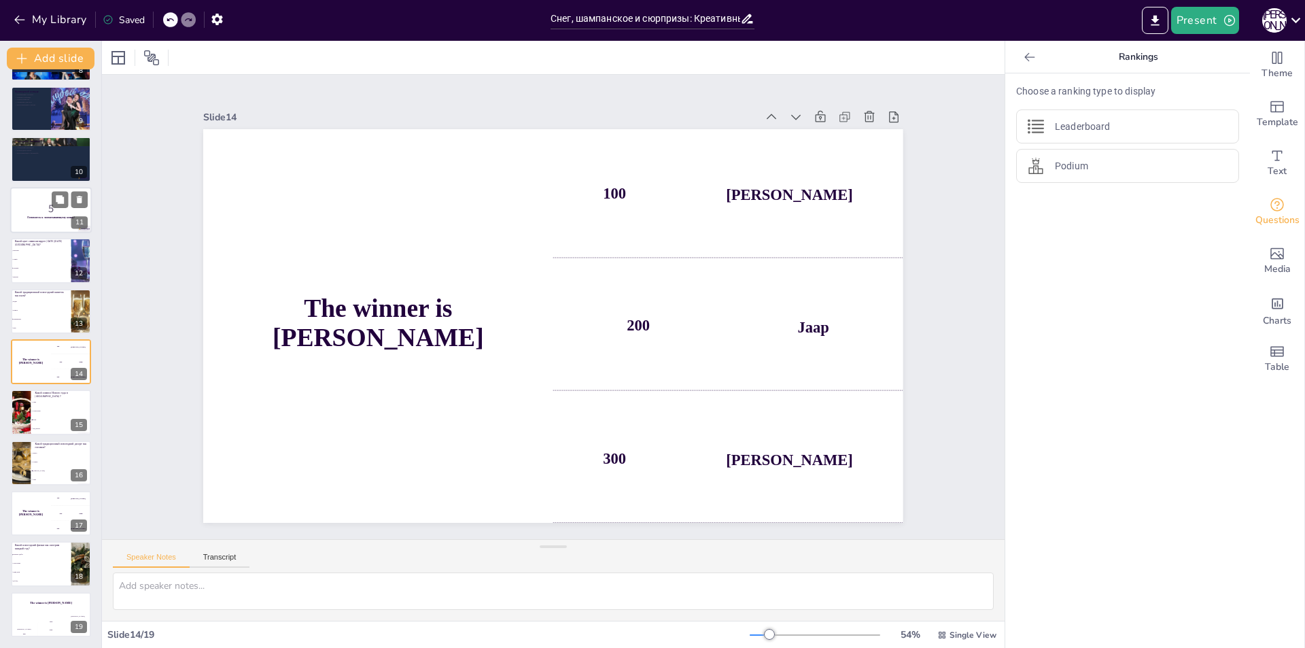
click at [42, 413] on li "Снегурочка" at bounding box center [61, 411] width 61 height 8
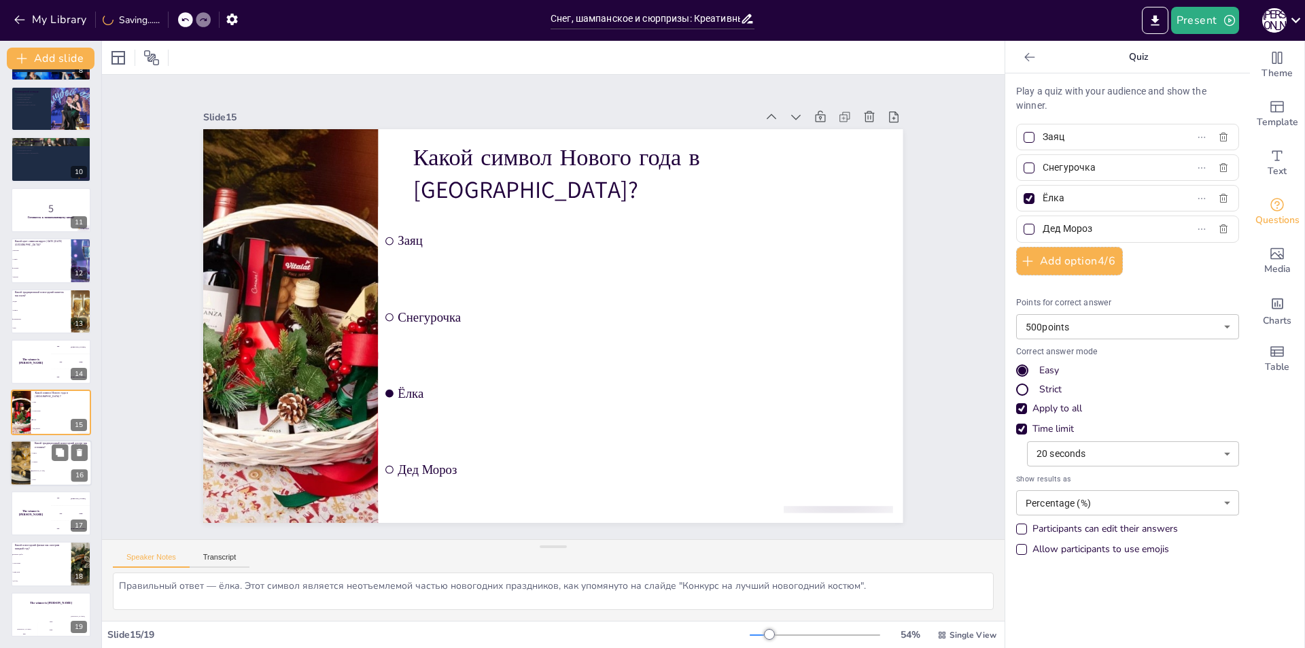
click at [27, 457] on div at bounding box center [21, 463] width 82 height 46
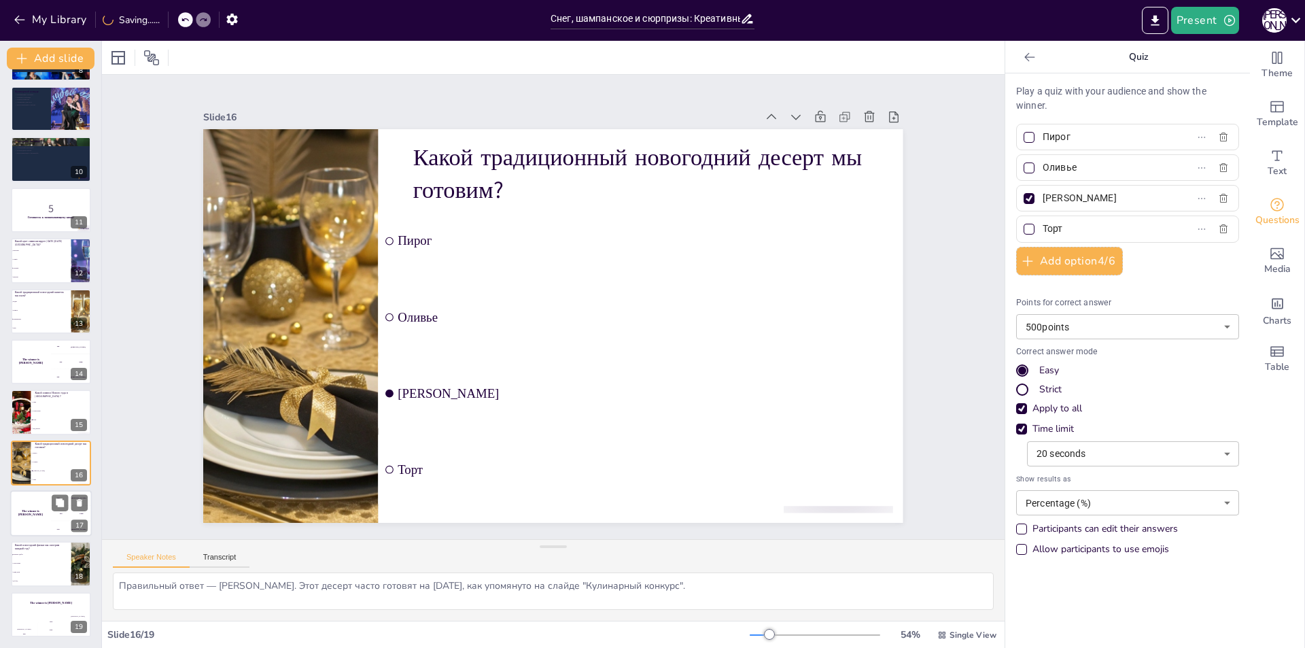
click at [46, 512] on h4 "The winner is [PERSON_NAME]" at bounding box center [30, 513] width 41 height 7
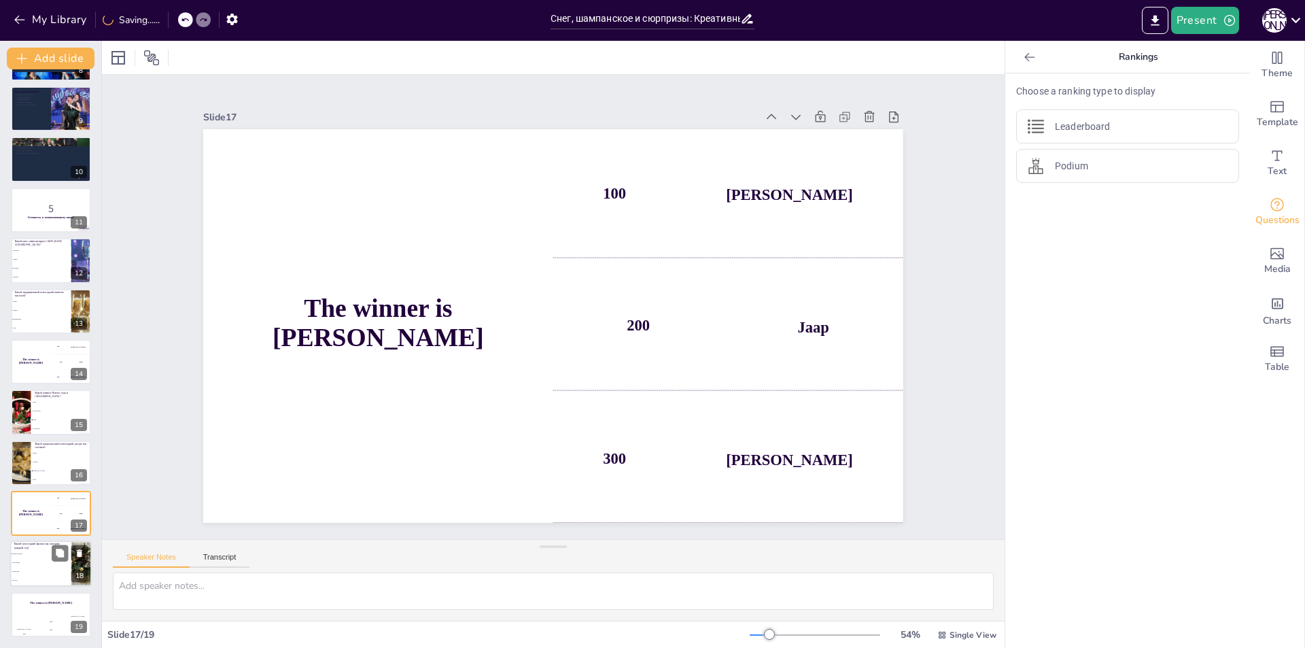
click at [50, 561] on li "Снегурочка" at bounding box center [40, 563] width 61 height 9
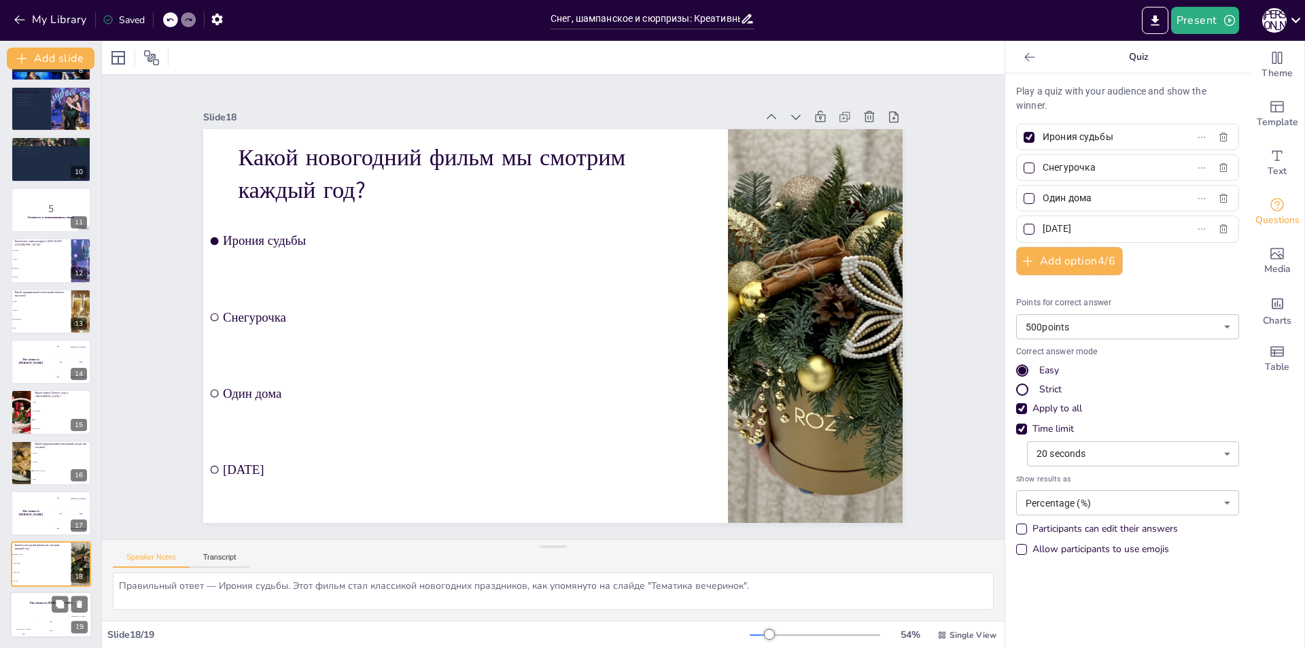
click at [41, 615] on div "Jaap 200" at bounding box center [50, 626] width 27 height 23
